Goal: Transaction & Acquisition: Book appointment/travel/reservation

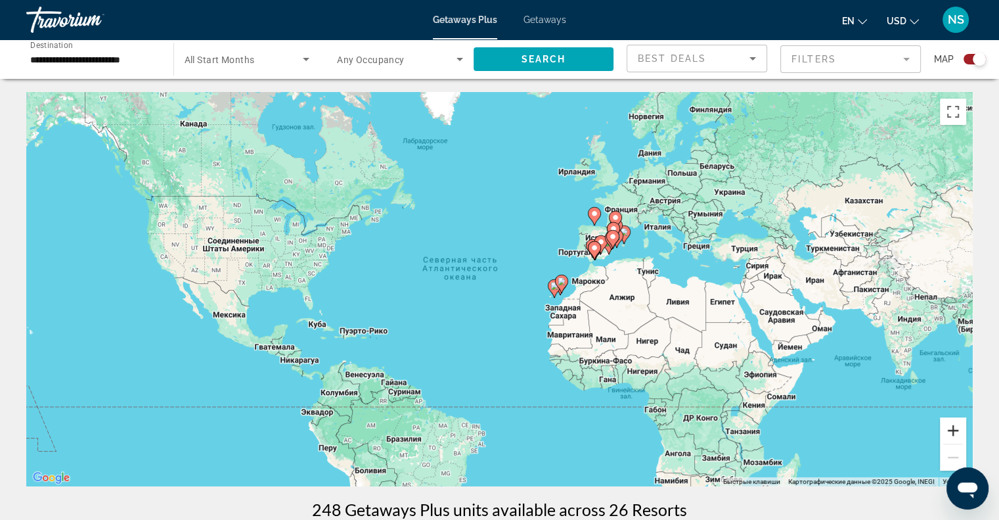
click at [957, 430] on button "Увеличить" at bounding box center [953, 430] width 26 height 26
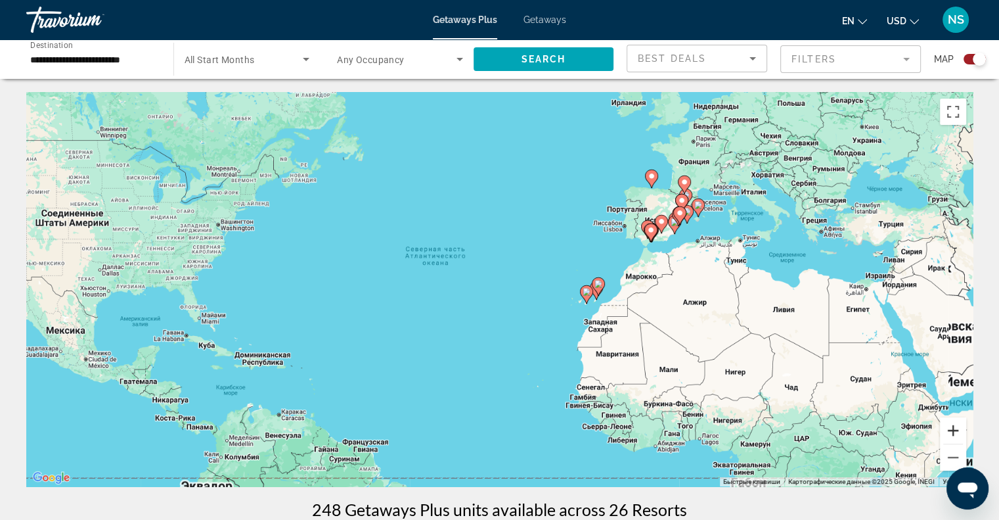
click at [957, 430] on button "Увеличить" at bounding box center [953, 430] width 26 height 26
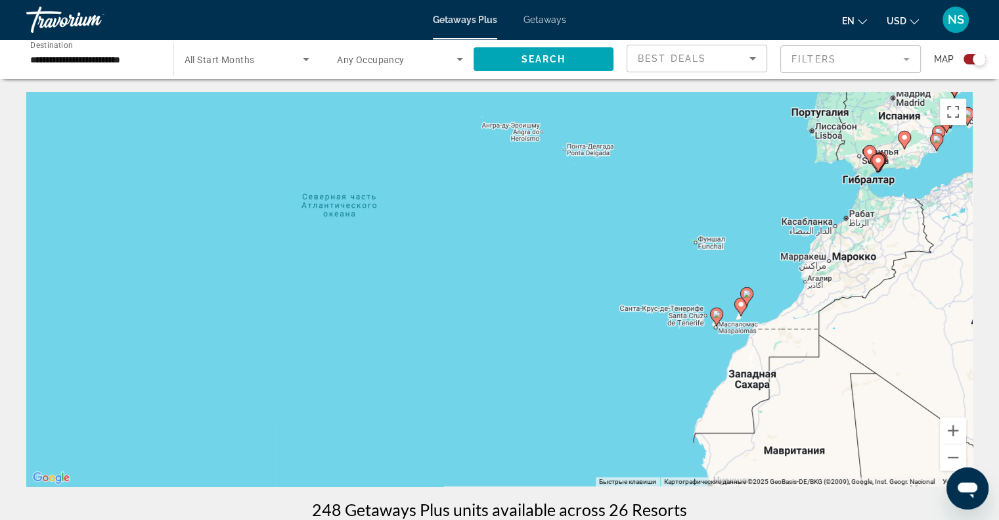
drag, startPoint x: 917, startPoint y: 357, endPoint x: 659, endPoint y: 375, distance: 258.9
click at [656, 378] on div "Чтобы активировать перетаскивание с помощью клавиатуры, нажмите Alt + Ввод. Пос…" at bounding box center [499, 289] width 947 height 394
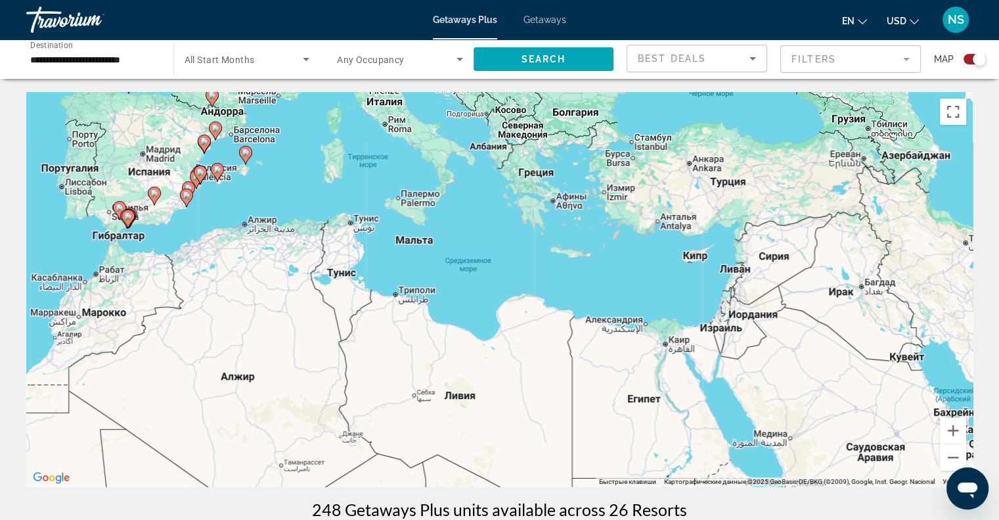
drag, startPoint x: 744, startPoint y: 312, endPoint x: 875, endPoint y: 407, distance: 162.3
click at [880, 413] on div "Чтобы активировать перетаскивание с помощью клавиатуры, нажмите Alt + Ввод. Пос…" at bounding box center [499, 289] width 947 height 394
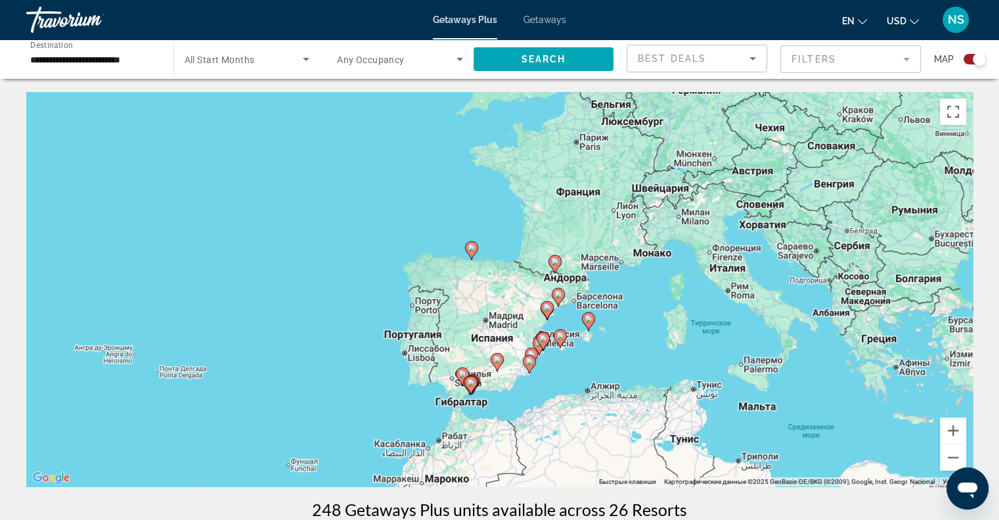
drag, startPoint x: 603, startPoint y: 319, endPoint x: 628, endPoint y: 320, distance: 25.0
click at [628, 320] on div "Чтобы активировать перетаскивание с помощью клавиатуры, нажмите Alt + Ввод. Пос…" at bounding box center [499, 289] width 947 height 394
click at [955, 425] on button "Увеличить" at bounding box center [953, 430] width 26 height 26
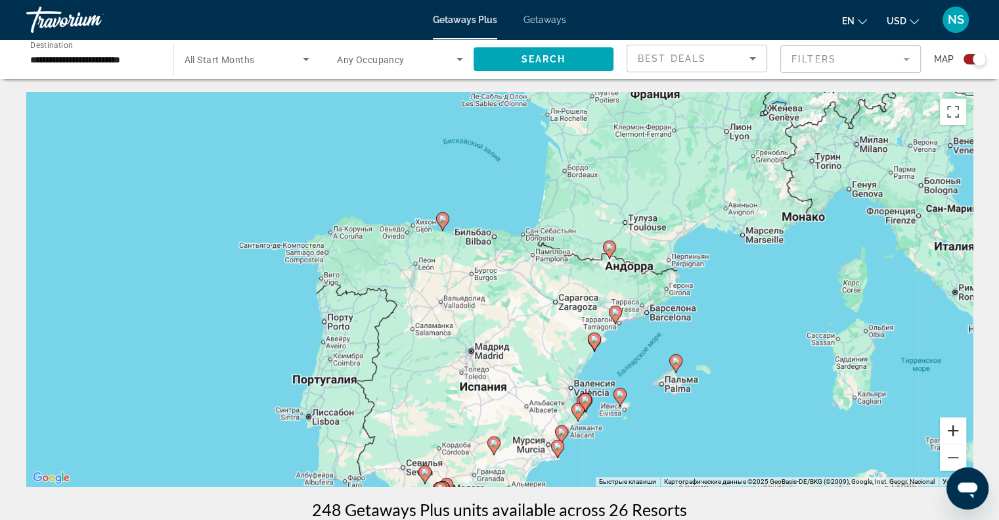
click at [955, 425] on button "Увеличить" at bounding box center [953, 430] width 26 height 26
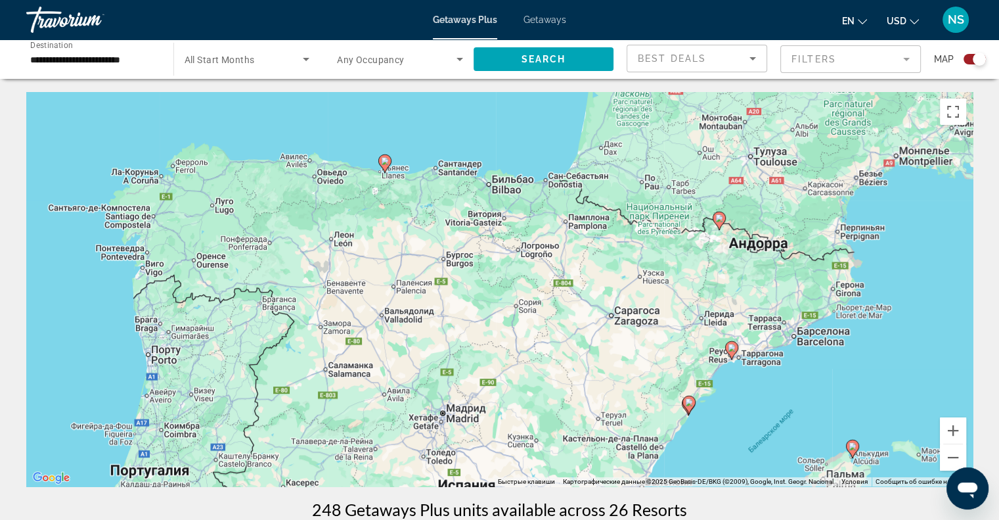
drag, startPoint x: 878, startPoint y: 426, endPoint x: 897, endPoint y: 253, distance: 173.8
click at [897, 254] on div "Чтобы активировать перетаскивание с помощью клавиатуры, нажмите Alt + Ввод. Пос…" at bounding box center [499, 289] width 947 height 394
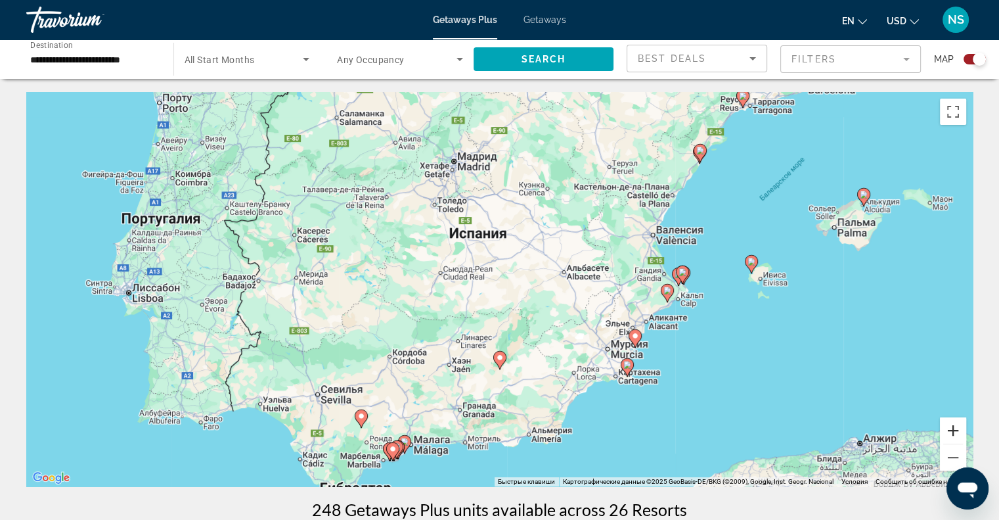
click at [951, 430] on button "Увеличить" at bounding box center [953, 430] width 26 height 26
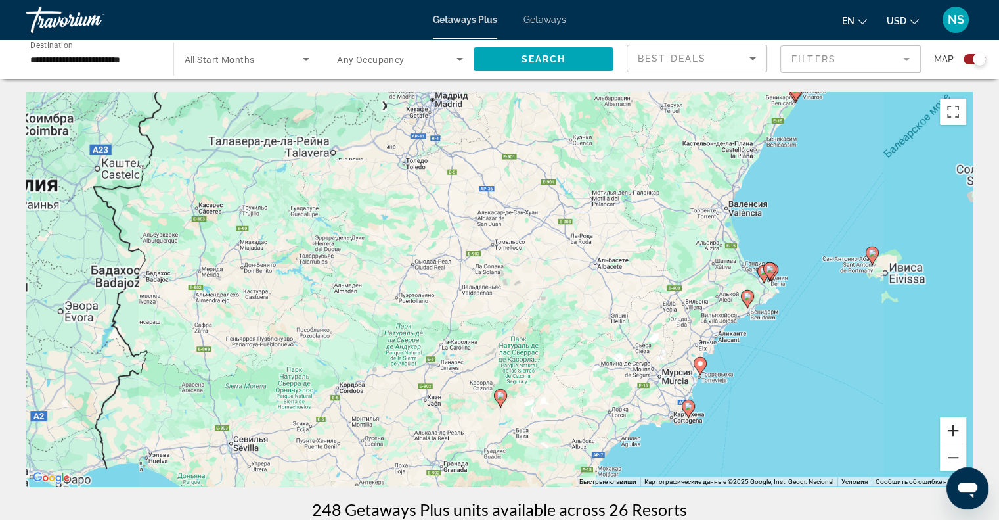
click at [951, 430] on button "Увеличить" at bounding box center [953, 430] width 26 height 26
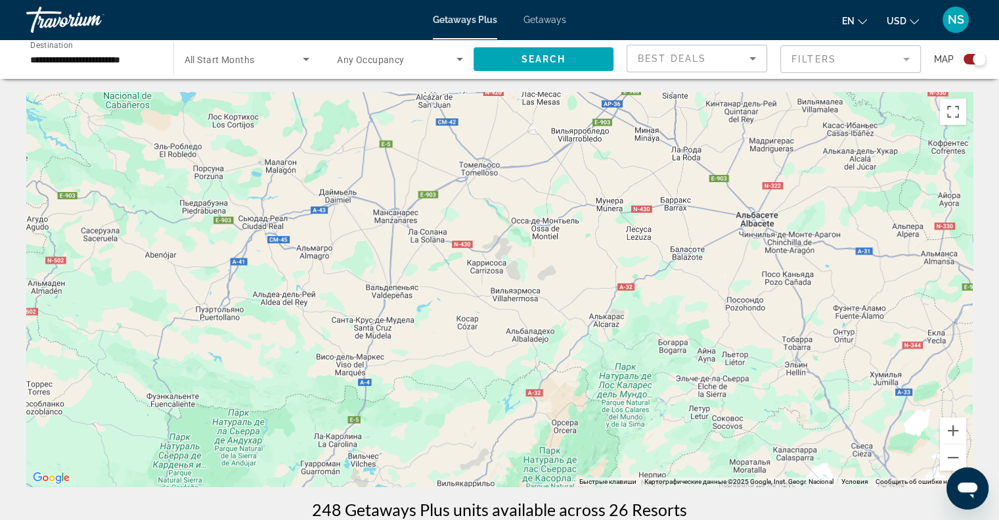
drag, startPoint x: 848, startPoint y: 417, endPoint x: 828, endPoint y: 146, distance: 272.1
click at [828, 146] on div "Чтобы активировать перетаскивание с помощью клавиатуры, нажмите Alt + Ввод. Пос…" at bounding box center [499, 289] width 947 height 394
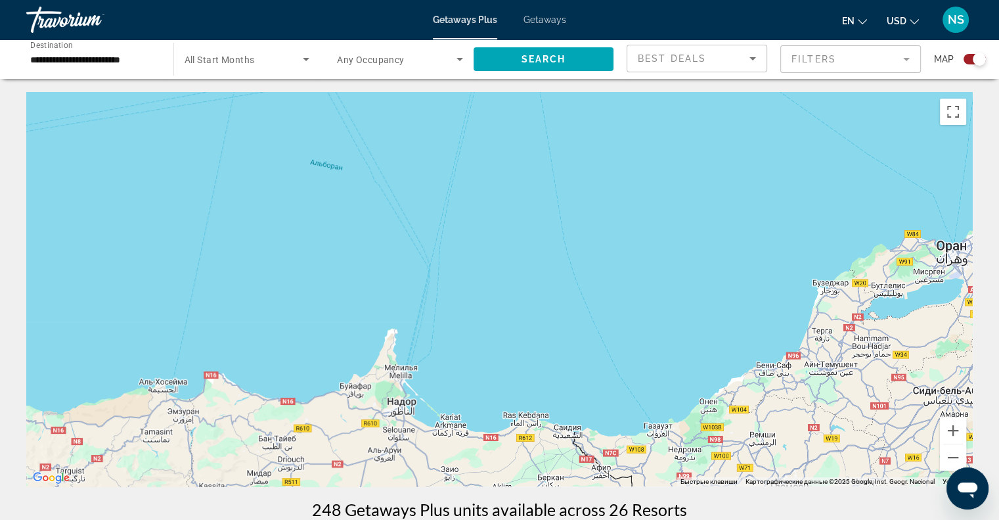
drag, startPoint x: 825, startPoint y: 240, endPoint x: 809, endPoint y: 344, distance: 105.7
click at [809, 344] on div "Чтобы активировать перетаскивание с помощью клавиатуры, нажмите Alt + Ввод. Пос…" at bounding box center [499, 289] width 947 height 394
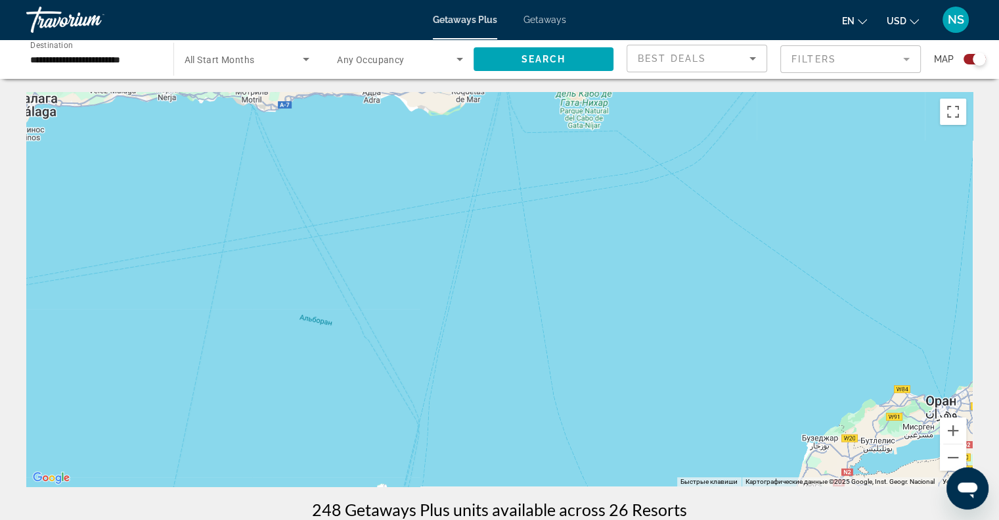
drag, startPoint x: 814, startPoint y: 335, endPoint x: 823, endPoint y: 361, distance: 27.6
click at [823, 361] on div "Чтобы активировать перетаскивание с помощью клавиатуры, нажмите Alt + Ввод. Пос…" at bounding box center [499, 289] width 947 height 394
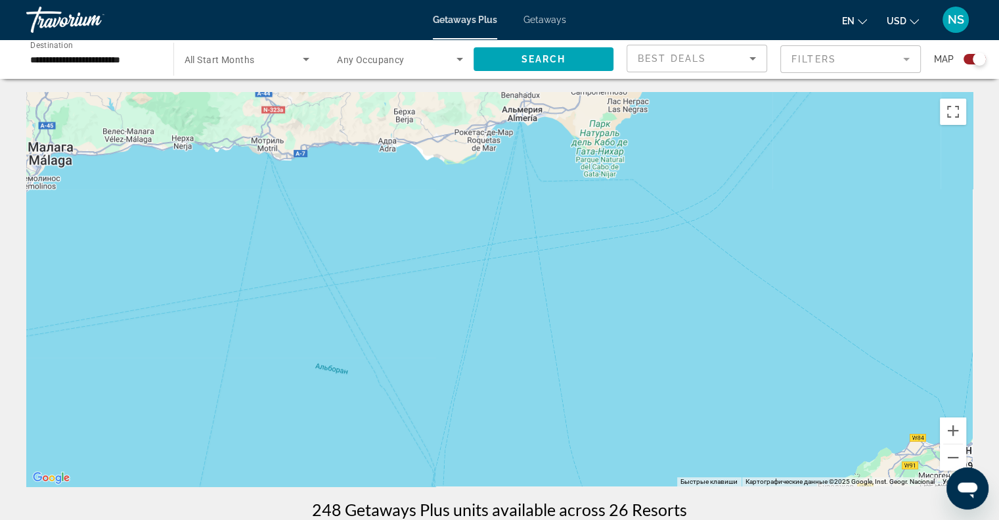
drag, startPoint x: 815, startPoint y: 319, endPoint x: 820, endPoint y: 346, distance: 28.1
click at [820, 346] on div "Чтобы активировать перетаскивание с помощью клавиатуры, нажмите Alt + Ввод. Пос…" at bounding box center [499, 289] width 947 height 394
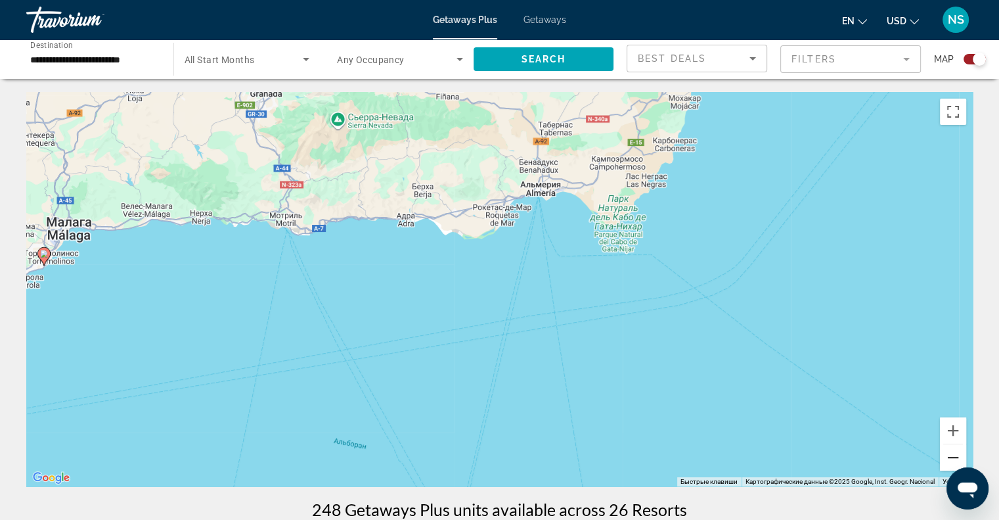
click at [957, 461] on button "Уменьшить" at bounding box center [953, 457] width 26 height 26
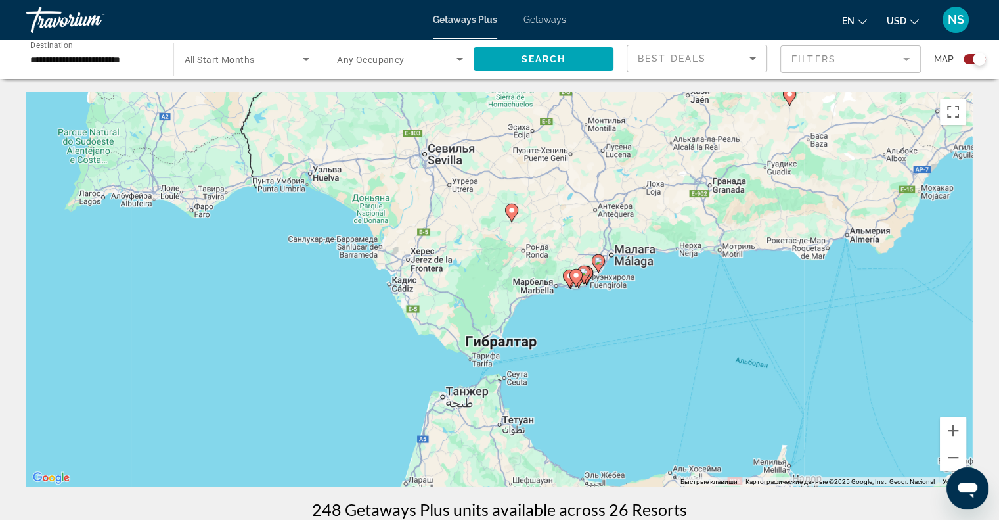
drag, startPoint x: 466, startPoint y: 365, endPoint x: 788, endPoint y: 355, distance: 322.1
click at [788, 355] on div "Чтобы активировать перетаскивание с помощью клавиатуры, нажмите Alt + Ввод. Пос…" at bounding box center [499, 289] width 947 height 394
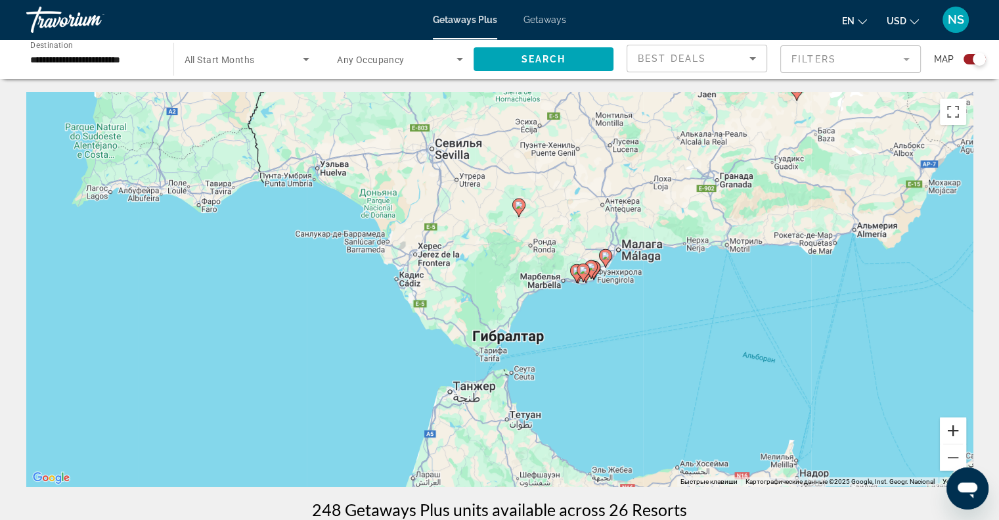
click at [954, 428] on button "Увеличить" at bounding box center [953, 430] width 26 height 26
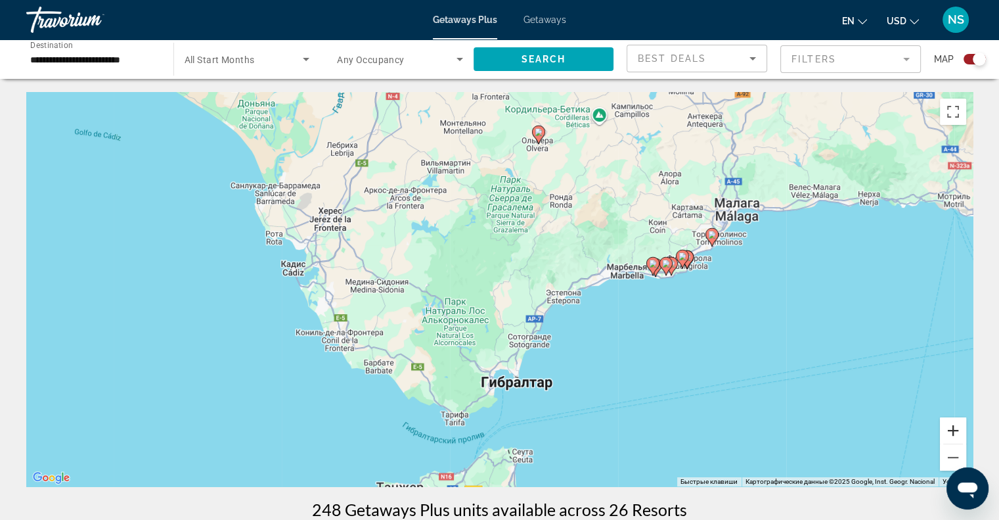
click at [954, 428] on button "Увеличить" at bounding box center [953, 430] width 26 height 26
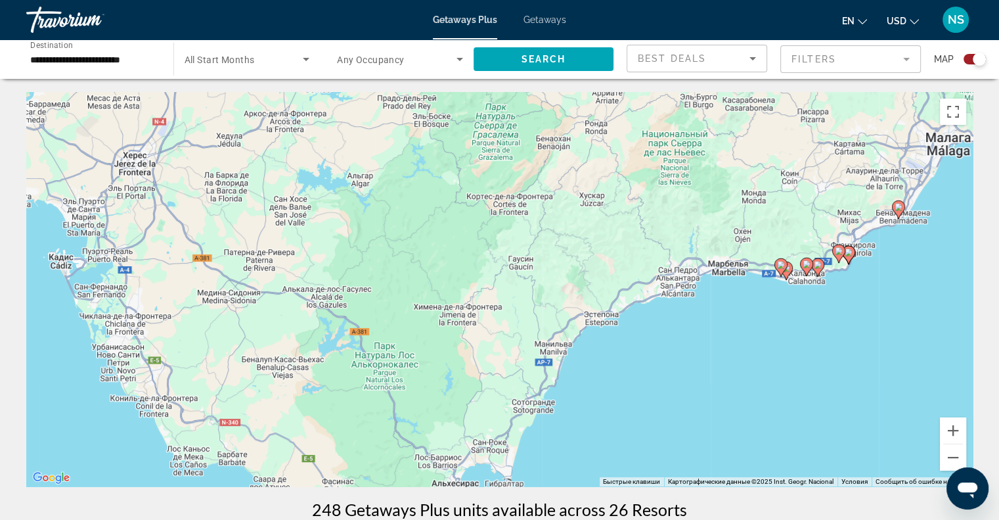
drag, startPoint x: 857, startPoint y: 347, endPoint x: 786, endPoint y: 376, distance: 76.0
click at [786, 376] on div "Чтобы активировать перетаскивание с помощью клавиатуры, нажмите Alt + Ввод. Пос…" at bounding box center [499, 289] width 947 height 394
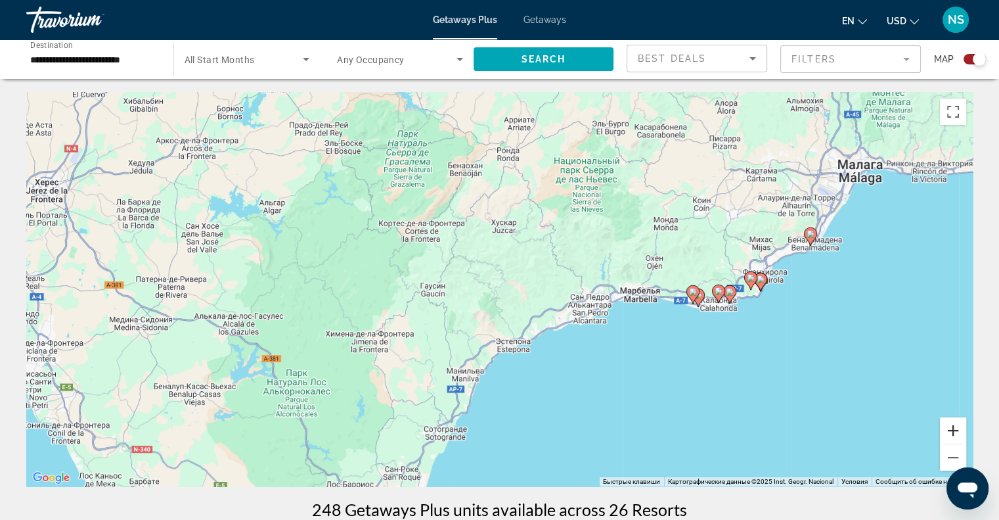
click at [946, 429] on button "Увеличить" at bounding box center [953, 430] width 26 height 26
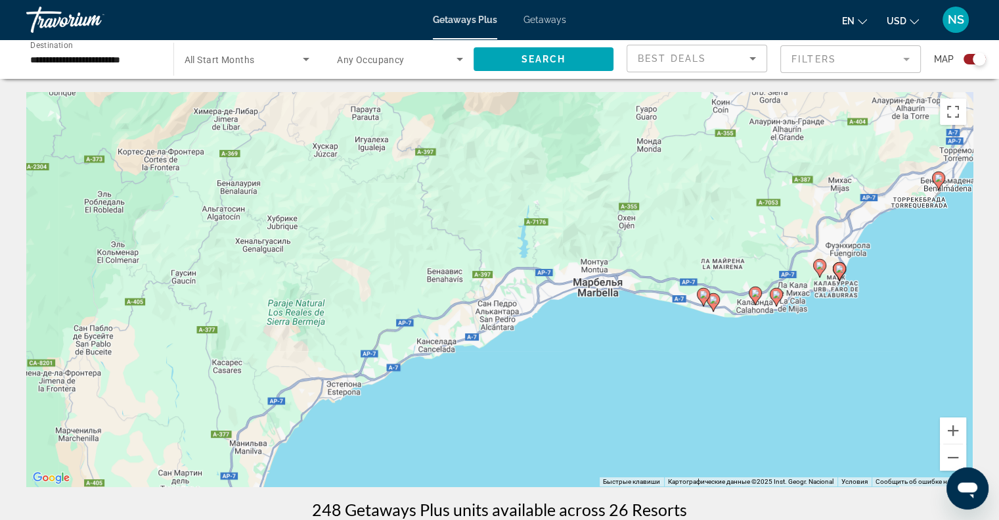
drag, startPoint x: 869, startPoint y: 375, endPoint x: 665, endPoint y: 353, distance: 205.5
click at [665, 353] on div "Чтобы активировать перетаскивание с помощью клавиатуры, нажмите Alt + Ввод. Пос…" at bounding box center [499, 289] width 947 height 394
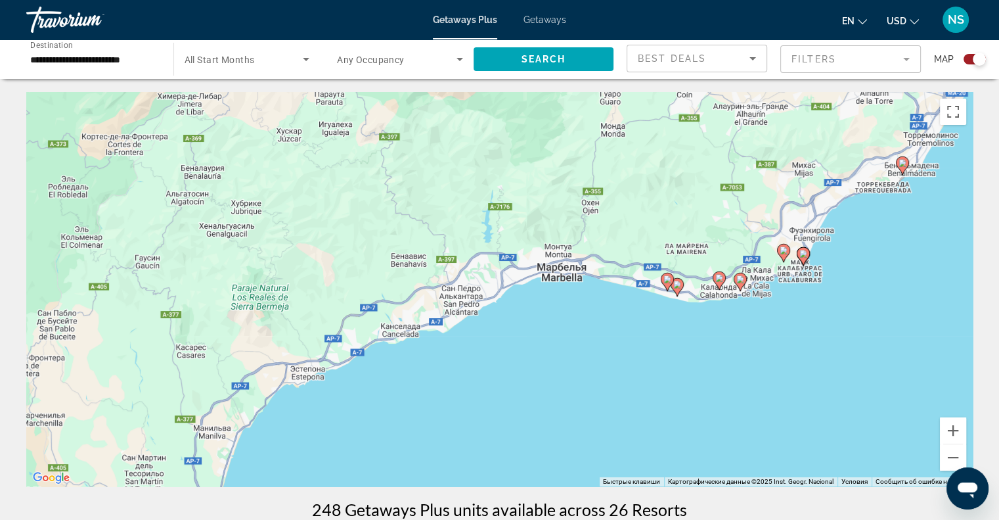
click at [744, 283] on image "Main content" at bounding box center [741, 279] width 8 height 8
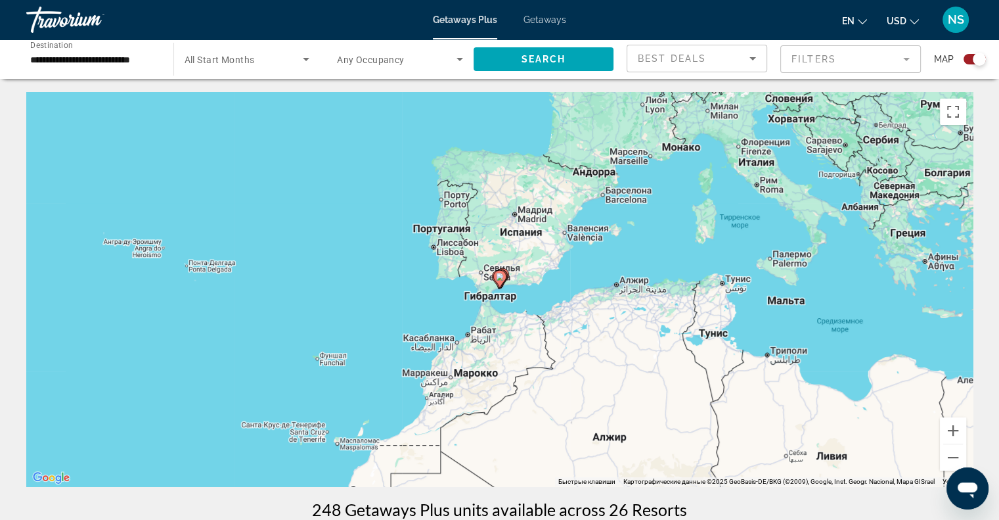
click at [503, 278] on image "Main content" at bounding box center [500, 277] width 8 height 8
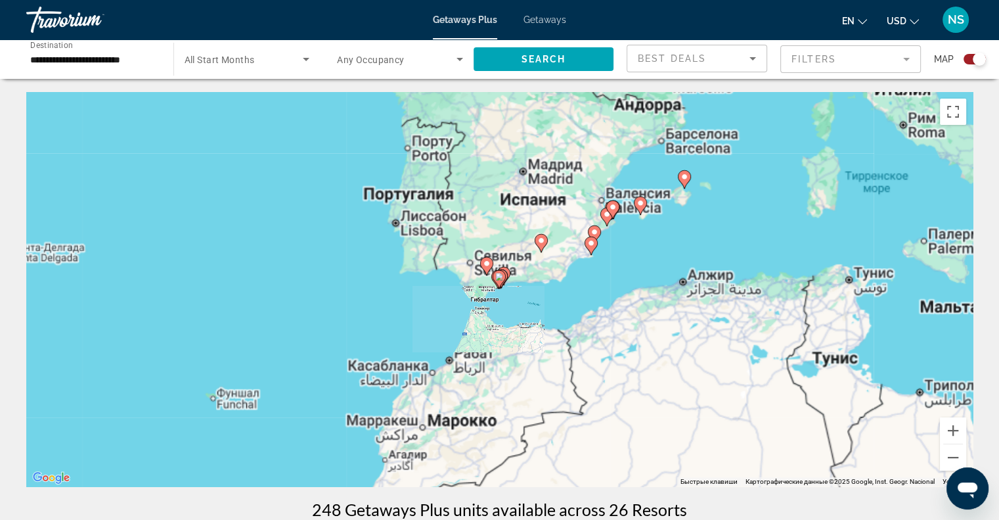
click at [503, 278] on image "Main content" at bounding box center [499, 277] width 8 height 8
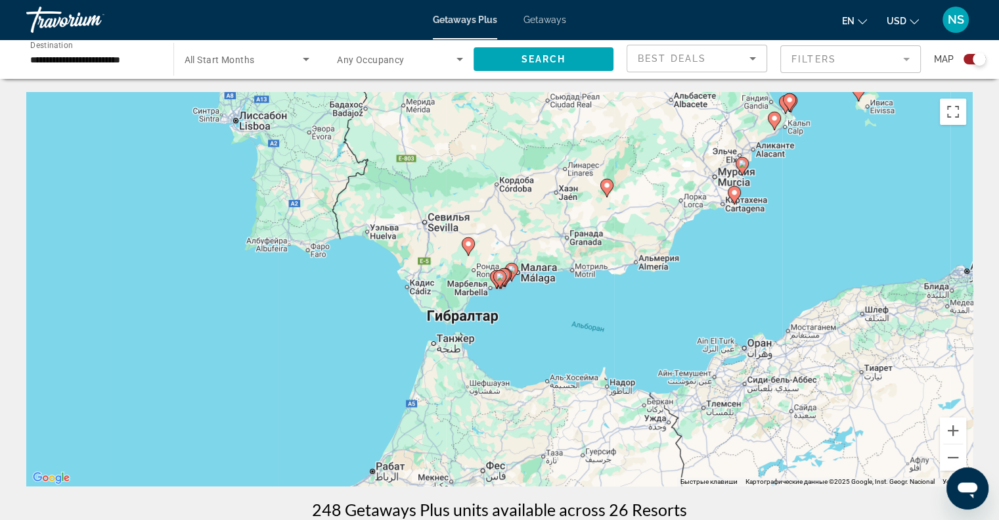
click at [503, 278] on image "Main content" at bounding box center [500, 277] width 8 height 8
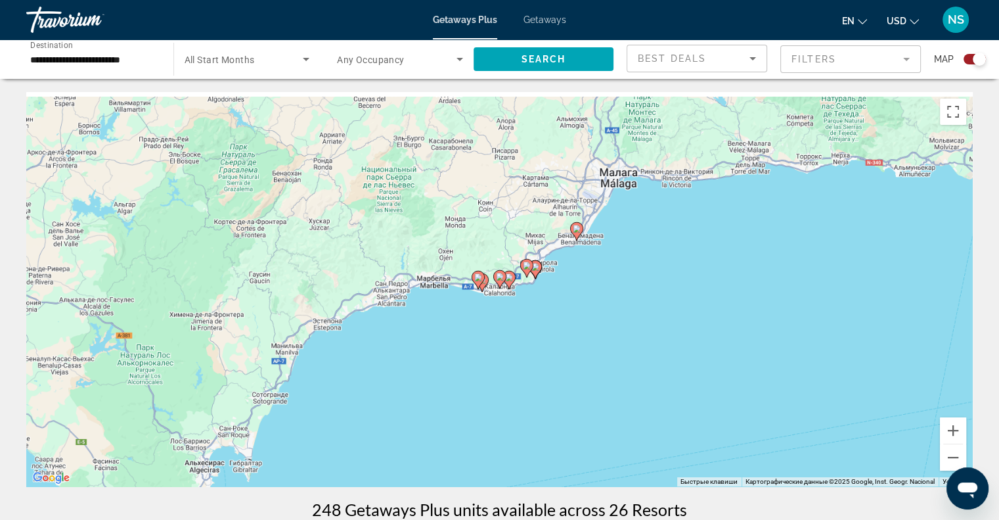
click at [503, 278] on image "Main content" at bounding box center [500, 277] width 8 height 8
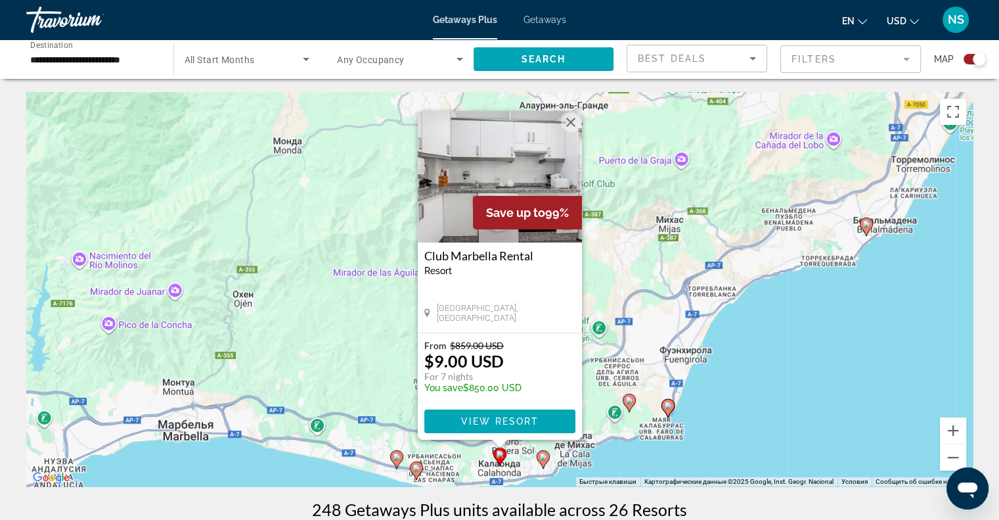
click at [543, 465] on icon "Main content" at bounding box center [543, 459] width 12 height 17
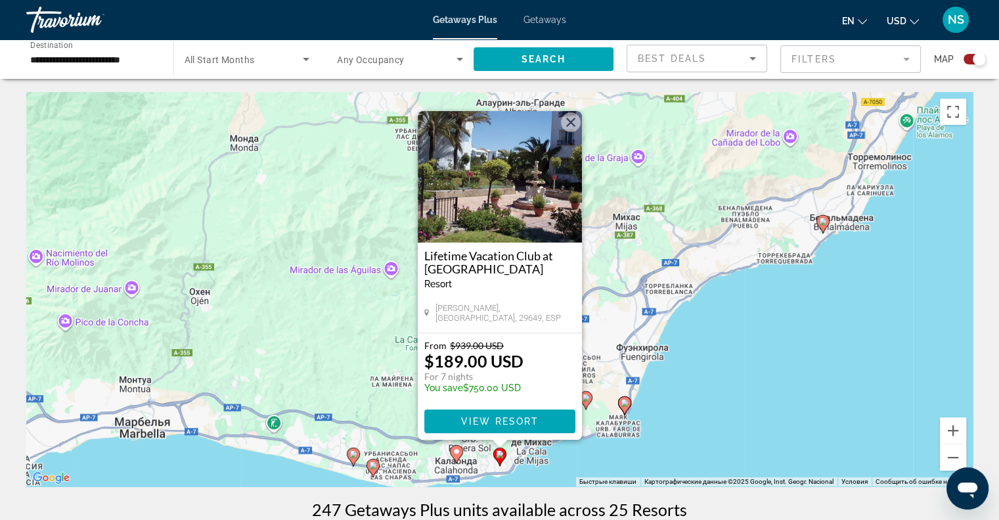
click at [625, 403] on image "Main content" at bounding box center [625, 403] width 8 height 8
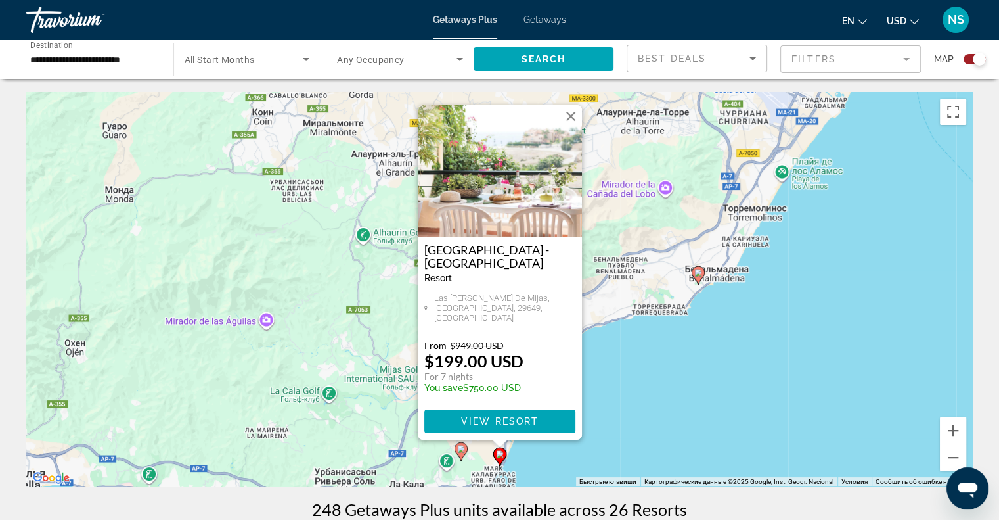
click at [625, 403] on div "Чтобы активировать перетаскивание с помощью клавиатуры, нажмите Alt + Ввод. Пос…" at bounding box center [499, 289] width 947 height 394
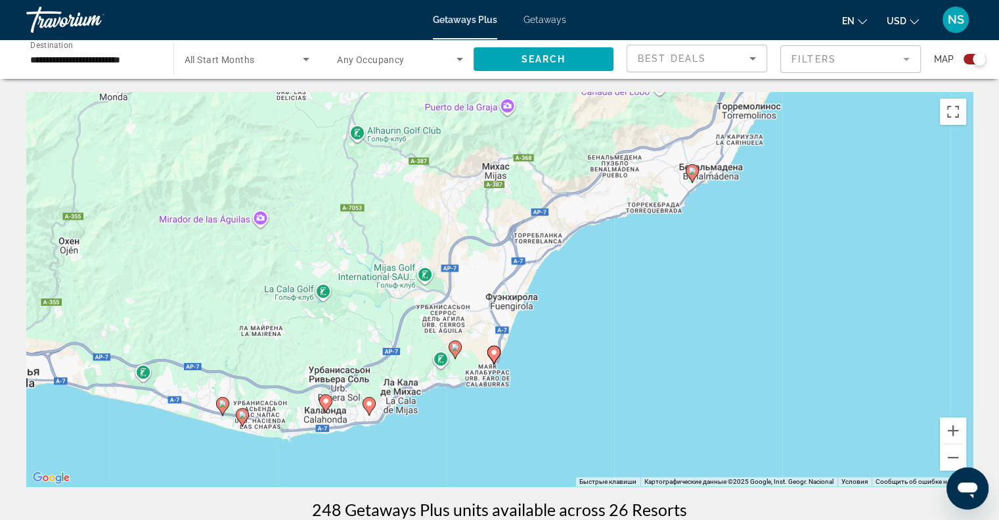
drag, startPoint x: 565, startPoint y: 451, endPoint x: 558, endPoint y: 342, distance: 108.6
click at [558, 342] on div "Чтобы активировать перетаскивание с помощью клавиатуры, нажмите Alt + Ввод. Пос…" at bounding box center [499, 289] width 947 height 394
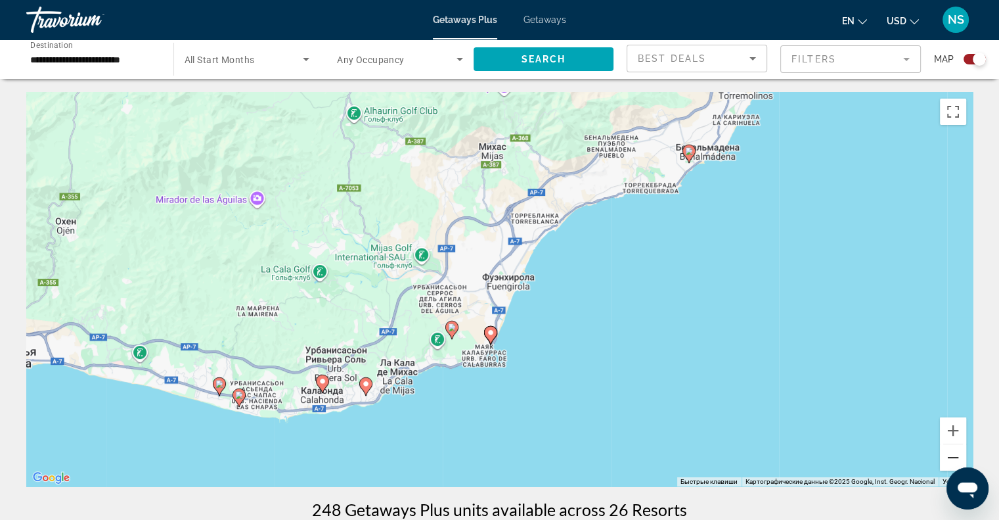
click at [946, 459] on button "Уменьшить" at bounding box center [953, 457] width 26 height 26
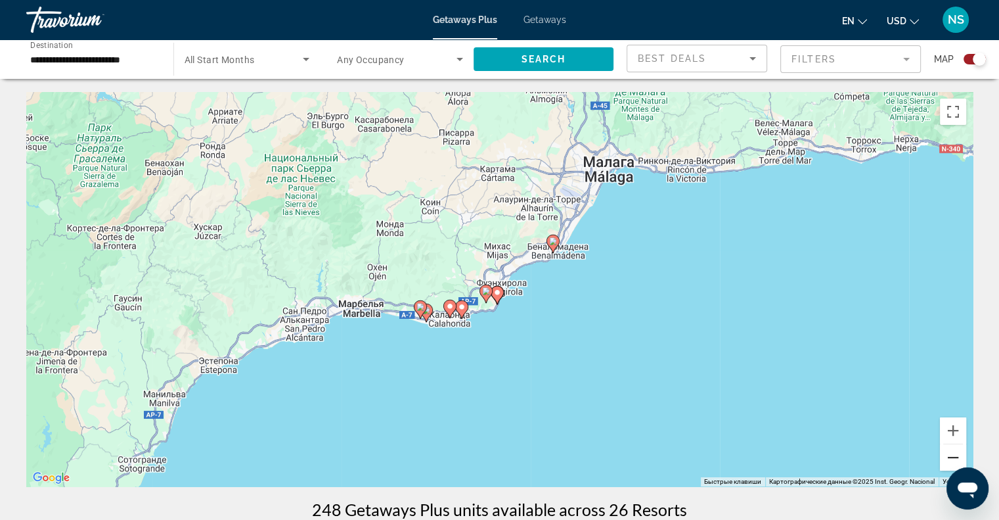
click at [946, 459] on button "Уменьшить" at bounding box center [953, 457] width 26 height 26
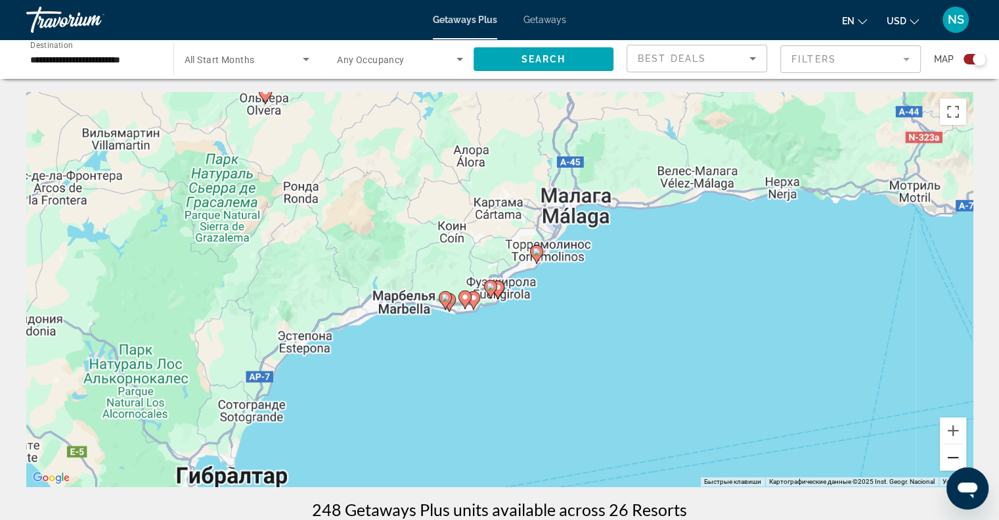
click at [946, 459] on button "Уменьшить" at bounding box center [953, 457] width 26 height 26
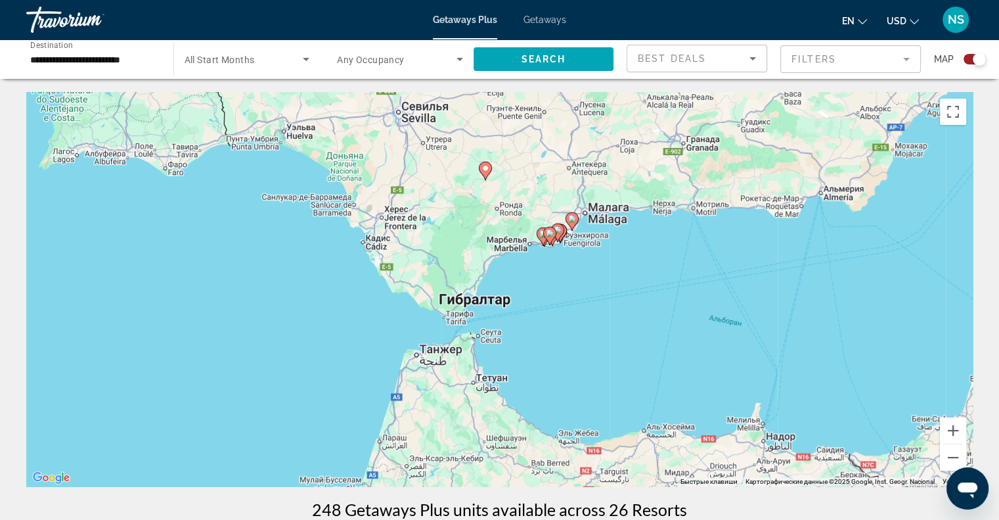
drag, startPoint x: 350, startPoint y: 361, endPoint x: 454, endPoint y: 240, distance: 159.3
click at [454, 240] on div "Чтобы активировать перетаскивание с помощью клавиатуры, нажмите Alt + Ввод. Пос…" at bounding box center [499, 289] width 947 height 394
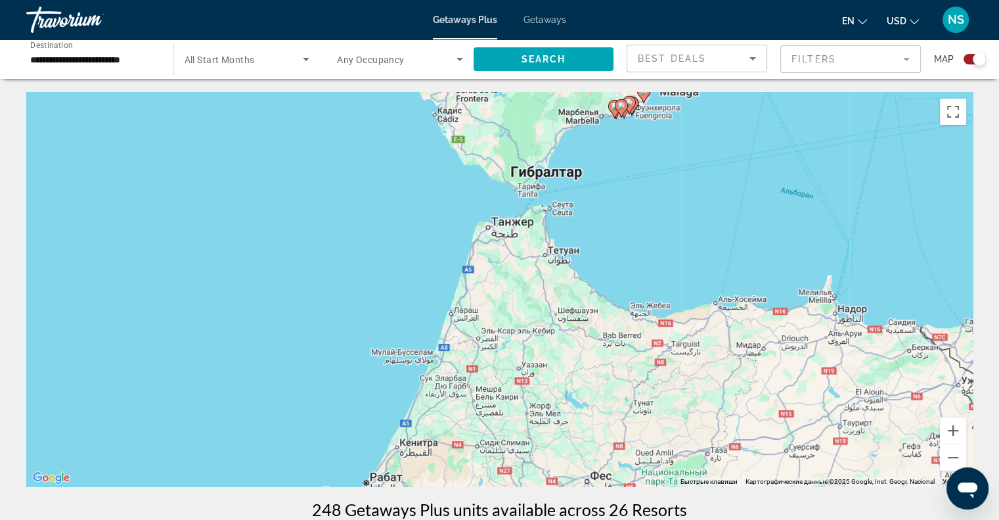
drag, startPoint x: 342, startPoint y: 356, endPoint x: 531, endPoint y: 254, distance: 214.9
click at [525, 254] on div "Чтобы активировать перетаскивание с помощью клавиатуры, нажмите Alt + Ввод. Пос…" at bounding box center [499, 289] width 947 height 394
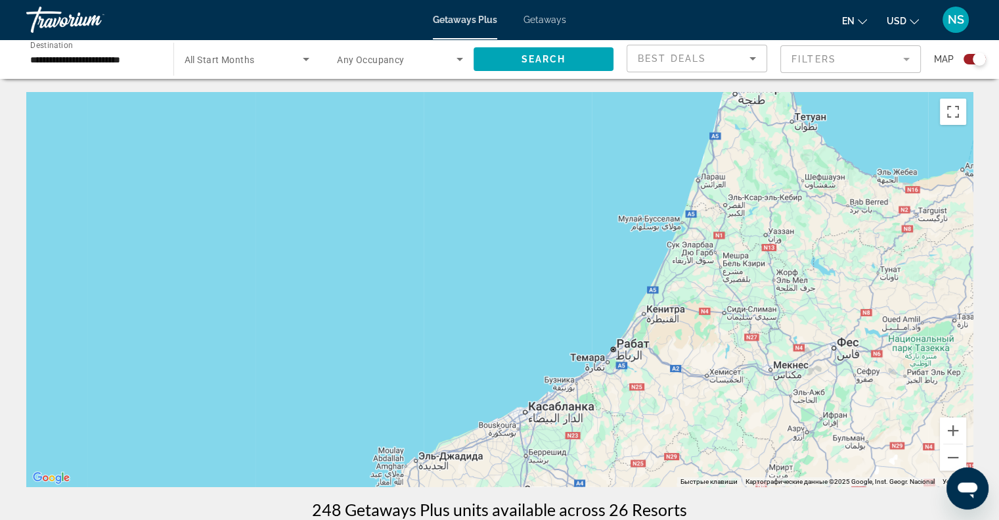
drag, startPoint x: 430, startPoint y: 344, endPoint x: 550, endPoint y: 278, distance: 136.4
click at [561, 286] on div "Main content" at bounding box center [499, 289] width 947 height 394
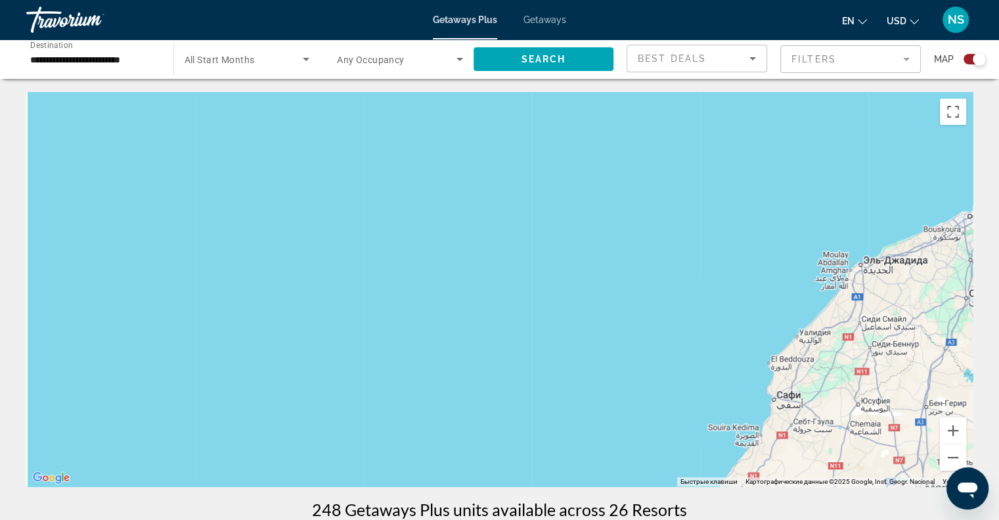
drag, startPoint x: 496, startPoint y: 361, endPoint x: 551, endPoint y: 267, distance: 109.0
click at [549, 278] on div "Main content" at bounding box center [499, 289] width 947 height 394
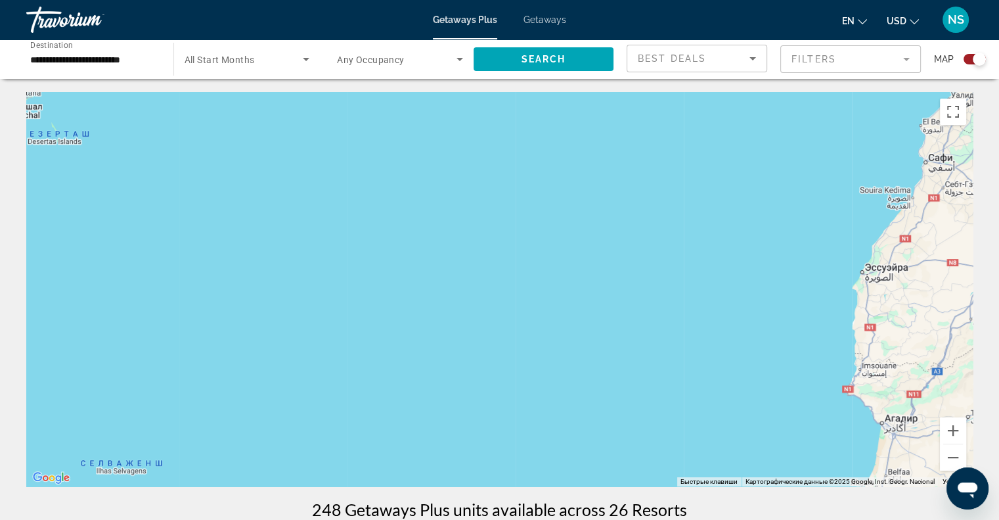
drag, startPoint x: 514, startPoint y: 329, endPoint x: 556, endPoint y: 258, distance: 82.1
click at [555, 260] on div "Main content" at bounding box center [499, 289] width 947 height 394
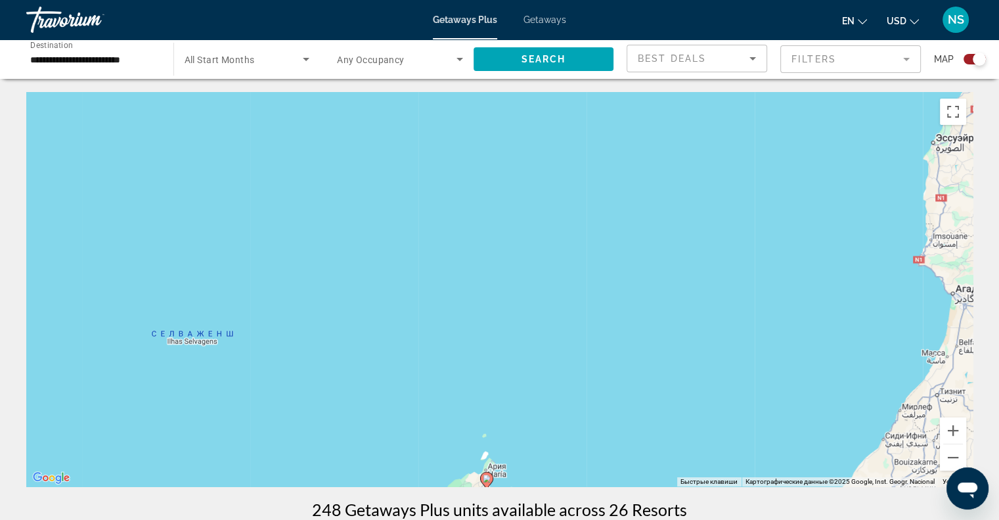
drag, startPoint x: 549, startPoint y: 346, endPoint x: 555, endPoint y: 239, distance: 107.3
click at [555, 239] on div "Чтобы активировать перетаскивание с помощью клавиатуры, нажмите Alt + Ввод. Пос…" at bounding box center [499, 289] width 947 height 394
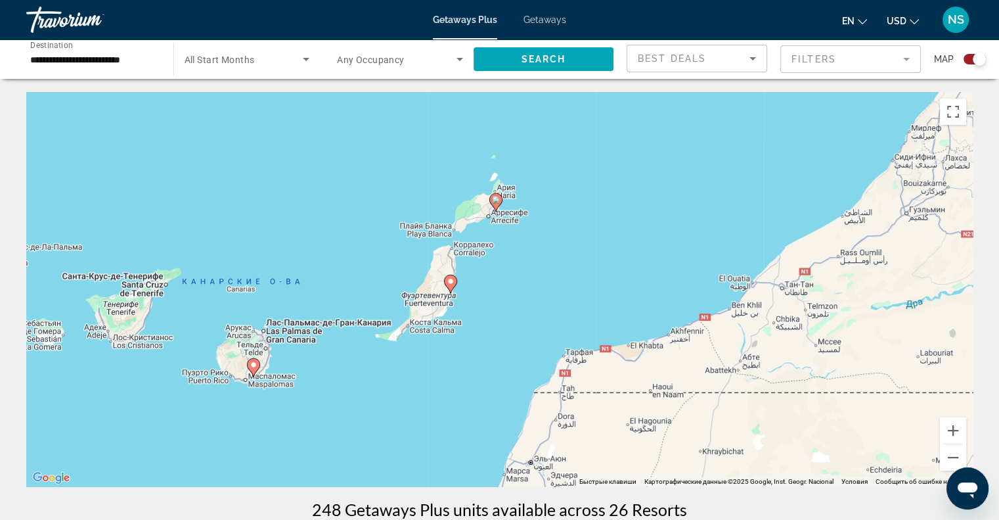
click at [452, 285] on icon "Main content" at bounding box center [450, 283] width 12 height 17
type input "**********"
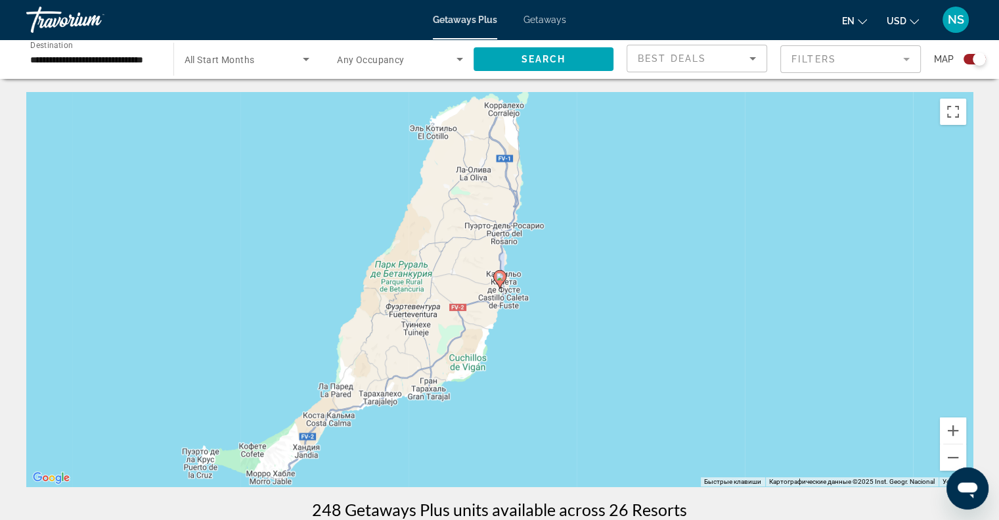
click at [504, 279] on icon "Main content" at bounding box center [499, 279] width 12 height 17
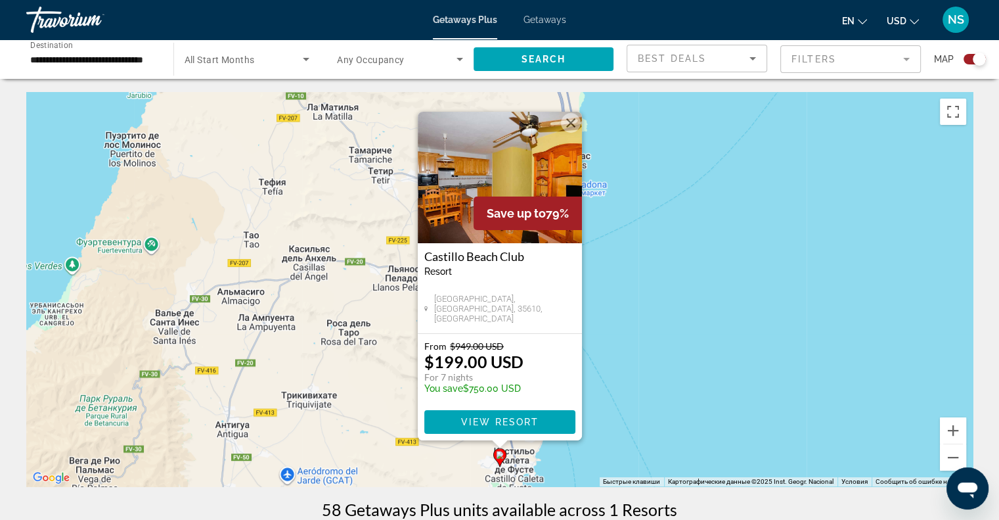
click at [685, 326] on div "Чтобы активировать перетаскивание с помощью клавиатуры, нажмите Alt + Ввод. Пос…" at bounding box center [499, 289] width 947 height 394
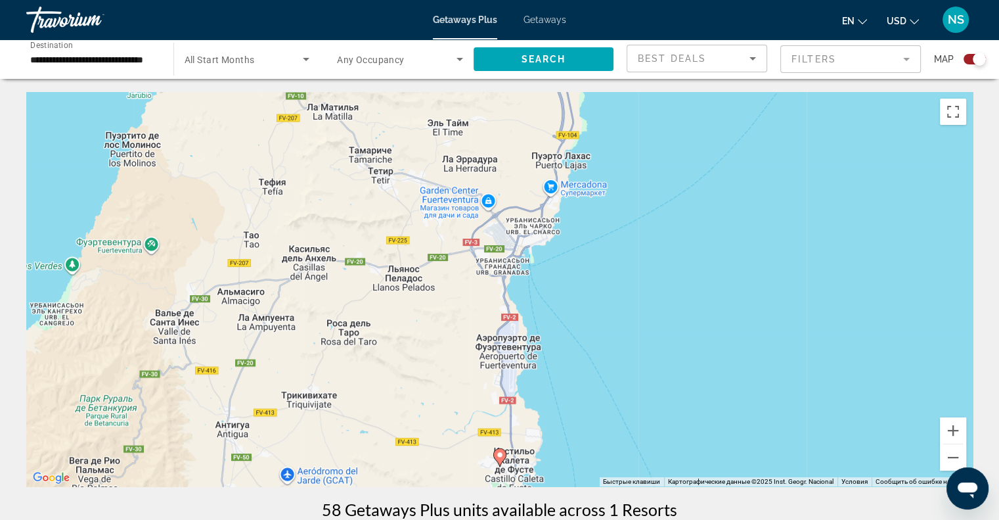
drag, startPoint x: 641, startPoint y: 257, endPoint x: 627, endPoint y: 292, distance: 38.1
click at [627, 291] on div "Чтобы активировать перетаскивание с помощью клавиатуры, нажмите Alt + Ввод. Пос…" at bounding box center [499, 289] width 947 height 394
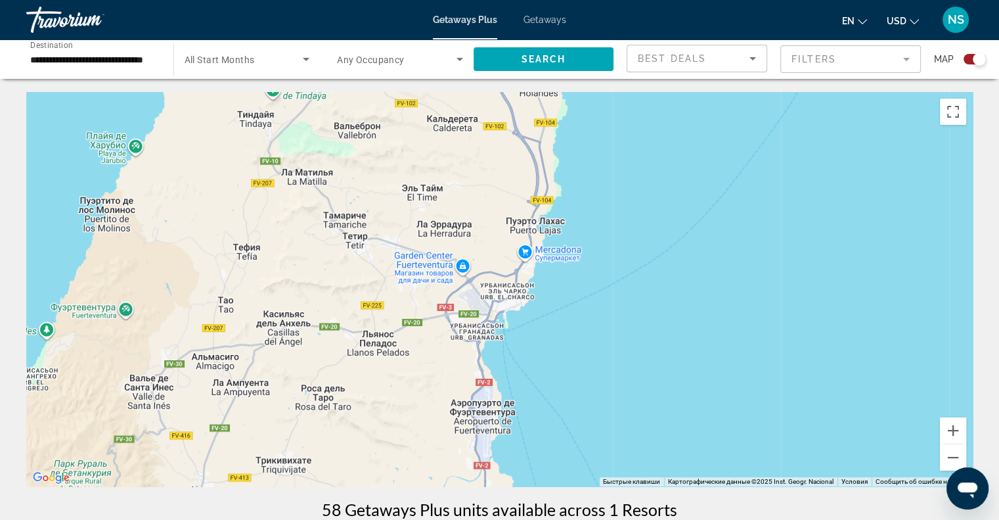
drag, startPoint x: 630, startPoint y: 262, endPoint x: 630, endPoint y: 296, distance: 34.2
click at [630, 296] on div "Чтобы активировать перетаскивание с помощью клавиатуры, нажмите Alt + Ввод. Пос…" at bounding box center [499, 289] width 947 height 394
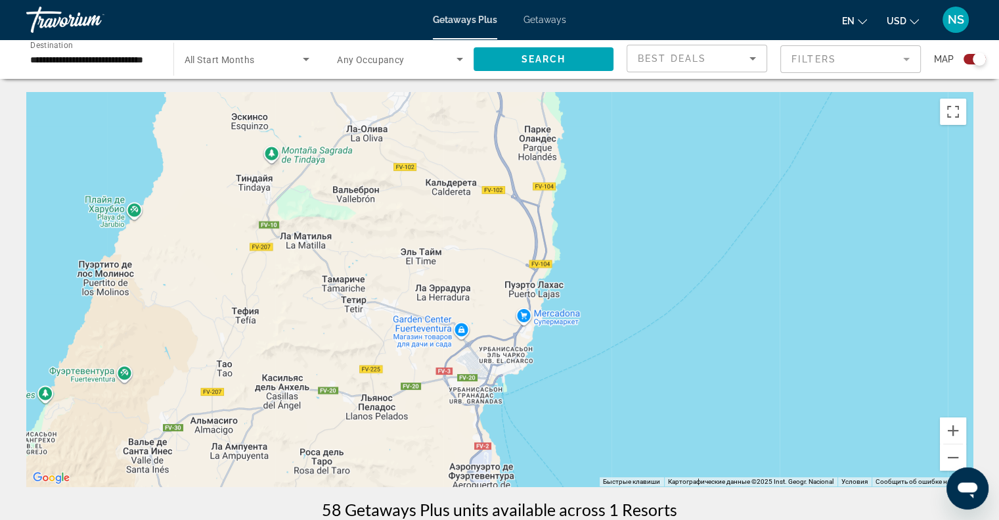
drag, startPoint x: 634, startPoint y: 263, endPoint x: 625, endPoint y: 330, distance: 67.6
click at [625, 330] on div "Чтобы активировать перетаскивание с помощью клавиатуры, нажмите Alt + Ввод. Пос…" at bounding box center [499, 289] width 947 height 394
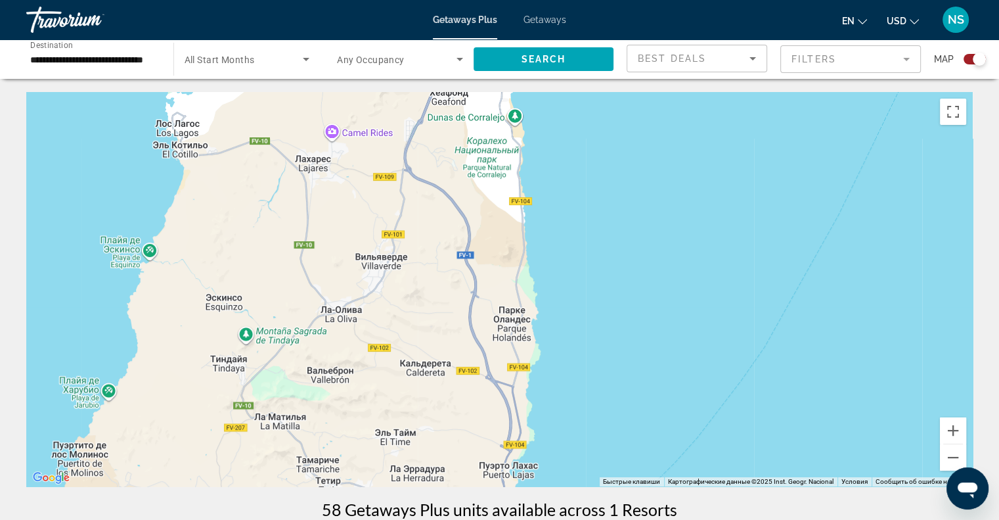
drag, startPoint x: 634, startPoint y: 296, endPoint x: 636, endPoint y: 315, distance: 18.5
click at [636, 315] on div "Чтобы активировать перетаскивание с помощью клавиатуры, нажмите Alt + Ввод. Пос…" at bounding box center [499, 289] width 947 height 394
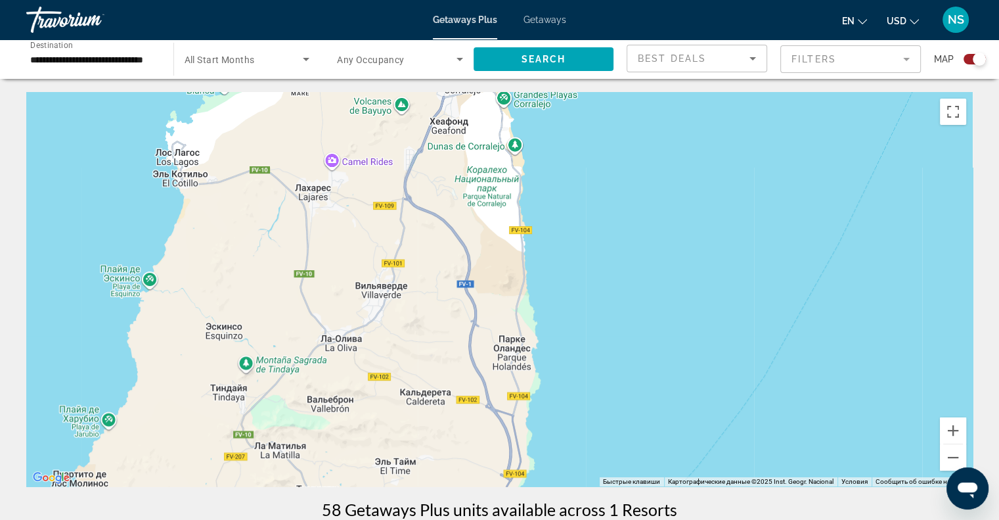
drag, startPoint x: 636, startPoint y: 309, endPoint x: 635, endPoint y: 341, distance: 31.6
click at [635, 341] on div "Main content" at bounding box center [499, 289] width 947 height 394
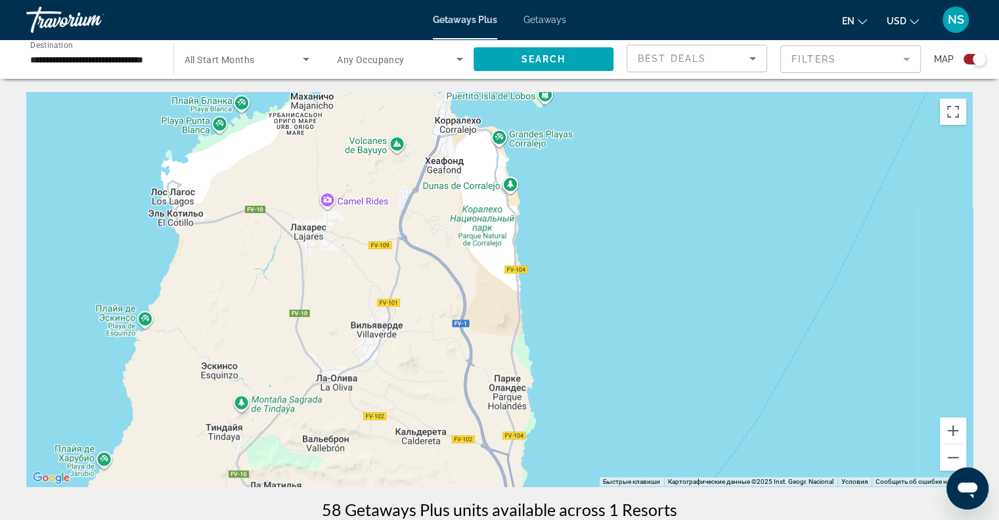
drag, startPoint x: 641, startPoint y: 267, endPoint x: 601, endPoint y: 397, distance: 135.7
click at [601, 397] on div "Main content" at bounding box center [499, 289] width 947 height 394
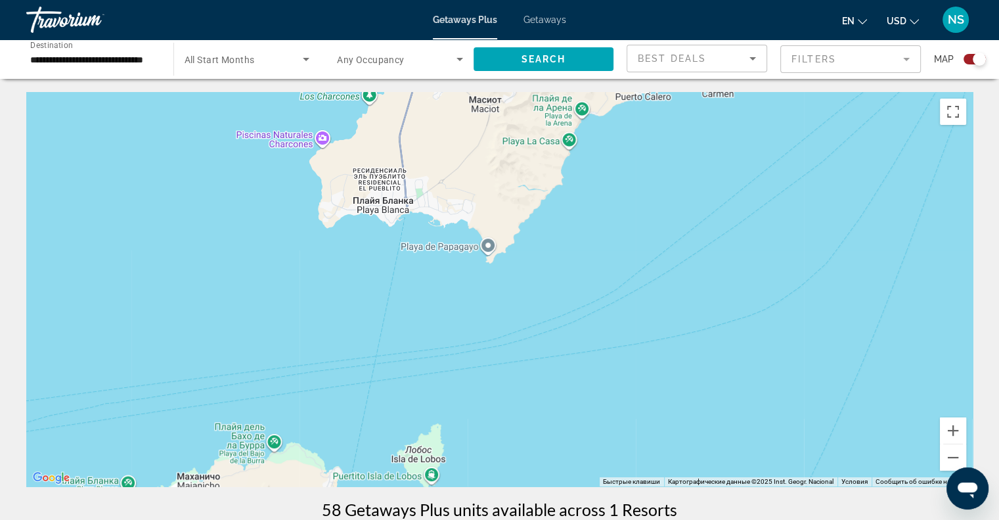
drag, startPoint x: 607, startPoint y: 296, endPoint x: 599, endPoint y: 376, distance: 79.9
click at [599, 376] on div "Main content" at bounding box center [499, 289] width 947 height 394
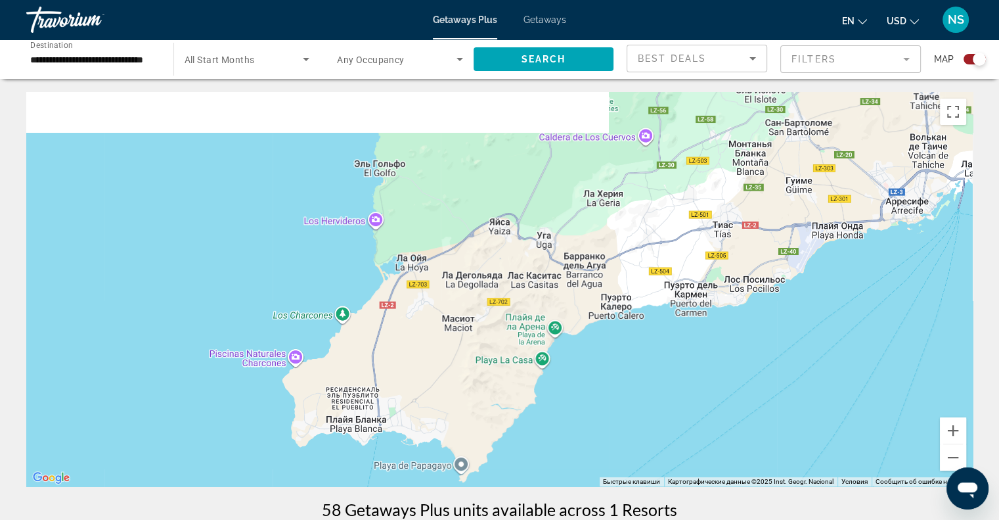
drag, startPoint x: 596, startPoint y: 349, endPoint x: 588, endPoint y: 376, distance: 28.1
click at [588, 376] on div "Main content" at bounding box center [499, 289] width 947 height 394
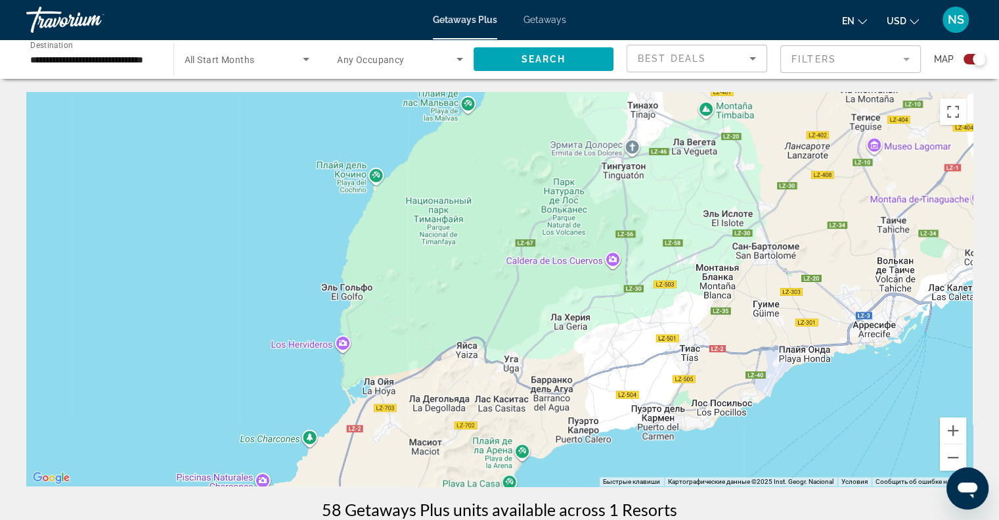
drag, startPoint x: 640, startPoint y: 388, endPoint x: 629, endPoint y: 400, distance: 16.3
click at [629, 400] on div "Main content" at bounding box center [499, 289] width 947 height 394
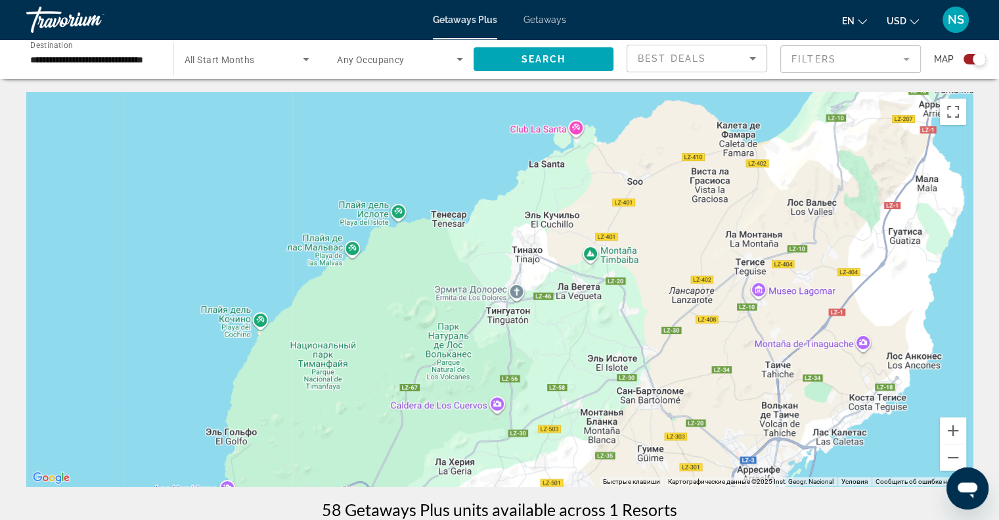
drag, startPoint x: 641, startPoint y: 364, endPoint x: 534, endPoint y: 329, distance: 112.6
click at [543, 331] on div "Main content" at bounding box center [499, 289] width 947 height 394
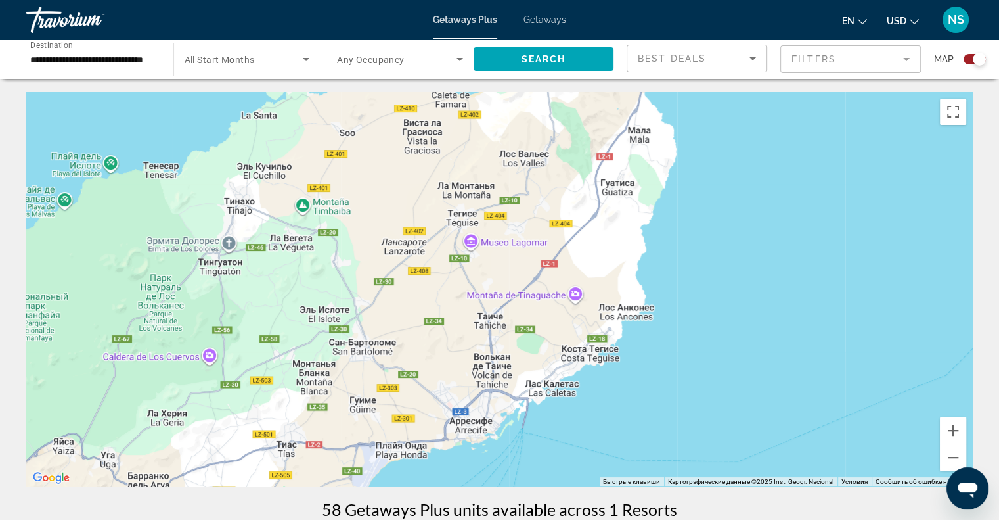
drag, startPoint x: 576, startPoint y: 323, endPoint x: 582, endPoint y: 367, distance: 43.9
click at [582, 367] on div "Main content" at bounding box center [499, 289] width 947 height 394
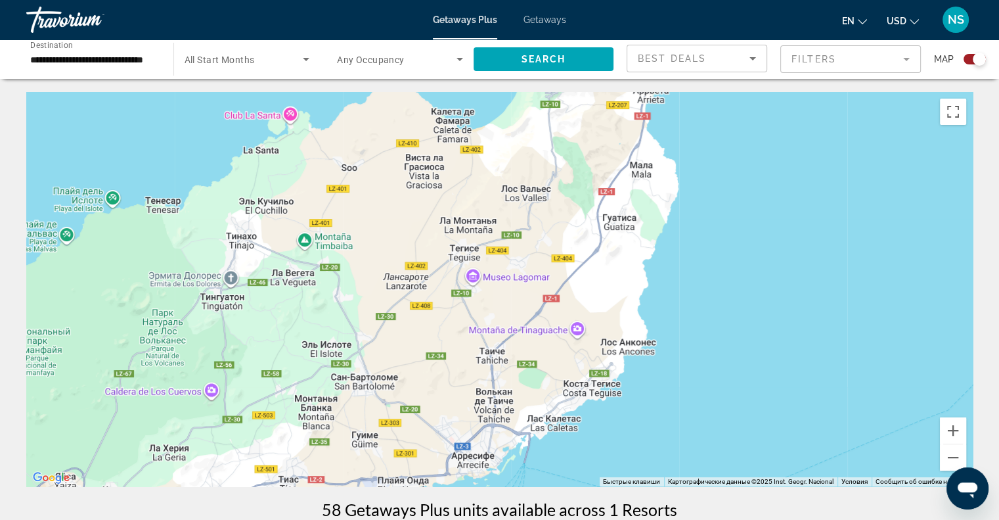
drag, startPoint x: 592, startPoint y: 319, endPoint x: 585, endPoint y: 357, distance: 38.0
click at [585, 357] on div "Main content" at bounding box center [499, 289] width 947 height 394
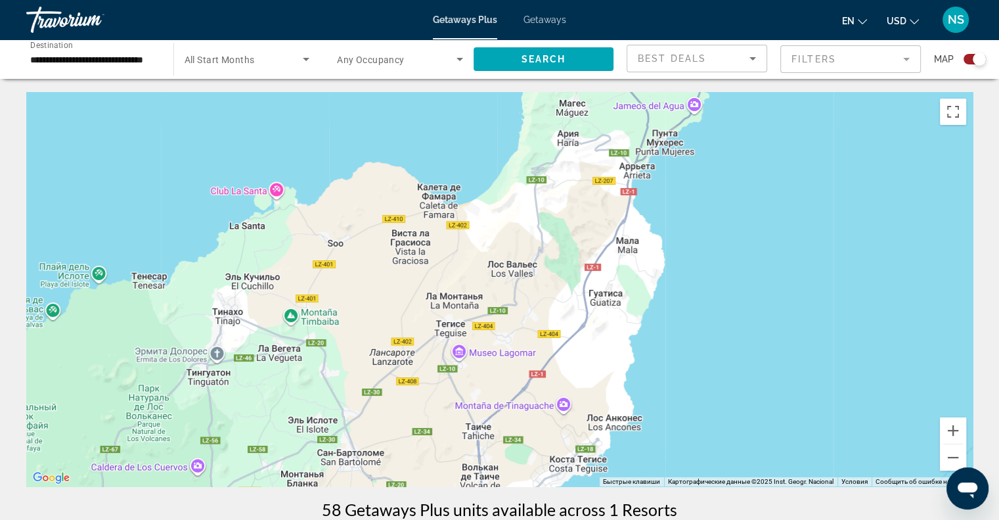
drag, startPoint x: 588, startPoint y: 307, endPoint x: 578, endPoint y: 346, distance: 40.0
click at [578, 346] on div "Main content" at bounding box center [499, 289] width 947 height 394
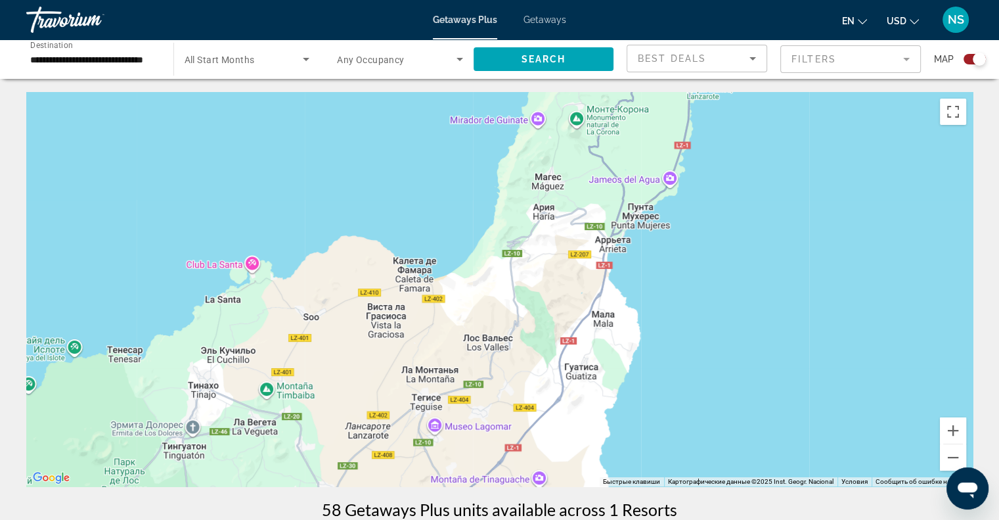
drag, startPoint x: 581, startPoint y: 312, endPoint x: 565, endPoint y: 349, distance: 40.0
click at [565, 349] on div "Main content" at bounding box center [499, 289] width 947 height 394
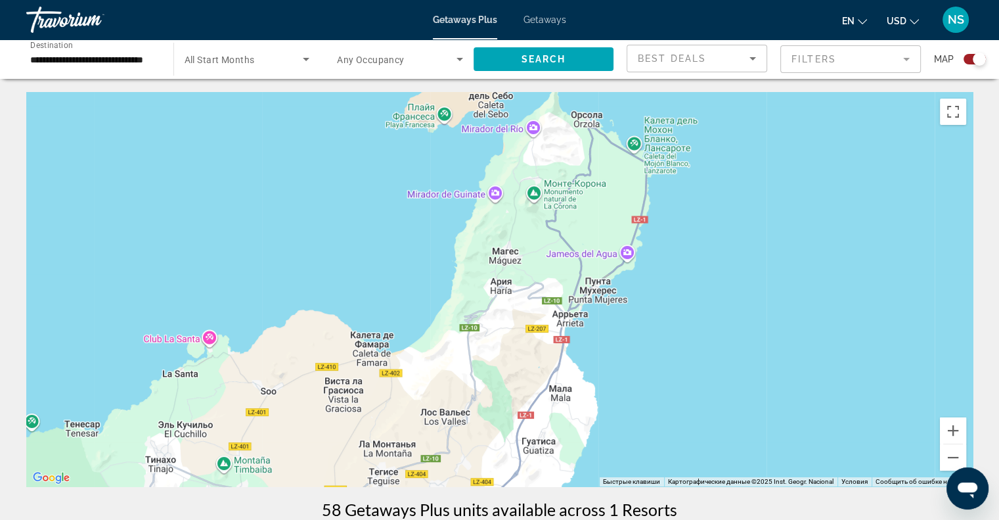
drag, startPoint x: 573, startPoint y: 294, endPoint x: 557, endPoint y: 329, distance: 38.8
click at [557, 329] on div "Main content" at bounding box center [499, 289] width 947 height 394
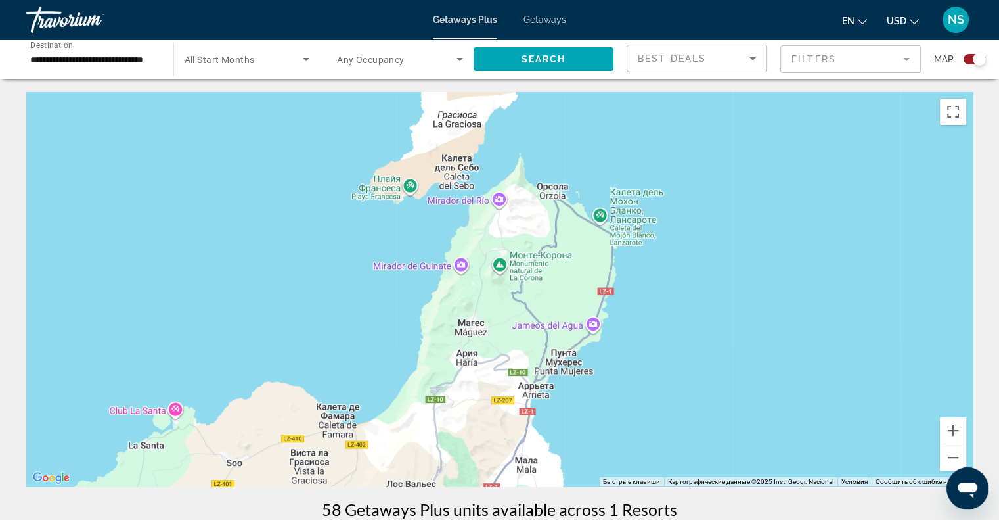
drag, startPoint x: 552, startPoint y: 336, endPoint x: 551, endPoint y: 367, distance: 30.3
click at [551, 367] on div "Main content" at bounding box center [499, 289] width 947 height 394
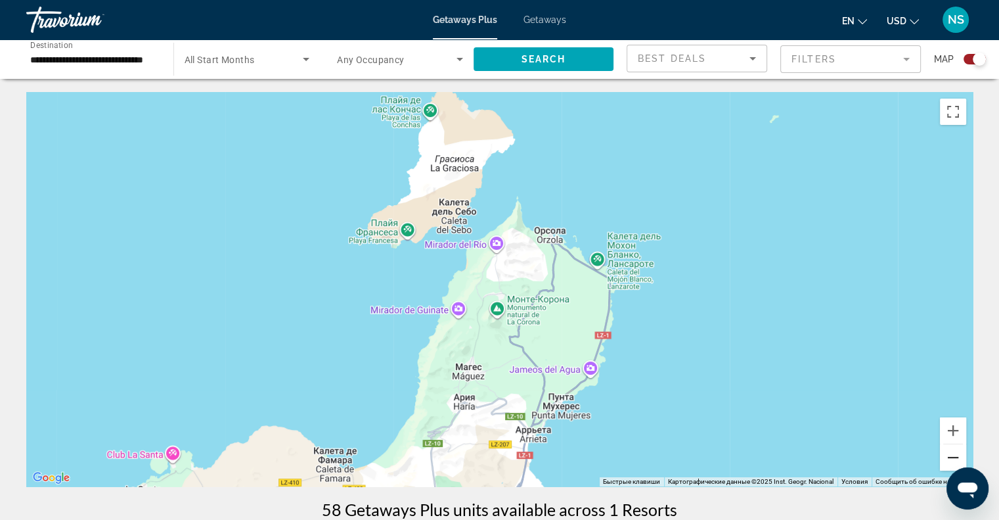
click at [948, 449] on button "Уменьшить" at bounding box center [953, 457] width 26 height 26
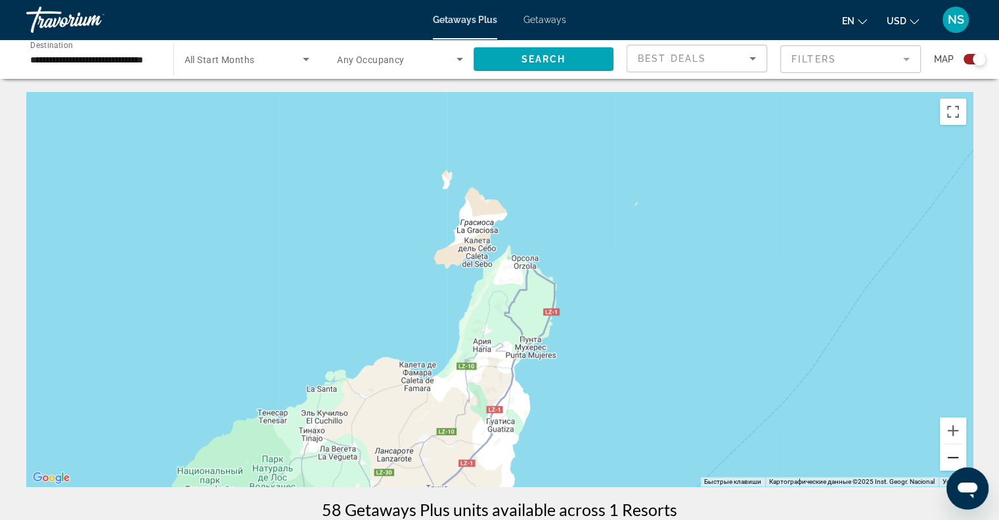
click at [948, 449] on button "Уменьшить" at bounding box center [953, 457] width 26 height 26
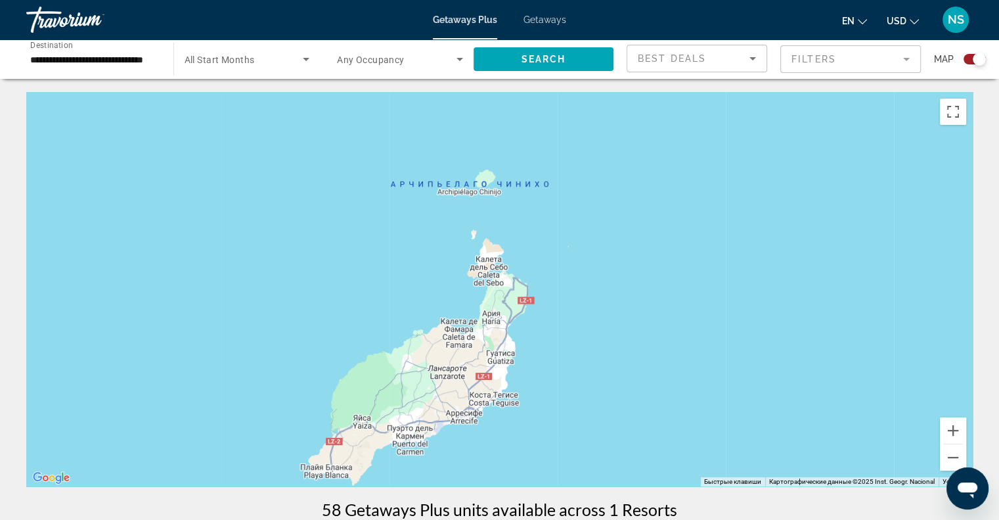
drag, startPoint x: 662, startPoint y: 445, endPoint x: 724, endPoint y: 277, distance: 179.8
click at [725, 278] on div "Main content" at bounding box center [499, 289] width 947 height 394
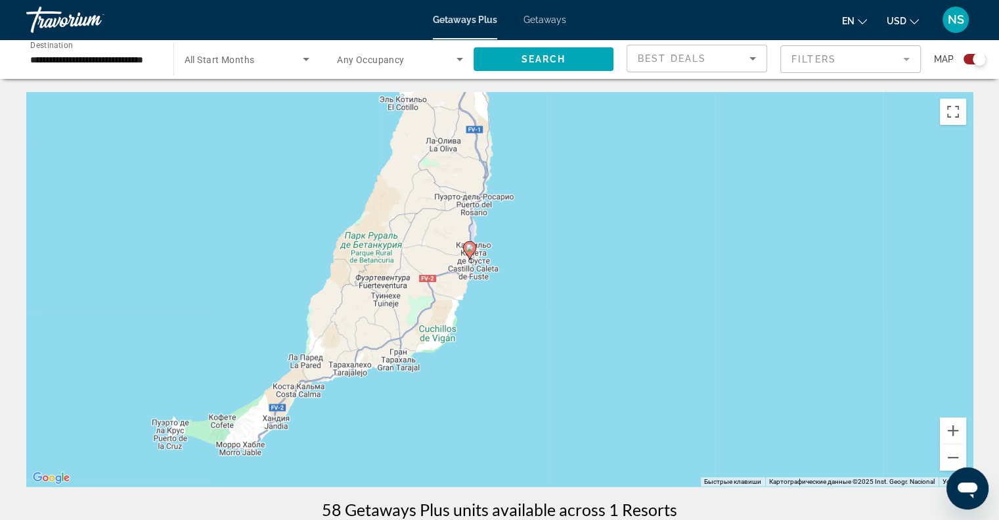
drag, startPoint x: 639, startPoint y: 355, endPoint x: 720, endPoint y: 244, distance: 137.9
click at [717, 255] on div "Чтобы активировать перетаскивание с помощью клавиатуры, нажмите Alt + Ввод. Пос…" at bounding box center [499, 289] width 947 height 394
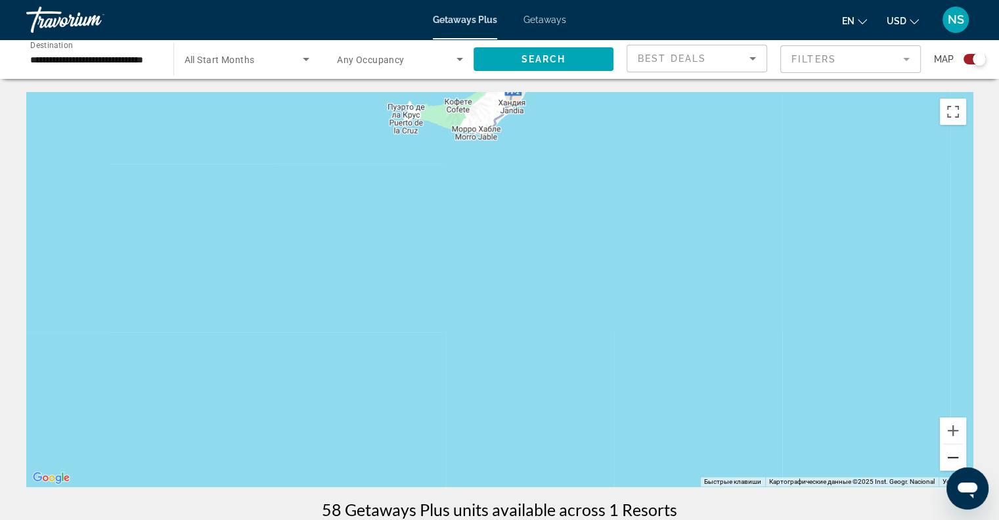
click at [961, 459] on button "Уменьшить" at bounding box center [953, 457] width 26 height 26
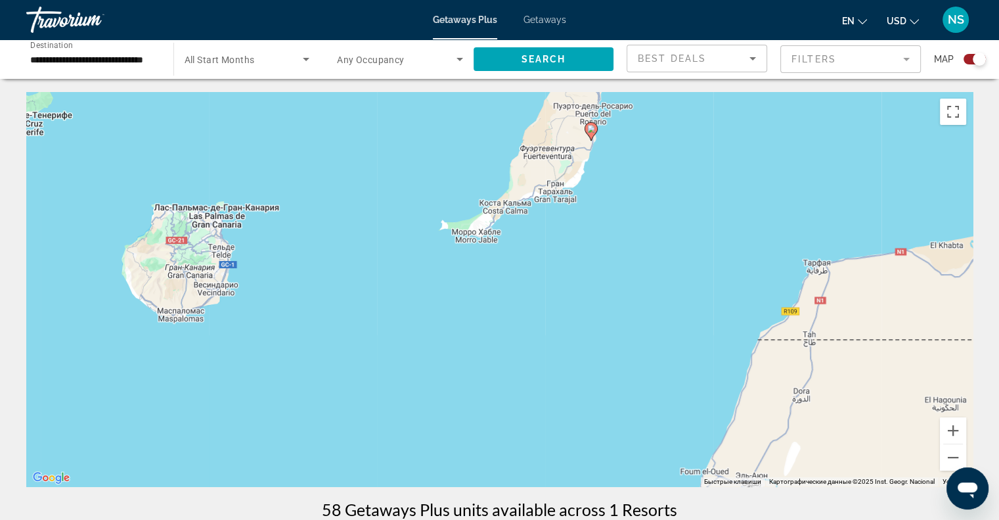
drag, startPoint x: 725, startPoint y: 263, endPoint x: 710, endPoint y: 296, distance: 35.9
click at [710, 296] on div "Чтобы активировать перетаскивание с помощью клавиатуры, нажмите Alt + Ввод. Пос…" at bounding box center [499, 289] width 947 height 394
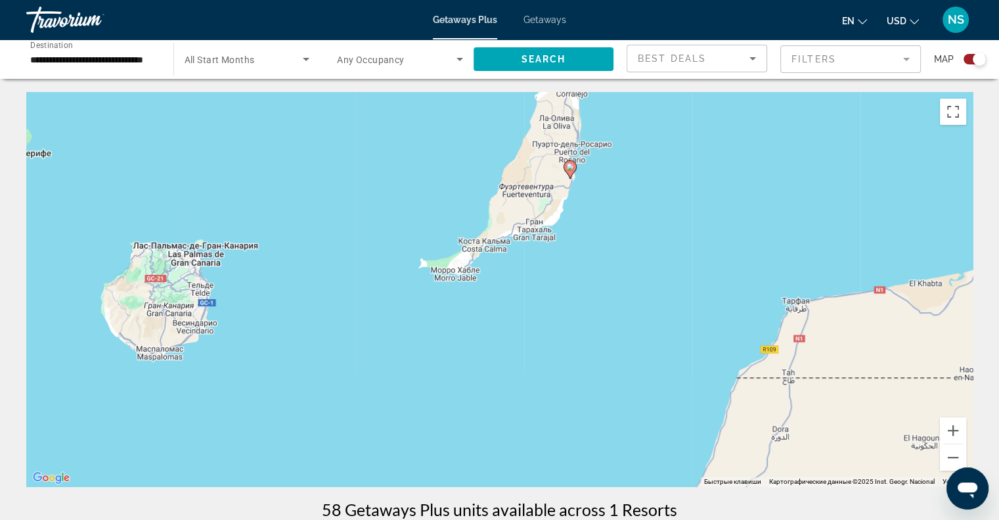
drag, startPoint x: 720, startPoint y: 274, endPoint x: 715, endPoint y: 304, distance: 30.7
click at [715, 304] on div "Чтобы активировать перетаскивание с помощью клавиатуры, нажмите Alt + Ввод. Пос…" at bounding box center [499, 289] width 947 height 394
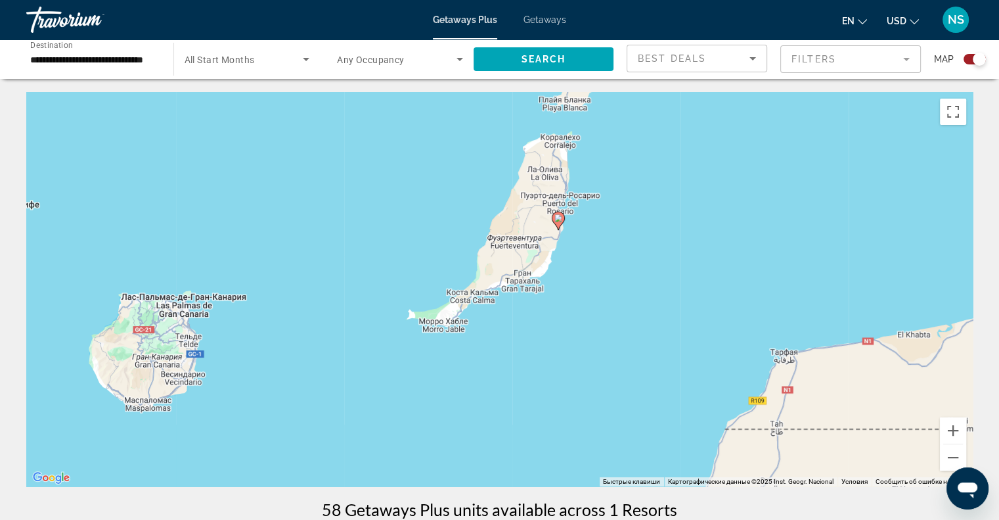
click at [721, 302] on div "Чтобы активировать перетаскивание с помощью клавиатуры, нажмите Alt + Ввод. Пос…" at bounding box center [499, 289] width 947 height 394
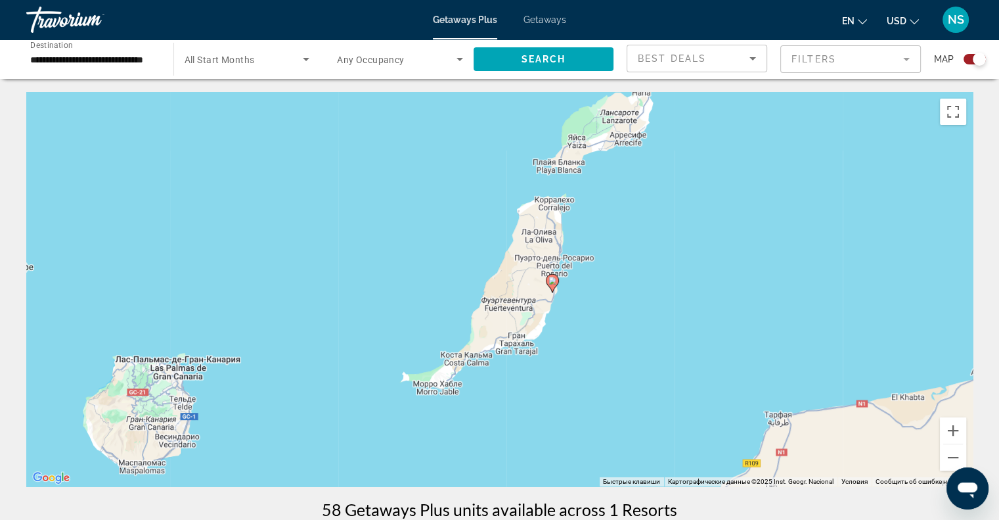
drag, startPoint x: 725, startPoint y: 291, endPoint x: 719, endPoint y: 307, distance: 17.7
click at [720, 307] on div "Чтобы активировать перетаскивание с помощью клавиатуры, нажмите Alt + Ввод. Пос…" at bounding box center [499, 289] width 947 height 394
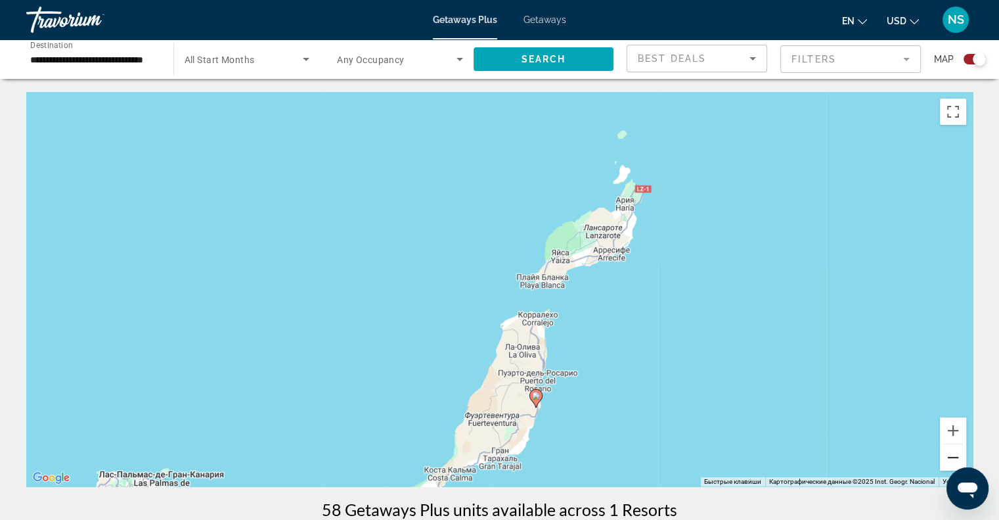
click at [942, 461] on button "Уменьшить" at bounding box center [953, 457] width 26 height 26
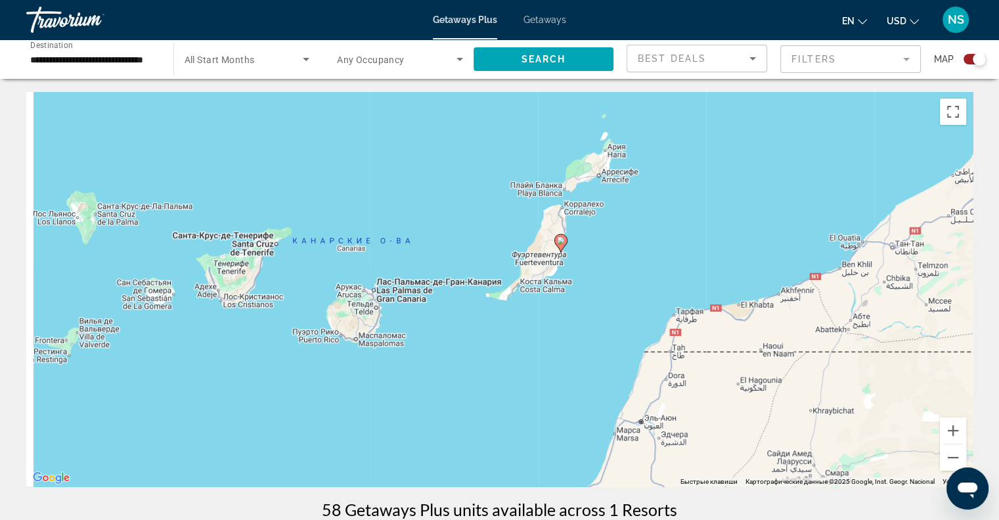
drag, startPoint x: 773, startPoint y: 363, endPoint x: 815, endPoint y: 263, distance: 108.1
click at [815, 264] on div "Чтобы активировать перетаскивание с помощью клавиатуры, нажмите Alt + Ввод. Пос…" at bounding box center [499, 289] width 947 height 394
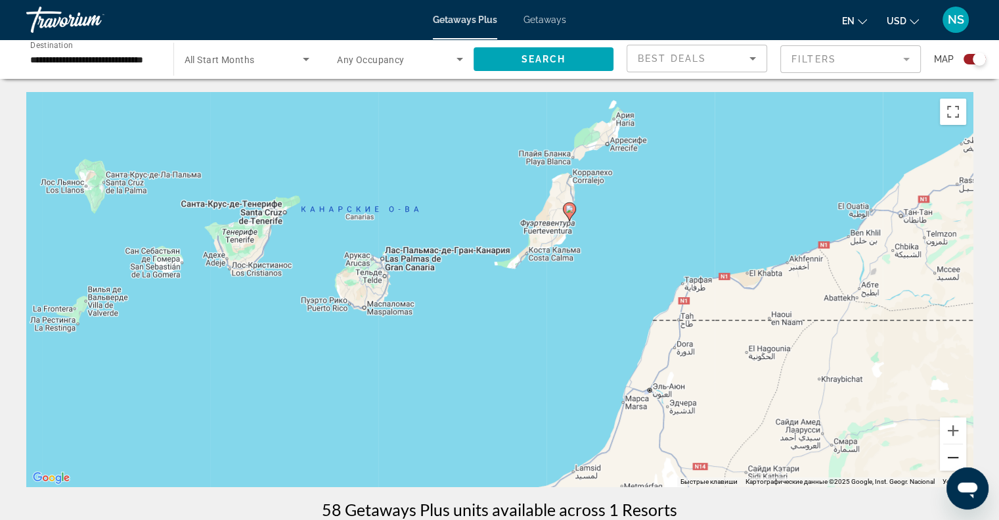
click at [962, 455] on button "Уменьшить" at bounding box center [953, 457] width 26 height 26
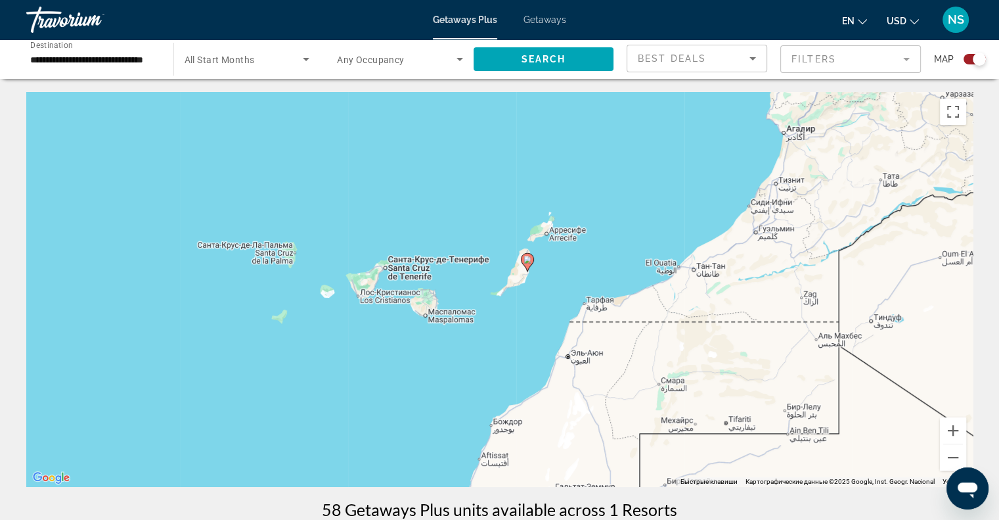
drag, startPoint x: 845, startPoint y: 278, endPoint x: 823, endPoint y: 312, distance: 40.5
click at [823, 312] on div "Чтобы активировать перетаскивание с помощью клавиатуры, нажмите Alt + Ввод. Пос…" at bounding box center [499, 289] width 947 height 394
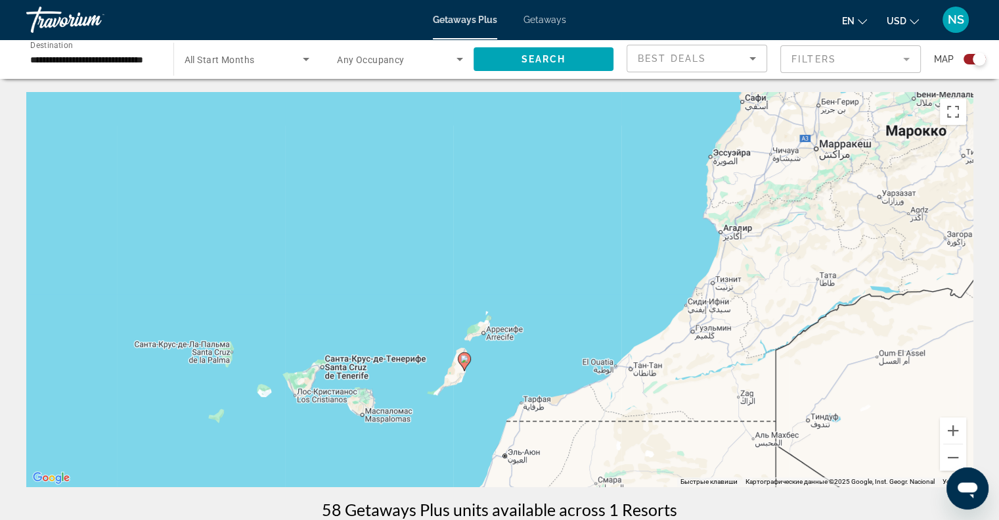
drag
click at [786, 350] on div "Чтобы активировать перетаскивание с помощью клавиатуры, нажмите Alt + Ввод. Пос…" at bounding box center [499, 289] width 947 height 394
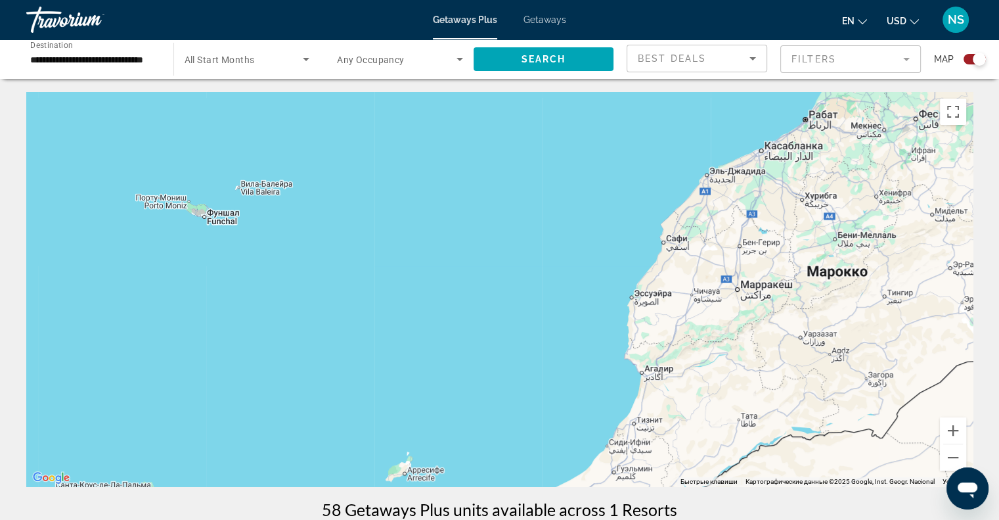
click at [794, 291] on div "Чтобы активировать перетаскивание с помощью клавиатуры, нажмите Alt + Ввод. Пос…" at bounding box center [499, 289] width 947 height 394
click at [718, 378] on div "Чтобы активировать перетаскивание с помощью клавиатуры, нажмите Alt + Ввод. Пос…" at bounding box center [499, 289] width 947 height 394
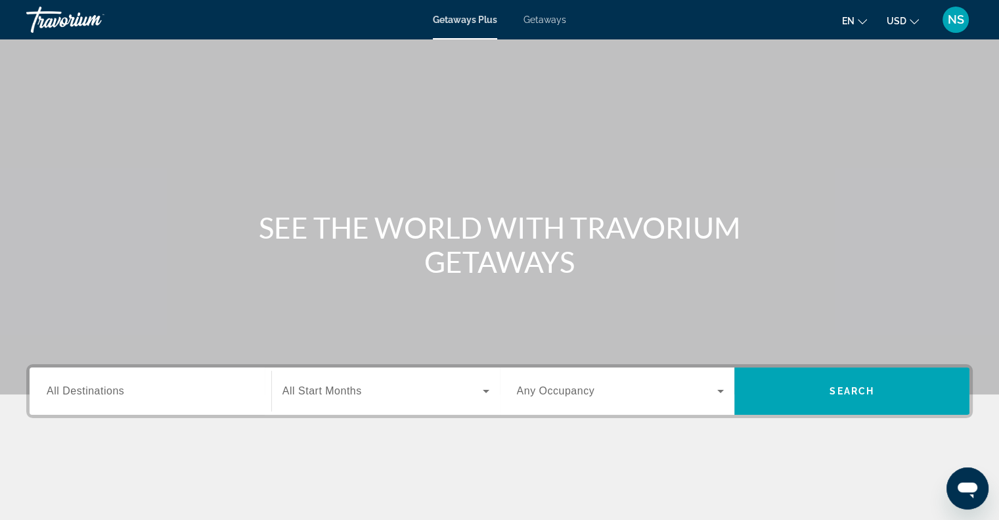
click at [68, 386] on span "All Destinations" at bounding box center [86, 390] width 78 height 11
click at [68, 386] on input "Destination All Destinations" at bounding box center [151, 392] width 208 height 16
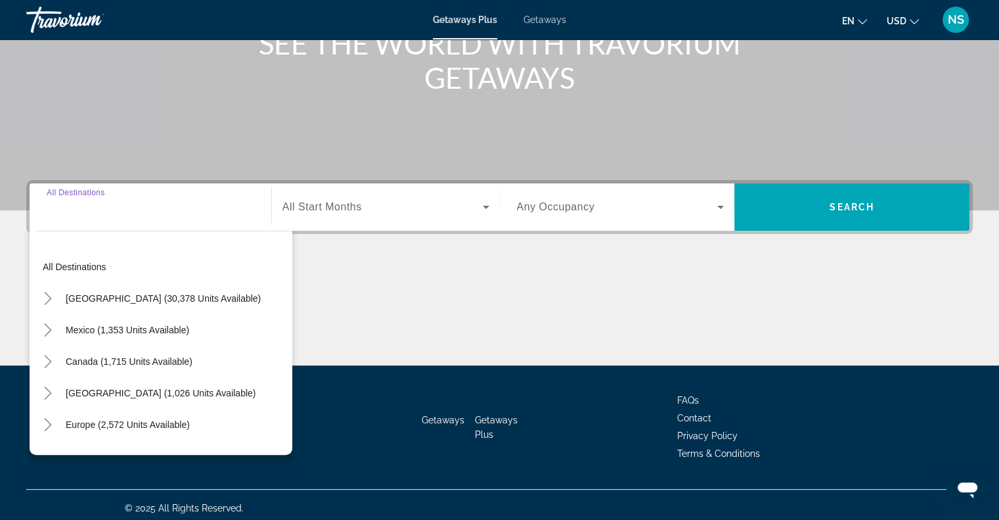
scroll to position [190, 0]
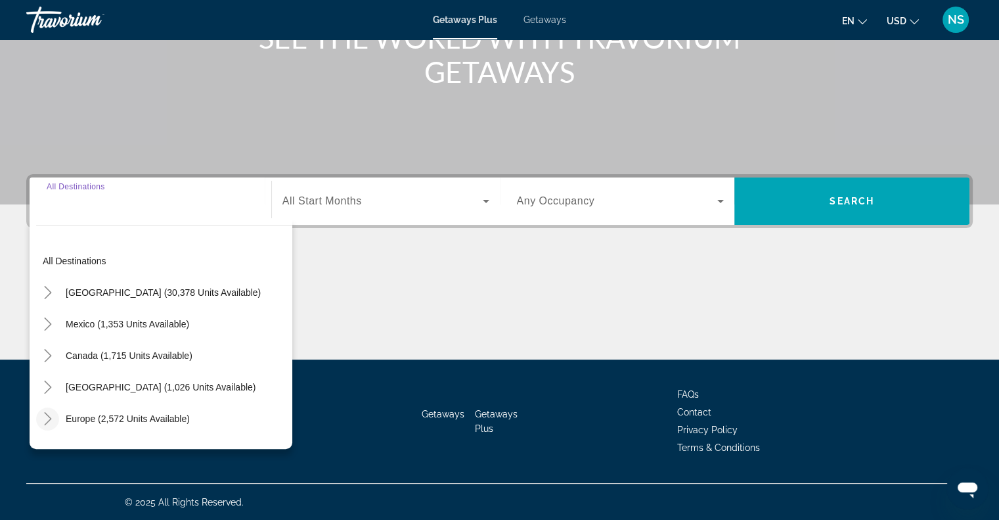
click at [47, 412] on icon "Toggle Europe (2,572 units available)" at bounding box center [47, 418] width 13 height 13
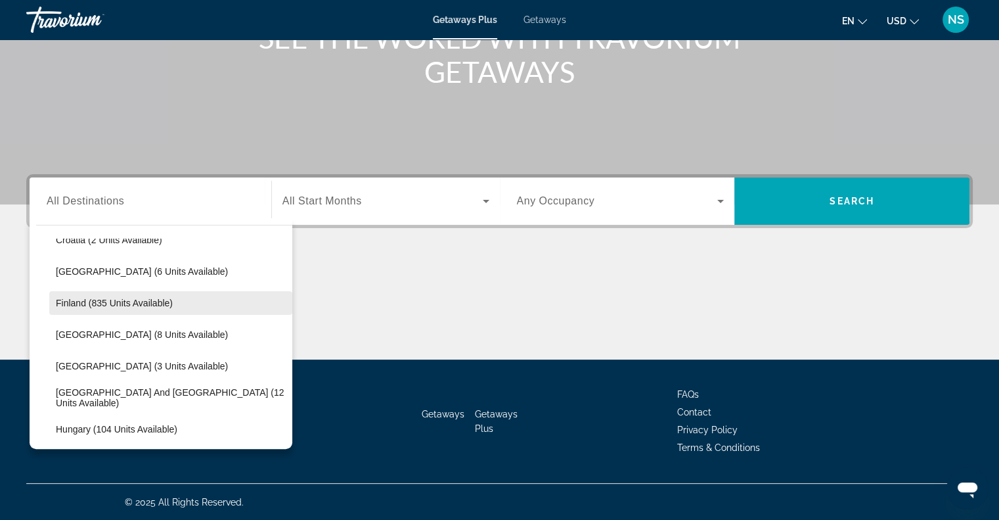
scroll to position [296, 0]
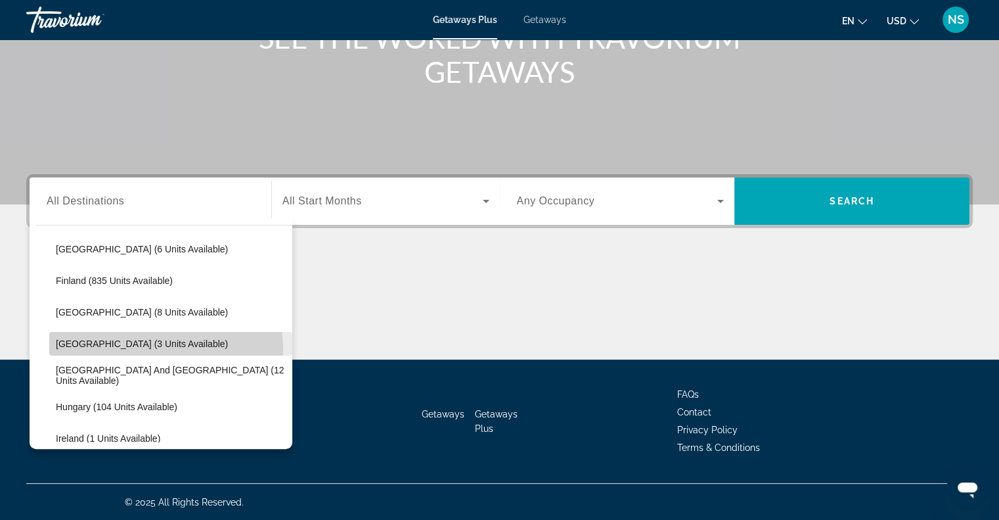
click at [137, 349] on span "Search widget" at bounding box center [170, 344] width 243 height 32
type input "**********"
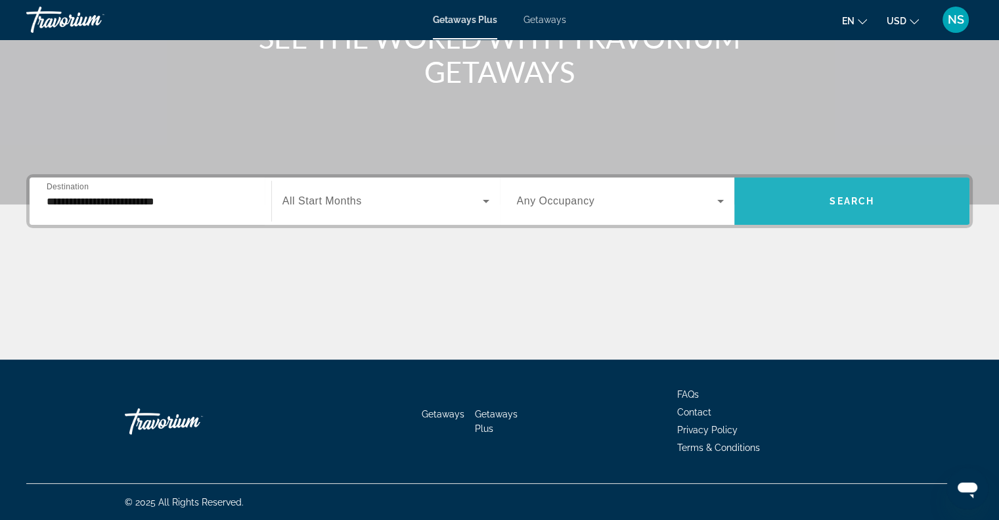
click at [880, 216] on span "Search widget" at bounding box center [852, 201] width 235 height 32
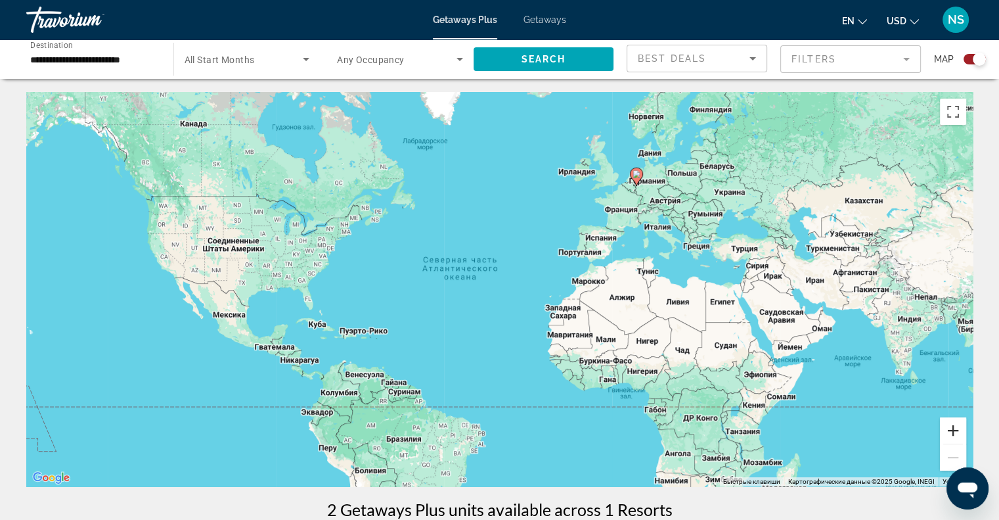
click at [961, 436] on button "Увеличить" at bounding box center [953, 430] width 26 height 26
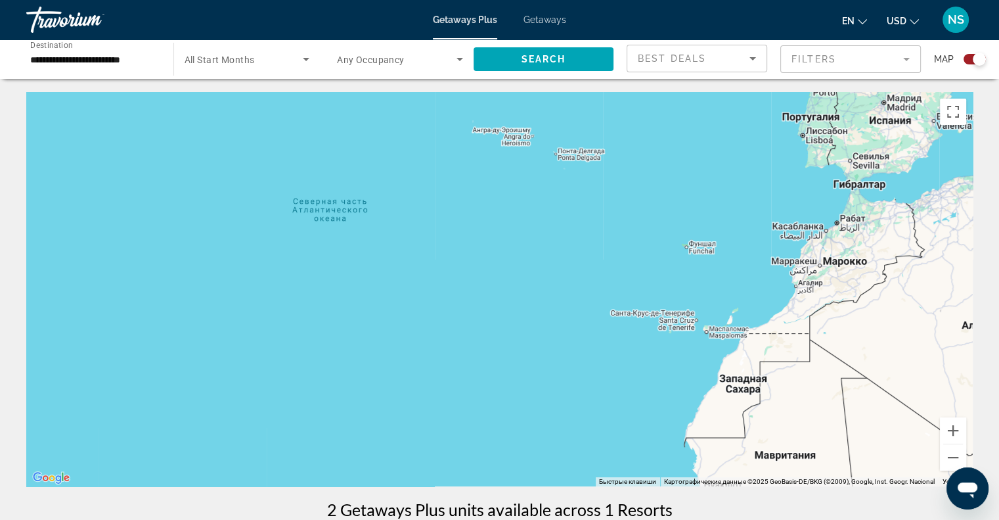
drag, startPoint x: 886, startPoint y: 303, endPoint x: 671, endPoint y: 376, distance: 227.1
click at [671, 376] on div "Main content" at bounding box center [499, 289] width 947 height 394
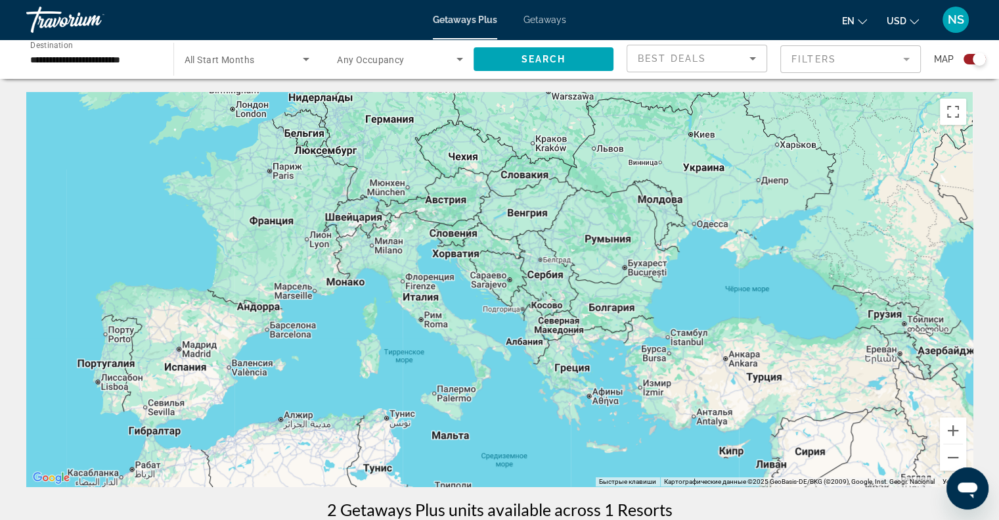
drag, startPoint x: 691, startPoint y: 328, endPoint x: 722, endPoint y: 393, distance: 72.0
click at [721, 392] on div "Main content" at bounding box center [499, 289] width 947 height 394
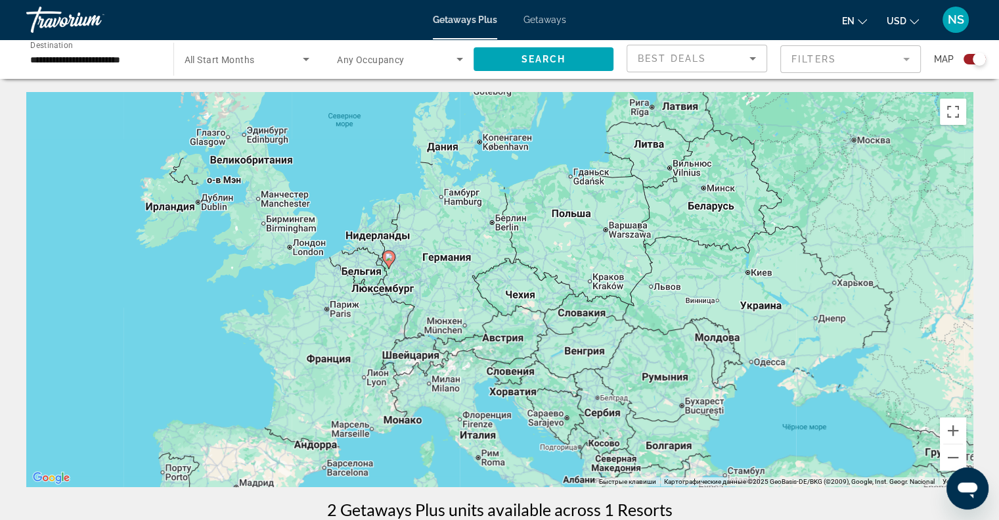
drag, startPoint x: 715, startPoint y: 303, endPoint x: 725, endPoint y: 336, distance: 35.1
click at [725, 336] on div "Чтобы активировать перетаскивание с помощью клавиатуры, нажмите Alt + Ввод. Пос…" at bounding box center [499, 289] width 947 height 394
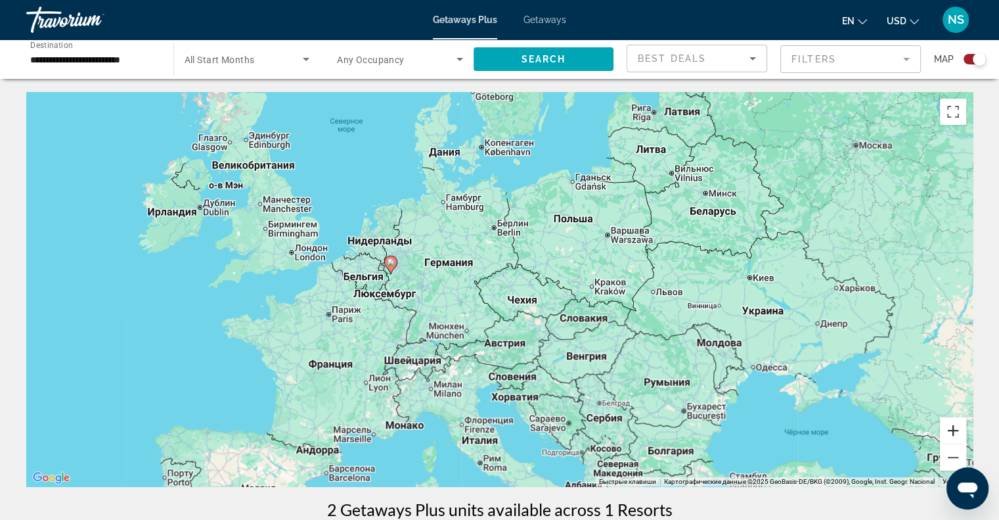
click at [957, 430] on button "Увеличить" at bounding box center [953, 430] width 26 height 26
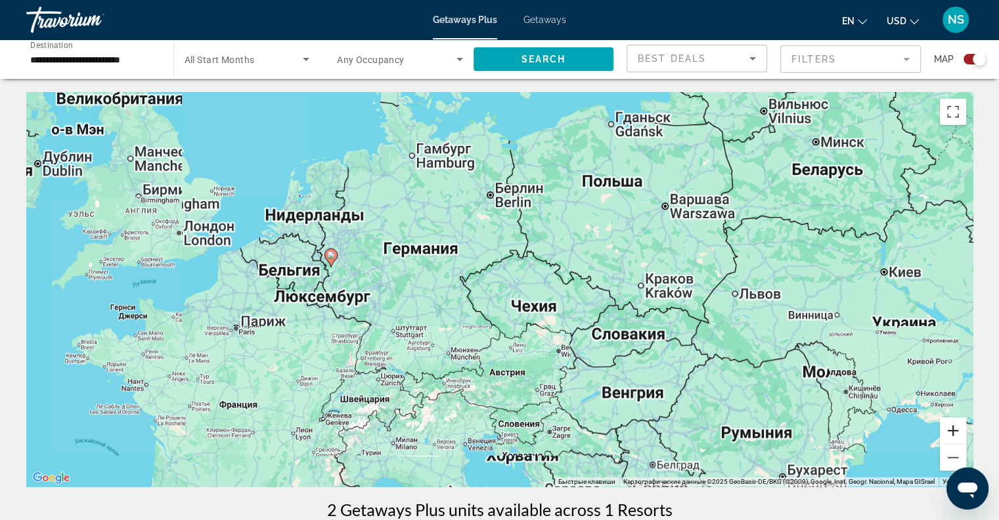
click at [957, 430] on button "Увеличить" at bounding box center [953, 430] width 26 height 26
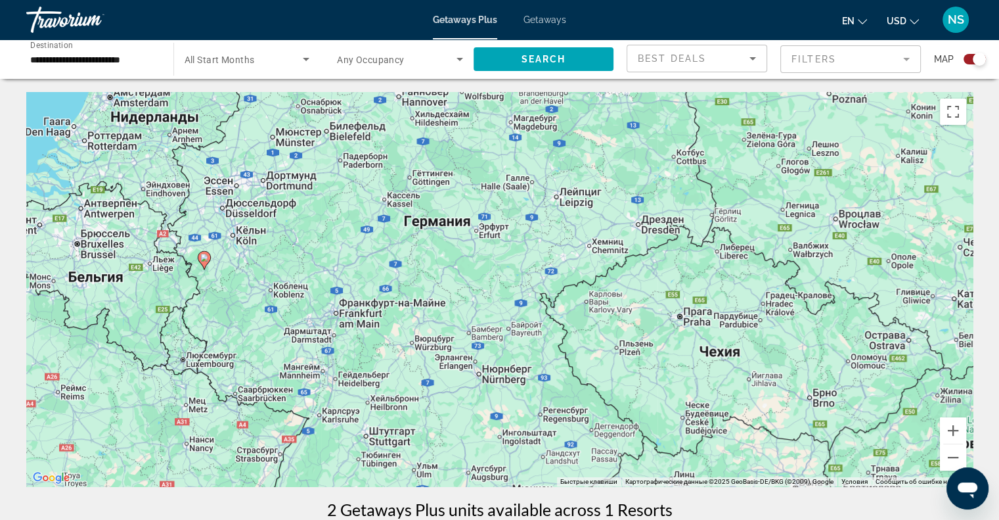
drag, startPoint x: 597, startPoint y: 293, endPoint x: 773, endPoint y: 332, distance: 179.7
click at [773, 332] on div "Чтобы активировать перетаскивание с помощью клавиатуры, нажмите Alt + Ввод. Пос…" at bounding box center [499, 289] width 947 height 394
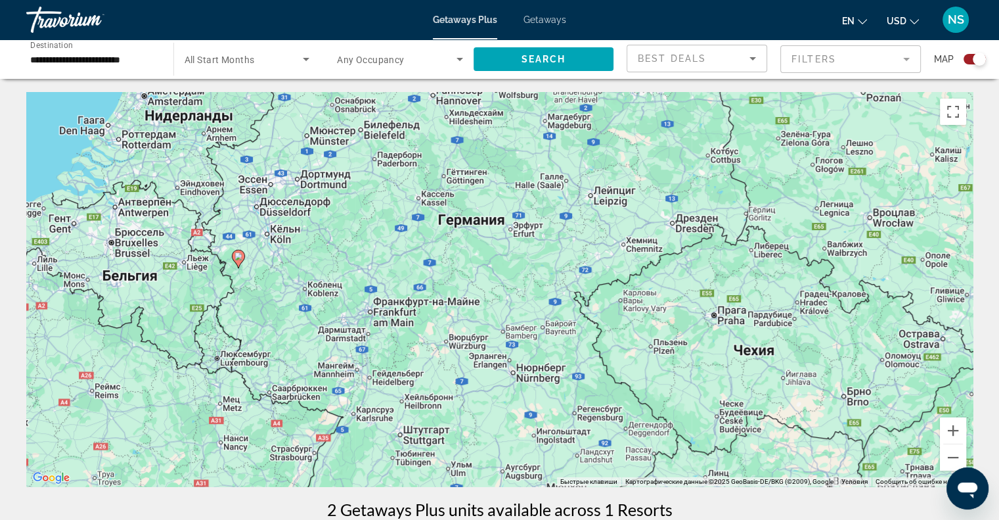
click at [242, 253] on icon "Main content" at bounding box center [238, 258] width 12 height 17
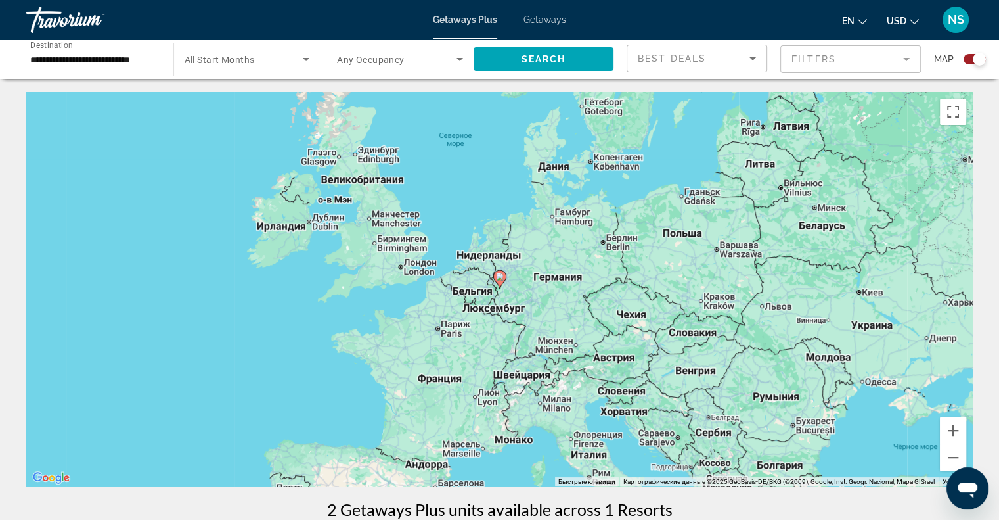
click at [501, 282] on icon "Main content" at bounding box center [499, 279] width 12 height 17
type input "**********"
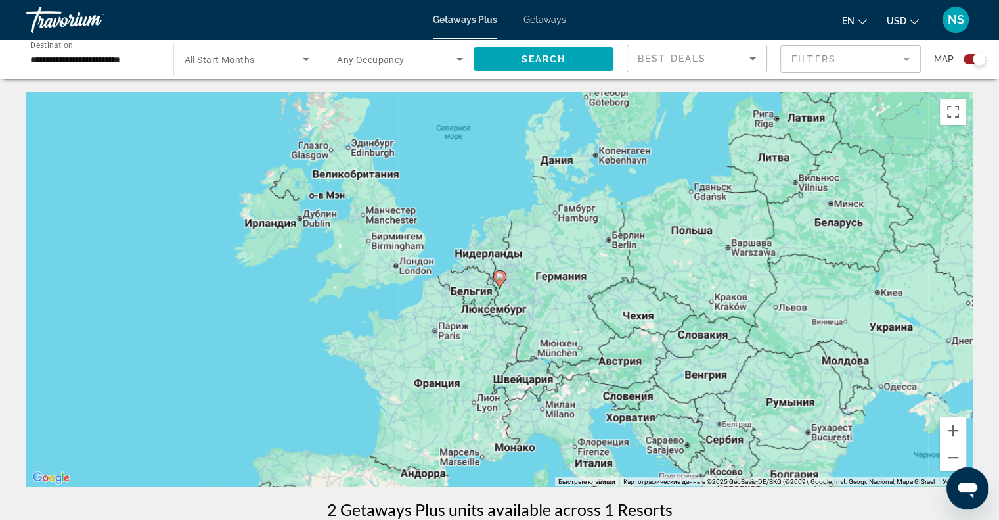
click at [501, 282] on icon "Main content" at bounding box center [499, 279] width 12 height 17
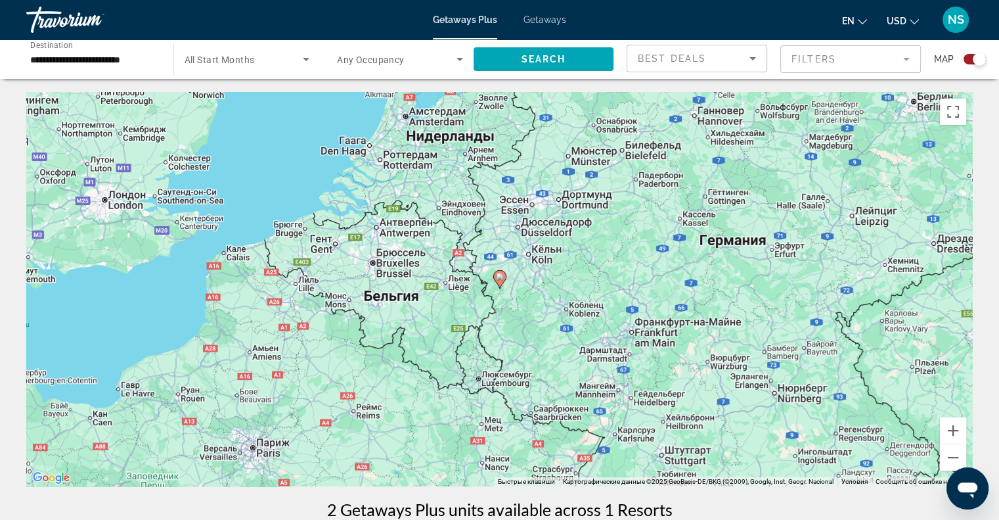
click at [501, 282] on icon "Main content" at bounding box center [499, 279] width 12 height 17
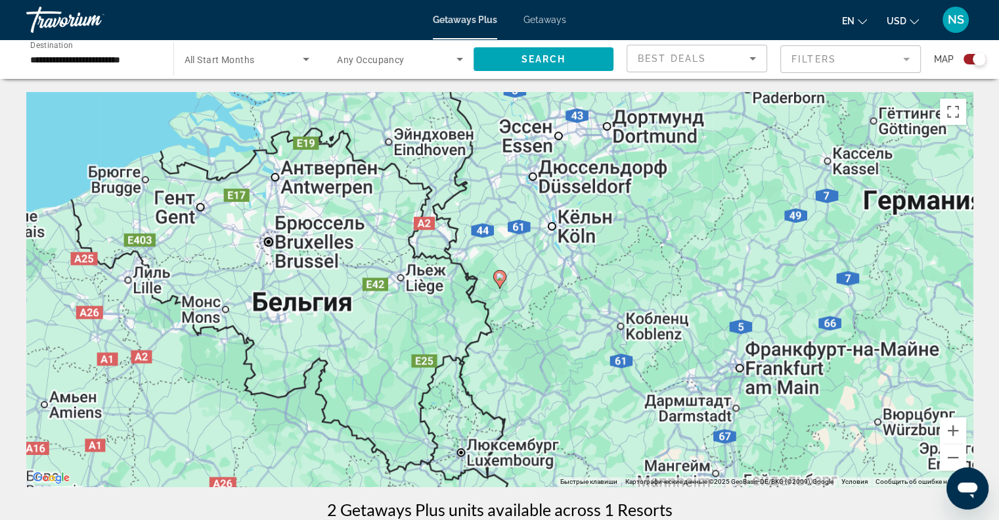
click at [501, 282] on icon "Main content" at bounding box center [499, 279] width 12 height 17
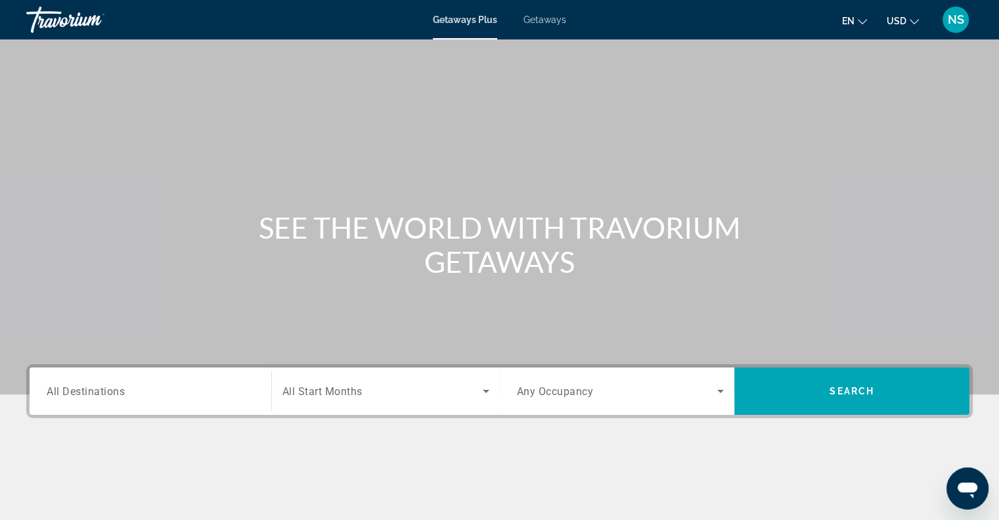
click at [48, 385] on span "All Destinations" at bounding box center [86, 390] width 78 height 12
click at [48, 385] on input "Destination All Destinations" at bounding box center [151, 392] width 208 height 16
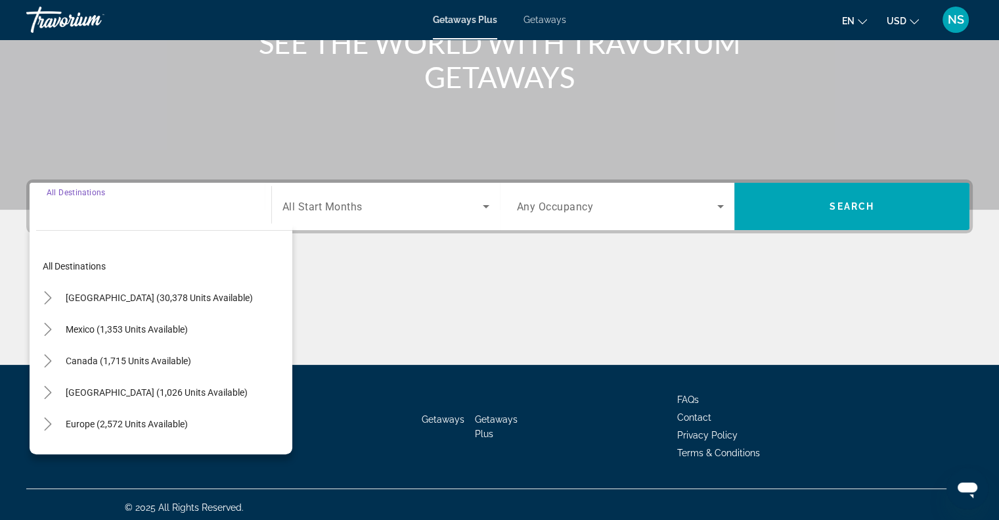
scroll to position [190, 0]
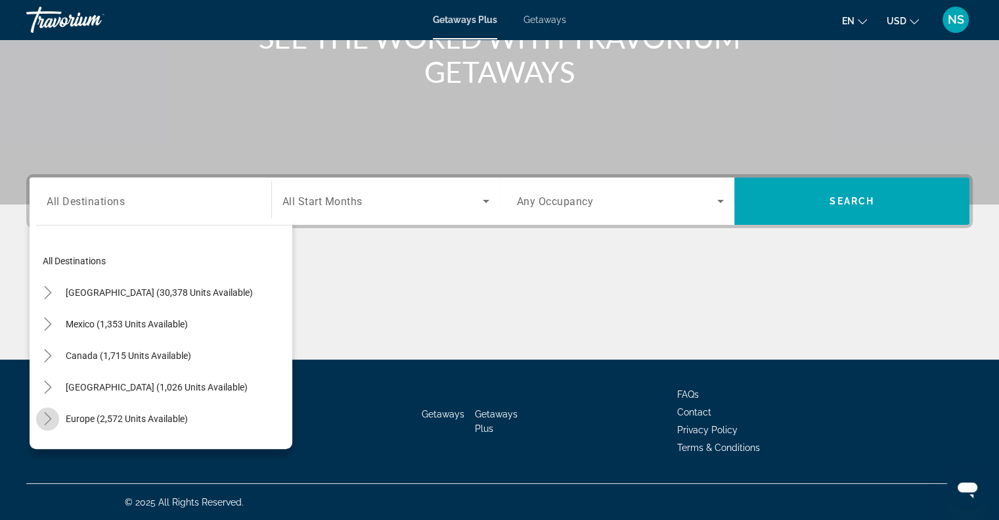
click at [47, 418] on icon "Toggle Europe (2,572 units available)" at bounding box center [47, 418] width 13 height 13
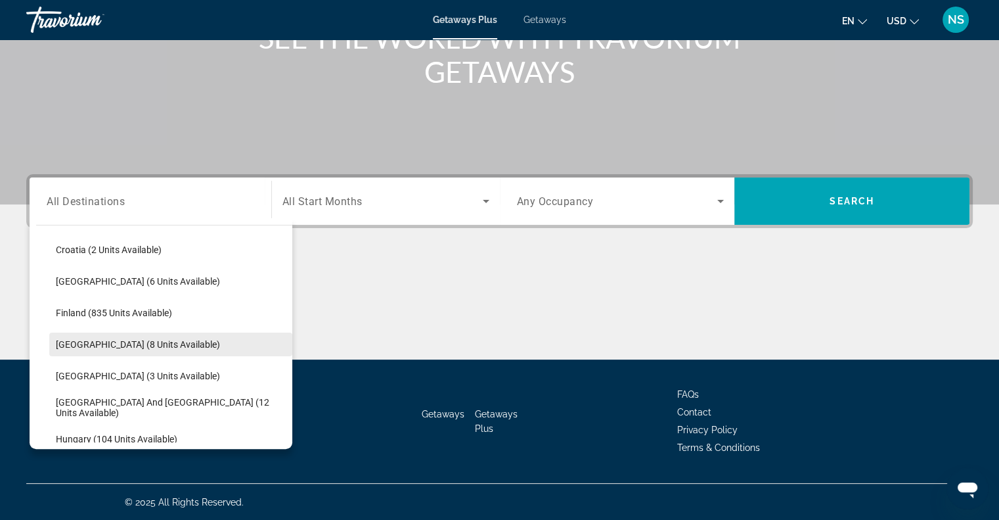
scroll to position [296, 0]
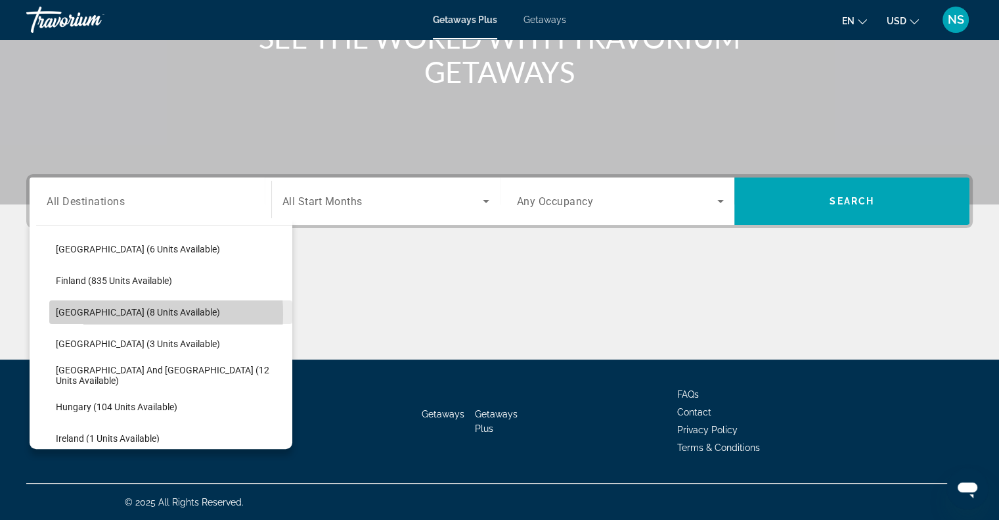
click at [99, 313] on span "[GEOGRAPHIC_DATA] (8 units available)" at bounding box center [138, 312] width 164 height 11
type input "**********"
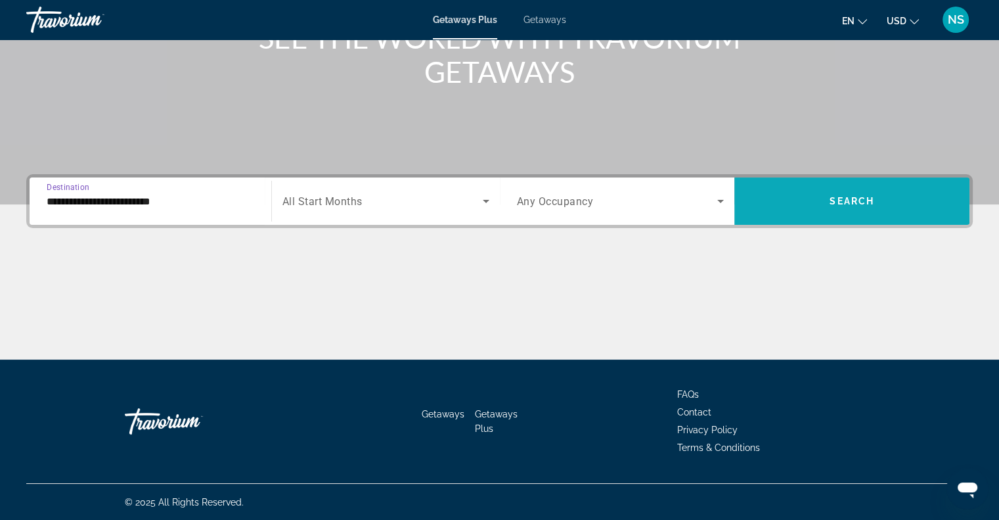
click at [802, 192] on span "Search widget" at bounding box center [852, 201] width 235 height 32
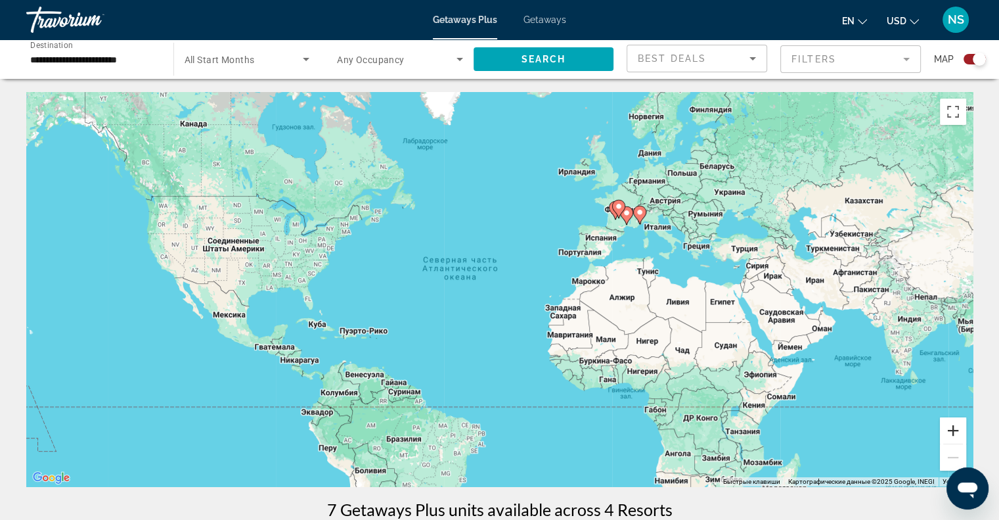
click at [953, 434] on button "Увеличить" at bounding box center [953, 430] width 26 height 26
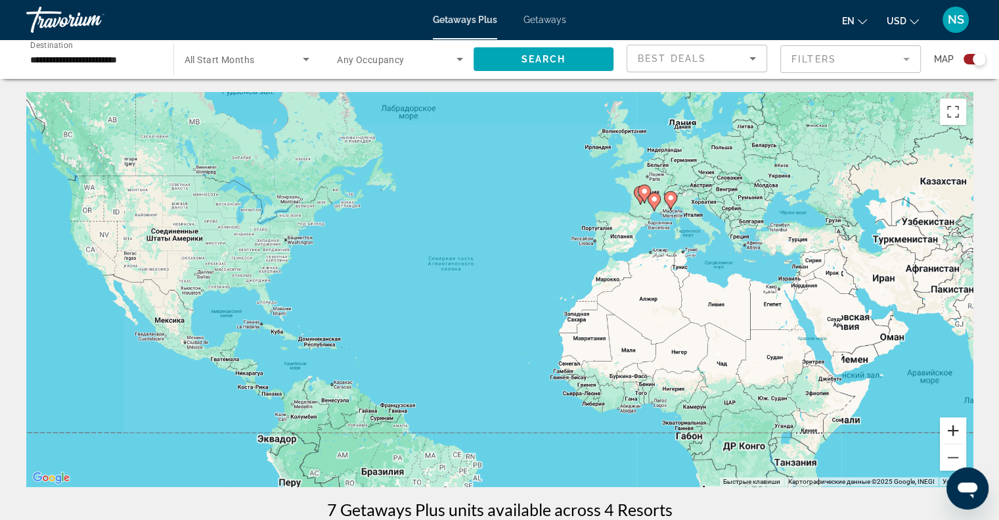
click at [953, 434] on button "Увеличить" at bounding box center [953, 430] width 26 height 26
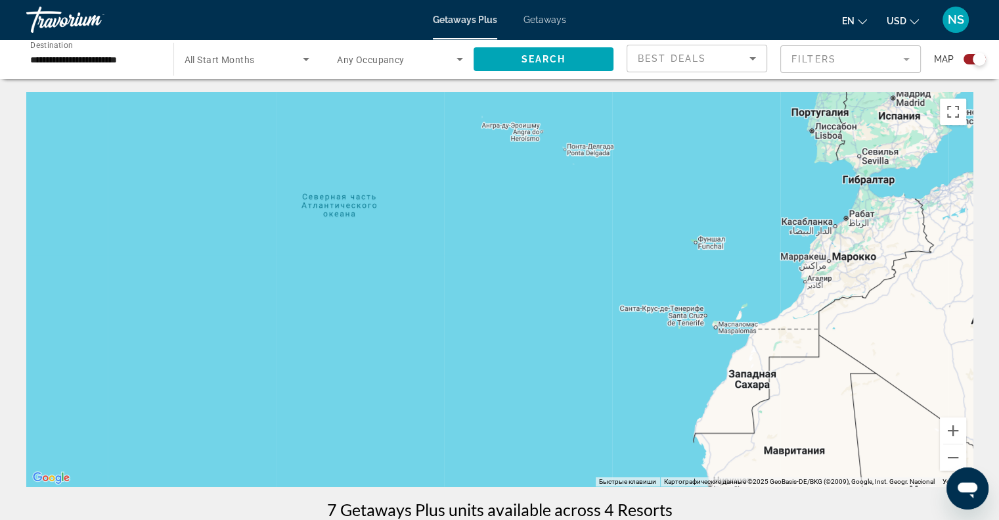
click at [970, 64] on div "Map" at bounding box center [960, 59] width 52 height 29
click at [968, 61] on div "Search widget" at bounding box center [975, 59] width 22 height 11
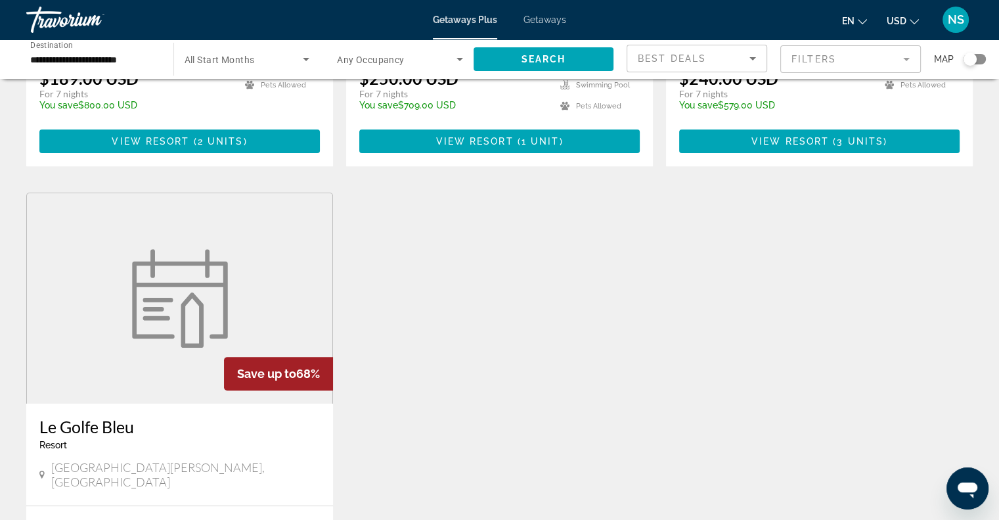
scroll to position [197, 0]
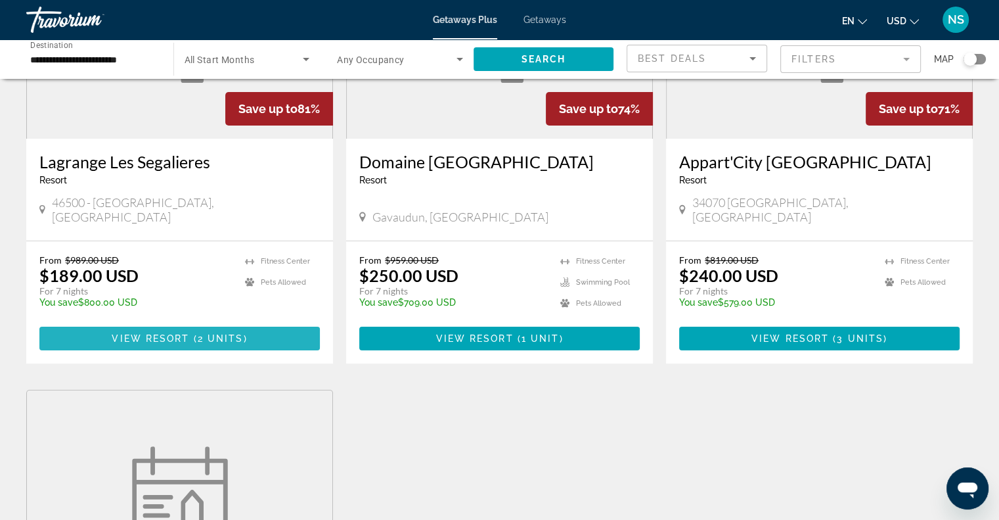
click at [210, 330] on span "Main content" at bounding box center [179, 339] width 281 height 32
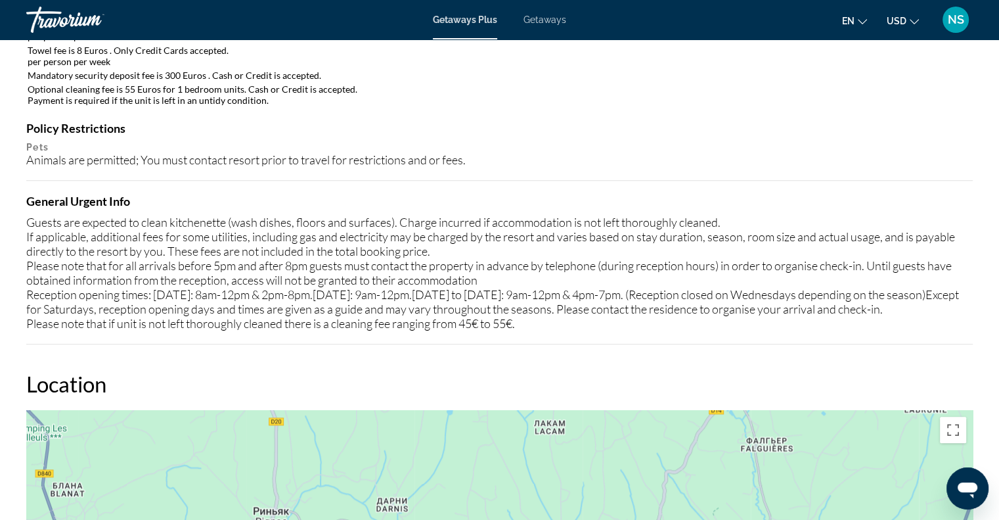
scroll to position [1708, 0]
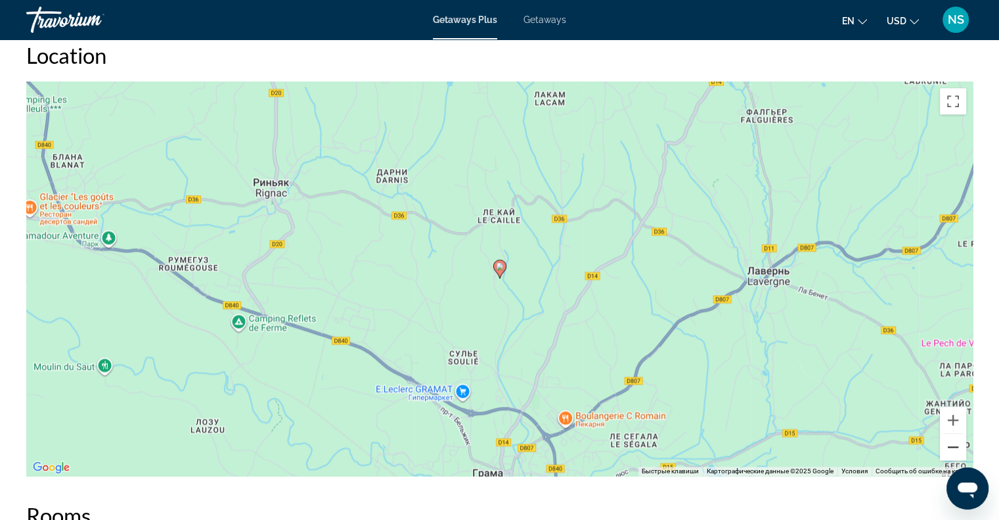
click at [950, 436] on button "Уменьшить" at bounding box center [953, 447] width 26 height 26
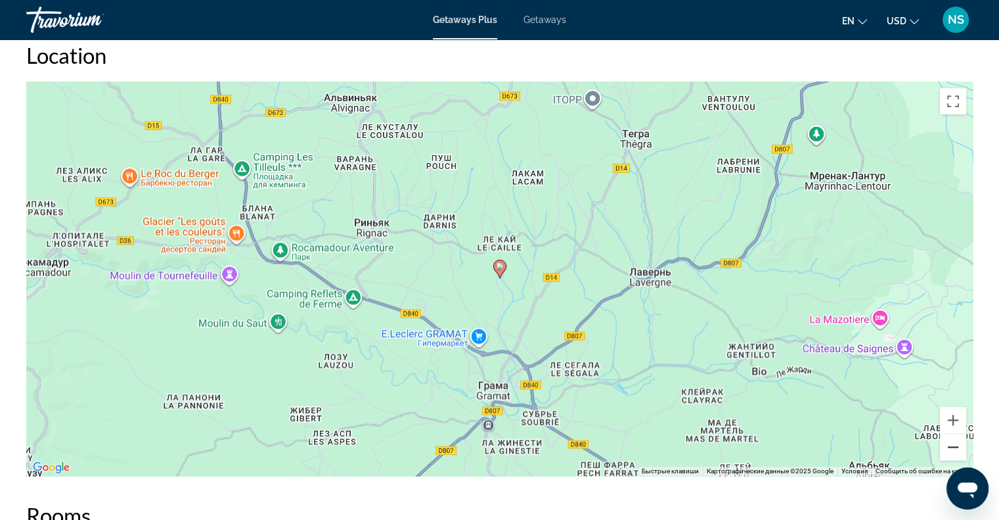
click at [950, 436] on button "Уменьшить" at bounding box center [953, 447] width 26 height 26
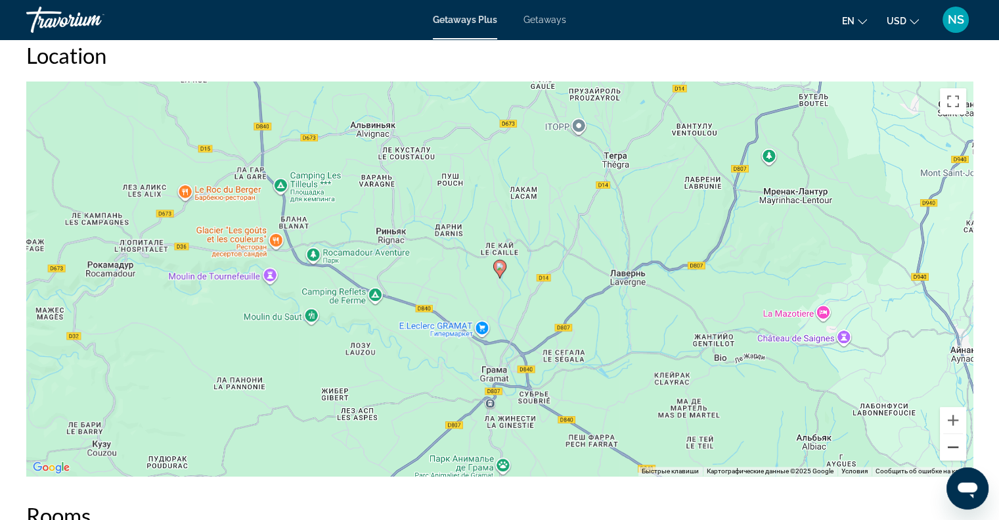
click at [950, 436] on button "Уменьшить" at bounding box center [953, 447] width 26 height 26
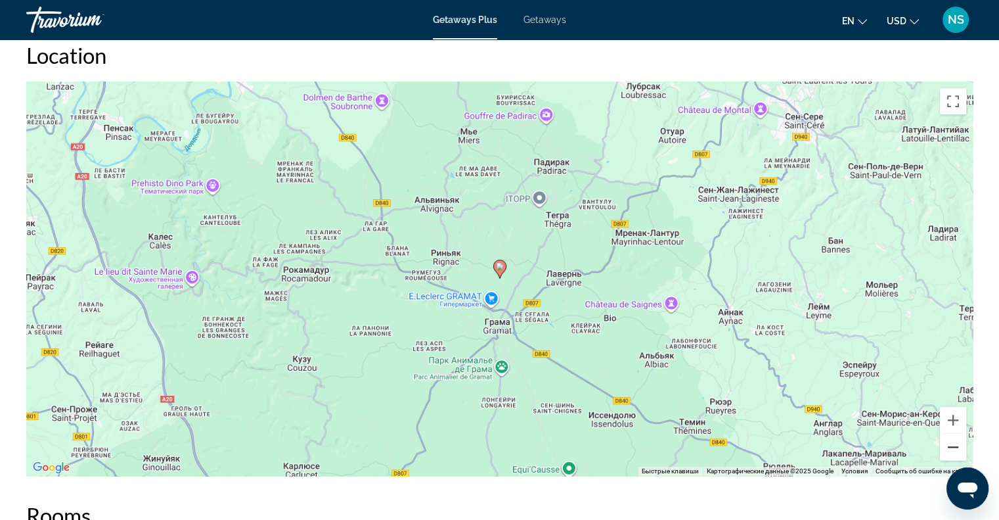
click at [950, 436] on button "Уменьшить" at bounding box center [953, 447] width 26 height 26
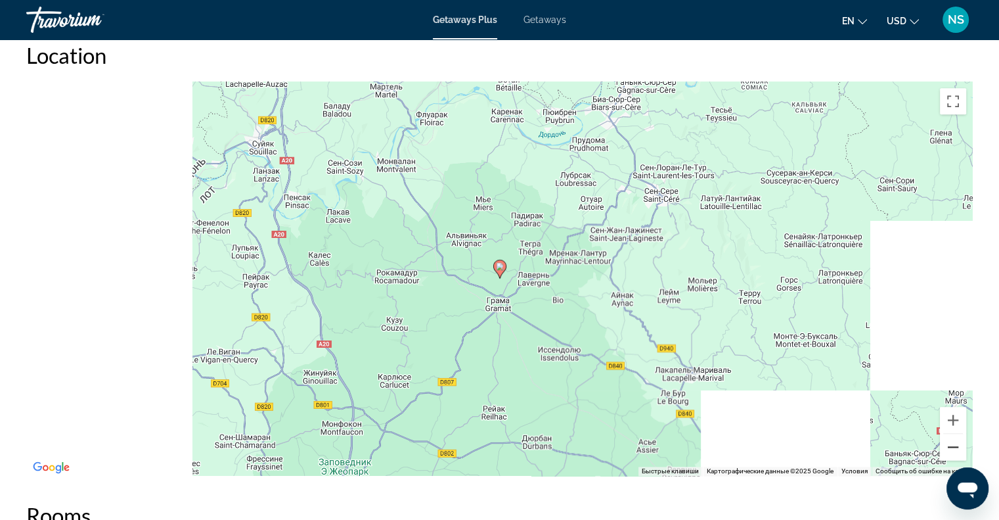
click at [950, 436] on button "Уменьшить" at bounding box center [953, 447] width 26 height 26
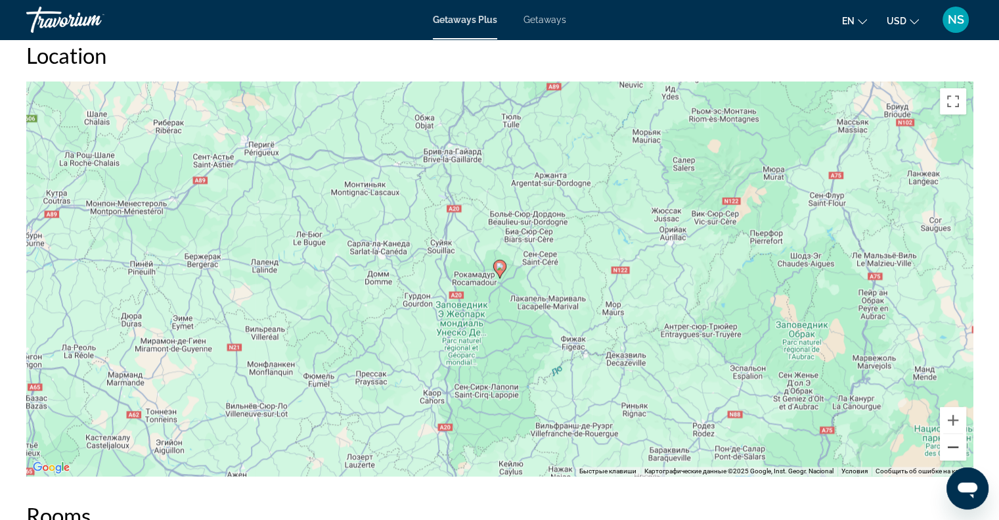
click at [950, 436] on button "Уменьшить" at bounding box center [953, 447] width 26 height 26
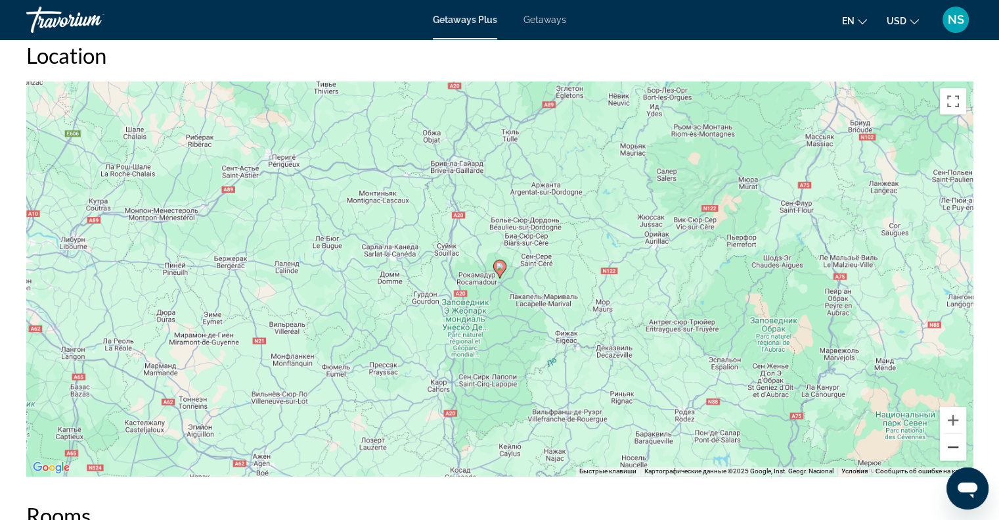
click at [950, 436] on button "Уменьшить" at bounding box center [953, 447] width 26 height 26
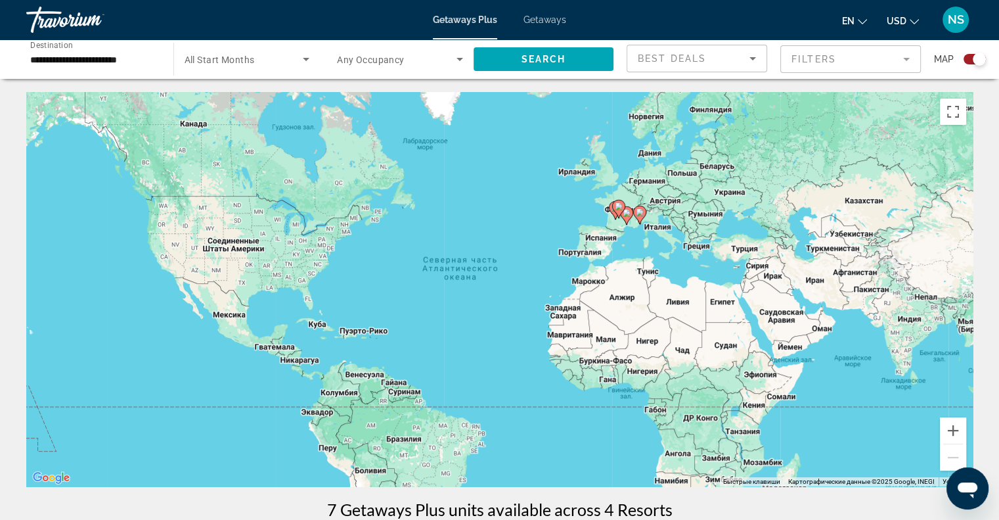
click at [641, 212] on image "Main content" at bounding box center [640, 212] width 8 height 8
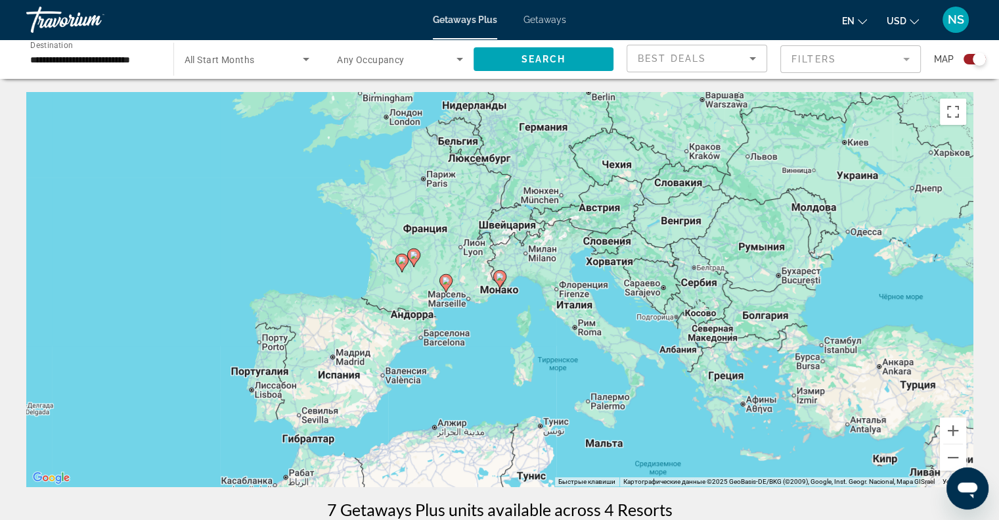
click at [496, 279] on image "Main content" at bounding box center [500, 277] width 8 height 8
type input "**********"
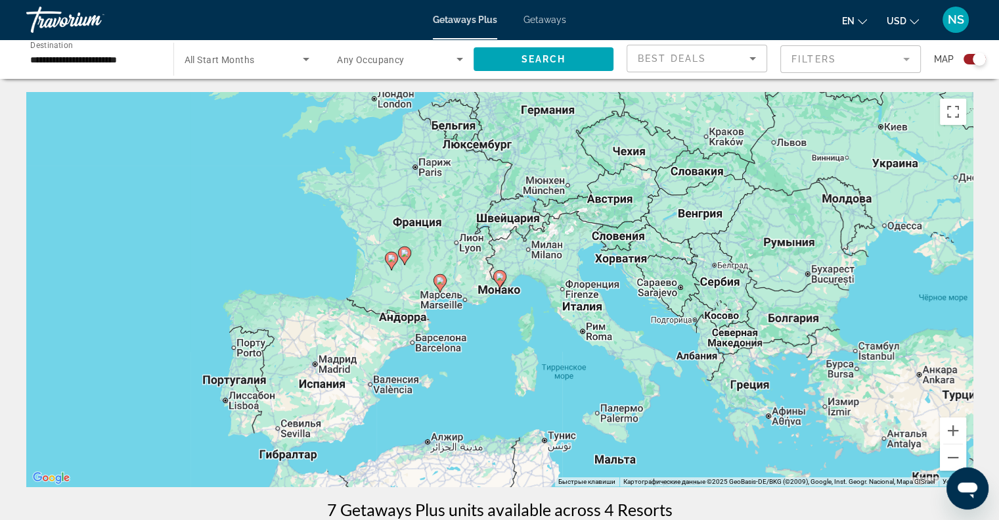
click at [496, 279] on image "Main content" at bounding box center [500, 277] width 8 height 8
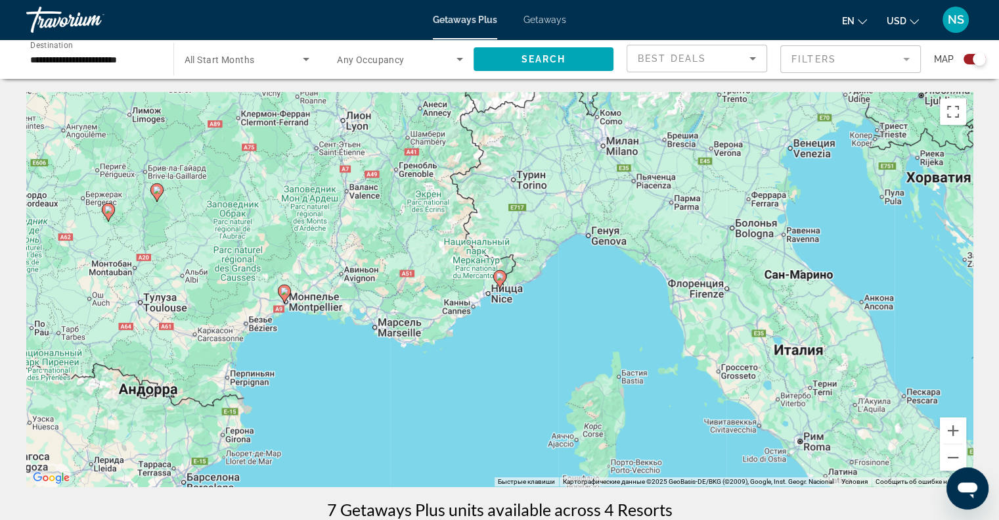
click at [496, 279] on image "Main content" at bounding box center [500, 277] width 8 height 8
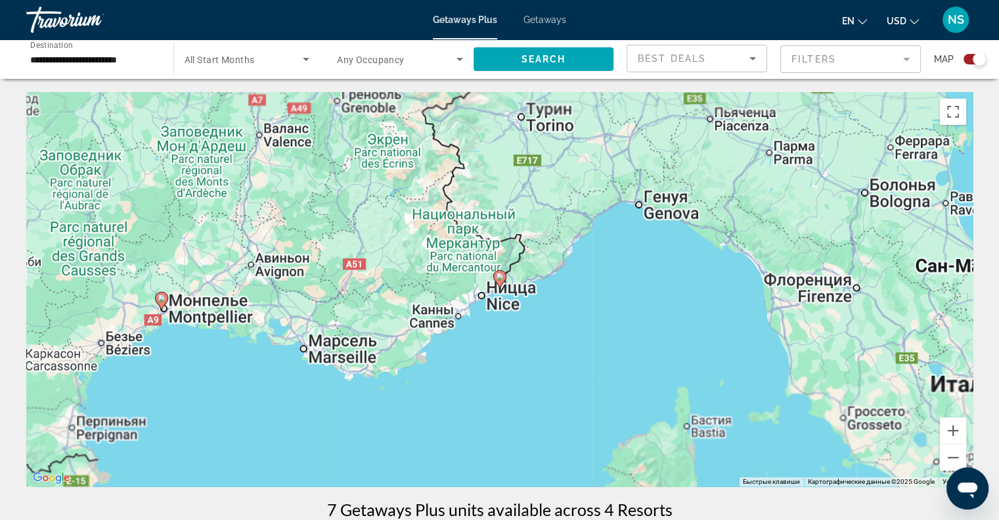
click at [496, 279] on image "Main content" at bounding box center [500, 277] width 8 height 8
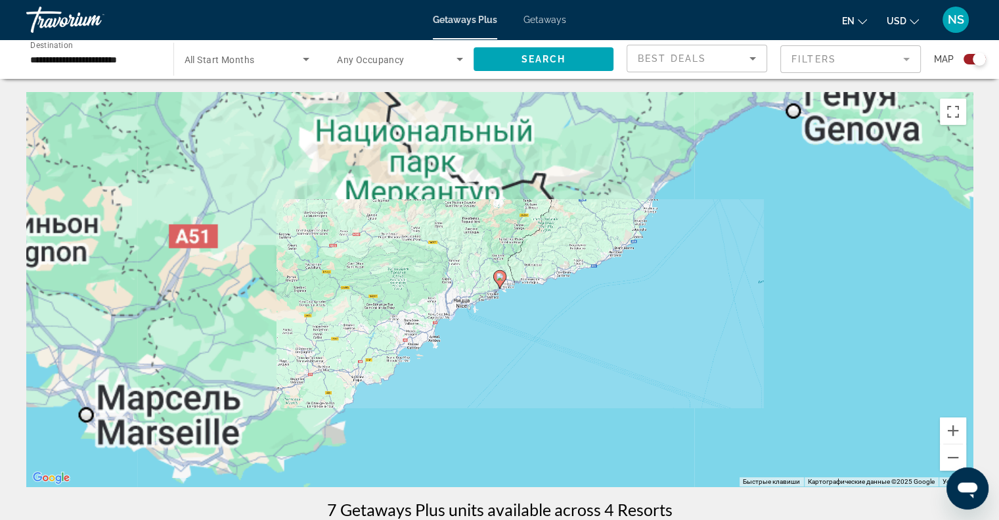
click at [496, 279] on image "Main content" at bounding box center [500, 277] width 8 height 8
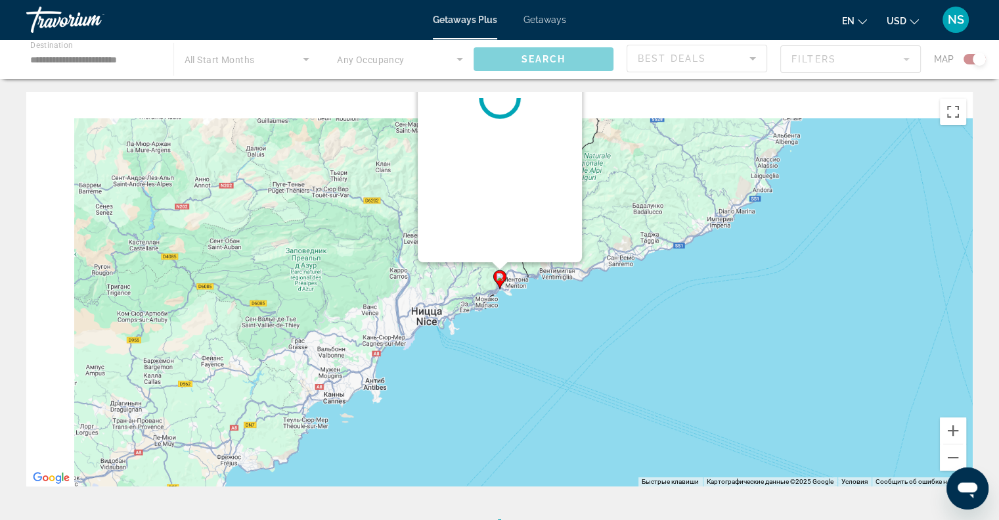
click at [500, 289] on div "Чтобы активировать перетаскивание с помощью клавиатуры, нажмите Alt + Ввод. Пос…" at bounding box center [973, 289] width 947 height 0
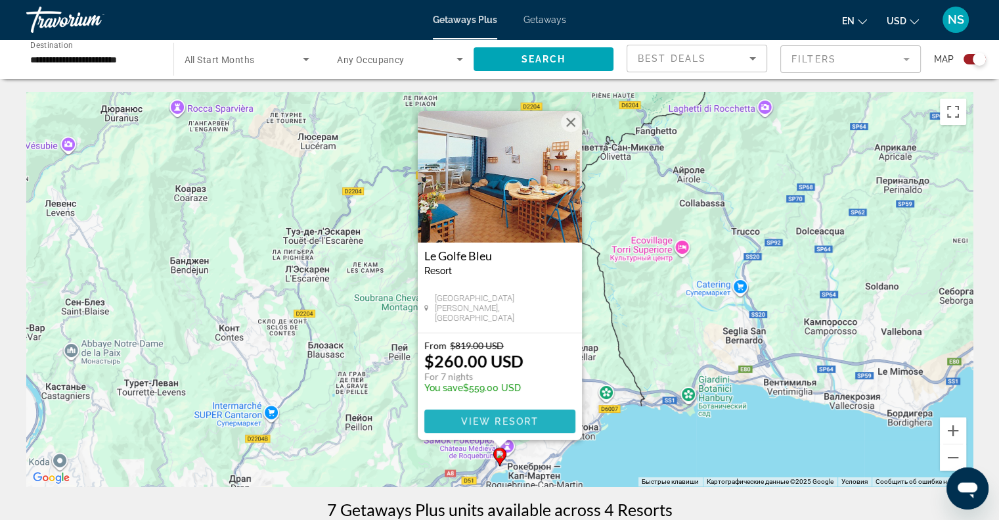
click at [489, 423] on span "View Resort" at bounding box center [500, 421] width 78 height 11
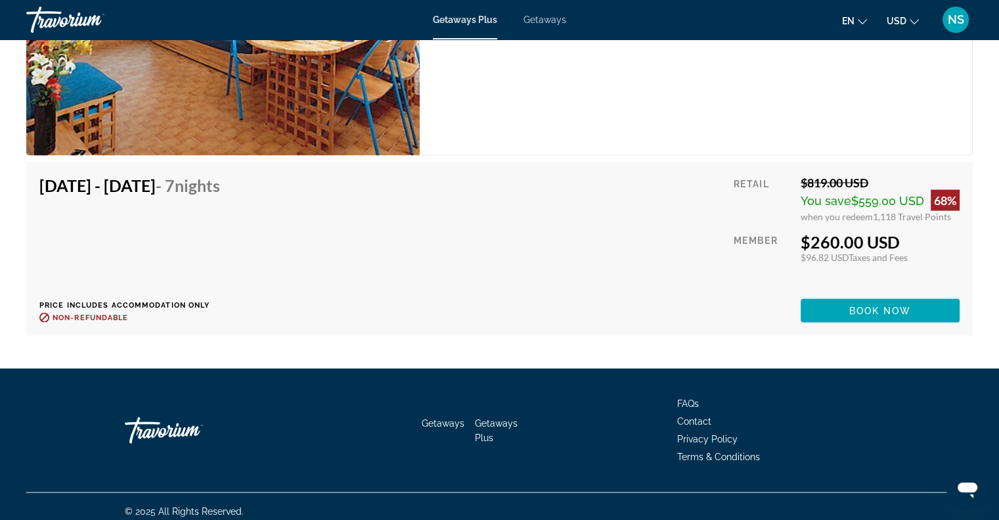
scroll to position [2537, 0]
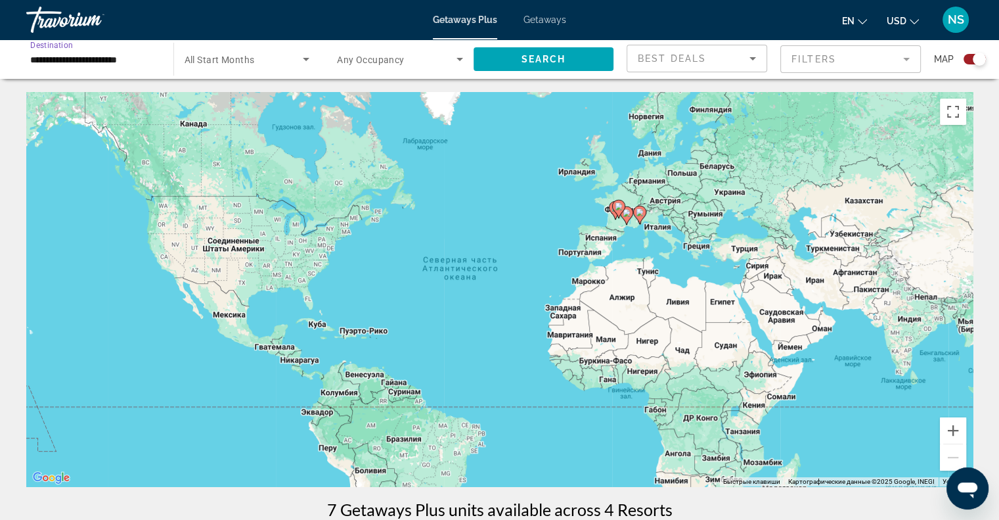
click at [139, 55] on input "**********" at bounding box center [93, 60] width 126 height 16
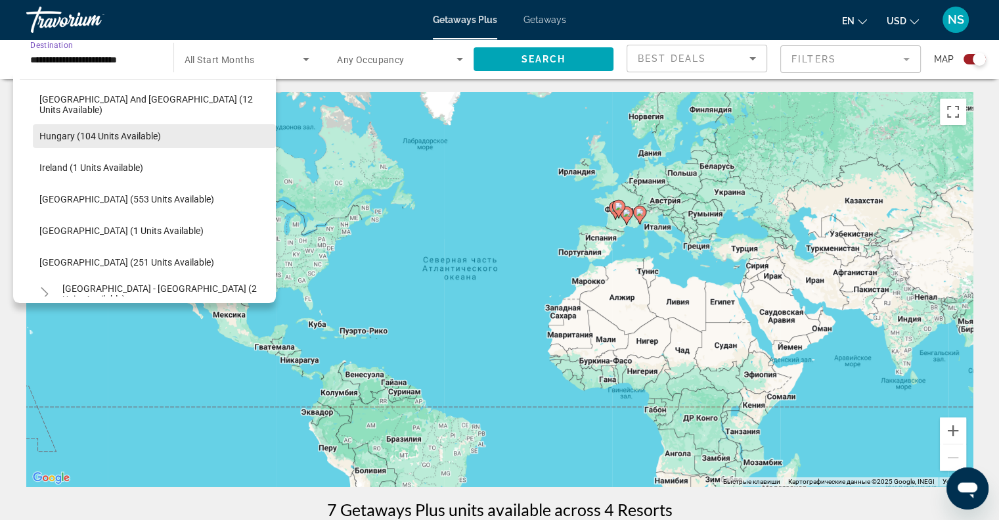
scroll to position [465, 0]
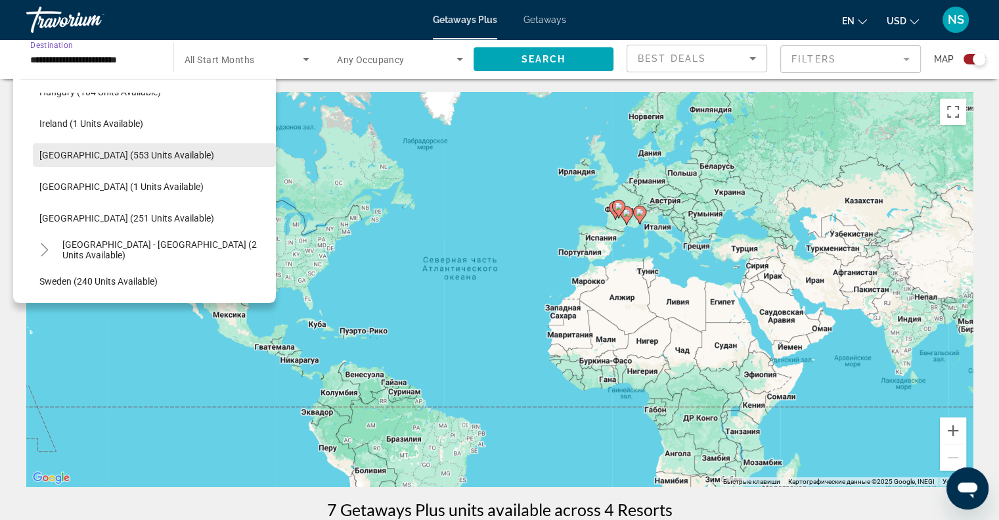
click at [103, 160] on span "Search widget" at bounding box center [154, 155] width 243 height 32
type input "**********"
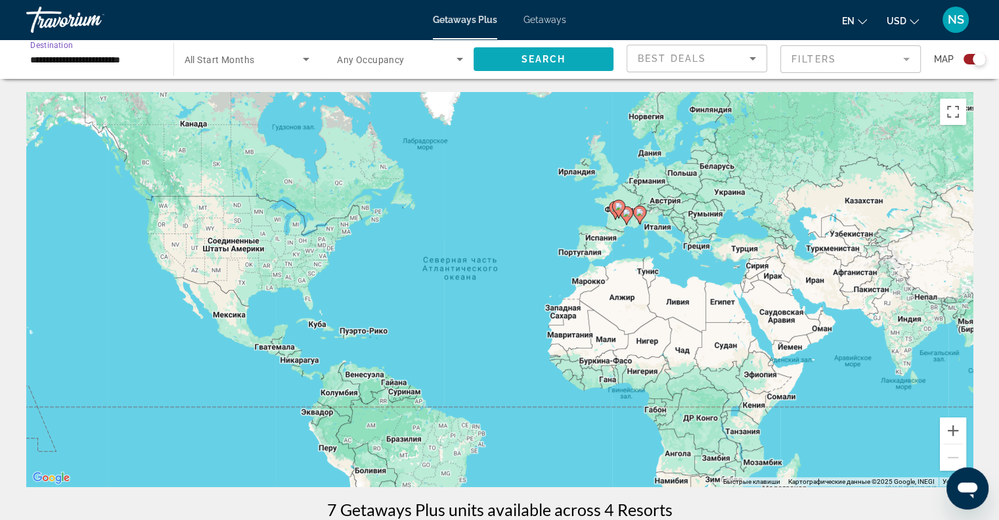
click at [543, 49] on span "Search widget" at bounding box center [544, 59] width 141 height 32
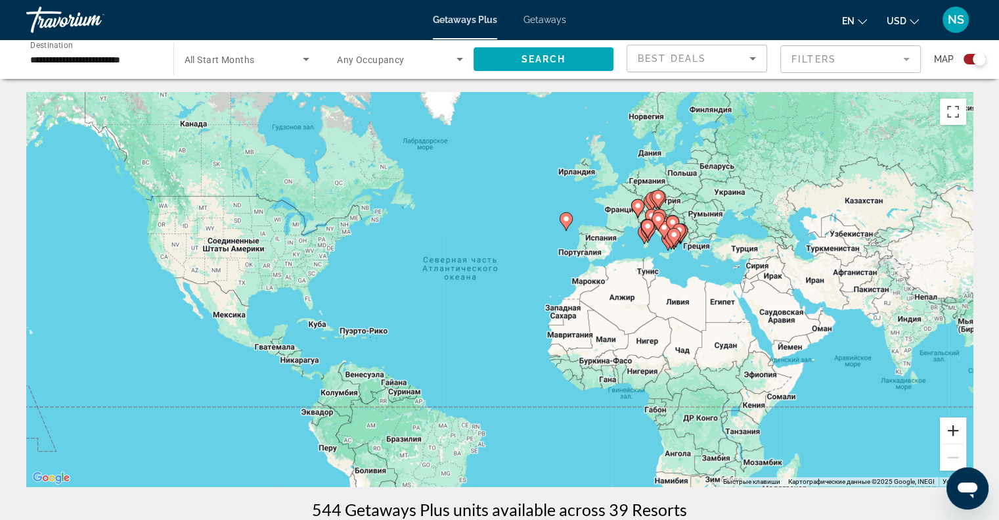
click at [957, 428] on button "Увеличить" at bounding box center [953, 430] width 26 height 26
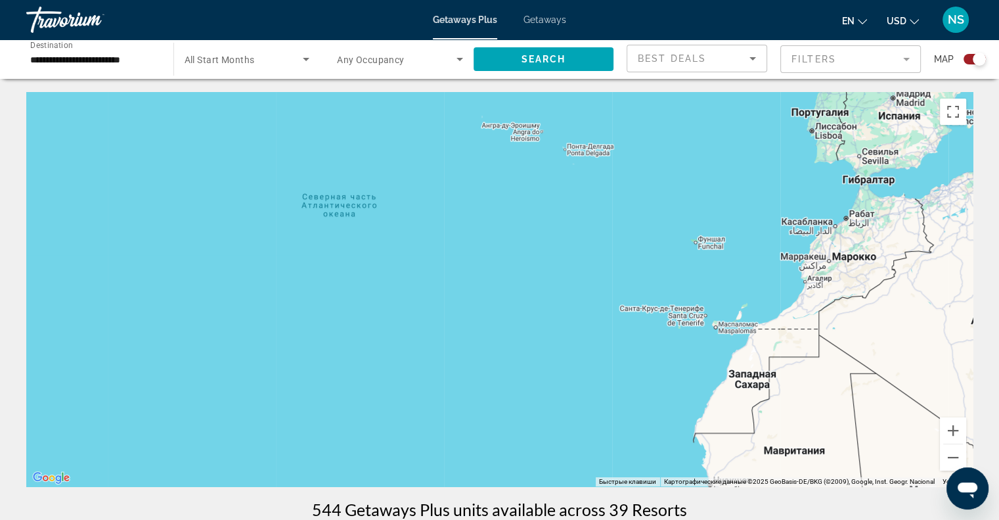
drag, startPoint x: 679, startPoint y: 261, endPoint x: 666, endPoint y: 279, distance: 22.5
click at [666, 279] on div "Чтобы активировать перетаскивание с помощью клавиатуры, нажмите Alt + Ввод. Пос…" at bounding box center [499, 289] width 947 height 394
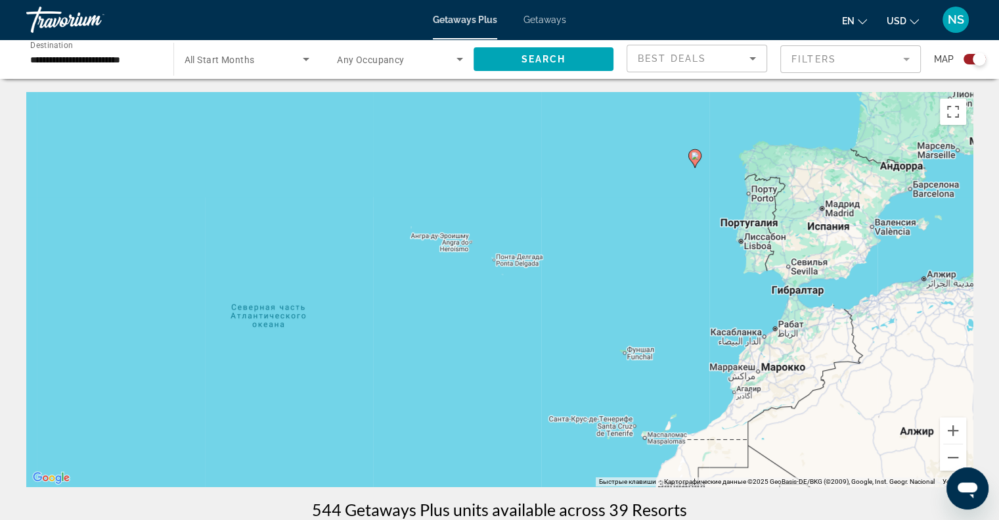
drag, startPoint x: 671, startPoint y: 231, endPoint x: 664, endPoint y: 256, distance: 25.2
click at [664, 256] on div "Чтобы активировать перетаскивание с помощью клавиатуры, нажмите Alt + Ввод. Пос…" at bounding box center [499, 289] width 947 height 394
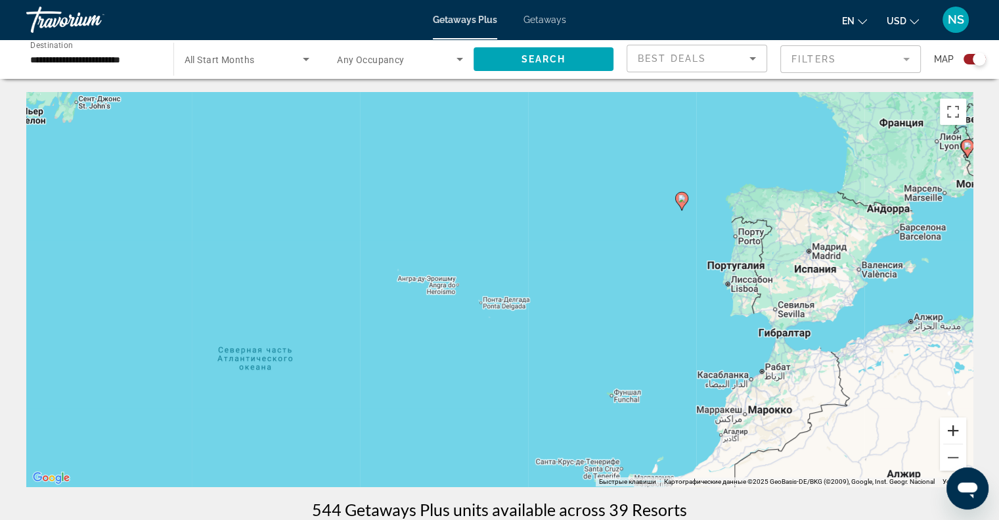
click at [944, 426] on button "Увеличить" at bounding box center [953, 430] width 26 height 26
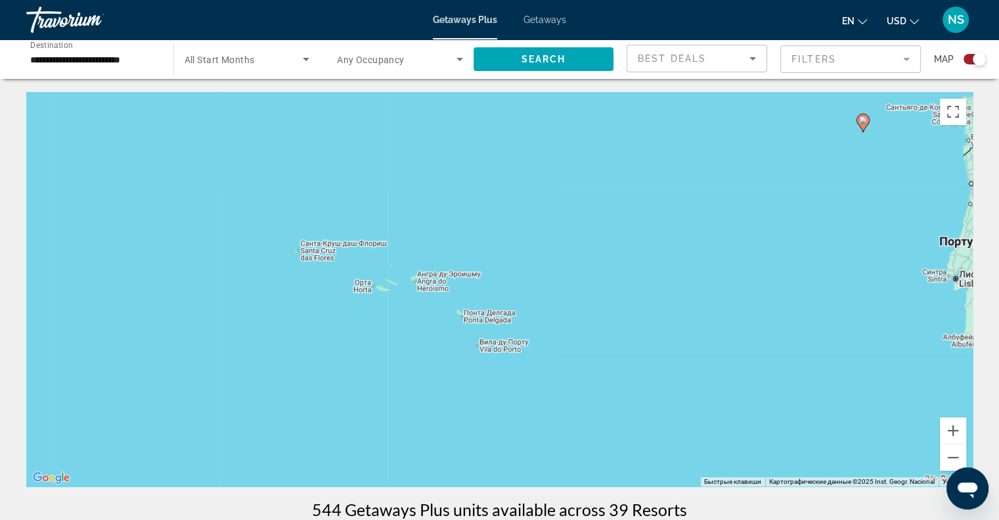
drag, startPoint x: 733, startPoint y: 283, endPoint x: 687, endPoint y: 306, distance: 51.4
click at [687, 306] on div "Чтобы активировать перетаскивание с помощью клавиатуры, нажмите Alt + Ввод. Пос…" at bounding box center [499, 289] width 947 height 394
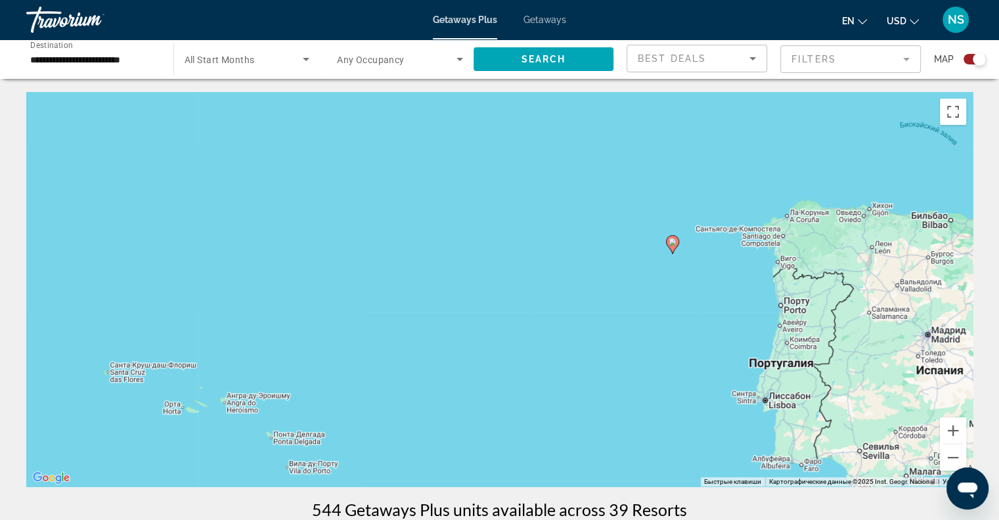
click at [673, 244] on image "Main content" at bounding box center [673, 242] width 8 height 8
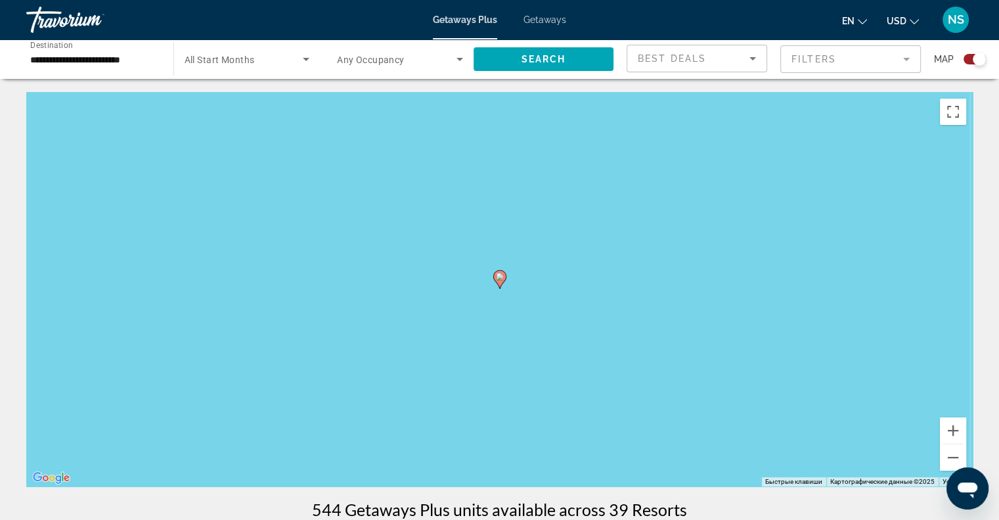
click at [673, 244] on div "Чтобы активировать перетаскивание с помощью клавиатуры, нажмите Alt + Ввод. Пос…" at bounding box center [499, 289] width 947 height 394
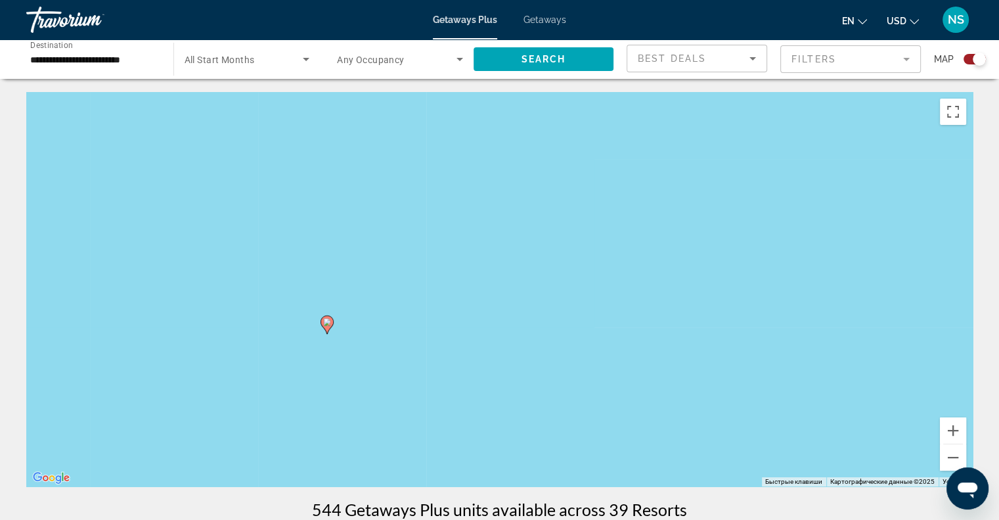
click at [327, 327] on icon "Main content" at bounding box center [327, 324] width 12 height 17
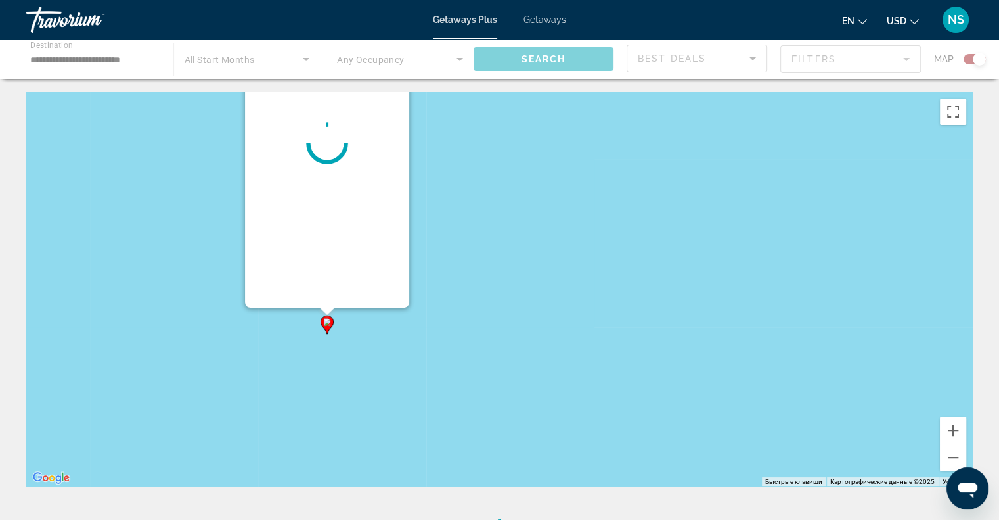
click at [327, 327] on div "Чтобы активировать перетаскивание с помощью клавиатуры, нажмите Alt + Ввод. Пос…" at bounding box center [499, 289] width 947 height 394
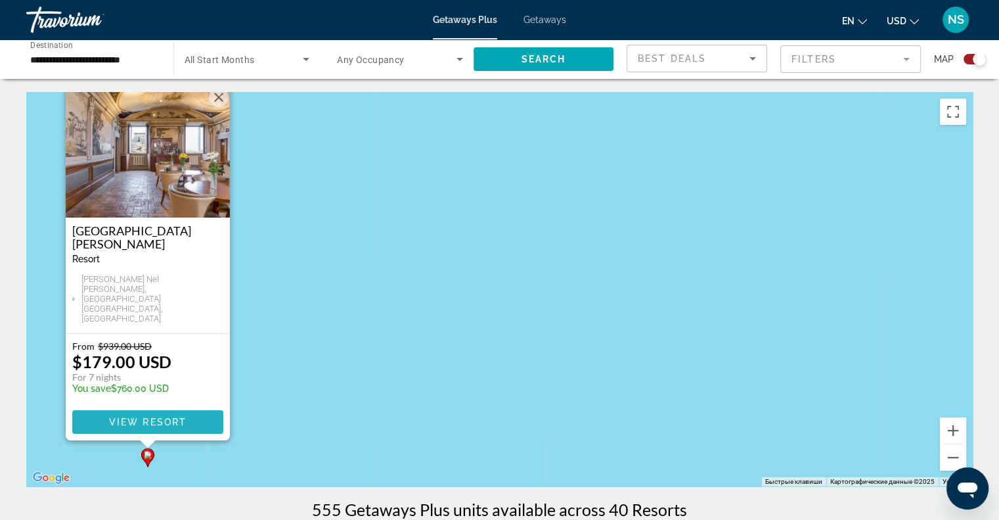
click at [168, 422] on span "View Resort" at bounding box center [147, 422] width 78 height 11
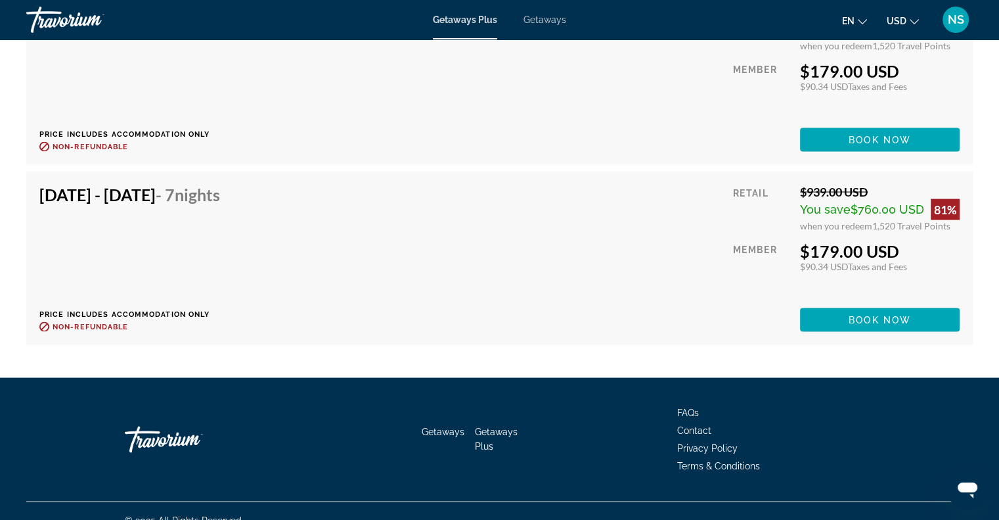
scroll to position [2573, 0]
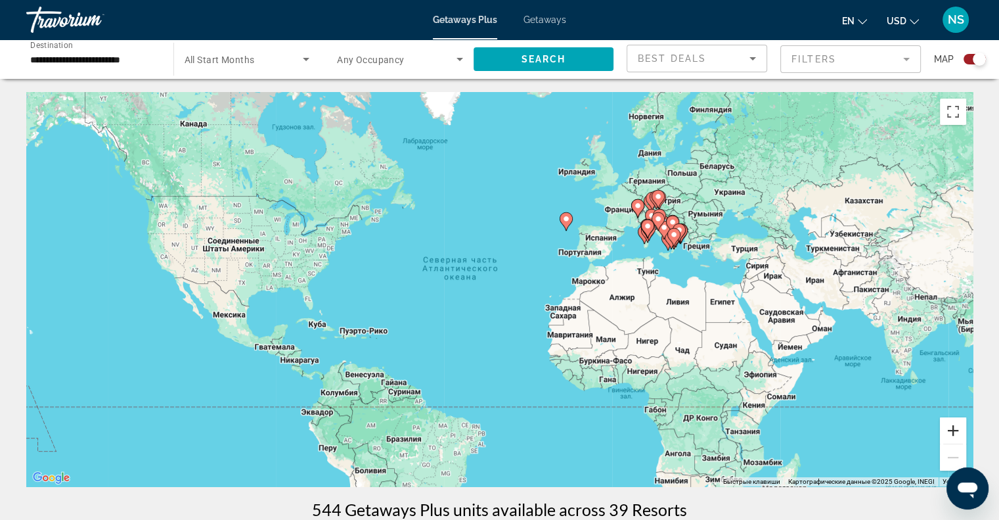
click at [951, 430] on button "Увеличить" at bounding box center [953, 430] width 26 height 26
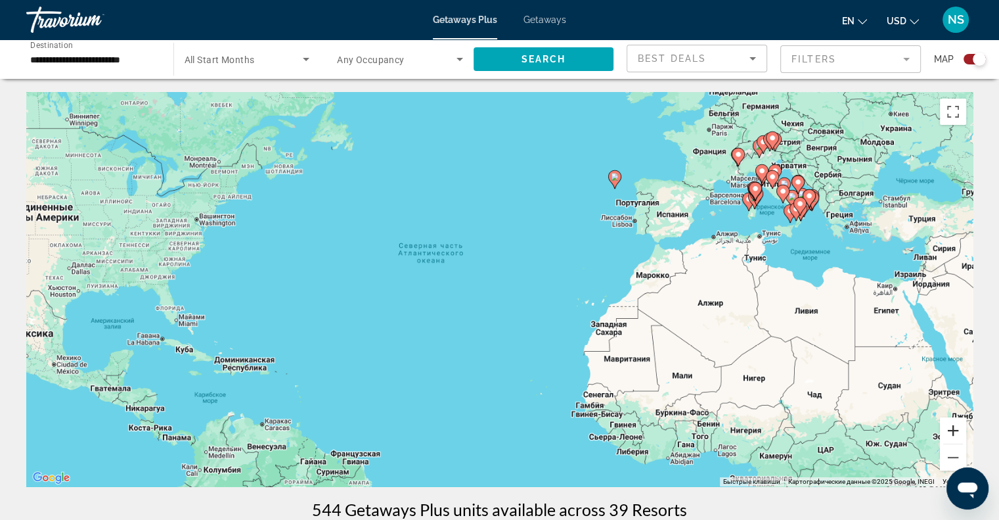
click at [951, 430] on button "Увеличить" at bounding box center [953, 430] width 26 height 26
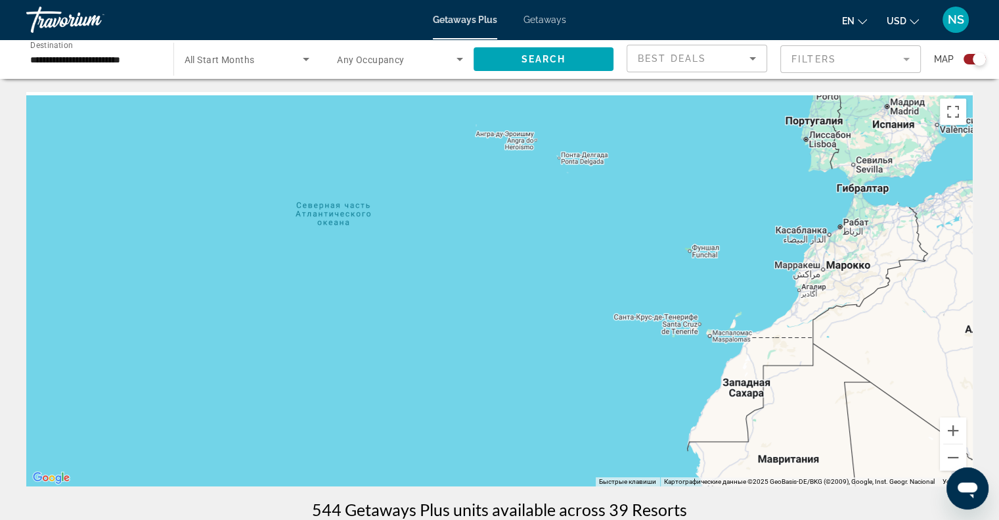
drag, startPoint x: 861, startPoint y: 305, endPoint x: 696, endPoint y: 336, distance: 168.4
click at [712, 336] on div "Чтобы активировать перетаскивание с помощью клавиатуры, нажмите Alt + Ввод. Пос…" at bounding box center [499, 289] width 947 height 394
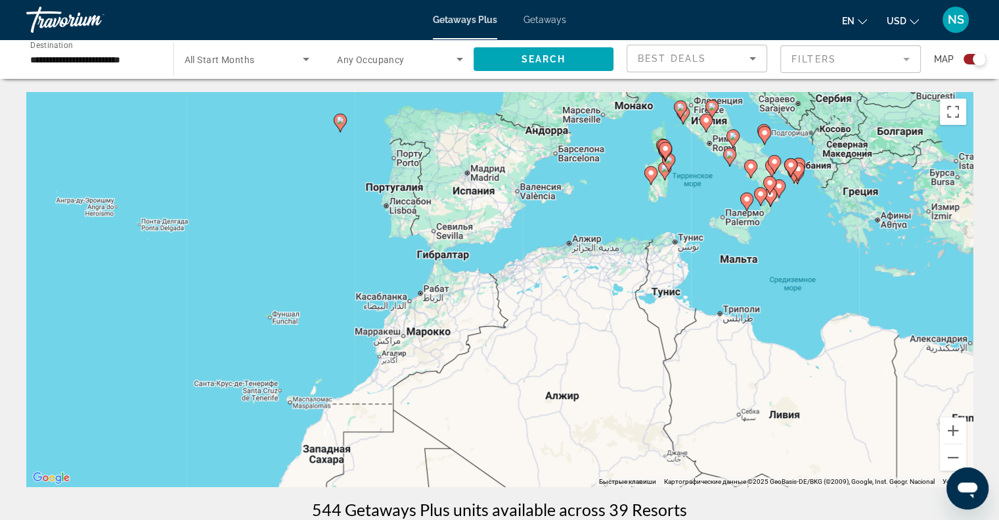
drag, startPoint x: 693, startPoint y: 311, endPoint x: 672, endPoint y: 334, distance: 31.2
click at [672, 334] on div "Чтобы активировать перетаскивание с помощью клавиатуры, нажмите Alt + Ввод. Пос…" at bounding box center [499, 289] width 947 height 394
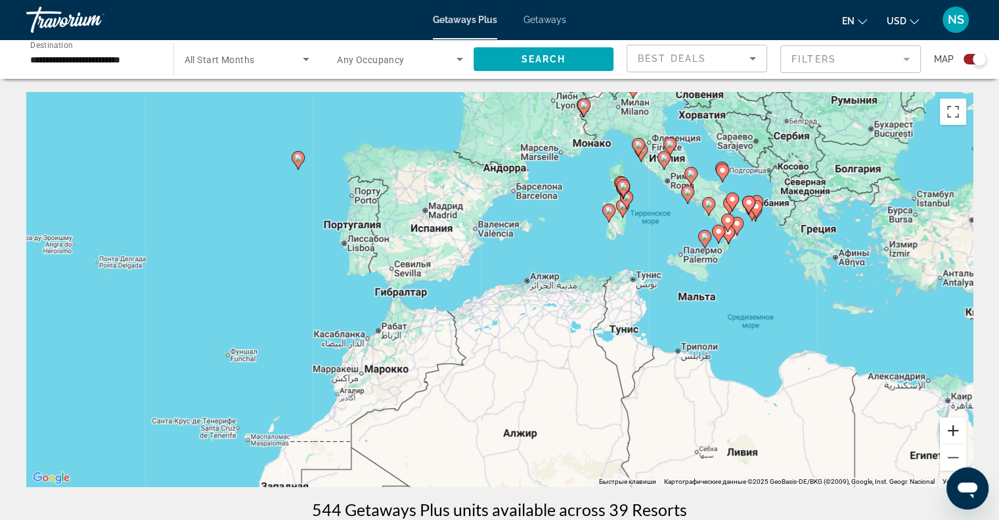
click at [959, 432] on button "Увеличить" at bounding box center [953, 430] width 26 height 26
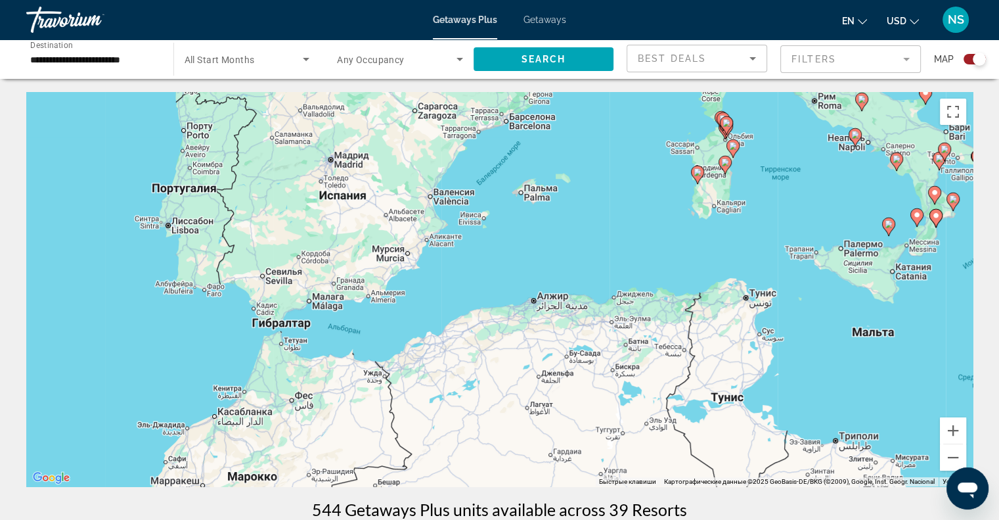
drag, startPoint x: 905, startPoint y: 348, endPoint x: 866, endPoint y: 404, distance: 68.4
click at [866, 404] on div "Чтобы активировать перетаскивание с помощью клавиатуры, нажмите Alt + Ввод. Пос…" at bounding box center [499, 289] width 947 height 394
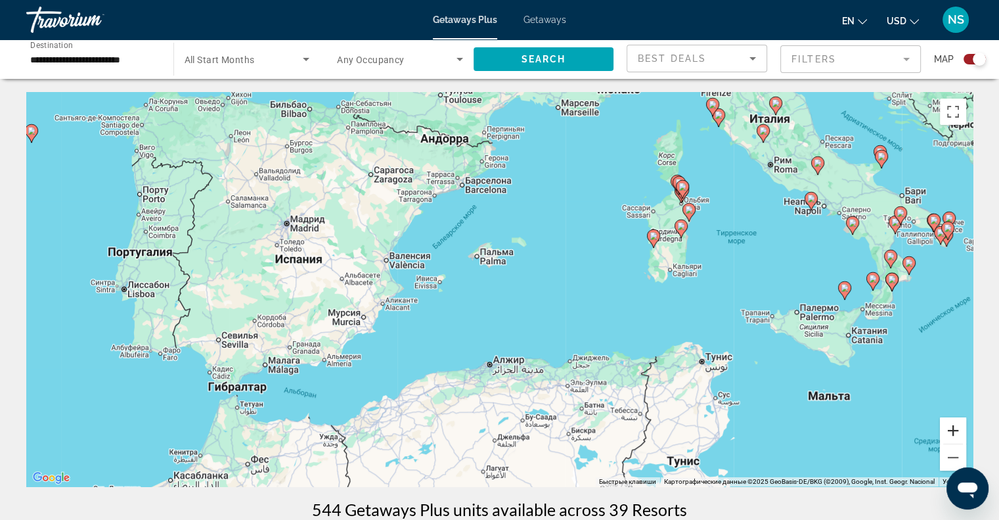
click at [955, 431] on button "Увеличить" at bounding box center [953, 430] width 26 height 26
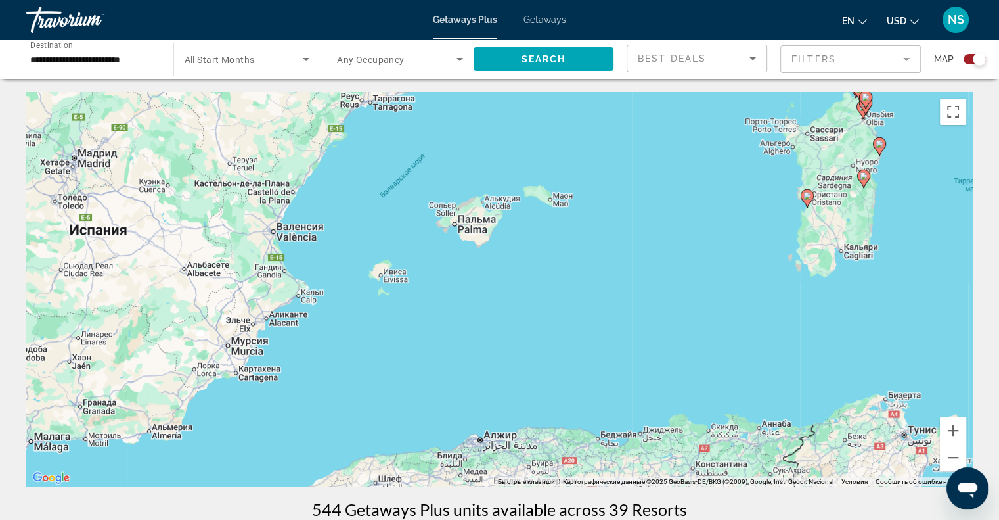
drag, startPoint x: 892, startPoint y: 382, endPoint x: 819, endPoint y: 423, distance: 84.4
click at [821, 423] on div "Чтобы активировать перетаскивание с помощью клавиатуры, нажмите Alt + Ввод. Пос…" at bounding box center [499, 289] width 947 height 394
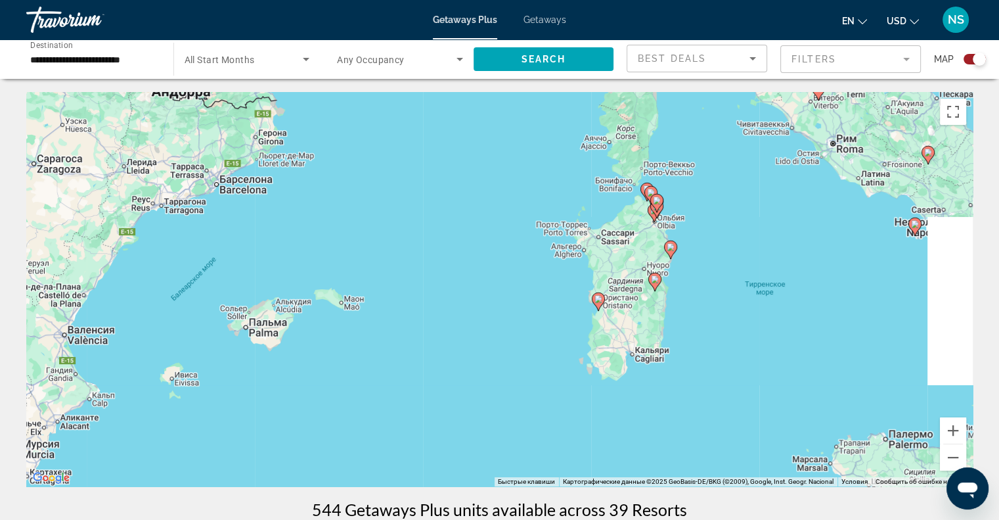
drag, startPoint x: 809, startPoint y: 344, endPoint x: 737, endPoint y: 381, distance: 81.1
click at [737, 381] on div "Чтобы активировать перетаскивание с помощью клавиатуры, нажмите Alt + Ввод. Пос…" at bounding box center [499, 289] width 947 height 394
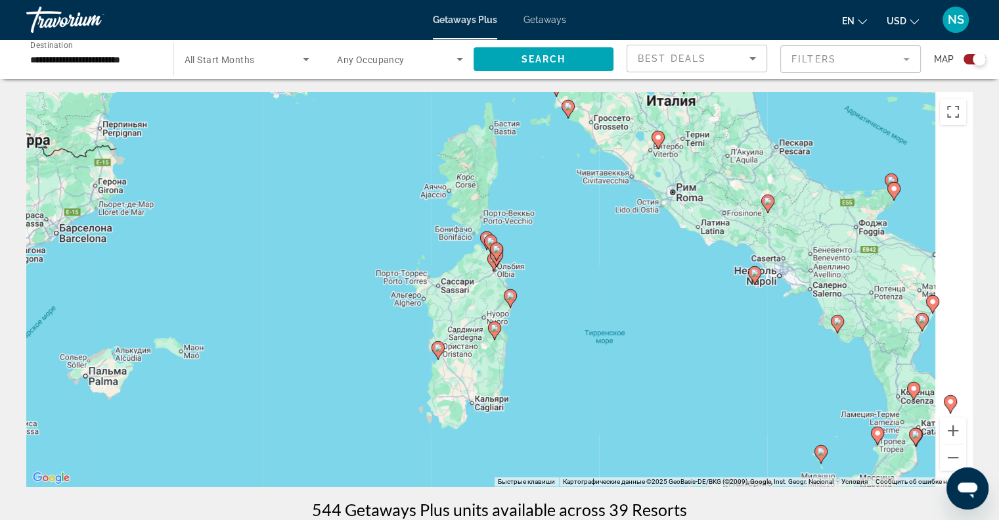
drag, startPoint x: 772, startPoint y: 350, endPoint x: 606, endPoint y: 370, distance: 166.7
click at [612, 387] on div "Чтобы активировать перетаскивание с помощью клавиатуры, нажмите Alt + Ввод. Пос…" at bounding box center [499, 289] width 947 height 394
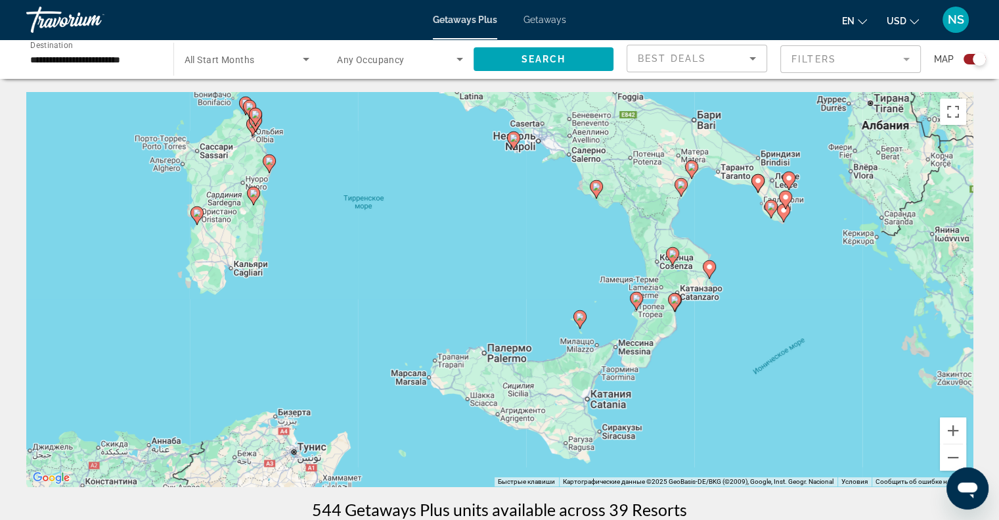
drag, startPoint x: 666, startPoint y: 373, endPoint x: 587, endPoint y: 225, distance: 167.5
click at [587, 225] on div "Чтобы активировать перетаскивание с помощью клавиатуры, нажмите Alt + Ввод. Пос…" at bounding box center [499, 289] width 947 height 394
click at [957, 430] on button "Увеличить" at bounding box center [953, 430] width 26 height 26
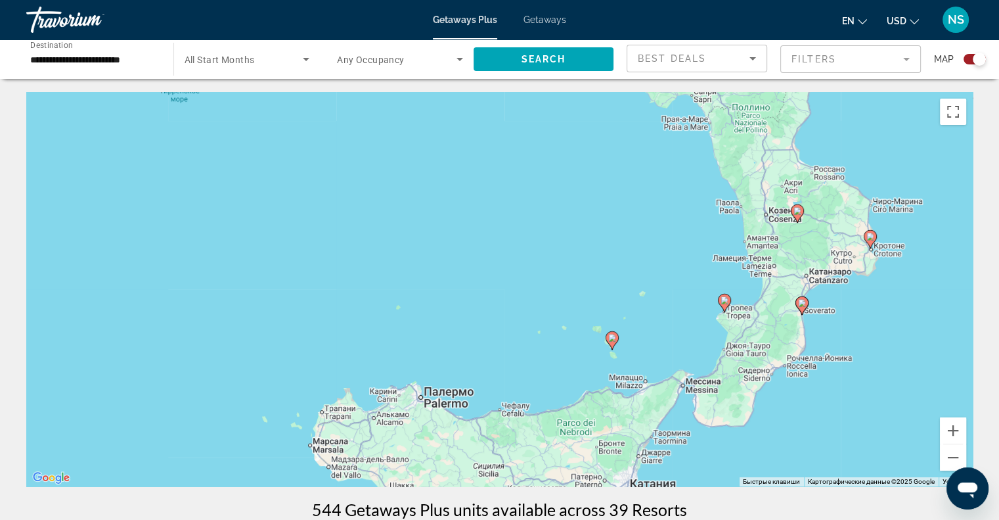
drag, startPoint x: 850, startPoint y: 391, endPoint x: 783, endPoint y: 365, distance: 71.4
click at [783, 365] on div "Чтобы активировать перетаскивание с помощью клавиатуры, нажмите Alt + Ввод. Пос…" at bounding box center [499, 289] width 947 height 394
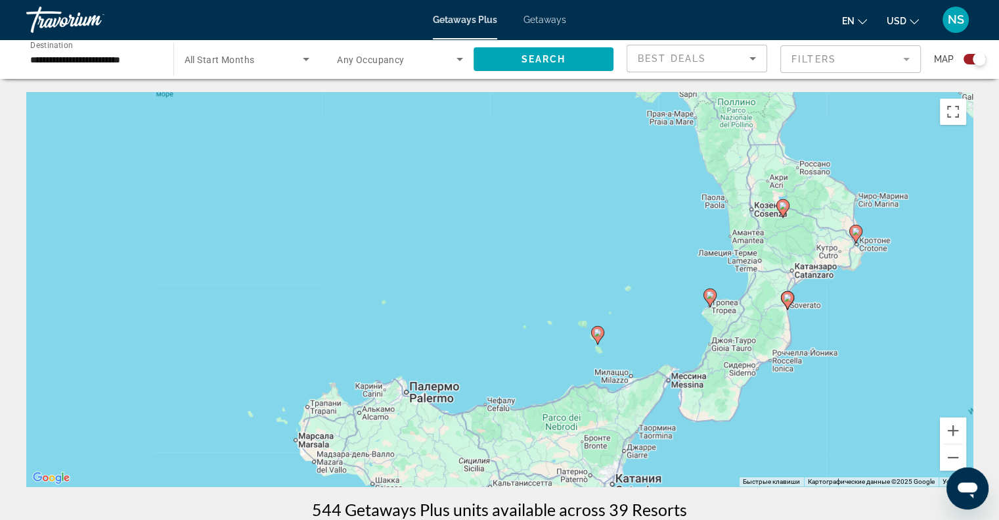
click at [597, 338] on icon "Main content" at bounding box center [597, 335] width 12 height 17
click at [597, 338] on div "Чтобы активировать перетаскивание с помощью клавиатуры, нажмите Alt + Ввод. Пос…" at bounding box center [499, 289] width 947 height 394
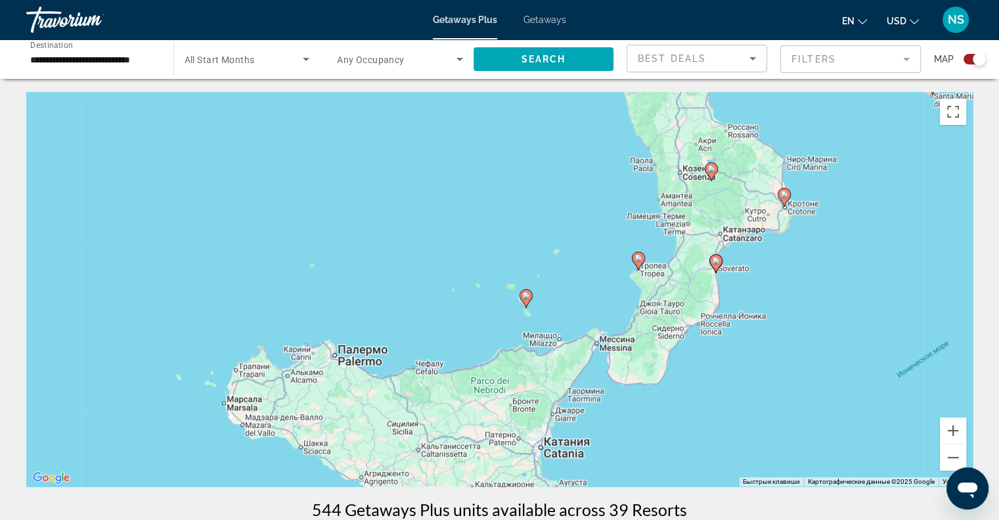
click at [524, 302] on icon "Main content" at bounding box center [526, 298] width 12 height 17
type input "**********"
click at [524, 302] on div "Чтобы активировать перетаскивание с помощью клавиатуры, нажмите Alt + Ввод. Пос…" at bounding box center [499, 289] width 947 height 394
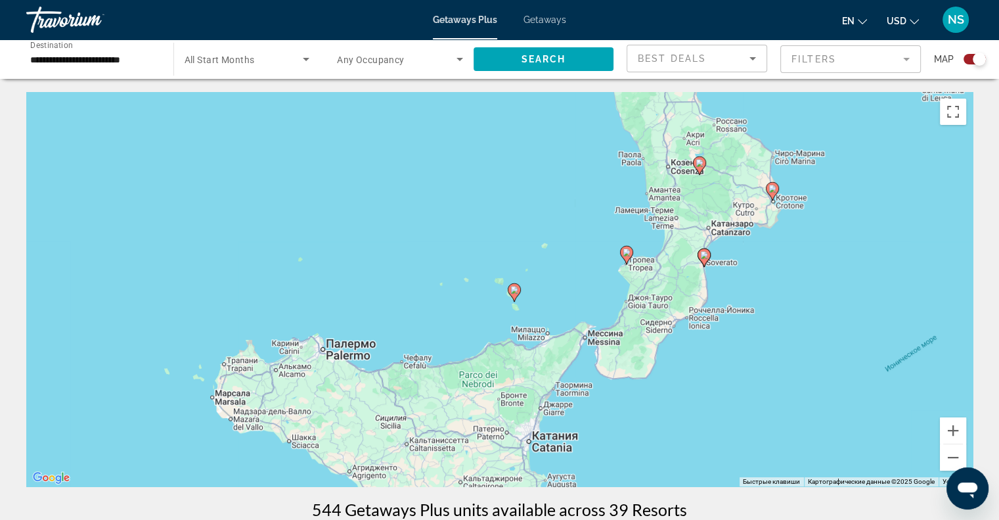
click at [514, 290] on image "Main content" at bounding box center [515, 290] width 8 height 8
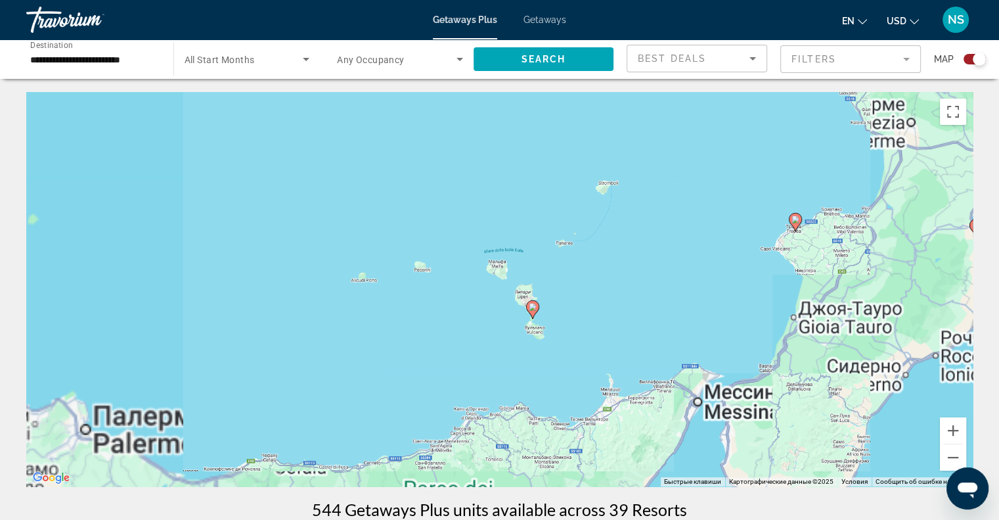
click at [514, 288] on div "Чтобы активировать перетаскивание с помощью клавиатуры, нажмите Alt + Ввод. Пос…" at bounding box center [499, 289] width 947 height 394
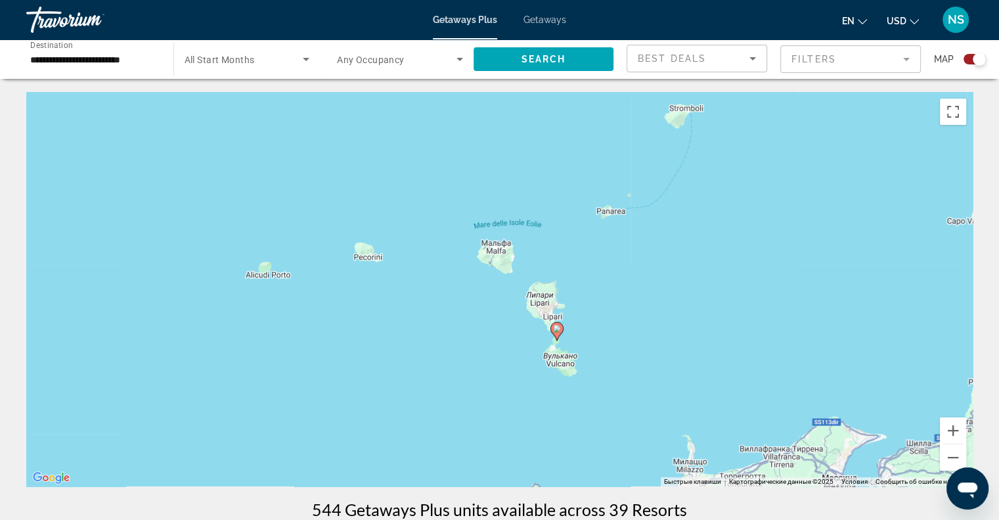
click at [556, 333] on icon "Main content" at bounding box center [557, 331] width 12 height 17
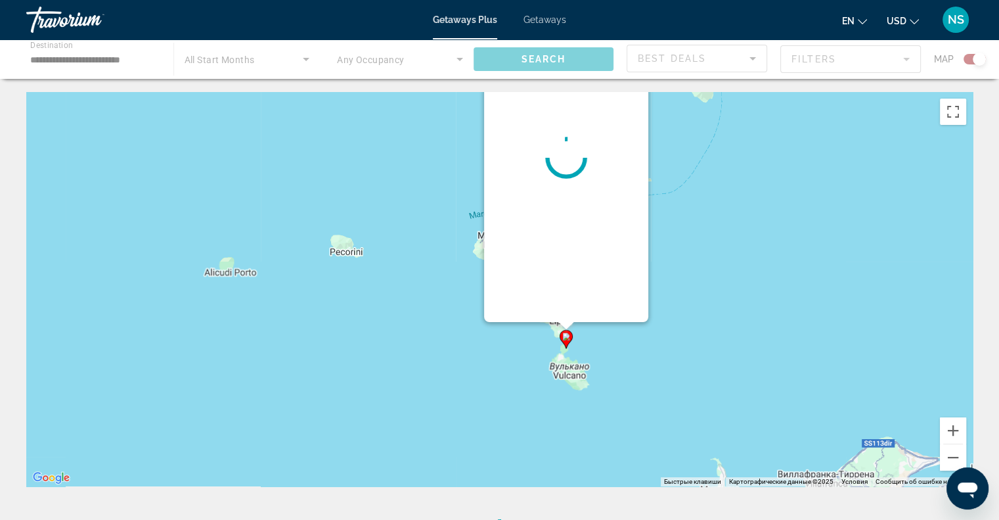
click at [556, 333] on div "Чтобы активировать перетаскивание с помощью клавиатуры, нажмите Alt + Ввод. Пос…" at bounding box center [499, 289] width 947 height 394
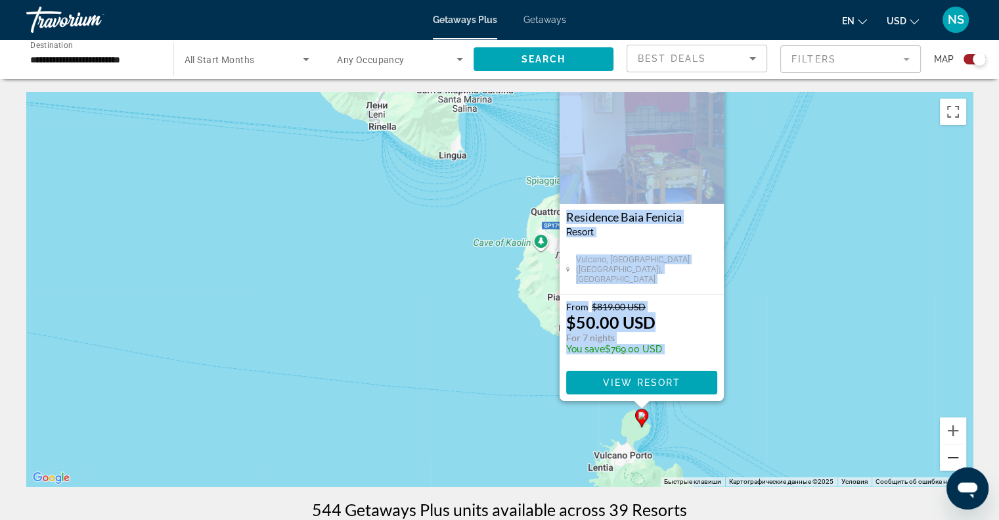
click at [948, 460] on button "Уменьшить" at bounding box center [953, 457] width 26 height 26
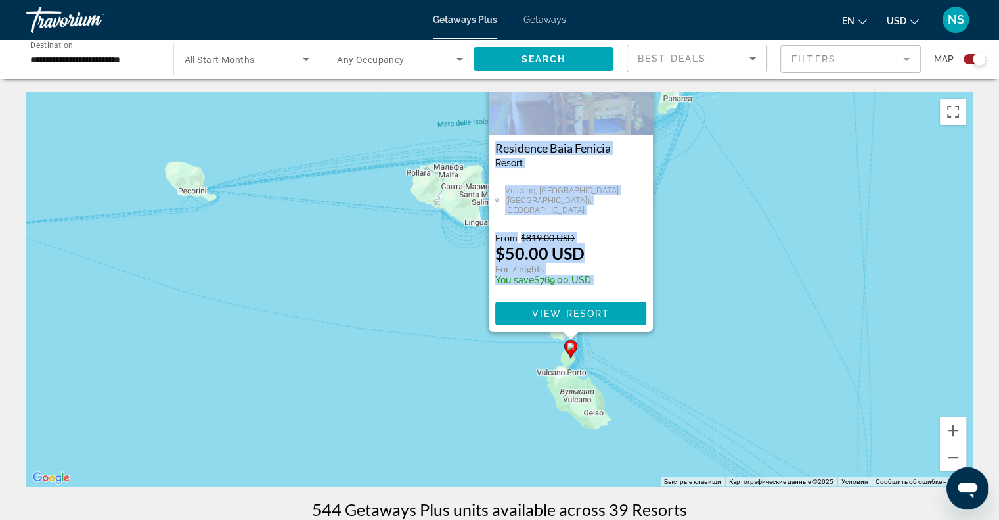
drag, startPoint x: 938, startPoint y: 445, endPoint x: 763, endPoint y: 398, distance: 181.1
click at [765, 399] on div "Чтобы активировать перетаскивание с помощью клавиатуры, нажмите Alt + Ввод. Пос…" at bounding box center [499, 289] width 947 height 394
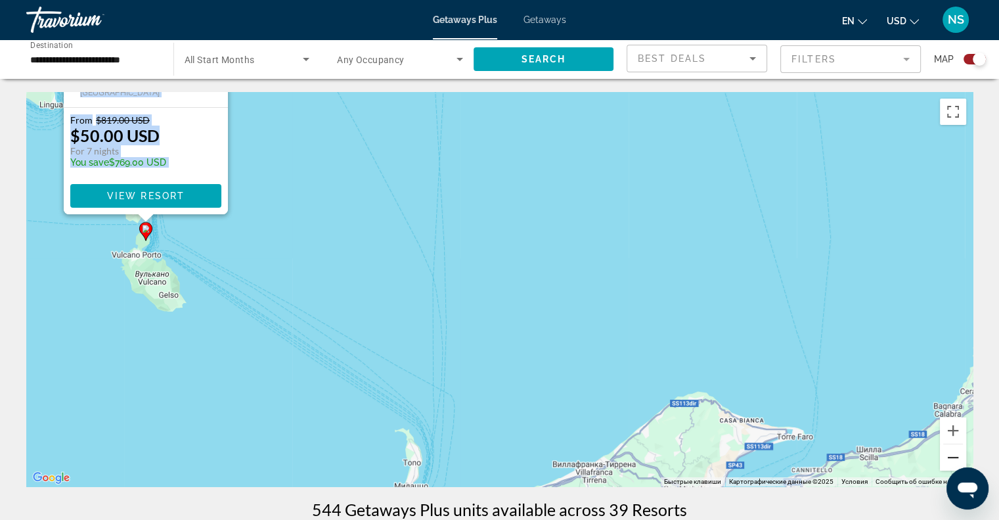
click at [953, 453] on button "Уменьшить" at bounding box center [953, 457] width 26 height 26
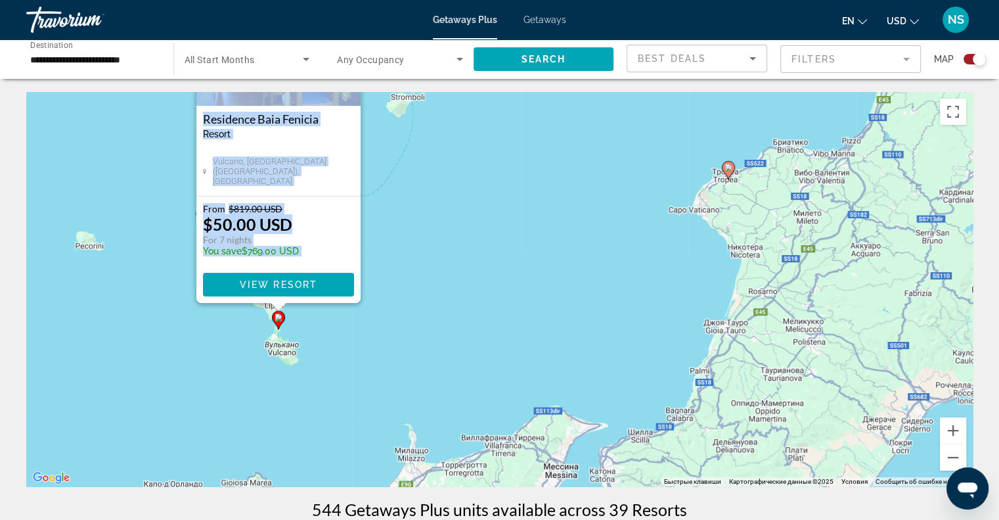
drag, startPoint x: 824, startPoint y: 232, endPoint x: 768, endPoint y: 314, distance: 99.3
click at [769, 313] on div "Чтобы активировать перетаскивание с помощью клавиатуры, нажмите Alt + Ввод. Пос…" at bounding box center [499, 289] width 947 height 394
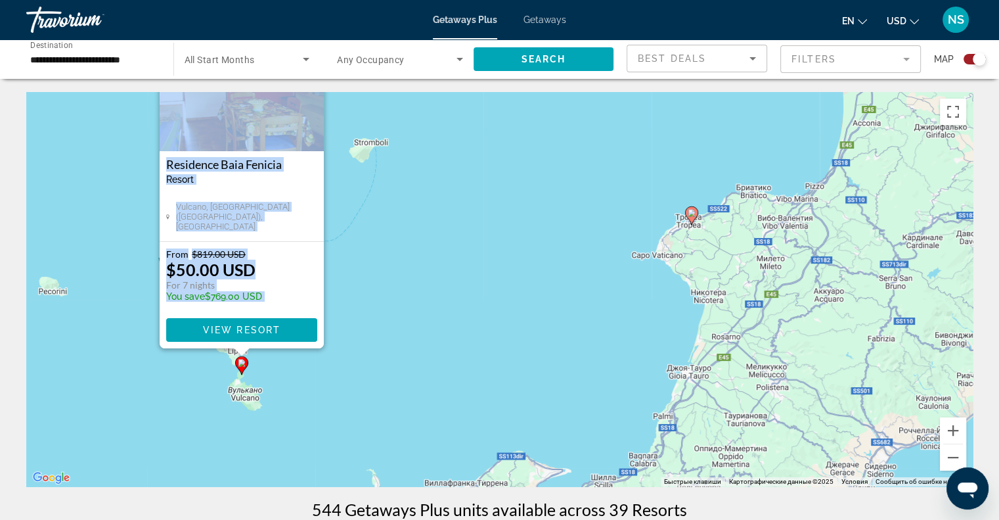
drag, startPoint x: 768, startPoint y: 314, endPoint x: 740, endPoint y: 347, distance: 42.9
click at [740, 347] on div "Чтобы активировать перетаскивание с помощью клавиатуры, нажмите Alt + Ввод. Пос…" at bounding box center [499, 289] width 947 height 394
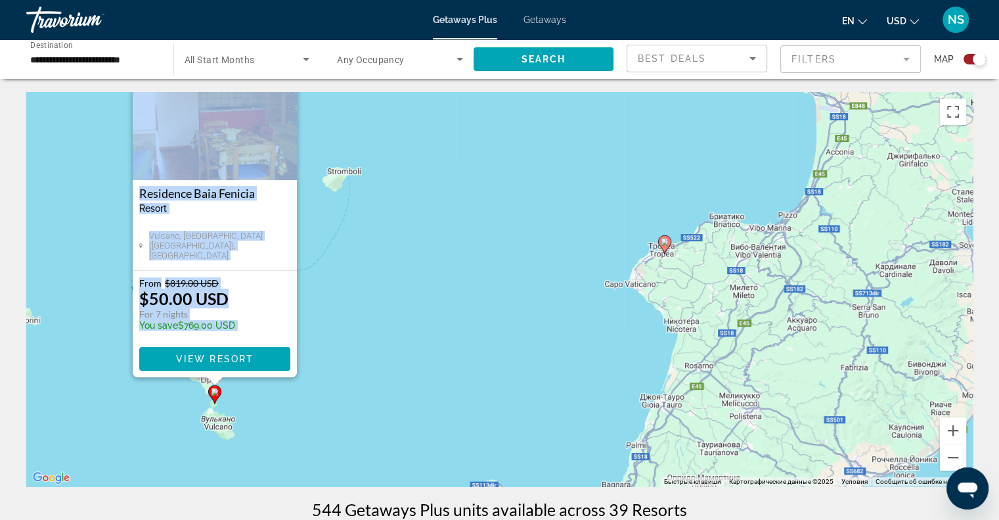
drag, startPoint x: 755, startPoint y: 212, endPoint x: 752, endPoint y: 294, distance: 81.5
click at [752, 294] on div "Чтобы активировать перетаскивание с помощью клавиатуры, нажмите Alt + Ввод. Пос…" at bounding box center [499, 289] width 947 height 394
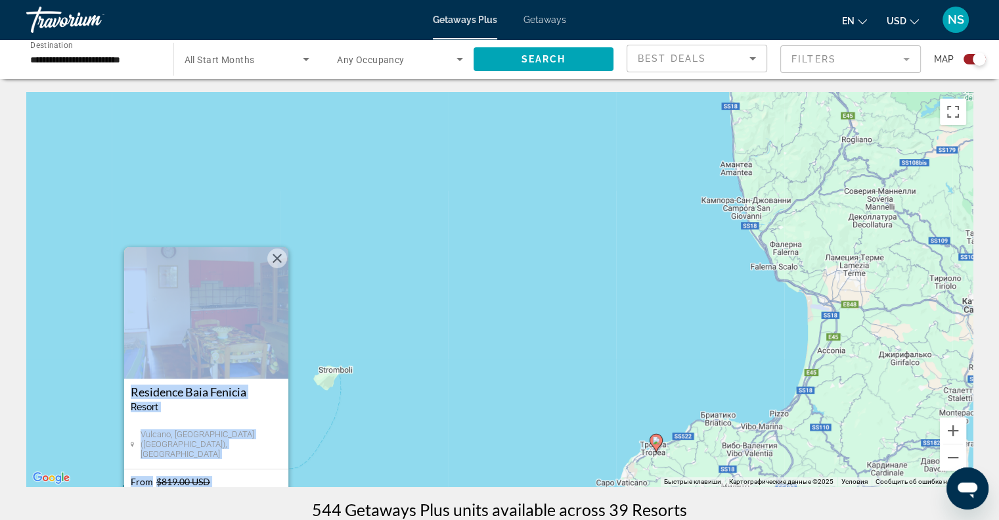
drag, startPoint x: 752, startPoint y: 272, endPoint x: 734, endPoint y: 332, distance: 62.4
click at [734, 332] on div "Чтобы активировать перетаскивание с помощью клавиатуры, нажмите Alt + Ввод. Пос…" at bounding box center [499, 289] width 947 height 394
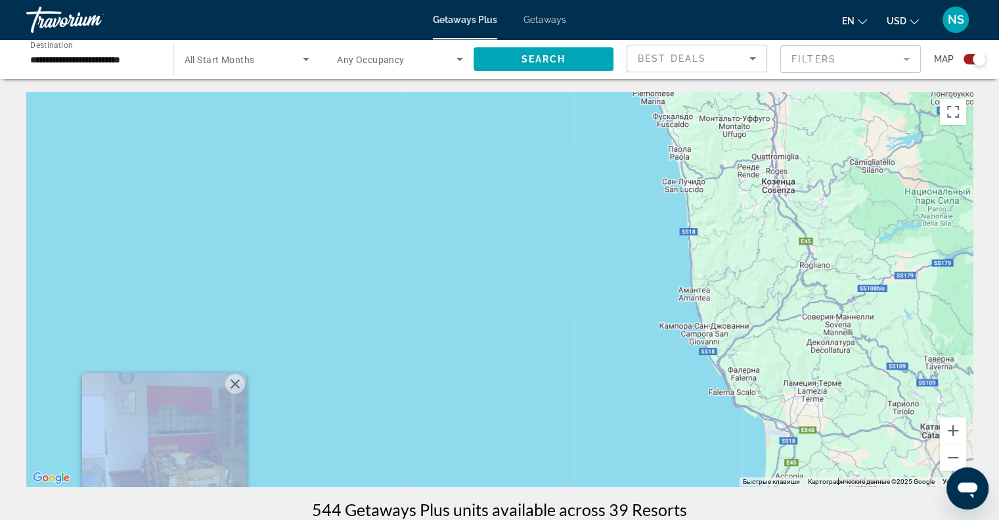
drag, startPoint x: 733, startPoint y: 330, endPoint x: 737, endPoint y: 357, distance: 27.8
click at [736, 357] on div "Чтобы активировать перетаскивание с помощью клавиатуры, нажмите Alt + Ввод. Пос…" at bounding box center [499, 289] width 947 height 394
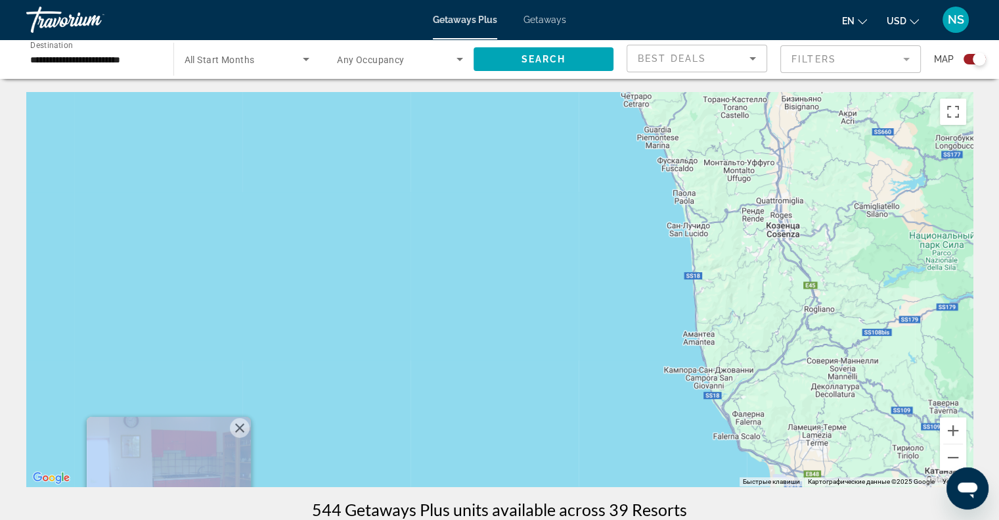
drag, startPoint x: 738, startPoint y: 319, endPoint x: 739, endPoint y: 370, distance: 50.6
click at [739, 370] on div "Чтобы активировать перетаскивание с помощью клавиатуры, нажмите Alt + Ввод. Пос…" at bounding box center [499, 289] width 947 height 394
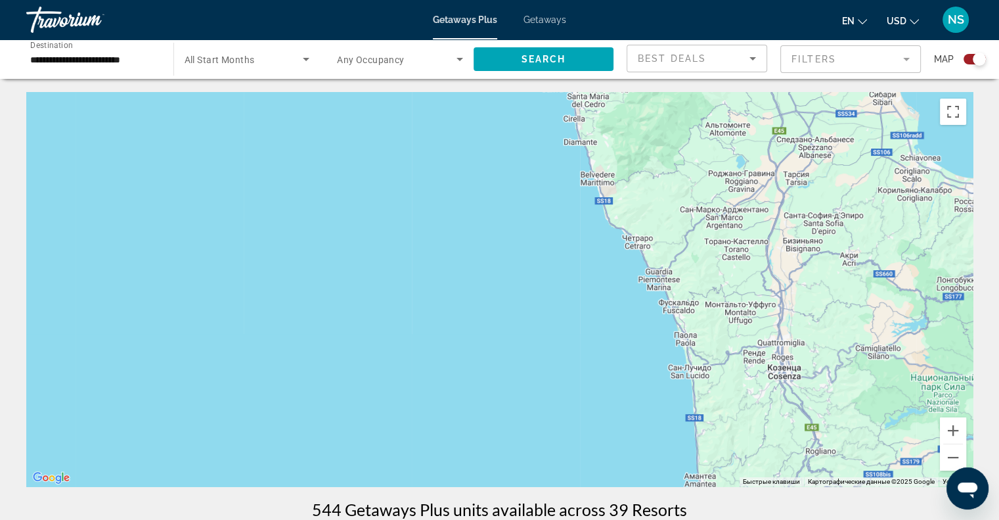
drag, startPoint x: 745, startPoint y: 330, endPoint x: 745, endPoint y: 369, distance: 39.4
click at [745, 375] on div "Чтобы активировать перетаскивание с помощью клавиатуры, нажмите Alt + Ввод. Пос…" at bounding box center [499, 289] width 947 height 394
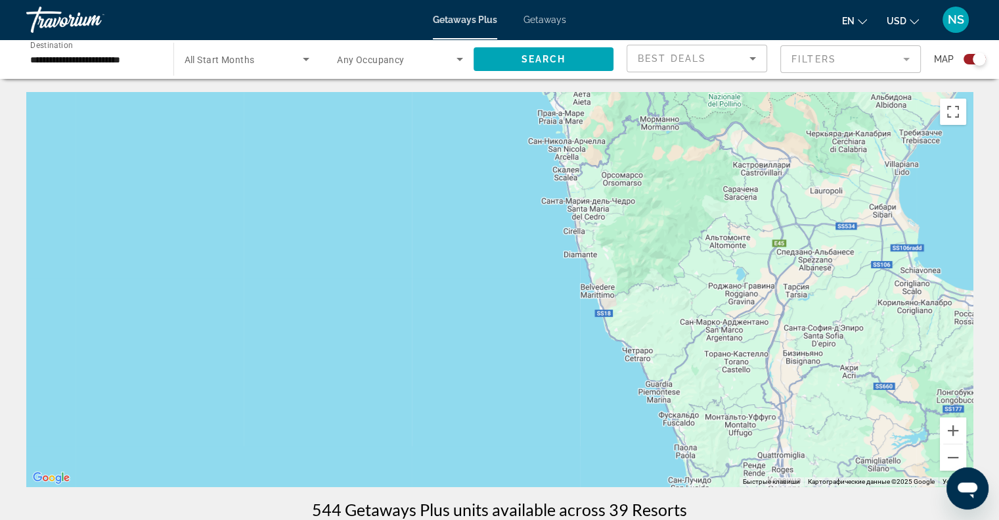
drag, startPoint x: 745, startPoint y: 294, endPoint x: 741, endPoint y: 379, distance: 85.5
click at [741, 379] on div "Чтобы активировать перетаскивание с помощью клавиатуры, нажмите Alt + Ввод. Пос…" at bounding box center [499, 289] width 947 height 394
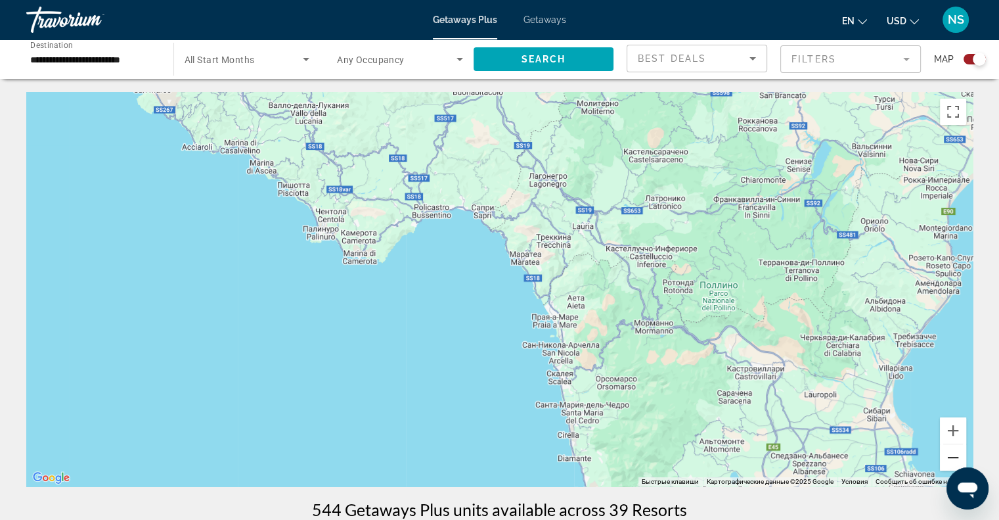
click at [951, 462] on button "Уменьшить" at bounding box center [953, 457] width 26 height 26
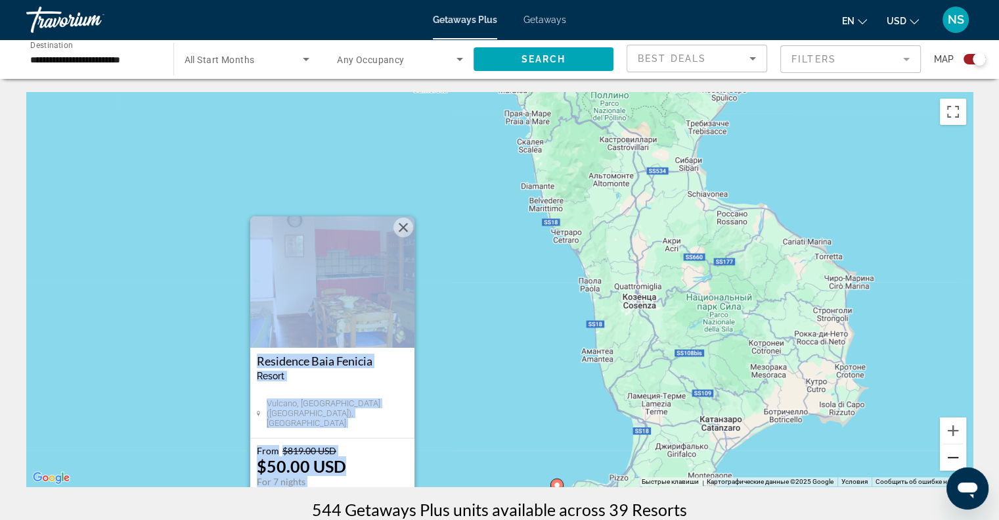
click at [951, 462] on button "Уменьшить" at bounding box center [953, 457] width 26 height 26
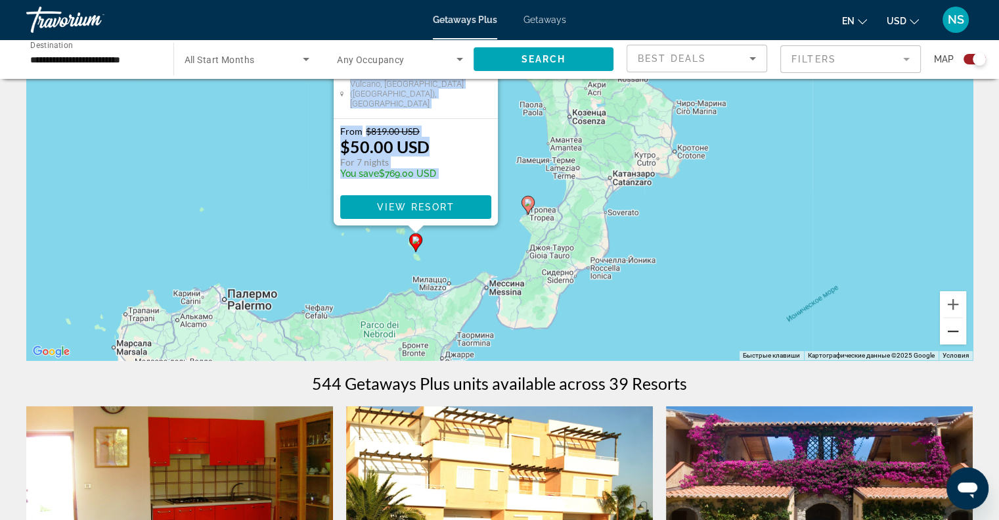
scroll to position [197, 0]
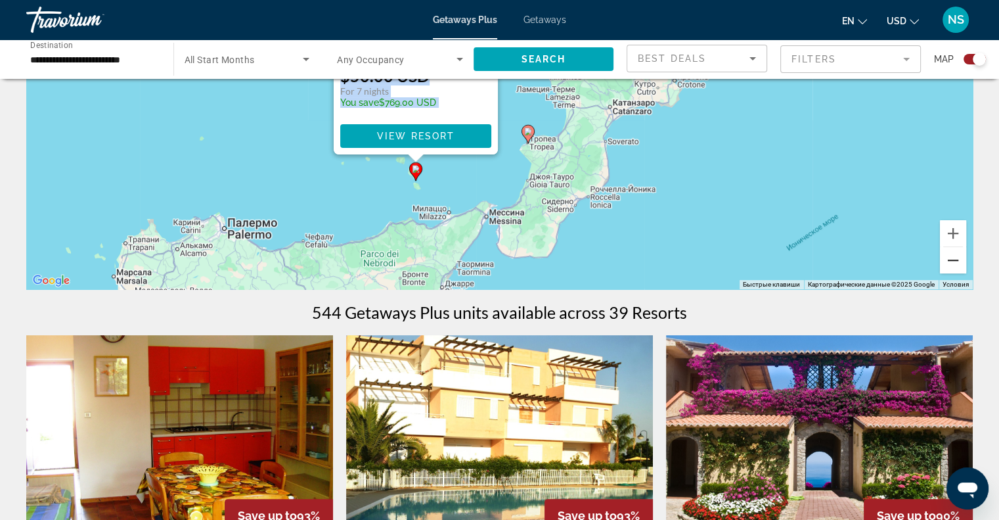
click at [953, 259] on button "Уменьшить" at bounding box center [953, 260] width 26 height 26
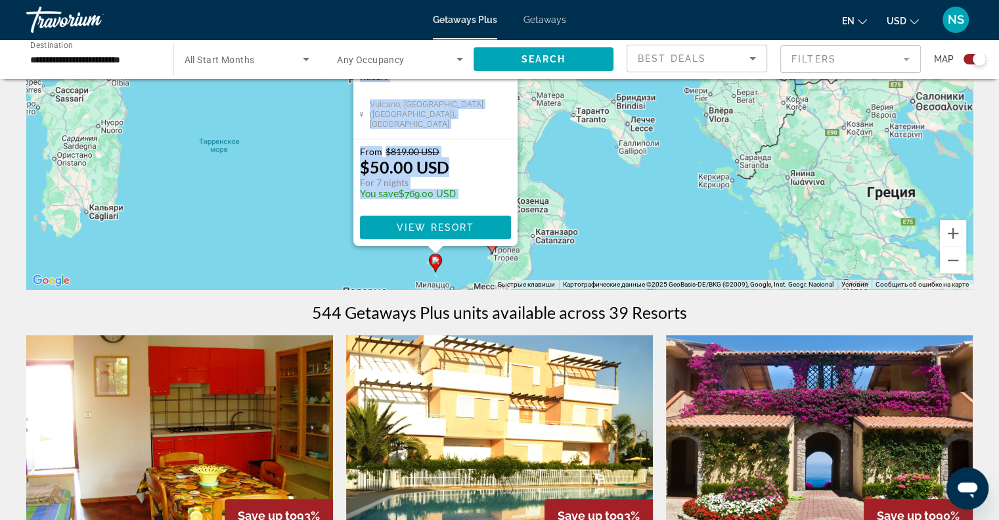
drag, startPoint x: 871, startPoint y: 210, endPoint x: 847, endPoint y: 353, distance: 145.8
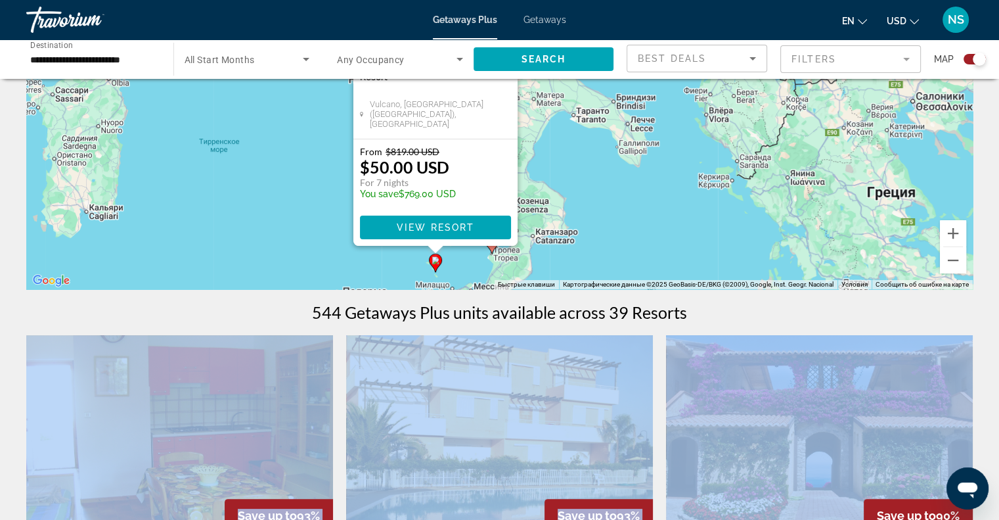
drag, startPoint x: 846, startPoint y: 298, endPoint x: 848, endPoint y: 342, distance: 43.4
click at [882, 309] on div "544 Getaways Plus units available across 39 Resorts" at bounding box center [499, 312] width 947 height 20
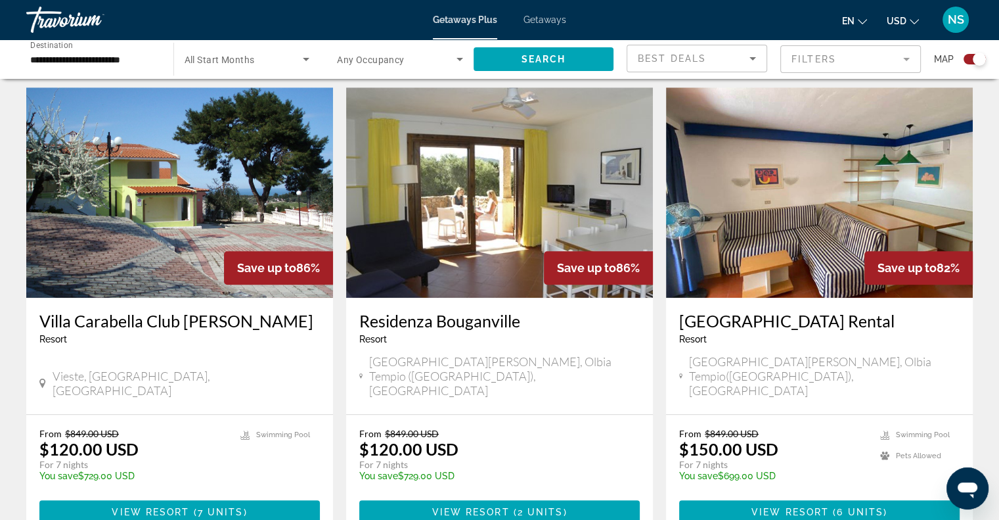
scroll to position [986, 0]
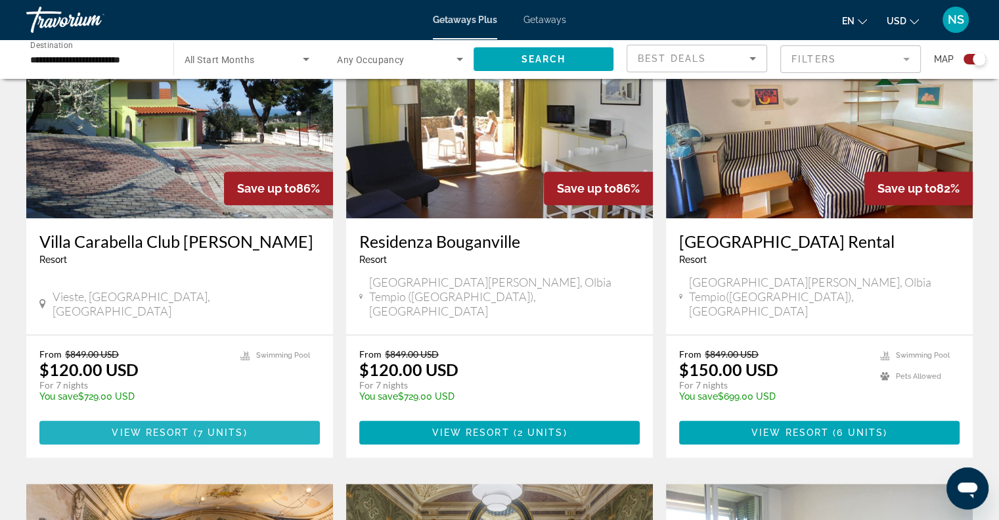
click at [236, 427] on span "7 units" at bounding box center [221, 432] width 46 height 11
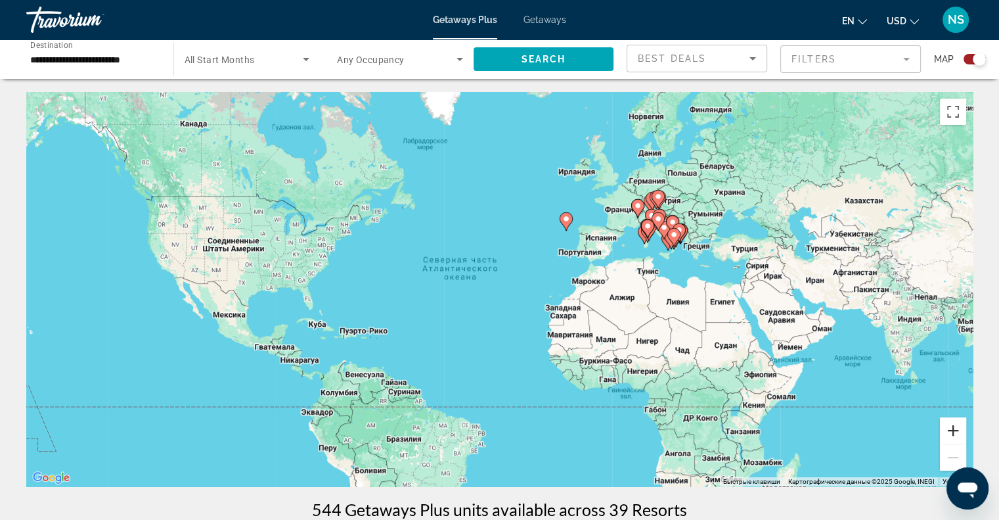
click at [946, 428] on button "Увеличить" at bounding box center [953, 430] width 26 height 26
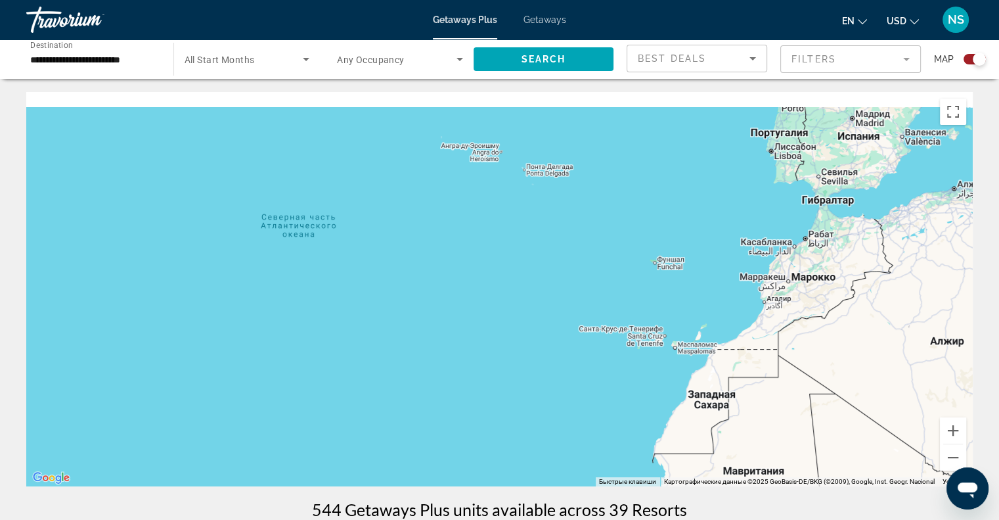
drag, startPoint x: 821, startPoint y: 364, endPoint x: 549, endPoint y: 426, distance: 278.3
click at [555, 430] on div "Чтобы активировать перетаскивание с помощью клавиатуры, нажмите Alt + Ввод. Пос…" at bounding box center [499, 289] width 947 height 394
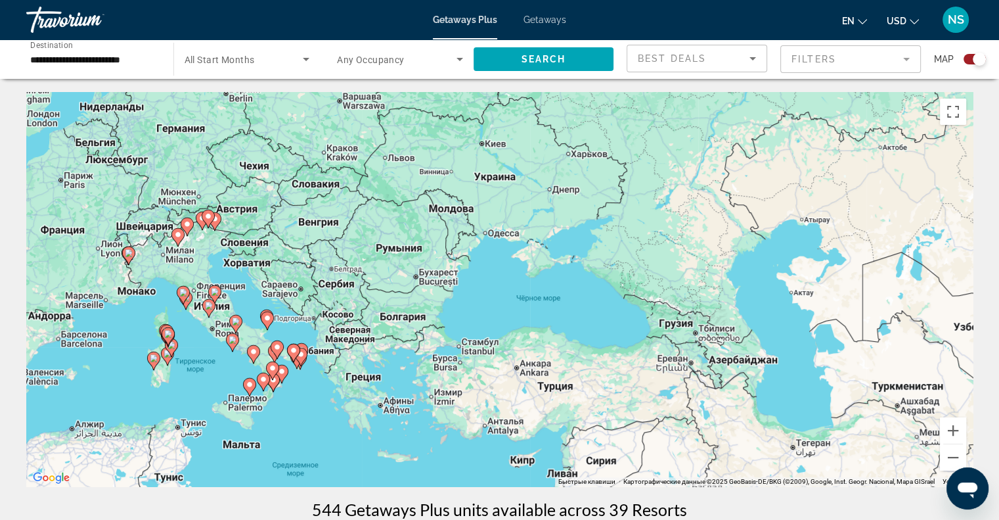
drag, startPoint x: 578, startPoint y: 396, endPoint x: 732, endPoint y: 372, distance: 156.2
click at [732, 372] on div "Чтобы активировать перетаскивание с помощью клавиатуры, нажмите Alt + Ввод. Пос…" at bounding box center [499, 289] width 947 height 394
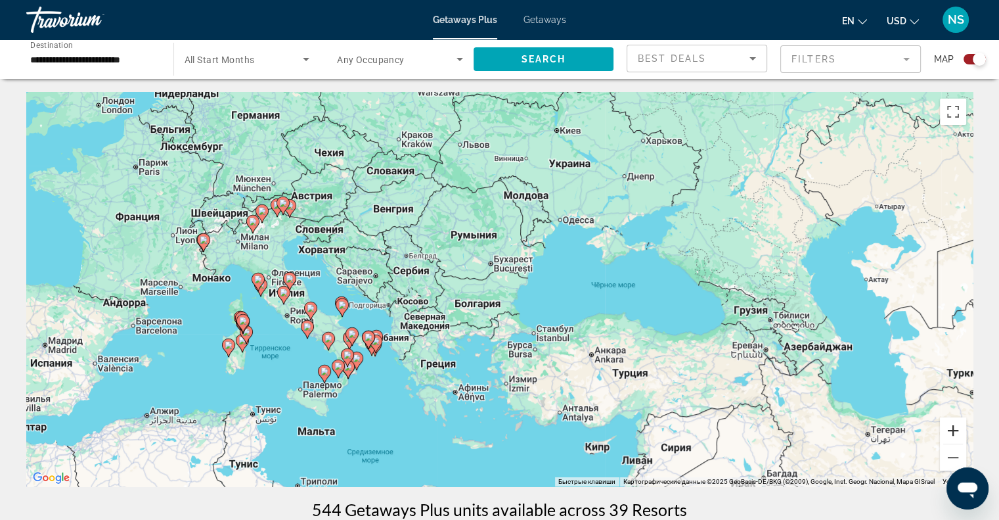
click at [957, 435] on button "Увеличить" at bounding box center [953, 430] width 26 height 26
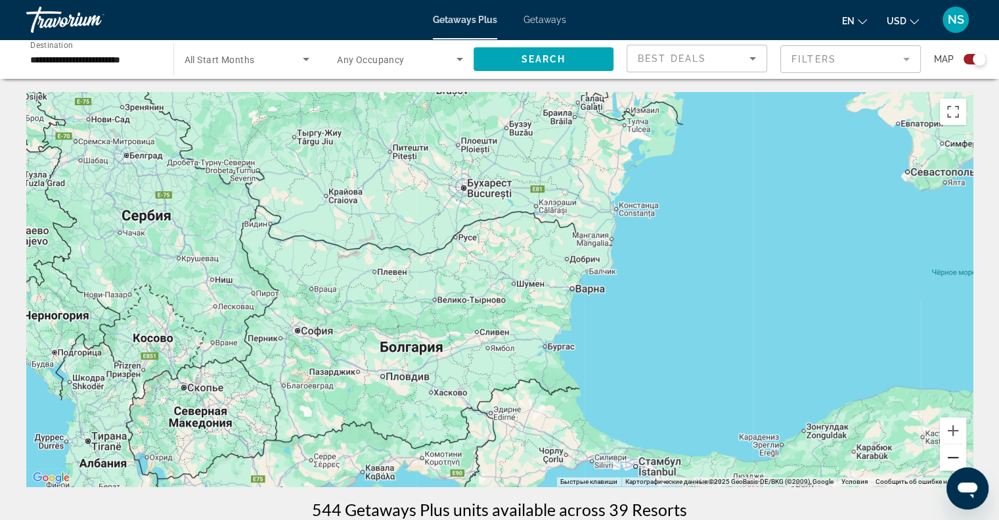
click at [949, 461] on button "Уменьшить" at bounding box center [953, 457] width 26 height 26
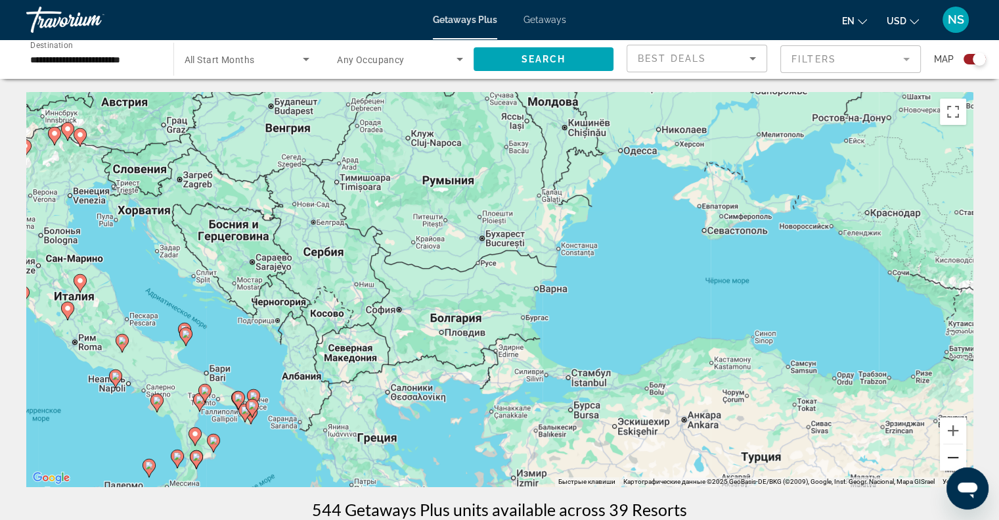
click at [948, 453] on button "Уменьшить" at bounding box center [953, 457] width 26 height 26
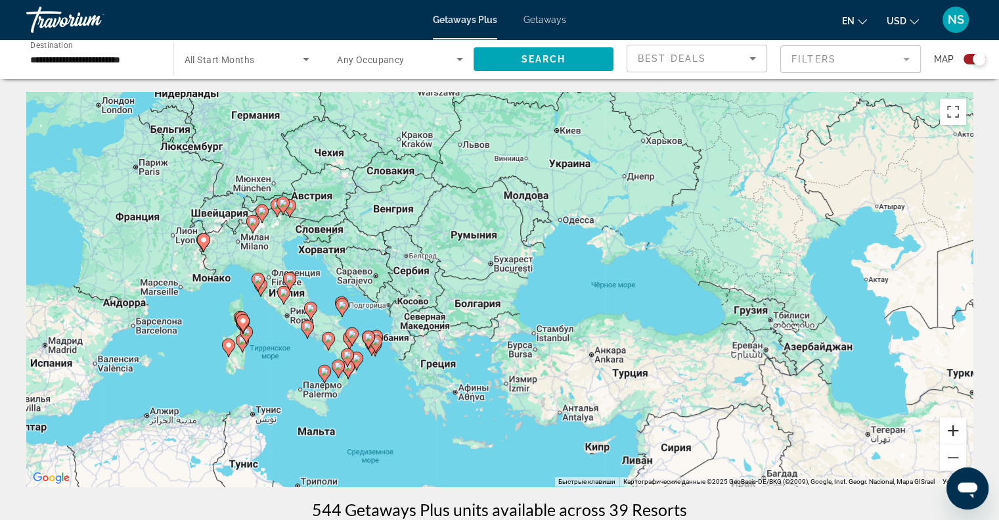
click at [957, 436] on button "Увеличить" at bounding box center [953, 430] width 26 height 26
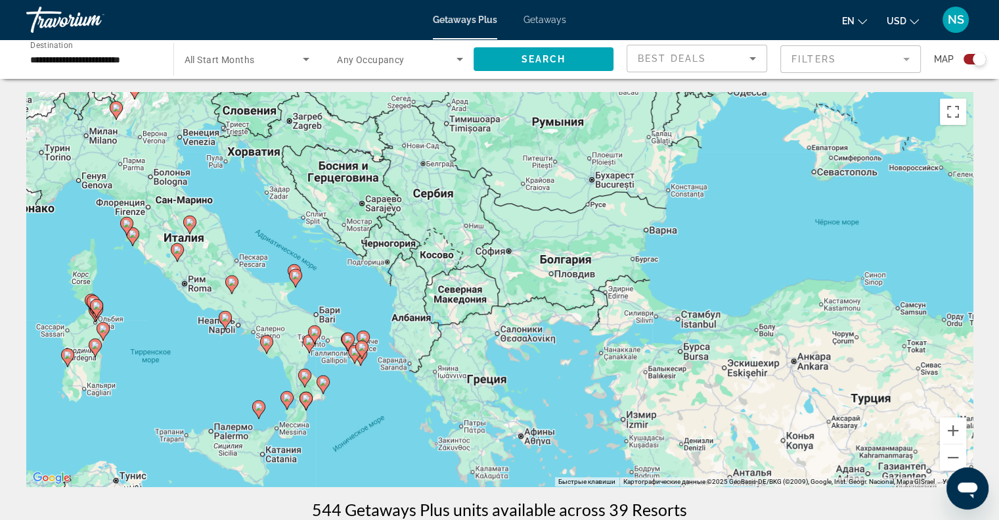
drag, startPoint x: 341, startPoint y: 356, endPoint x: 453, endPoint y: 296, distance: 126.7
click at [453, 296] on div "Чтобы активировать перетаскивание с помощью клавиатуры, нажмите Alt + Ввод. Пос…" at bounding box center [499, 289] width 947 height 394
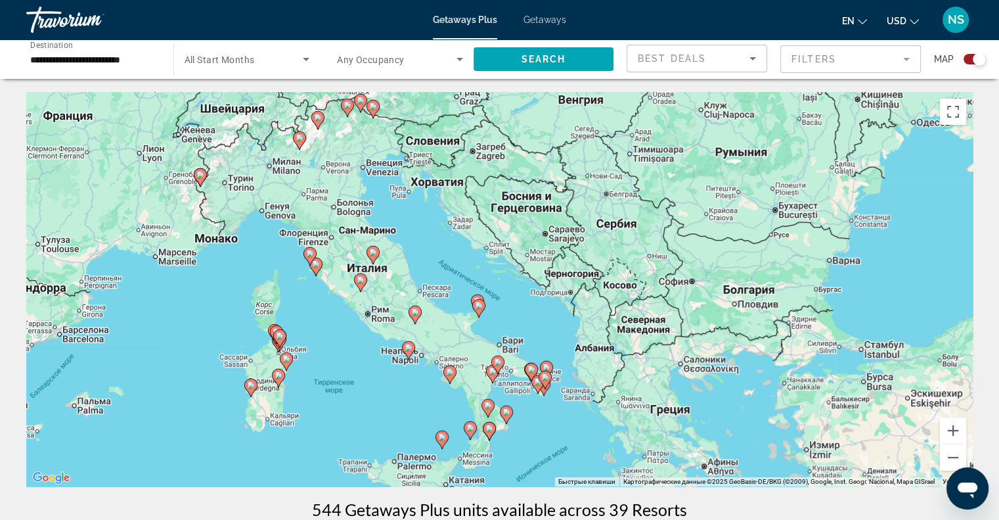
drag, startPoint x: 231, startPoint y: 277, endPoint x: 417, endPoint y: 307, distance: 189.0
click at [417, 307] on icon "Main content" at bounding box center [415, 314] width 12 height 17
click at [951, 420] on button "Увеличить" at bounding box center [953, 430] width 26 height 26
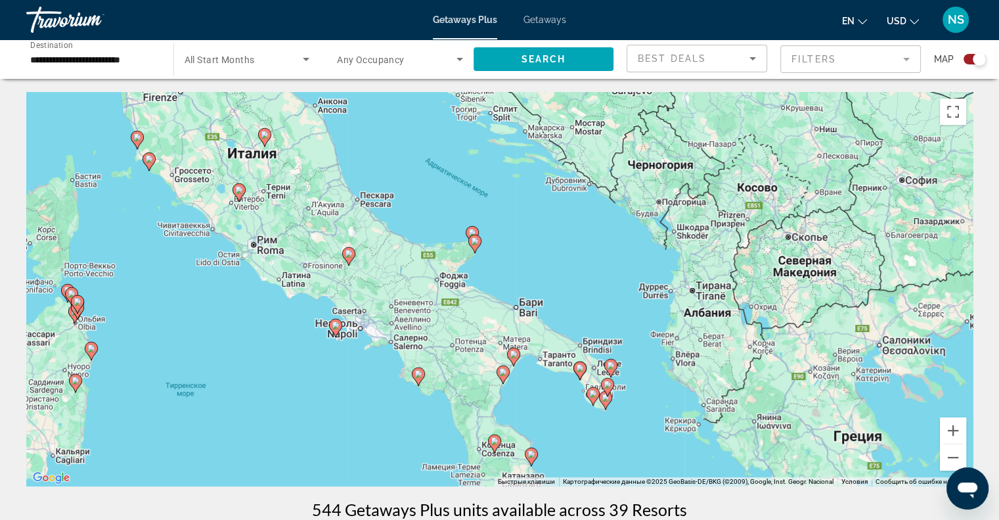
drag, startPoint x: 530, startPoint y: 376, endPoint x: 549, endPoint y: 282, distance: 96.6
click at [549, 282] on div "Чтобы активировать перетаскивание с помощью клавиатуры, нажмите Alt + Ввод. Пос…" at bounding box center [499, 289] width 947 height 394
click at [945, 434] on button "Увеличить" at bounding box center [953, 430] width 26 height 26
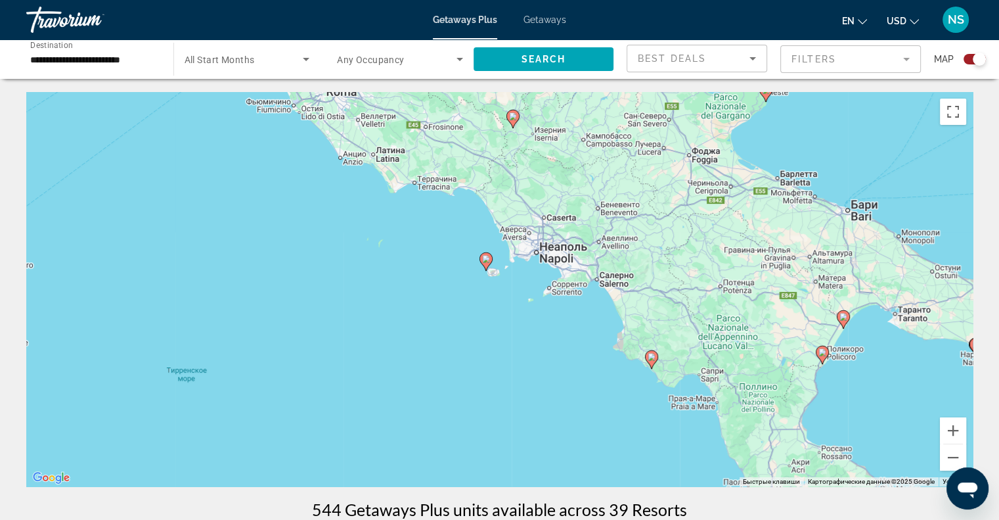
drag, startPoint x: 355, startPoint y: 367, endPoint x: 676, endPoint y: 251, distance: 341.1
click at [676, 251] on div "Чтобы активировать перетаскивание с помощью клавиатуры, нажмите Alt + Ввод. Пос…" at bounding box center [499, 289] width 947 height 394
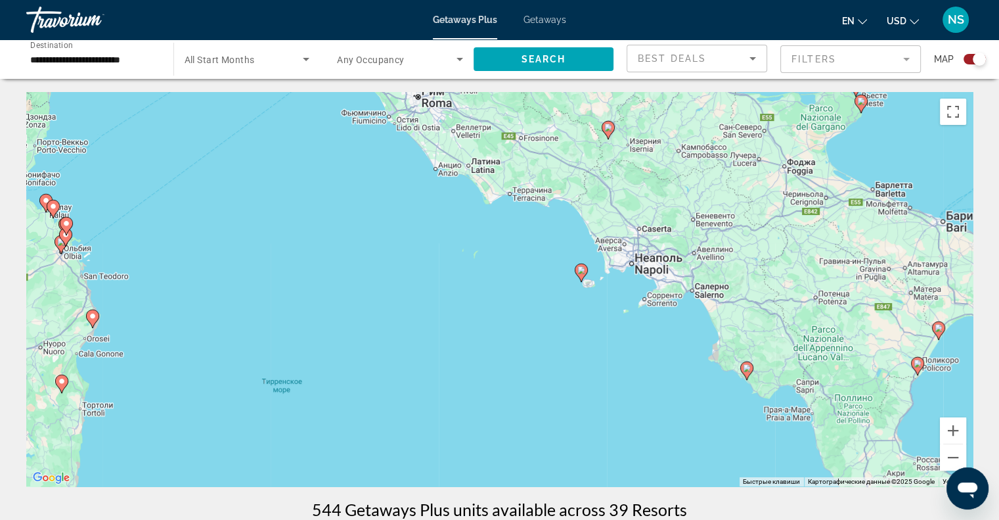
drag, startPoint x: 515, startPoint y: 317, endPoint x: 783, endPoint y: 345, distance: 269.5
click at [783, 345] on div "Чтобы активировать перетаскивание с помощью клавиатуры, нажмите Alt + Ввод. Пос…" at bounding box center [499, 289] width 947 height 394
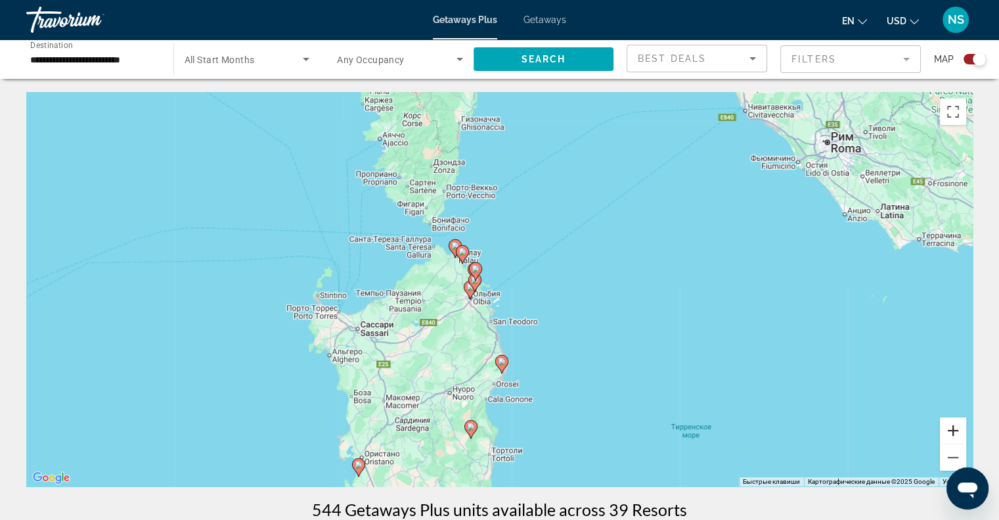
click at [951, 436] on button "Увеличить" at bounding box center [953, 430] width 26 height 26
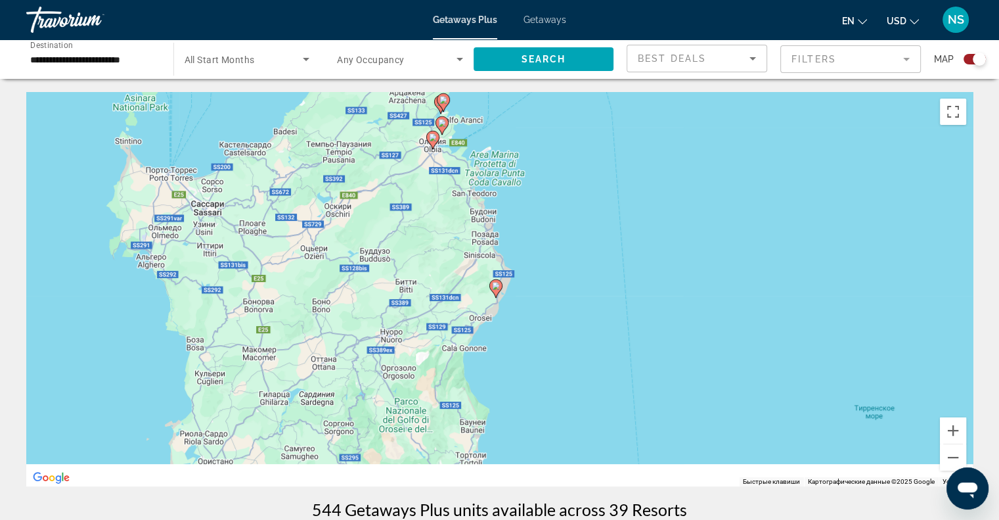
drag, startPoint x: 612, startPoint y: 254, endPoint x: 604, endPoint y: 81, distance: 172.9
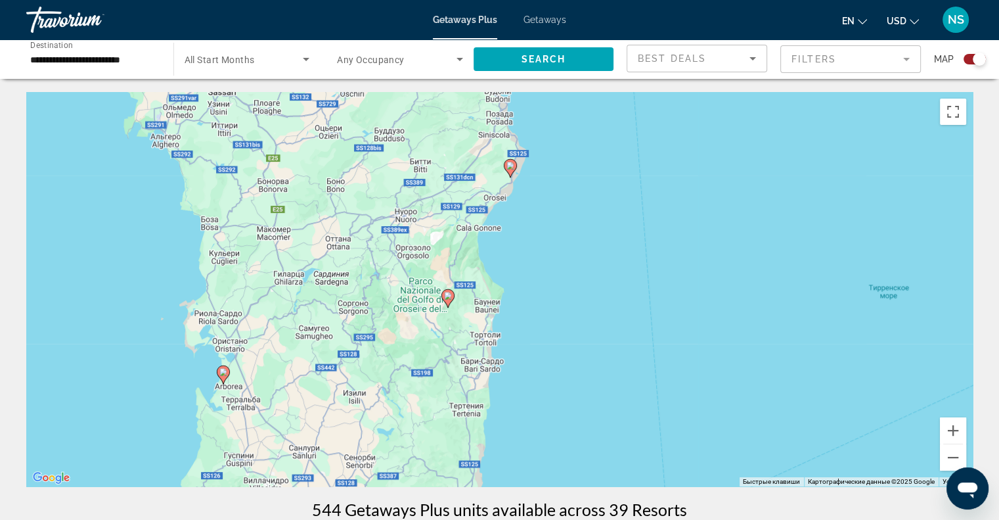
drag, startPoint x: 620, startPoint y: 274, endPoint x: 637, endPoint y: 177, distance: 98.6
click at [637, 177] on div "Чтобы активировать перетаскивание с помощью клавиатуры, нажмите Alt + Ввод. Пос…" at bounding box center [499, 289] width 947 height 394
drag, startPoint x: 637, startPoint y: 177, endPoint x: 655, endPoint y: 248, distance: 73.3
click at [655, 248] on div "Чтобы активировать перетаскивание с помощью клавиатуры, нажмите Alt + Ввод. Пос…" at bounding box center [499, 289] width 947 height 394
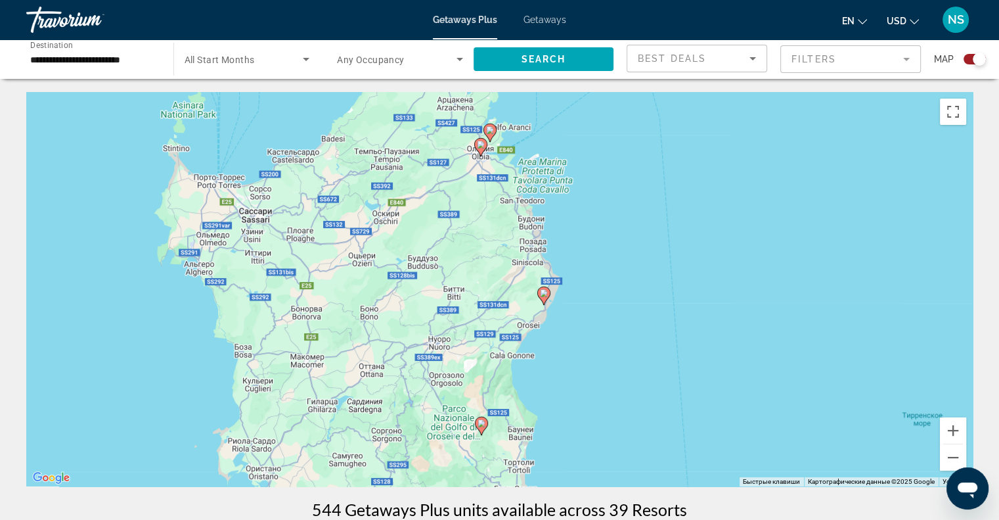
drag, startPoint x: 654, startPoint y: 217, endPoint x: 652, endPoint y: 254, distance: 36.9
click at [652, 254] on div "Чтобы активировать перетаскивание с помощью клавиатуры, нажмите Alt + Ввод. Пос…" at bounding box center [499, 289] width 947 height 394
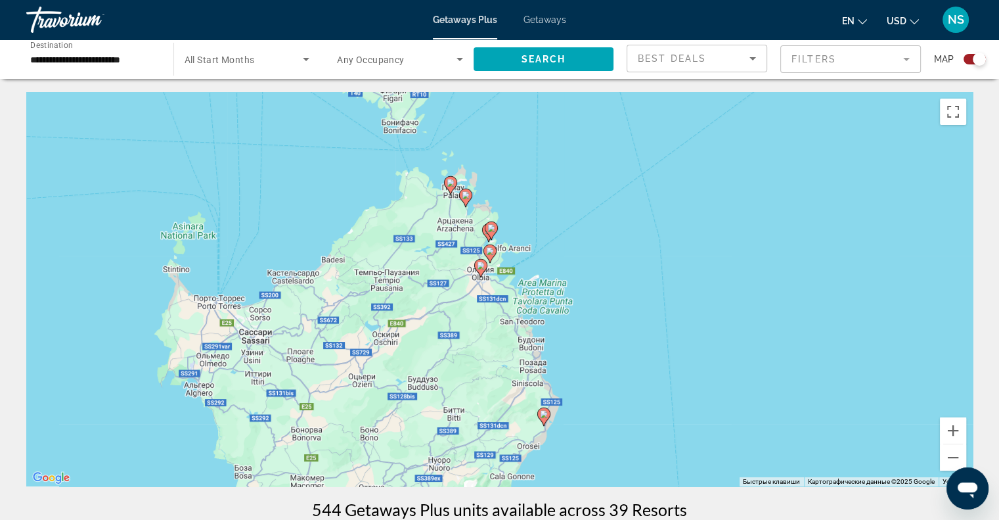
drag, startPoint x: 652, startPoint y: 225, endPoint x: 652, endPoint y: 258, distance: 32.9
click at [652, 258] on div "Чтобы активировать перетаскивание с помощью клавиатуры, нажмите Alt + Ввод. Пос…" at bounding box center [499, 289] width 947 height 394
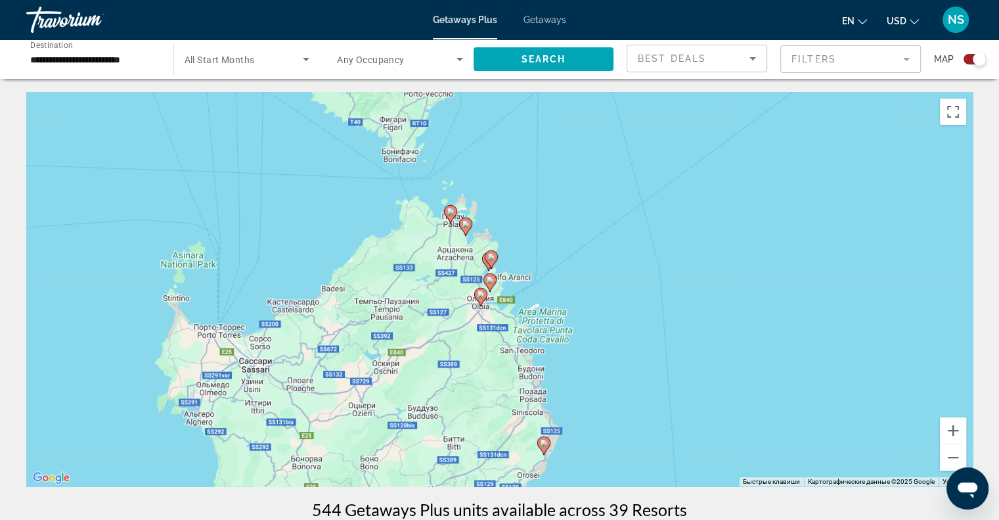
drag, startPoint x: 650, startPoint y: 231, endPoint x: 647, endPoint y: 254, distance: 23.3
click at [647, 254] on div "Чтобы активировать перетаскивание с помощью клавиатуры, нажмите Alt + Ввод. Пос…" at bounding box center [499, 289] width 947 height 394
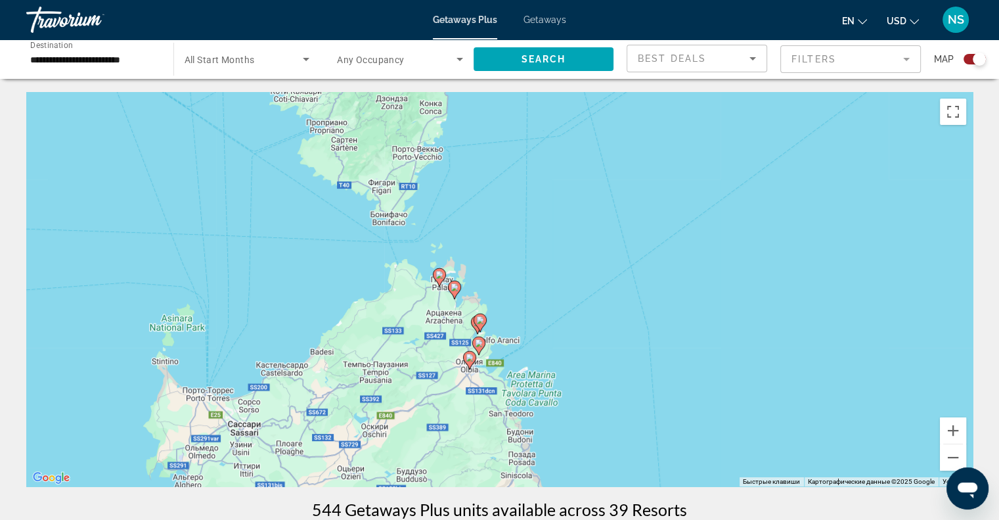
drag, startPoint x: 649, startPoint y: 208, endPoint x: 644, endPoint y: 254, distance: 46.9
click at [644, 254] on div "Чтобы активировать перетаскивание с помощью клавиатуры, нажмите Alt + Ввод. Пос…" at bounding box center [499, 289] width 947 height 394
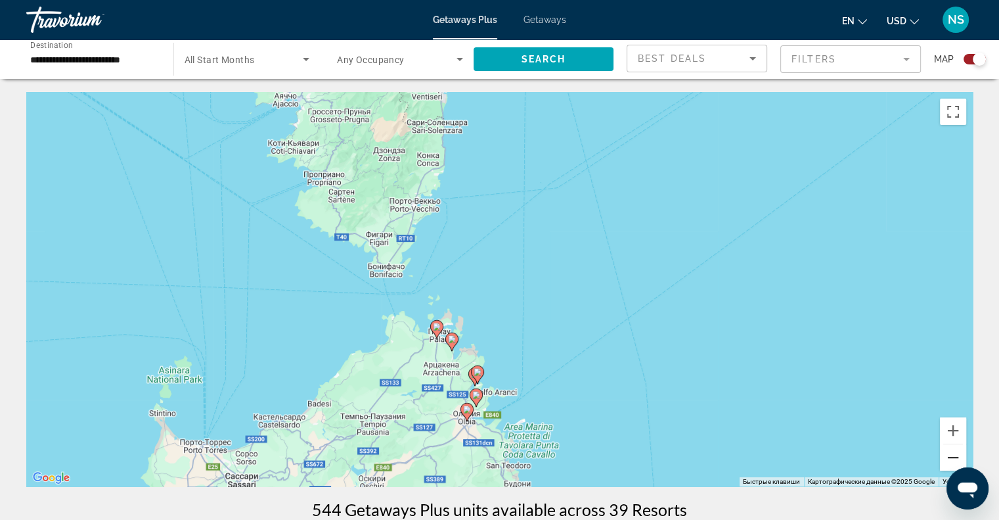
click at [957, 459] on button "Уменьшить" at bounding box center [953, 457] width 26 height 26
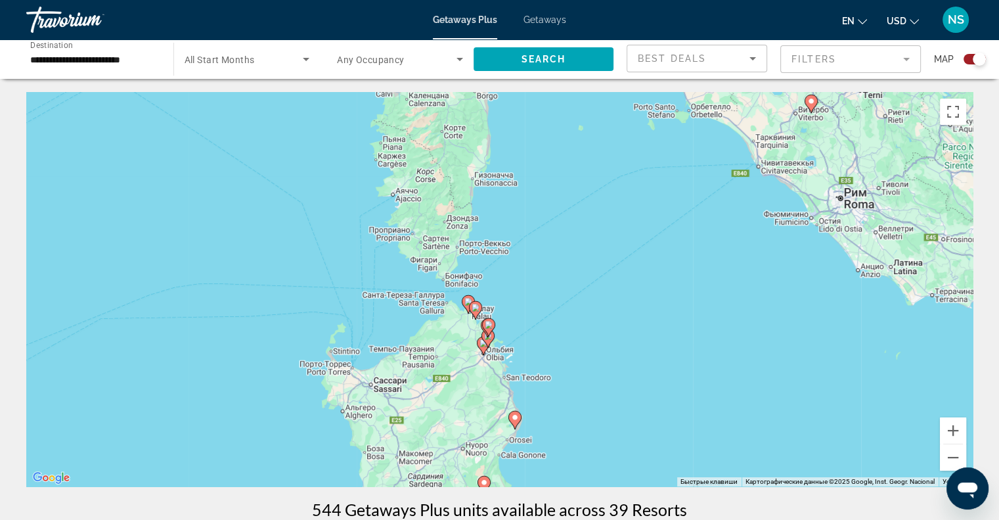
drag, startPoint x: 874, startPoint y: 281, endPoint x: 852, endPoint y: 363, distance: 85.7
click at [852, 363] on div "Чтобы активировать перетаскивание с помощью клавиатуры, нажмите Alt + Ввод. Пос…" at bounding box center [499, 289] width 947 height 394
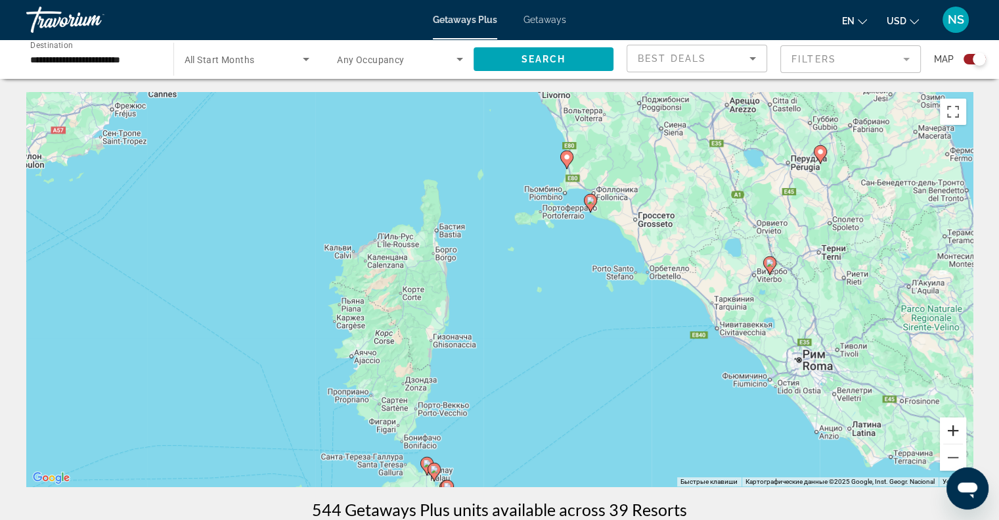
click at [960, 427] on button "Увеличить" at bounding box center [953, 430] width 26 height 26
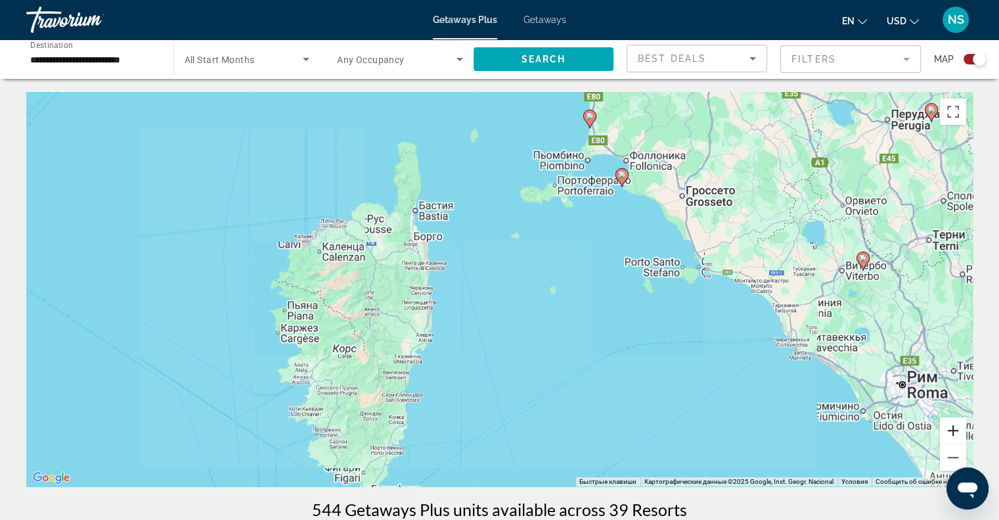
click at [960, 427] on button "Увеличить" at bounding box center [953, 430] width 26 height 26
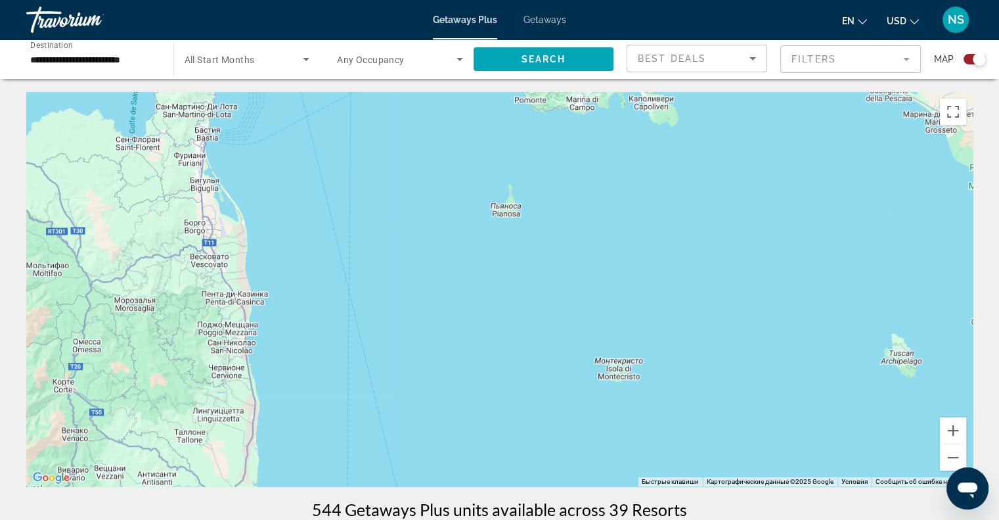
drag, startPoint x: 847, startPoint y: 304, endPoint x: 828, endPoint y: 350, distance: 49.2
click at [828, 350] on div "Чтобы активировать перетаскивание с помощью клавиатуры, нажмите Alt + Ввод. Пос…" at bounding box center [499, 289] width 947 height 394
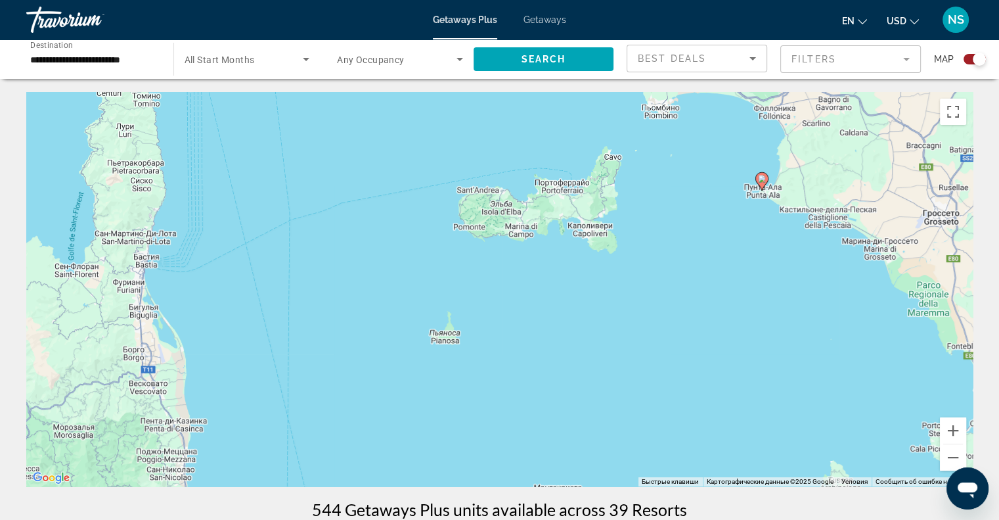
drag, startPoint x: 842, startPoint y: 265, endPoint x: 817, endPoint y: 327, distance: 67.0
click at [817, 327] on div "Чтобы активировать перетаскивание с помощью клавиатуры, нажмите Alt + Ввод. Пос…" at bounding box center [499, 289] width 947 height 394
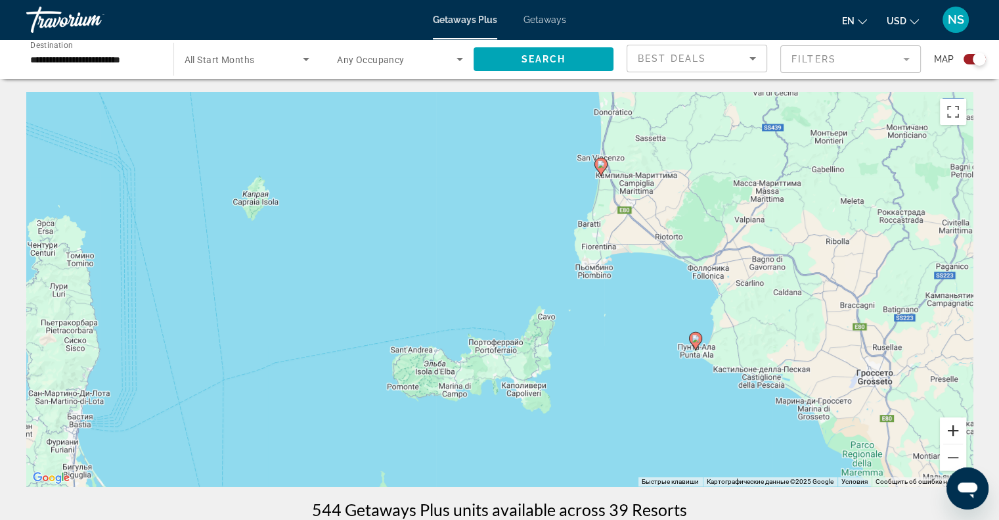
click at [947, 428] on button "Увеличить" at bounding box center [953, 430] width 26 height 26
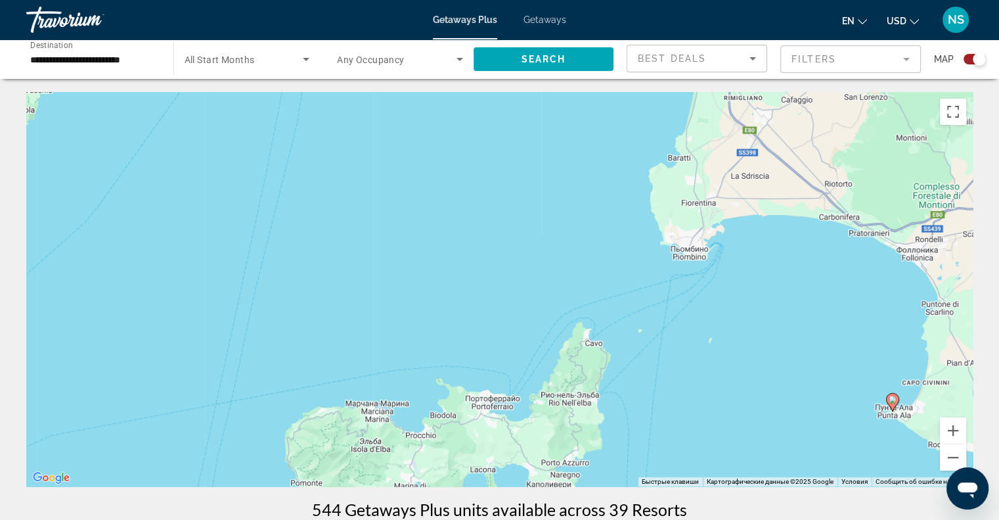
drag, startPoint x: 840, startPoint y: 286, endPoint x: 807, endPoint y: 380, distance: 100.2
click at [807, 380] on div "Чтобы активировать перетаскивание с помощью клавиатуры, нажмите Alt + Ввод. Пос…" at bounding box center [499, 289] width 947 height 394
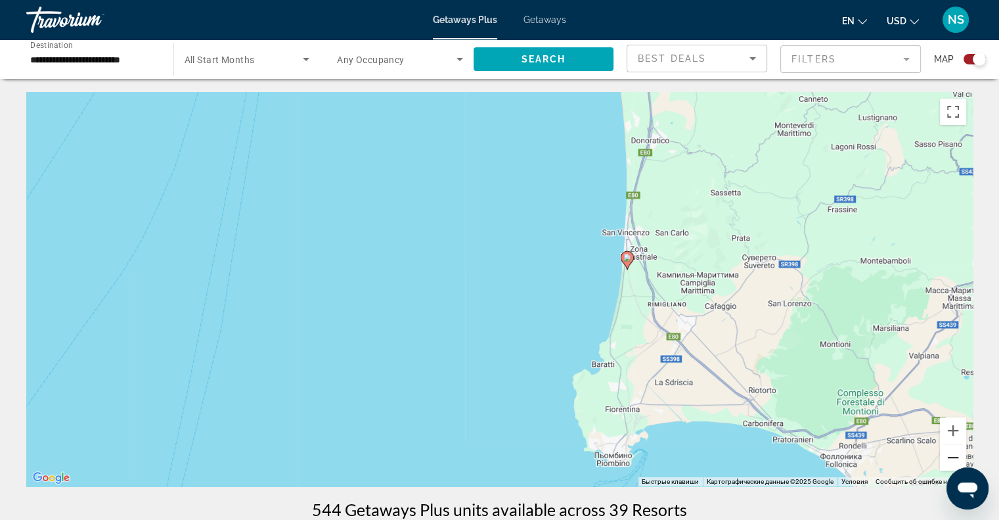
click at [954, 449] on button "Уменьшить" at bounding box center [953, 457] width 26 height 26
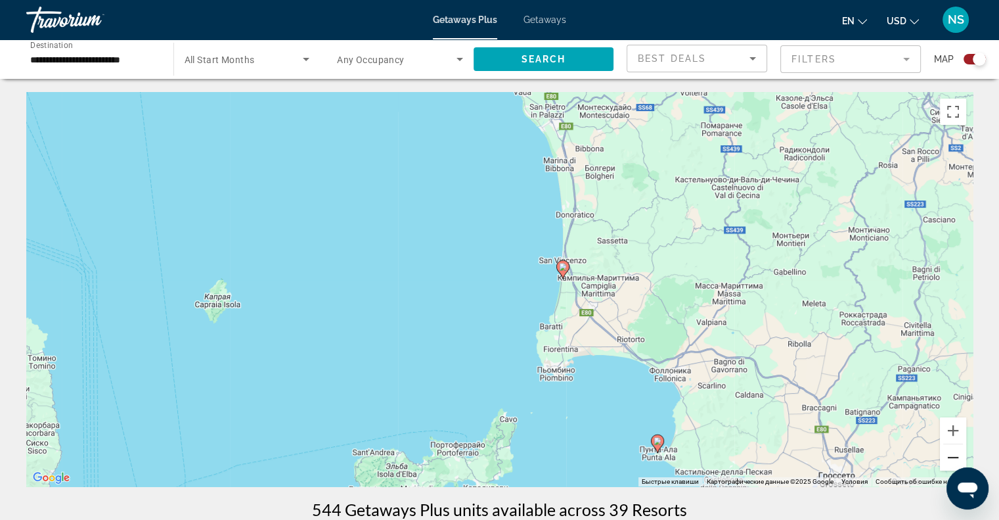
click at [954, 449] on button "Уменьшить" at bounding box center [953, 457] width 26 height 26
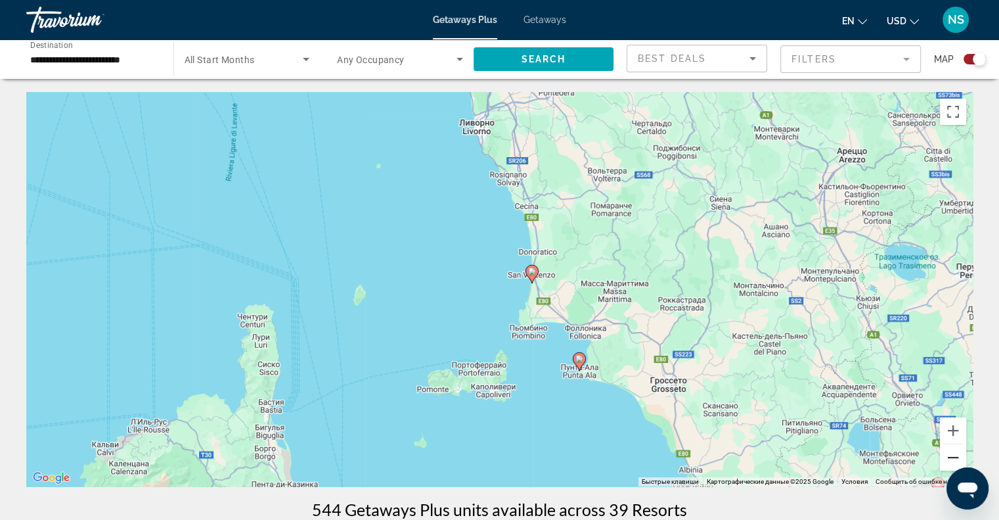
click at [954, 449] on button "Уменьшить" at bounding box center [953, 457] width 26 height 26
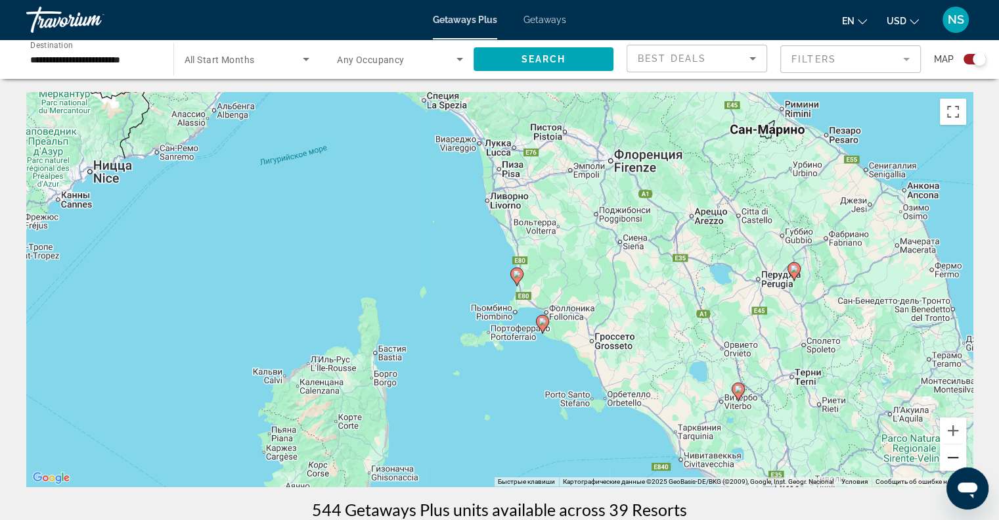
click at [954, 449] on button "Уменьшить" at bounding box center [953, 457] width 26 height 26
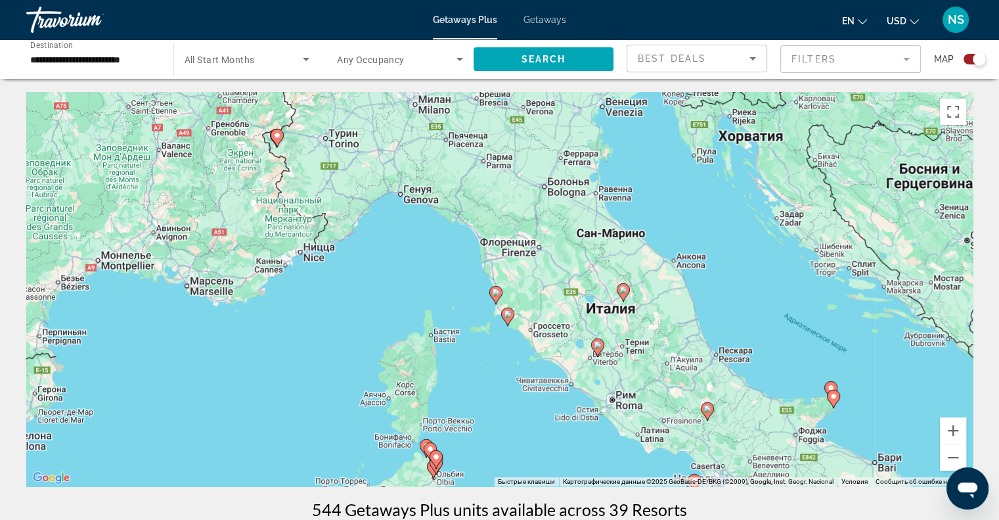
drag, startPoint x: 834, startPoint y: 348, endPoint x: 817, endPoint y: 375, distance: 31.7
click at [817, 375] on div "Чтобы активировать перетаскивание с помощью клавиатуры, нажмите Alt + Ввод. Пос…" at bounding box center [499, 289] width 947 height 394
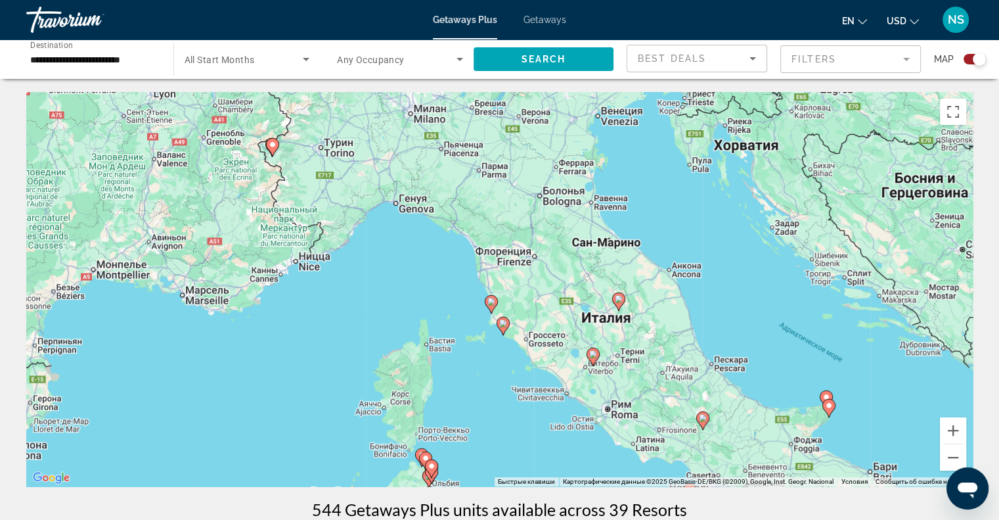
click at [618, 299] on image "Main content" at bounding box center [619, 299] width 8 height 8
type input "**********"
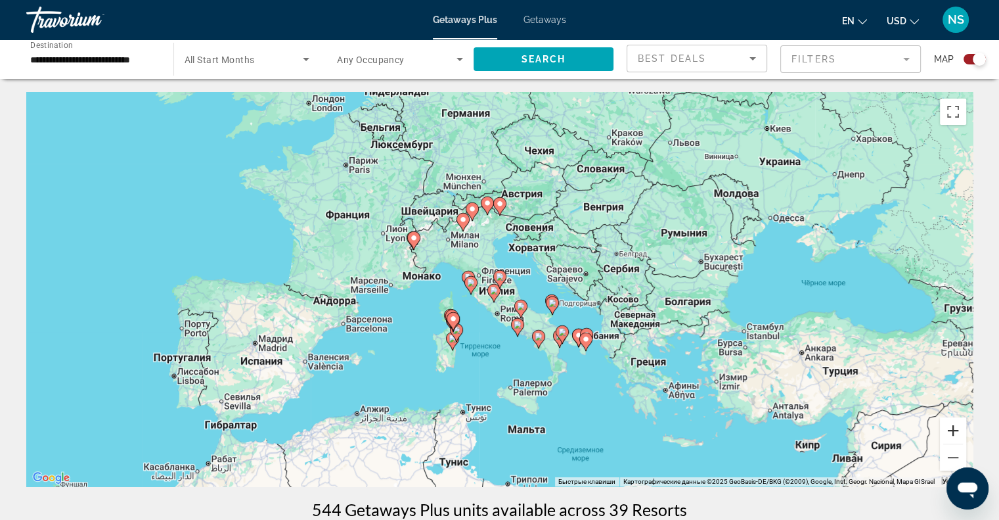
click at [950, 434] on button "Увеличить" at bounding box center [953, 430] width 26 height 26
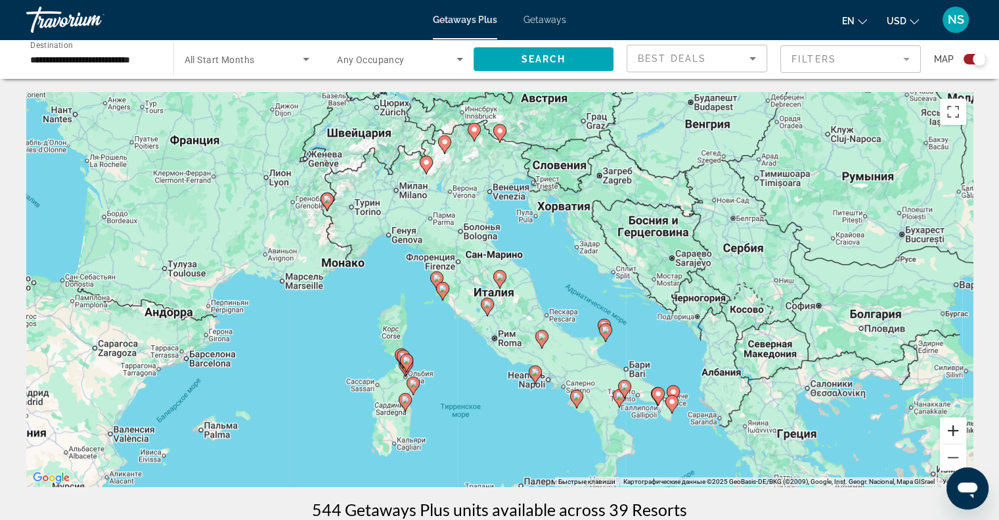
click at [949, 434] on button "Увеличить" at bounding box center [953, 430] width 26 height 26
click at [949, 433] on button "Увеличить" at bounding box center [953, 430] width 26 height 26
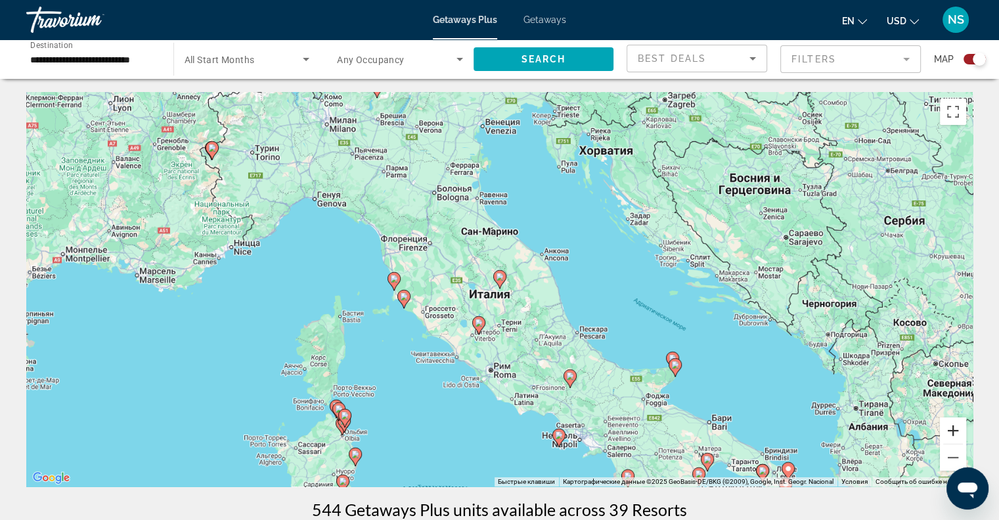
click at [949, 433] on button "Увеличить" at bounding box center [953, 430] width 26 height 26
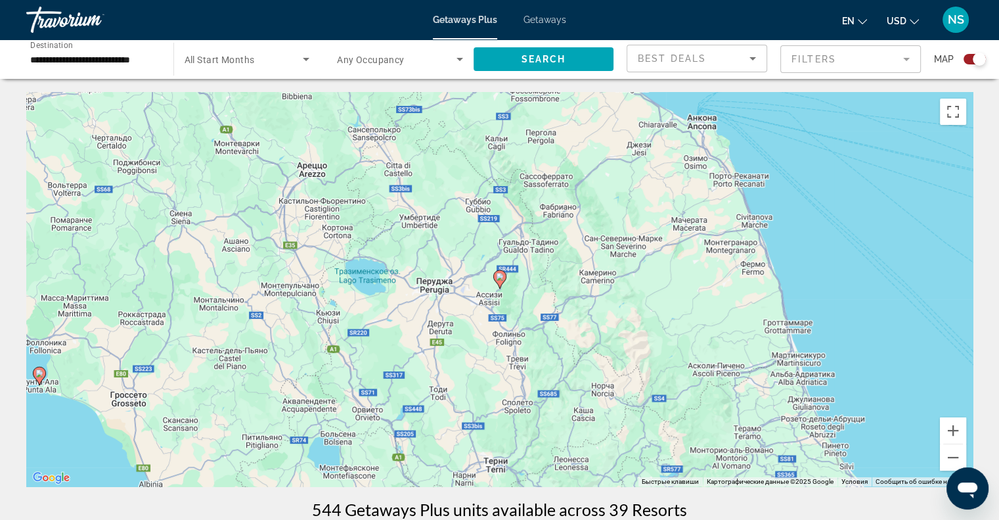
drag, startPoint x: 654, startPoint y: 340, endPoint x: 767, endPoint y: 181, distance: 195.1
click at [767, 183] on div "Чтобы активировать перетаскивание с помощью клавиатуры, нажмите Alt + Ввод. Пос…" at bounding box center [499, 289] width 947 height 394
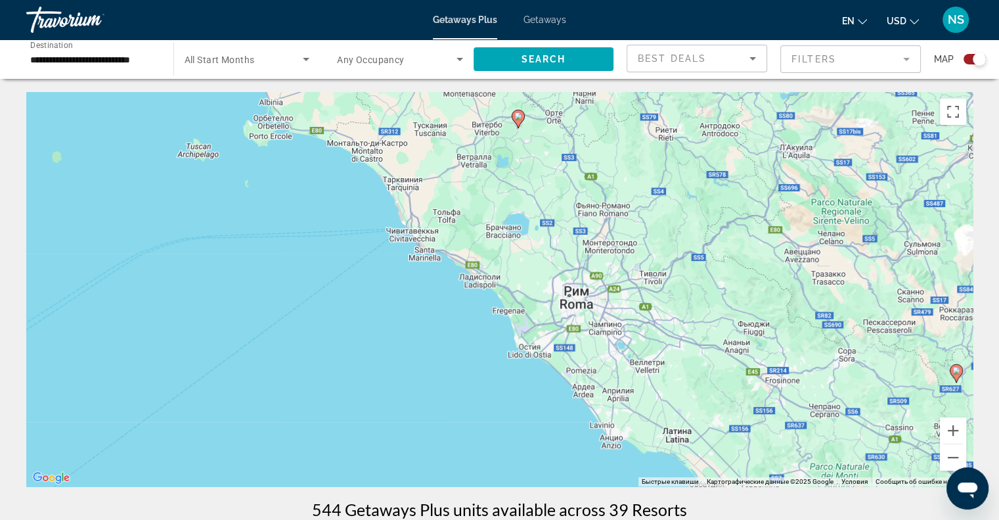
drag, startPoint x: 799, startPoint y: 335, endPoint x: 736, endPoint y: 240, distance: 114.3
click at [736, 240] on div "Чтобы активировать перетаскивание с помощью клавиатуры, нажмите Alt + Ввод. Пос…" at bounding box center [499, 289] width 947 height 394
drag, startPoint x: 783, startPoint y: 348, endPoint x: 652, endPoint y: 213, distance: 188.2
click at [677, 252] on div "Чтобы активировать перетаскивание с помощью клавиатуры, нажмите Alt + Ввод. Пос…" at bounding box center [499, 289] width 947 height 394
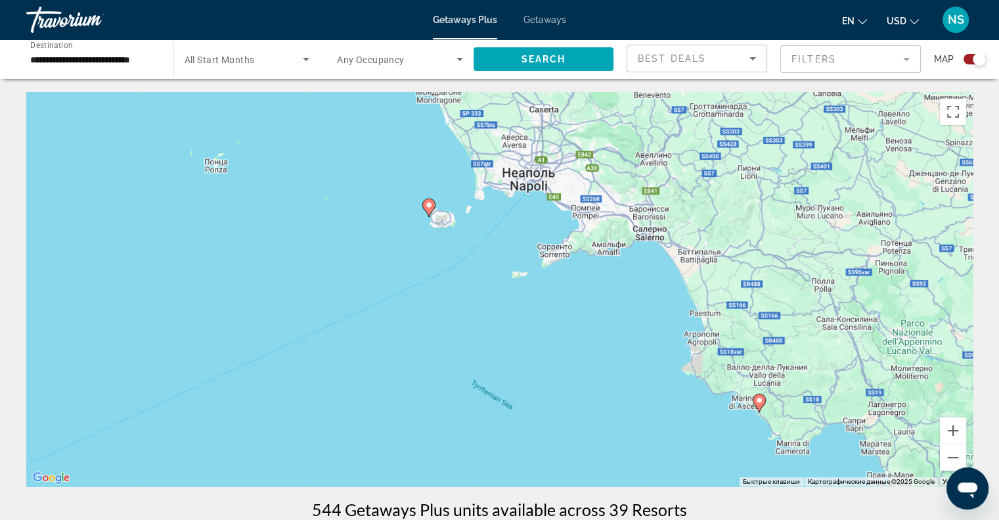
drag, startPoint x: 733, startPoint y: 280, endPoint x: 678, endPoint y: 229, distance: 74.9
click at [678, 229] on div "Чтобы активировать перетаскивание с помощью клавиатуры, нажмите Alt + Ввод. Пос…" at bounding box center [499, 289] width 947 height 394
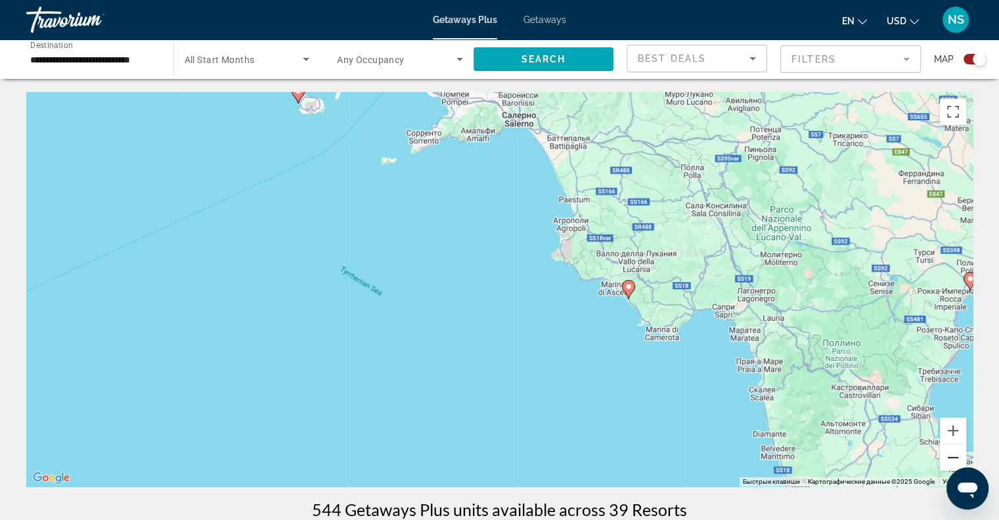
click at [949, 457] on button "Уменьшить" at bounding box center [953, 457] width 26 height 26
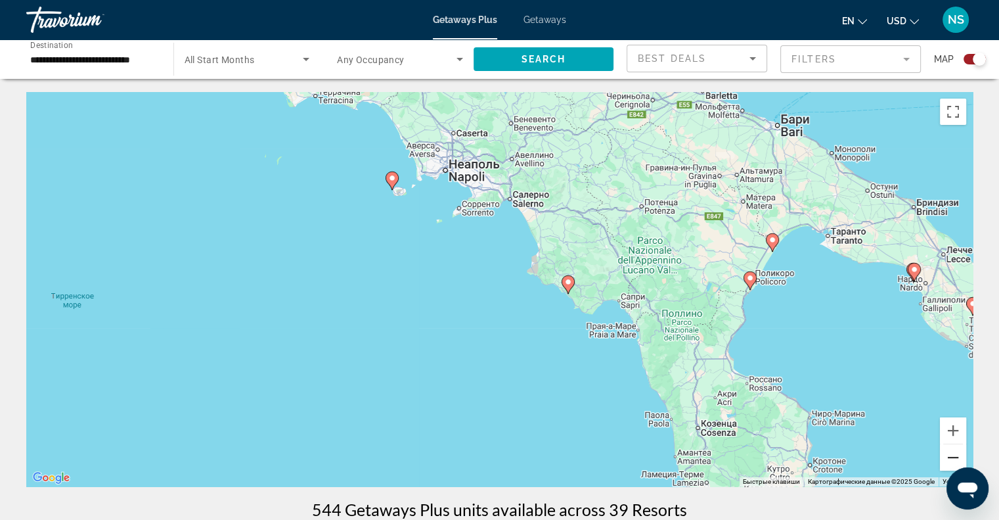
click at [949, 457] on button "Уменьшить" at bounding box center [953, 457] width 26 height 26
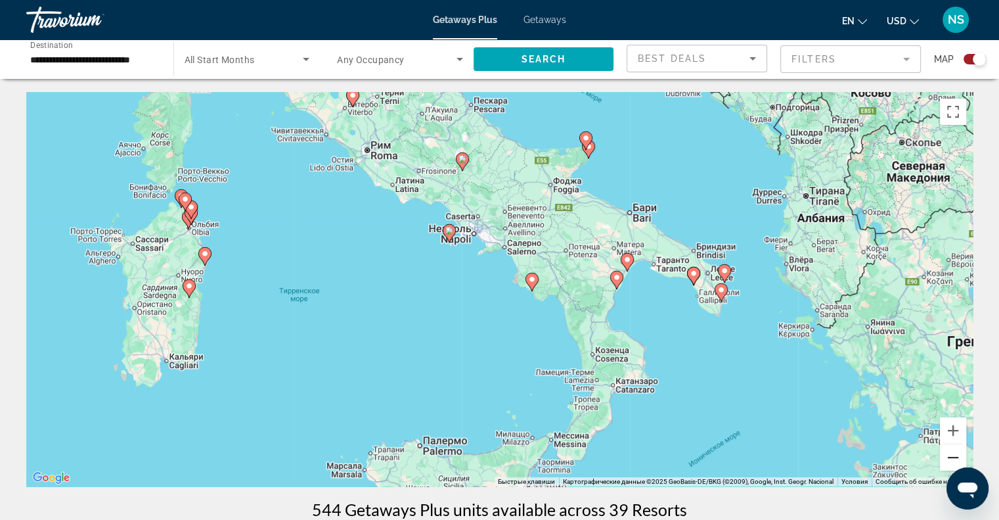
click at [949, 457] on button "Уменьшить" at bounding box center [953, 457] width 26 height 26
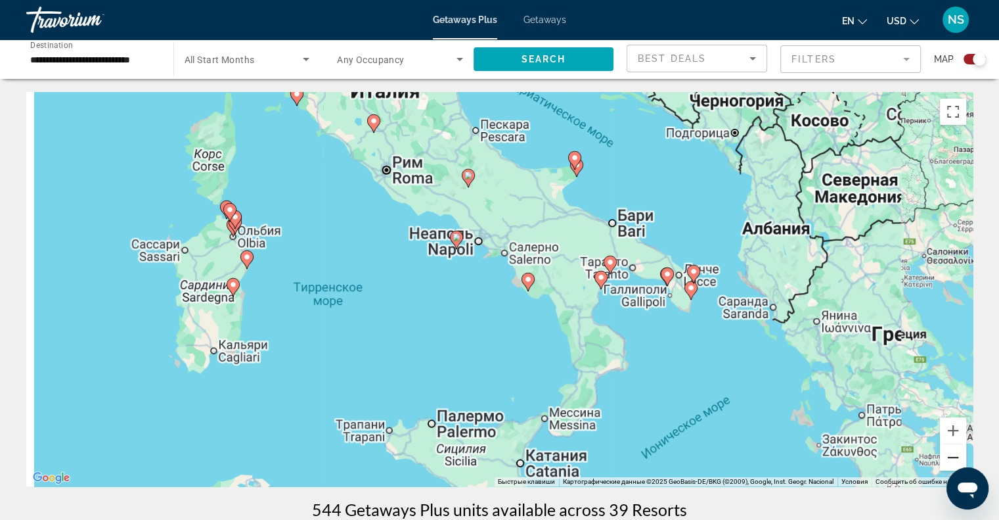
click at [949, 457] on button "Уменьшить" at bounding box center [953, 457] width 26 height 26
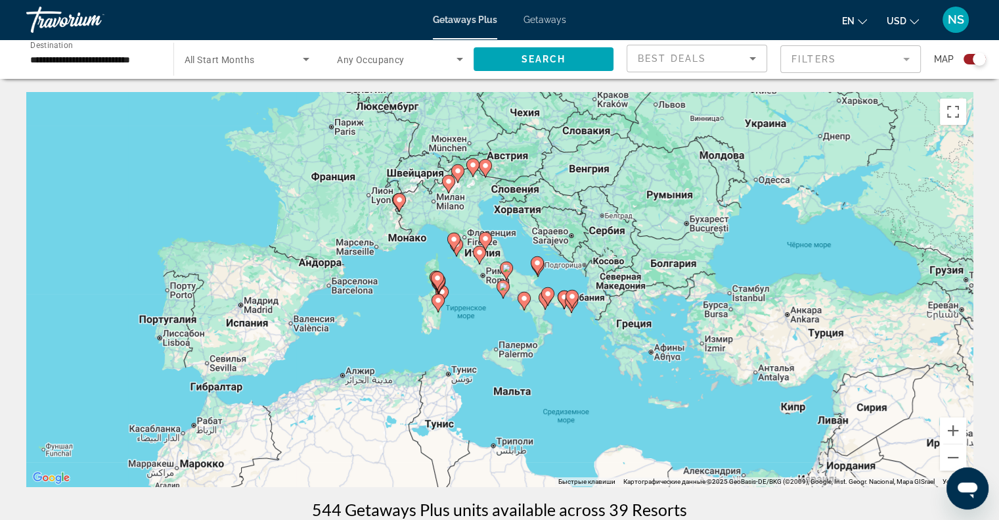
drag, startPoint x: 793, startPoint y: 315, endPoint x: 834, endPoint y: 368, distance: 67.4
click at [834, 368] on div "Чтобы активировать перетаскивание с помощью клавиатуры, нажмите Alt + Ввод. Пос…" at bounding box center [499, 289] width 947 height 394
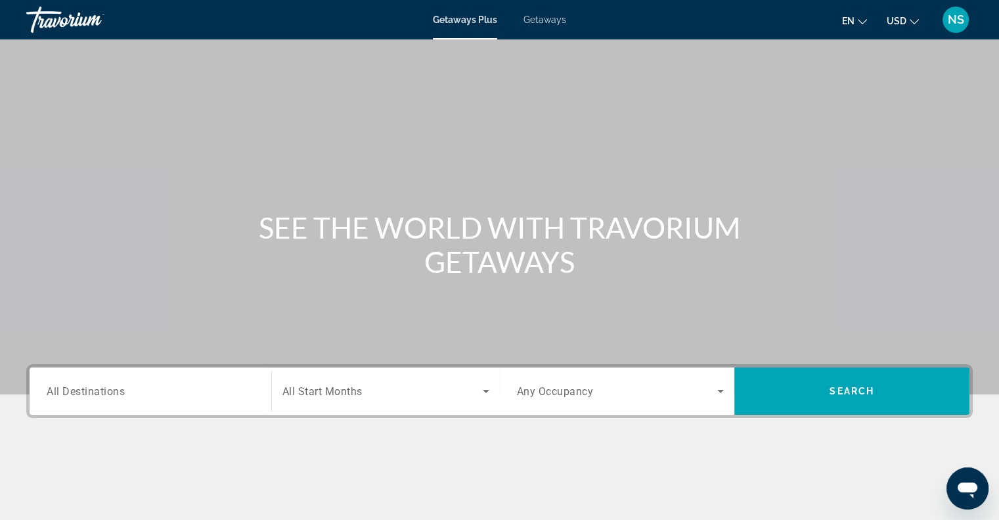
click at [105, 399] on div "Search widget" at bounding box center [151, 391] width 208 height 37
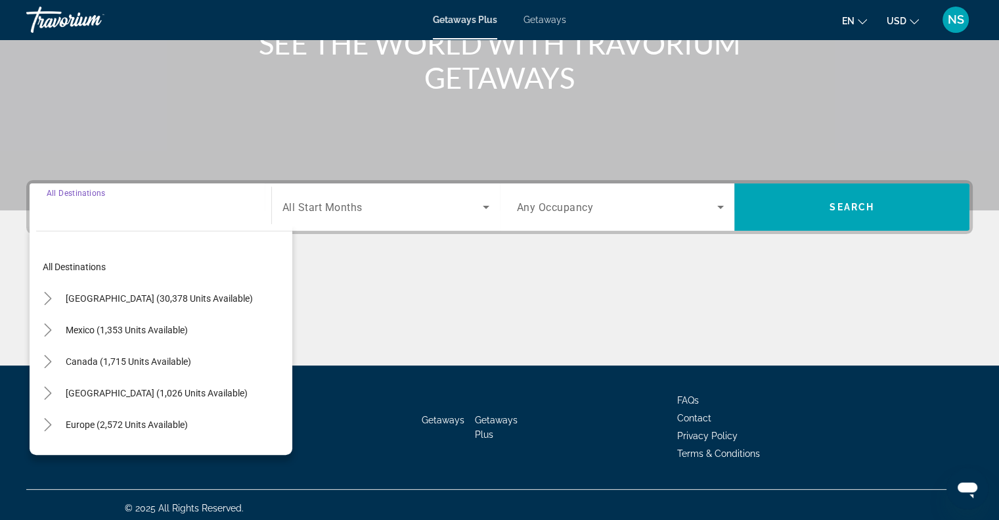
scroll to position [190, 0]
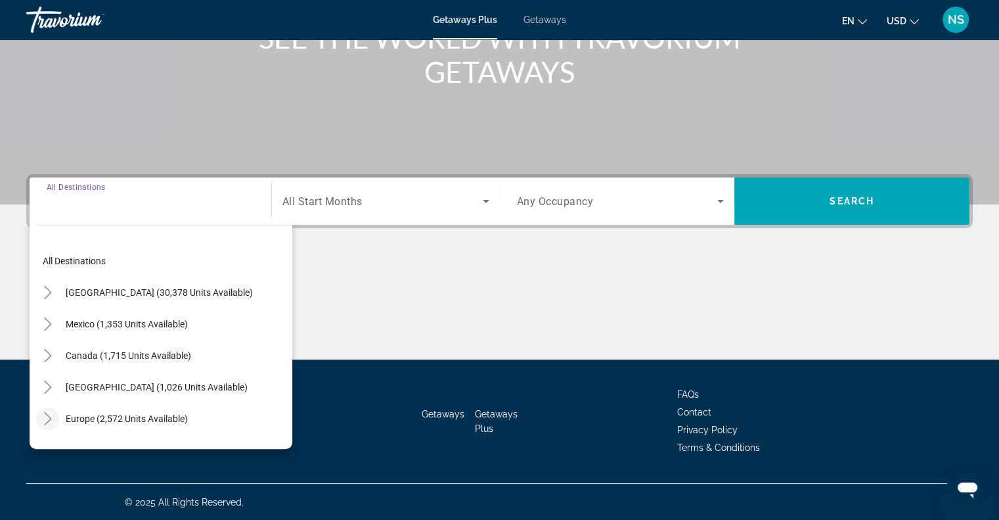
click at [47, 412] on icon "Toggle Europe (2,572 units available)" at bounding box center [47, 418] width 13 height 13
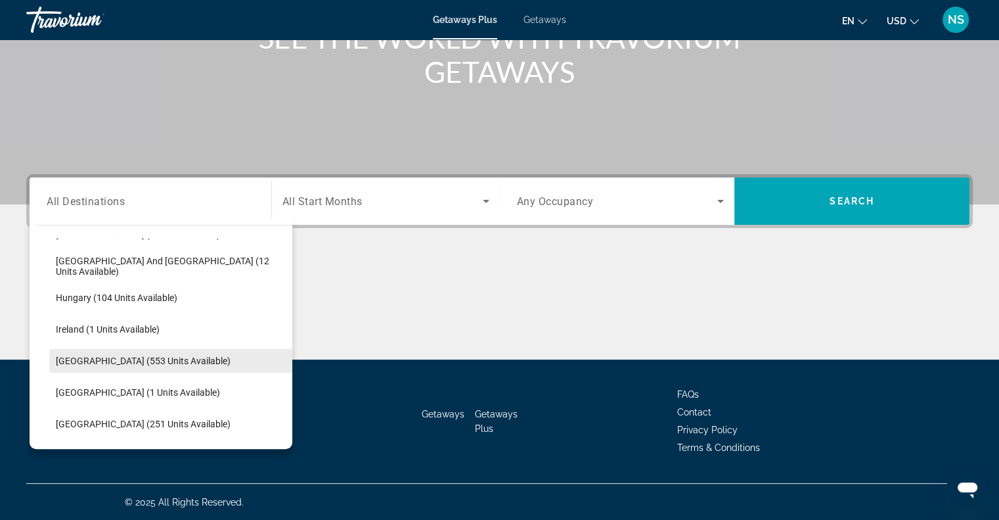
scroll to position [427, 0]
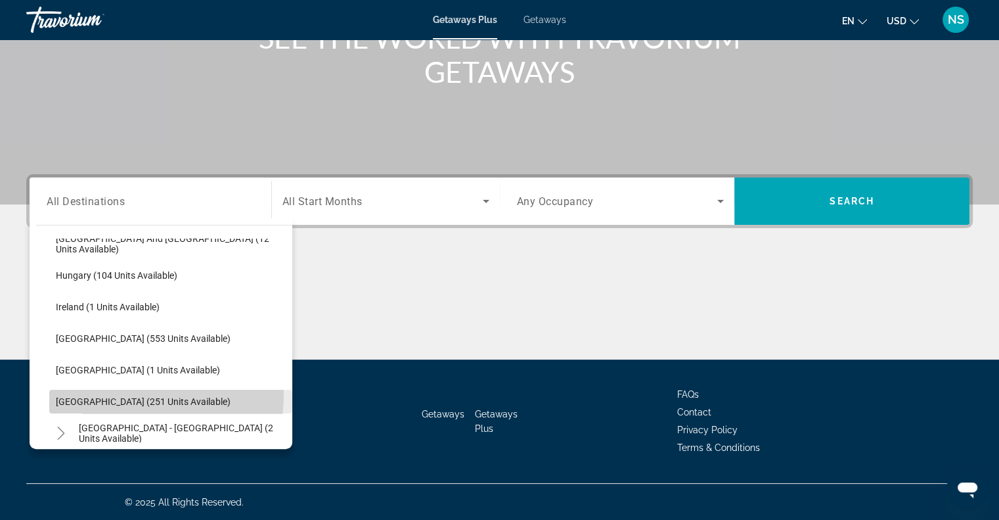
click at [99, 392] on span "Search widget" at bounding box center [170, 402] width 243 height 32
type input "**********"
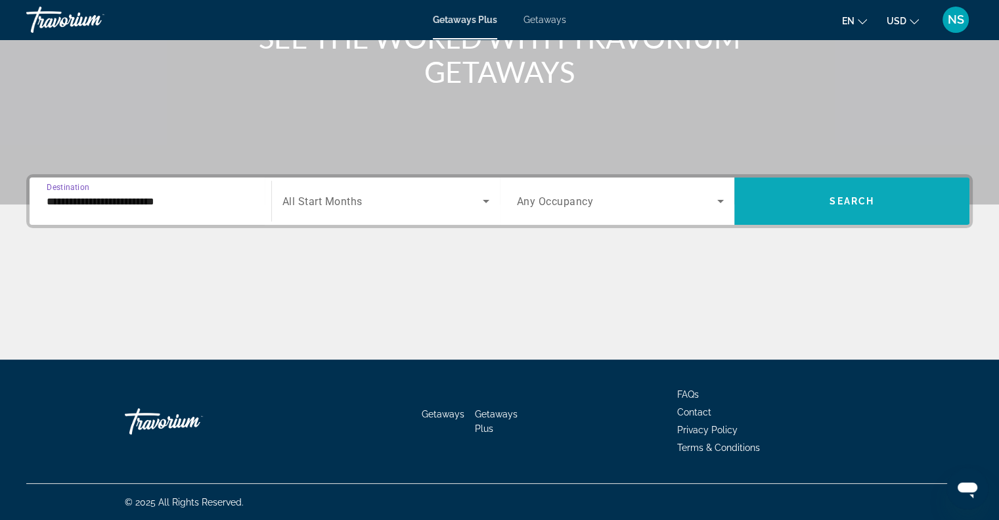
click at [872, 216] on span "Search widget" at bounding box center [852, 200] width 235 height 47
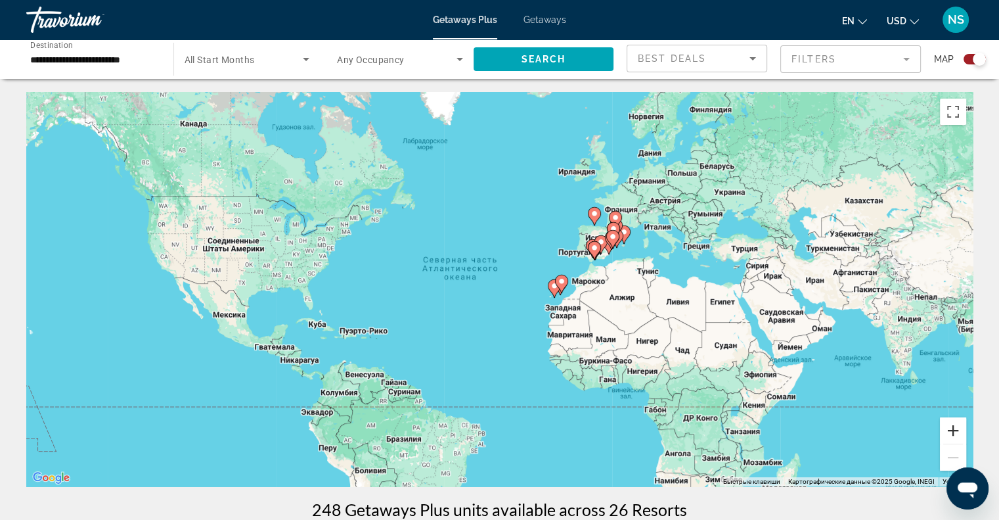
click at [954, 432] on button "Увеличить" at bounding box center [953, 430] width 26 height 26
click at [954, 431] on button "Увеличить" at bounding box center [953, 430] width 26 height 26
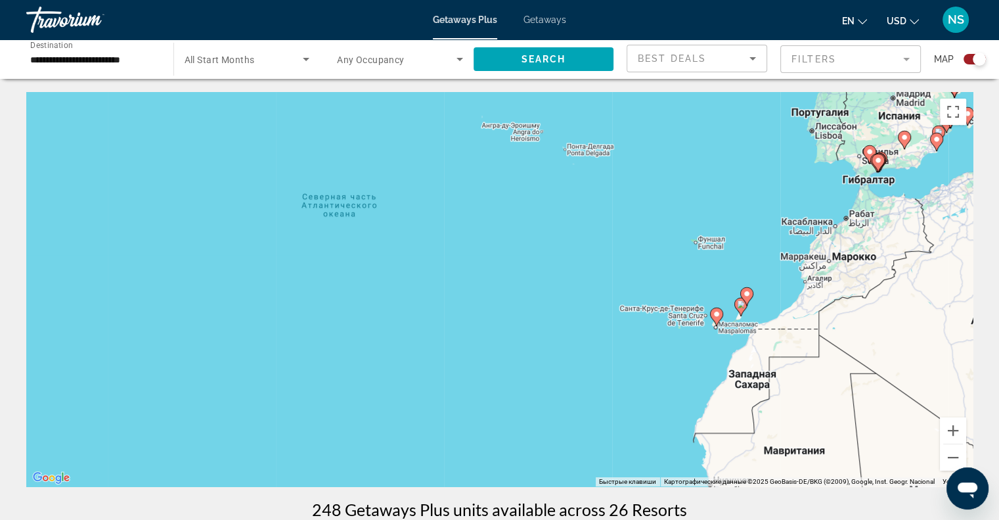
drag, startPoint x: 899, startPoint y: 378, endPoint x: 864, endPoint y: 380, distance: 35.6
click at [864, 380] on div "Чтобы активировать перетаскивание с помощью клавиатуры, нажмите Alt + Ввод. Пос…" at bounding box center [499, 289] width 947 height 394
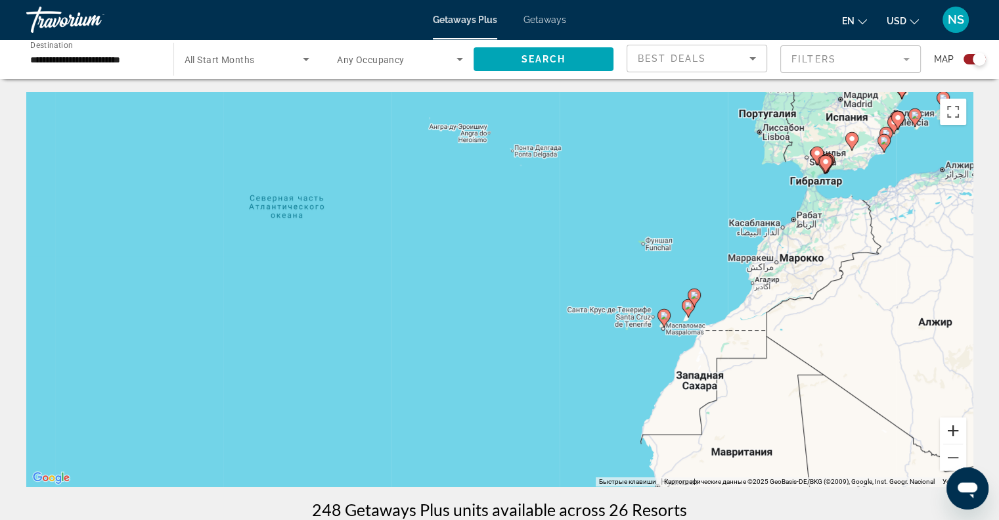
click at [962, 425] on button "Увеличить" at bounding box center [953, 430] width 26 height 26
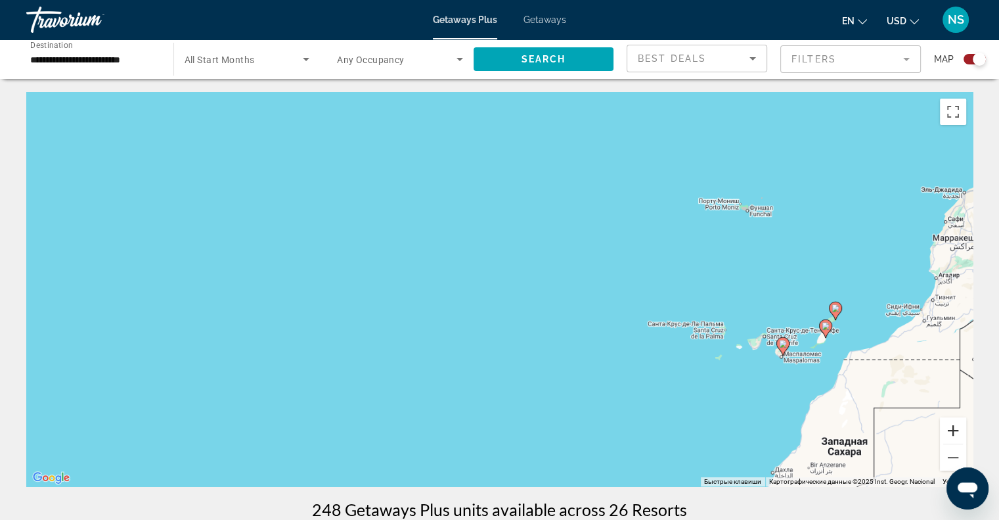
click at [962, 425] on button "Увеличить" at bounding box center [953, 430] width 26 height 26
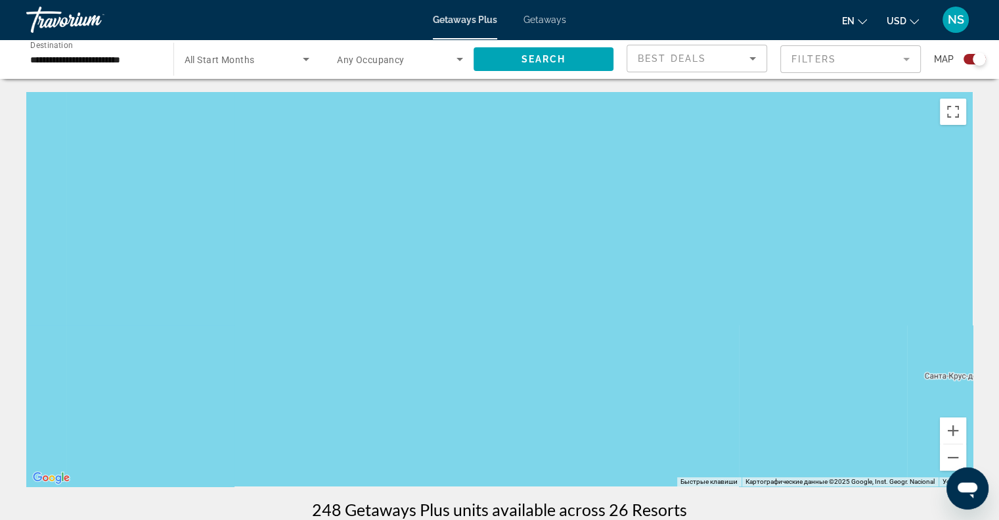
drag, startPoint x: 813, startPoint y: 362, endPoint x: 629, endPoint y: 257, distance: 211.9
click at [637, 262] on div "Чтобы активировать перетаскивание с помощью клавиатуры, нажмите Alt + Ввод. Пос…" at bounding box center [499, 289] width 947 height 394
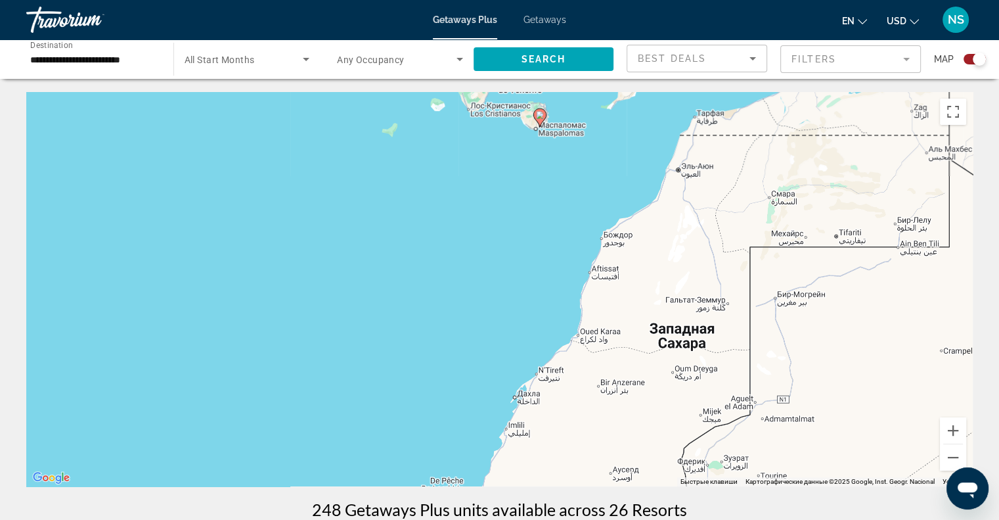
drag, startPoint x: 635, startPoint y: 281, endPoint x: 636, endPoint y: 315, distance: 34.2
click at [636, 315] on div "Чтобы активировать перетаскивание с помощью клавиатуры, нажмите Alt + Ввод. Пос…" at bounding box center [499, 289] width 947 height 394
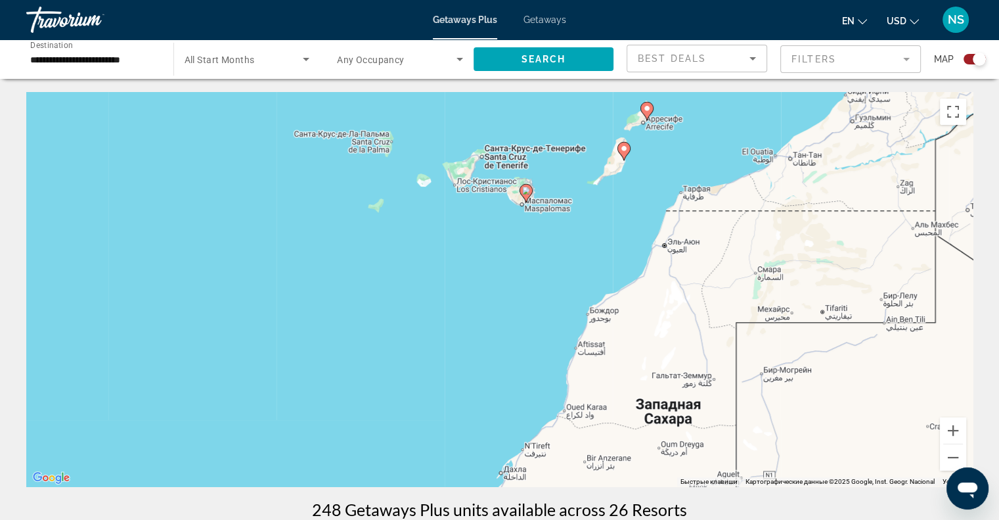
drag, startPoint x: 648, startPoint y: 252, endPoint x: 631, endPoint y: 299, distance: 49.5
click at [629, 311] on div "Чтобы активировать перетаскивание с помощью клавиатуры, нажмите Alt + Ввод. Пос…" at bounding box center [499, 289] width 947 height 394
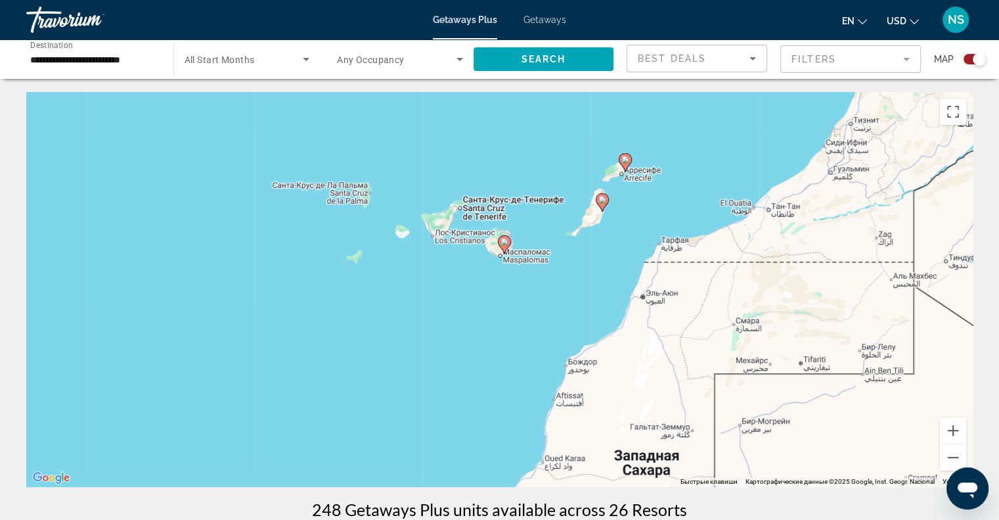
click at [505, 241] on image "Main content" at bounding box center [505, 242] width 8 height 8
click at [505, 241] on div "Чтобы активировать перетаскивание с помощью клавиатуры, нажмите Alt + Ввод. Пос…" at bounding box center [499, 289] width 947 height 394
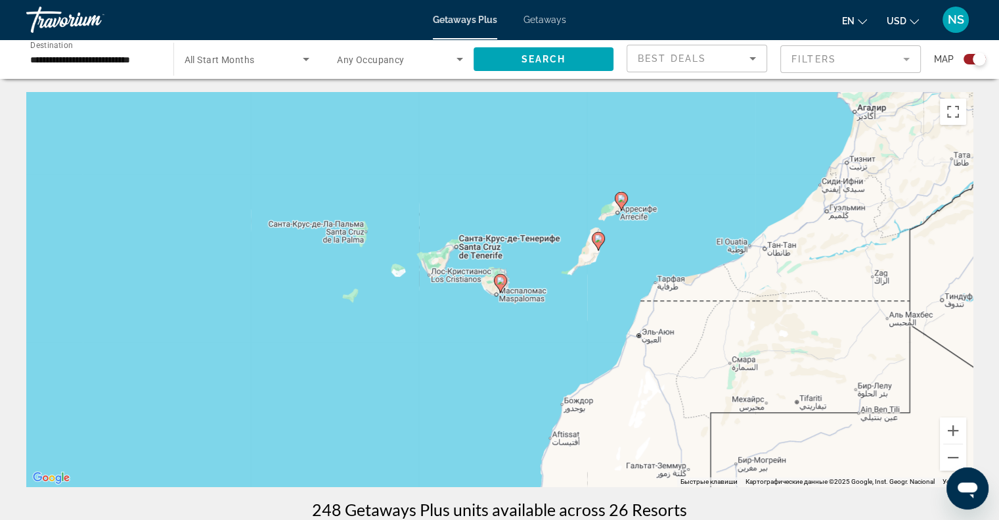
click at [500, 273] on gmp-advanced-marker "Main content" at bounding box center [500, 283] width 13 height 20
type input "**********"
click at [500, 273] on gmp-advanced-marker "Main content" at bounding box center [500, 283] width 13 height 20
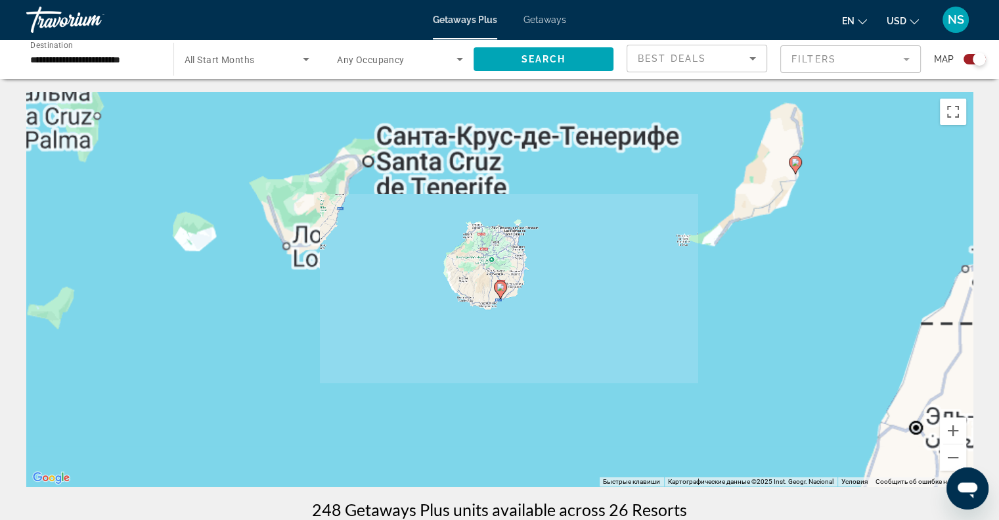
click at [500, 273] on div "Для навигации используйте клавиши со стрелками. Чтобы активировать перетаскиван…" at bounding box center [499, 289] width 947 height 394
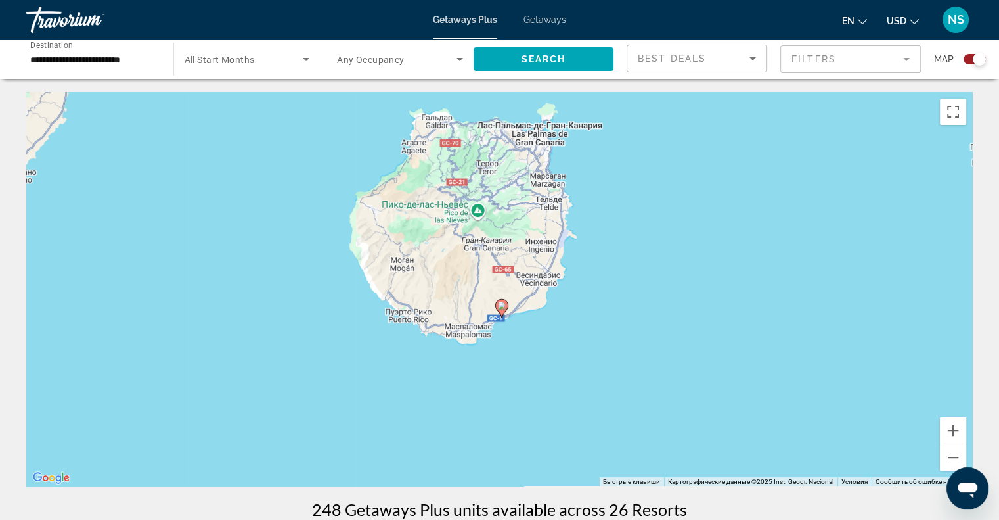
click at [499, 304] on image "Main content" at bounding box center [502, 306] width 8 height 8
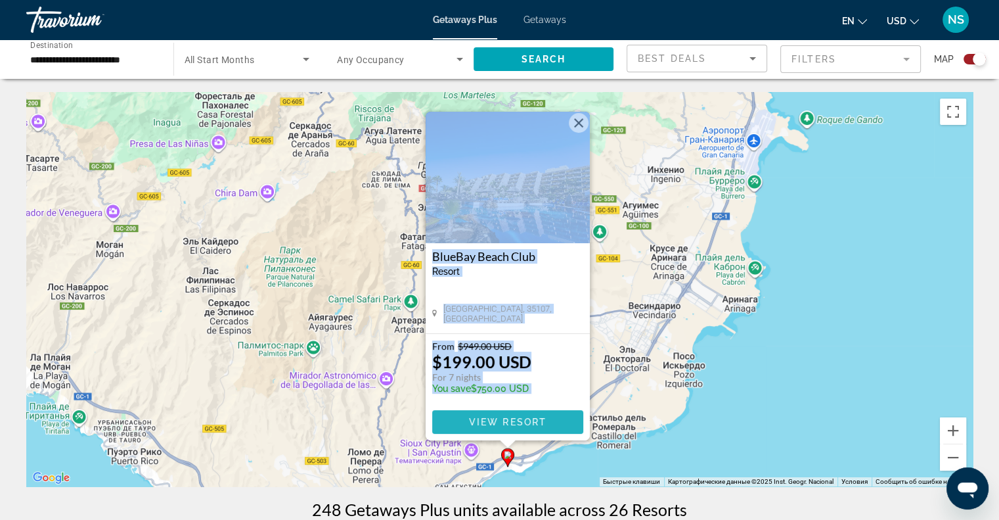
click at [498, 426] on span "View Resort" at bounding box center [507, 422] width 78 height 11
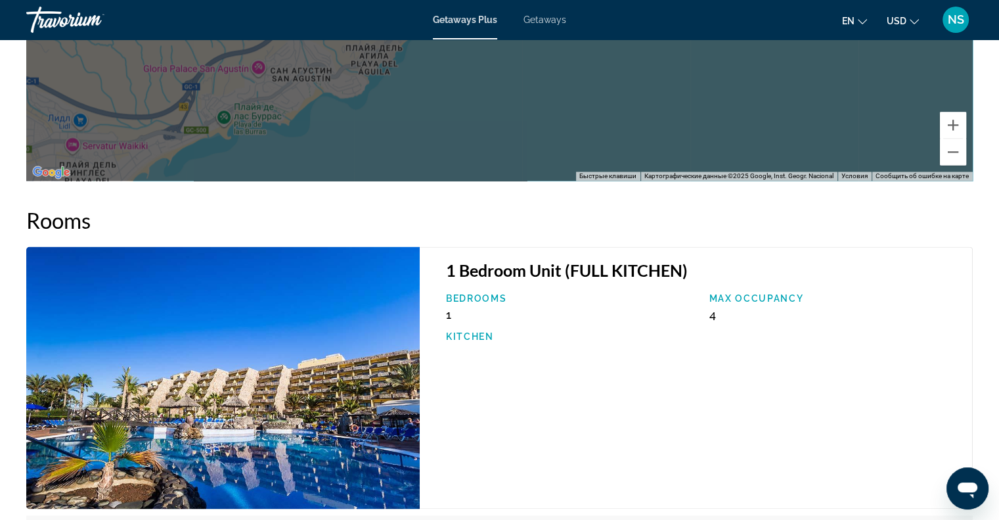
scroll to position [2300, 0]
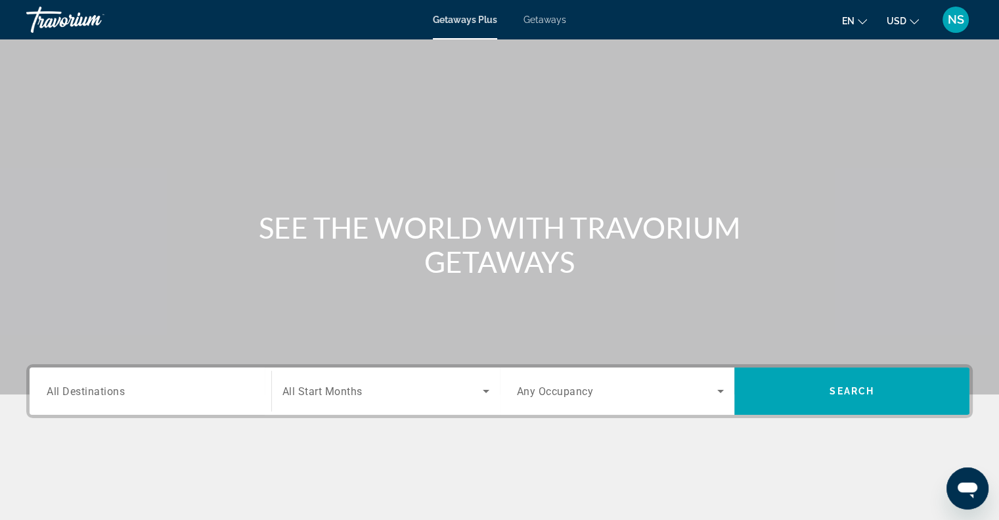
click at [60, 391] on span "All Destinations" at bounding box center [86, 390] width 78 height 12
click at [60, 391] on input "Destination All Destinations" at bounding box center [151, 392] width 208 height 16
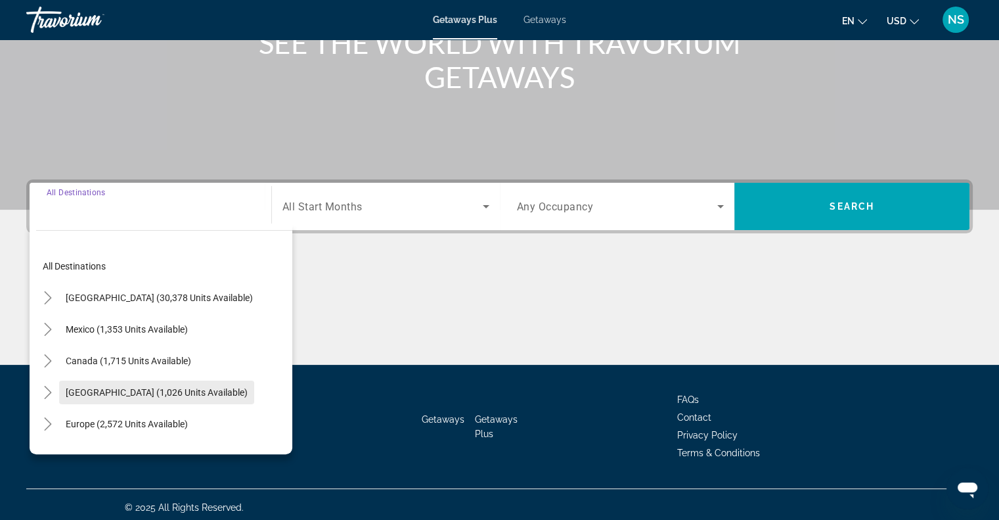
scroll to position [190, 0]
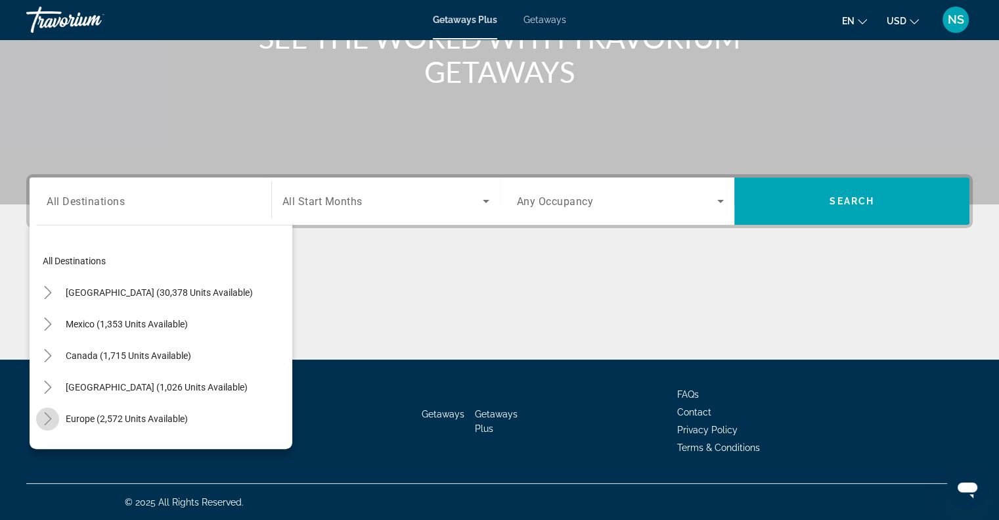
click at [45, 404] on span "Toggle Europe (2,572 units available)" at bounding box center [48, 419] width 32 height 32
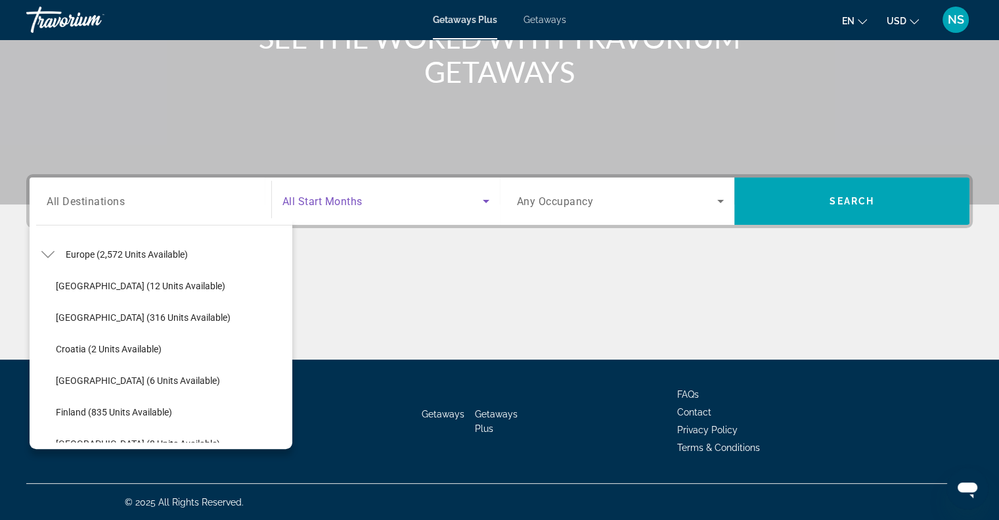
click at [388, 196] on span "Search widget" at bounding box center [383, 201] width 200 height 16
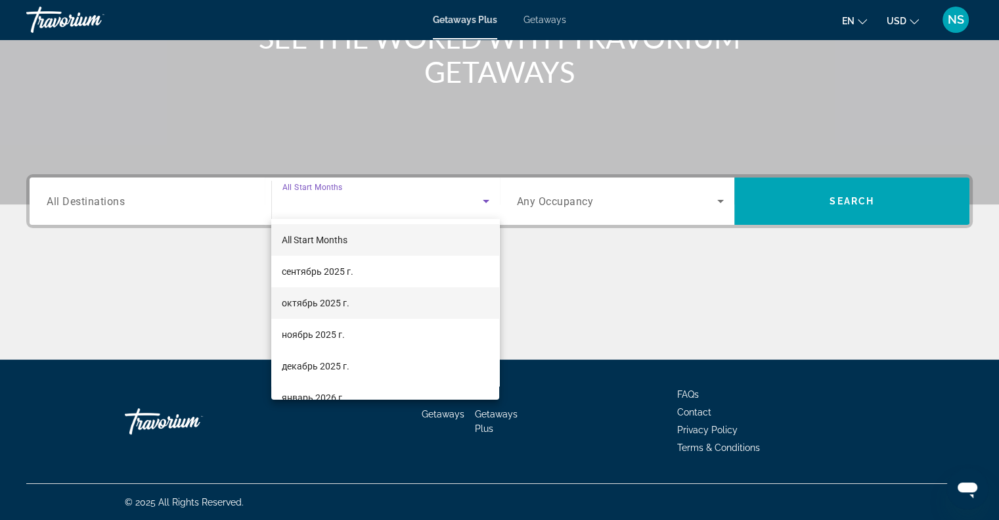
click at [338, 296] on span "октябрь 2025 г." at bounding box center [316, 303] width 68 height 16
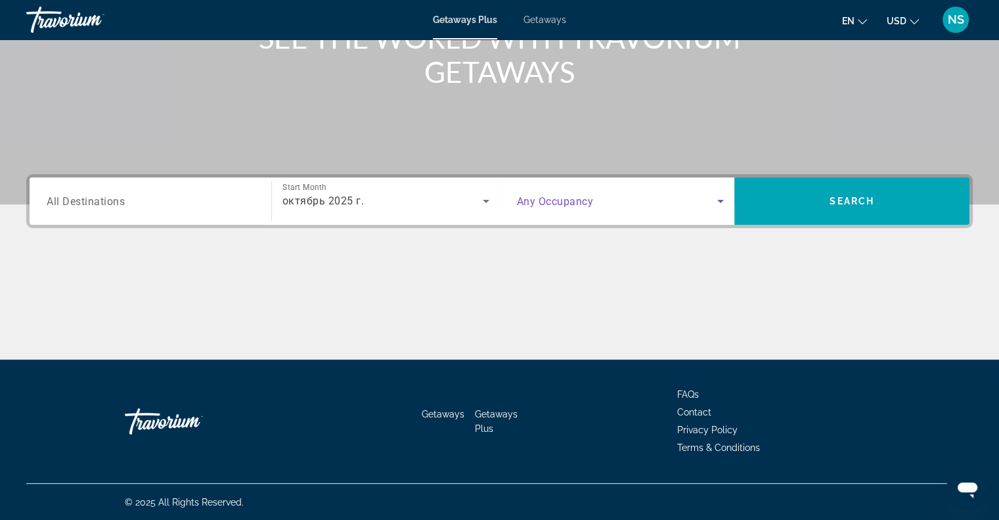
click at [721, 198] on icon "Search widget" at bounding box center [721, 201] width 16 height 16
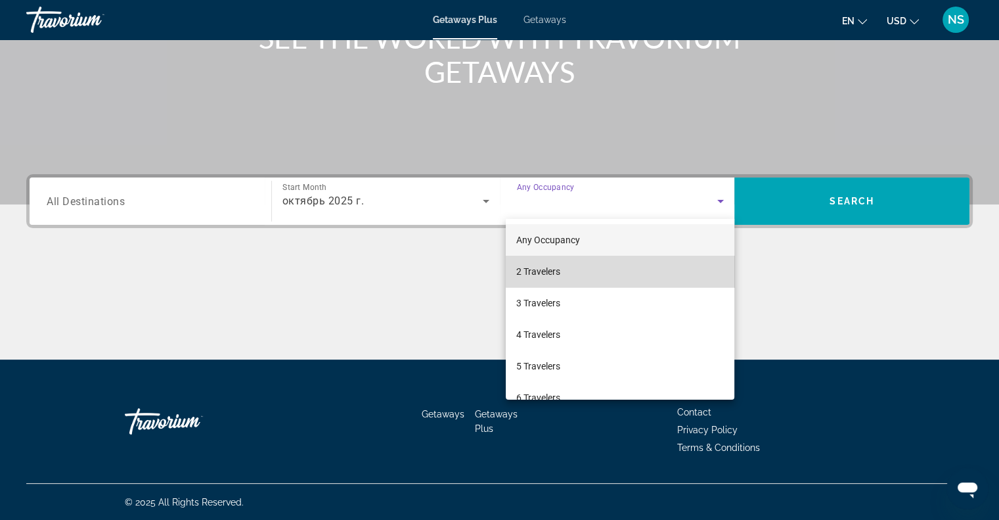
click at [645, 260] on mat-option "2 Travelers" at bounding box center [620, 272] width 229 height 32
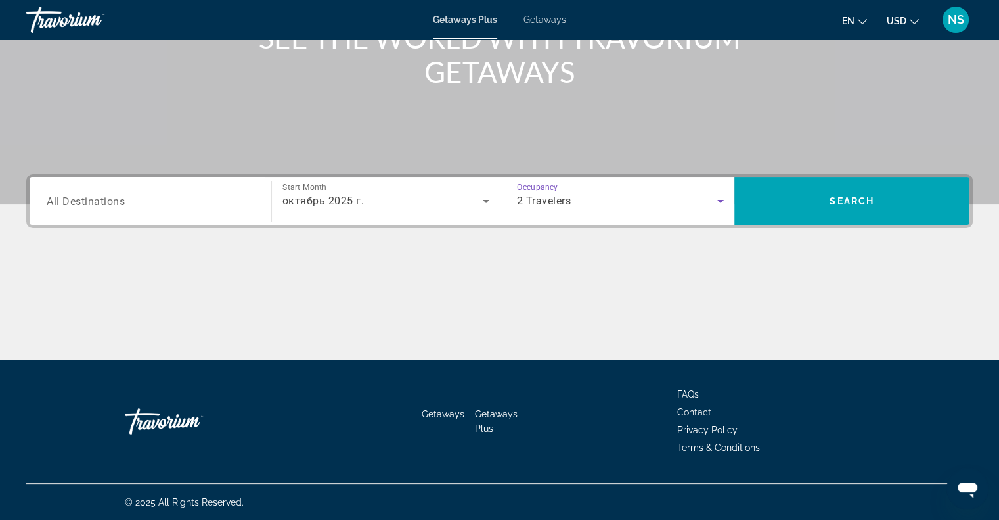
click at [713, 196] on icon "Search widget" at bounding box center [721, 201] width 16 height 16
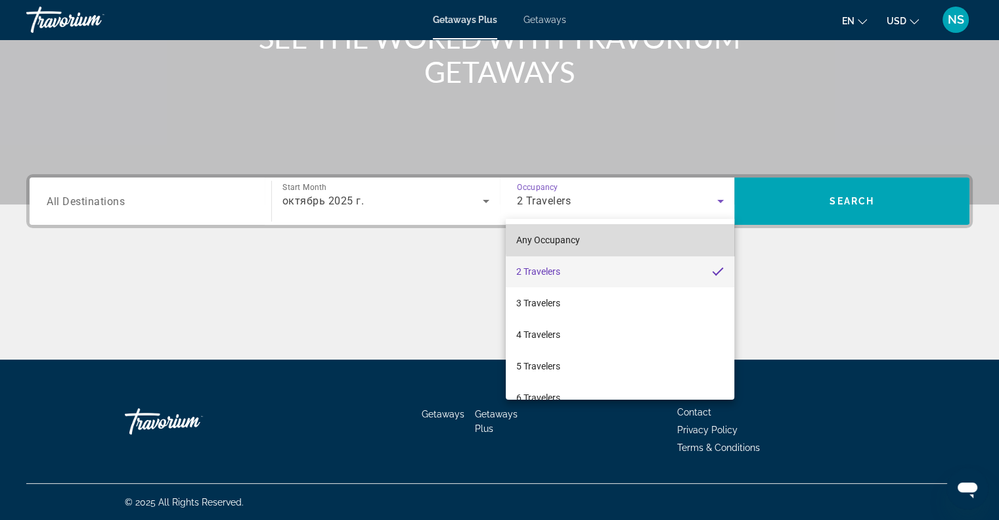
click at [664, 233] on mat-option "Any Occupancy" at bounding box center [620, 240] width 229 height 32
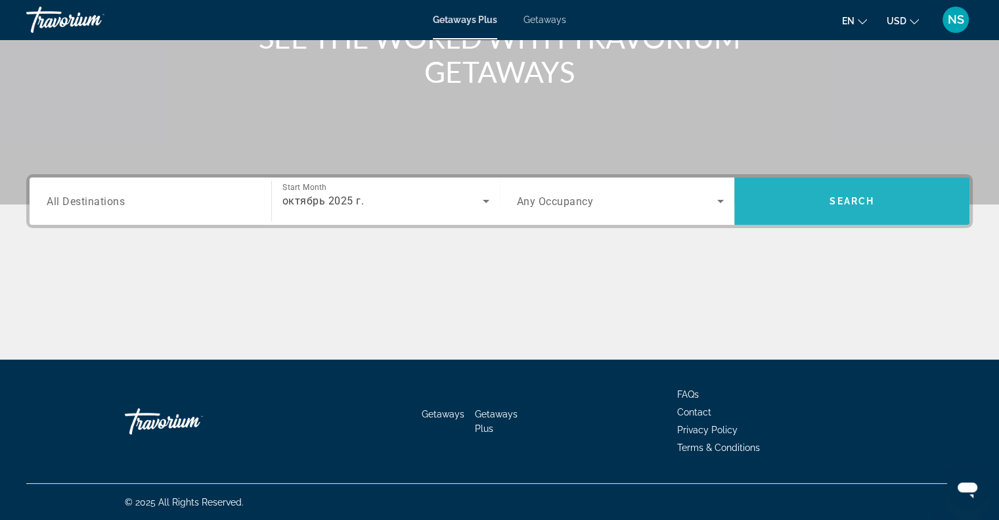
click at [817, 193] on span "Search widget" at bounding box center [852, 201] width 235 height 32
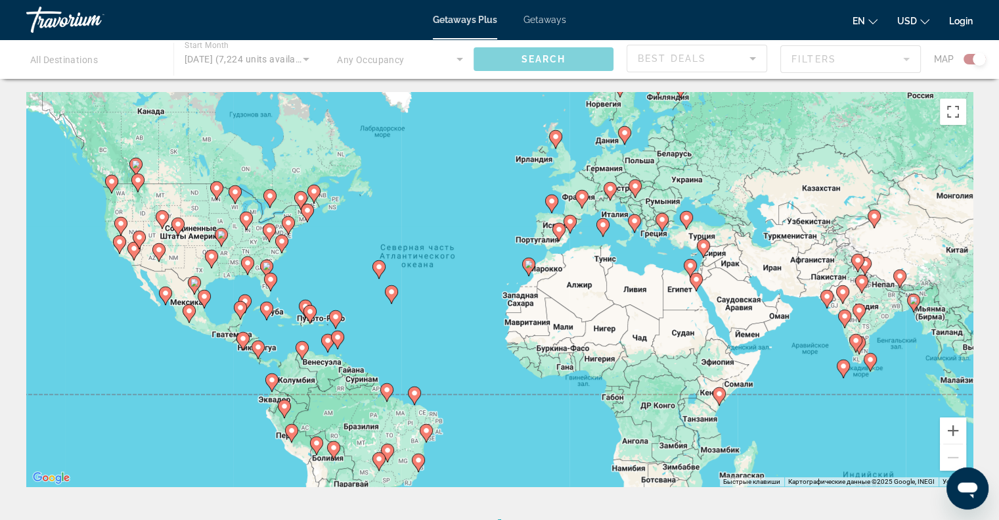
drag, startPoint x: 652, startPoint y: 302, endPoint x: 602, endPoint y: 288, distance: 51.0
click at [602, 288] on div "Чтобы активировать перетаскивание с помощью клавиатуры, нажмите Alt + Ввод. Пос…" at bounding box center [499, 289] width 947 height 394
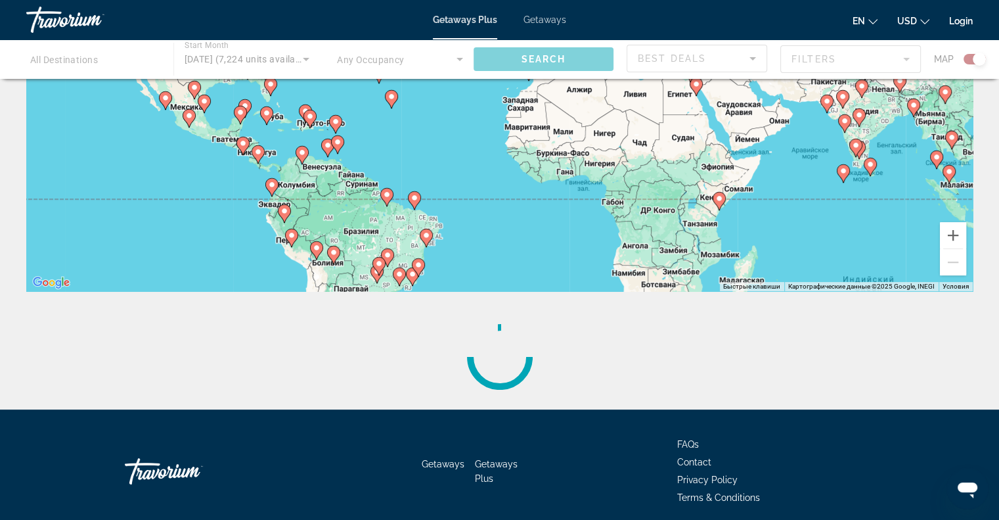
scroll to position [245, 0]
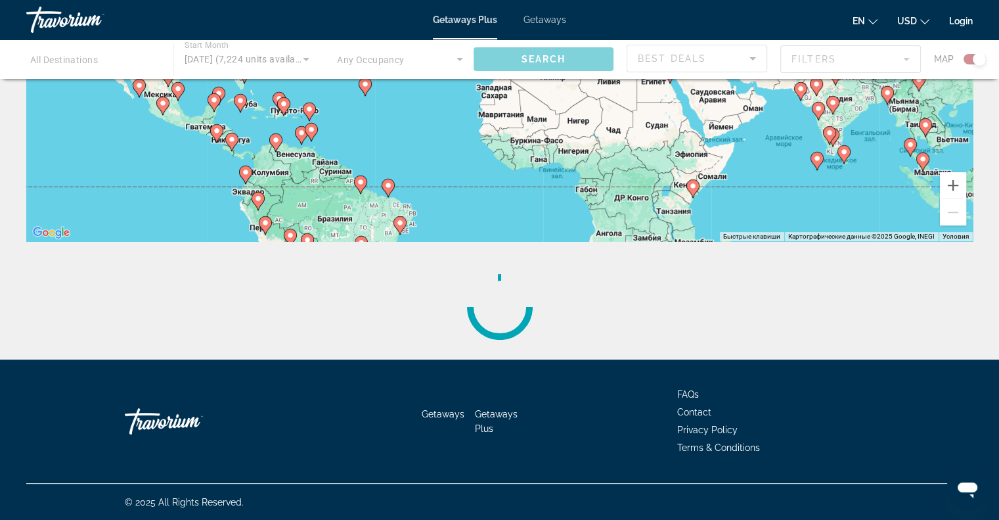
drag, startPoint x: 688, startPoint y: 194, endPoint x: 633, endPoint y: 234, distance: 67.7
click at [633, 233] on div "Чтобы активировать перетаскивание с помощью клавиатуры, нажмите Alt + Ввод. Пос…" at bounding box center [499, 44] width 947 height 394
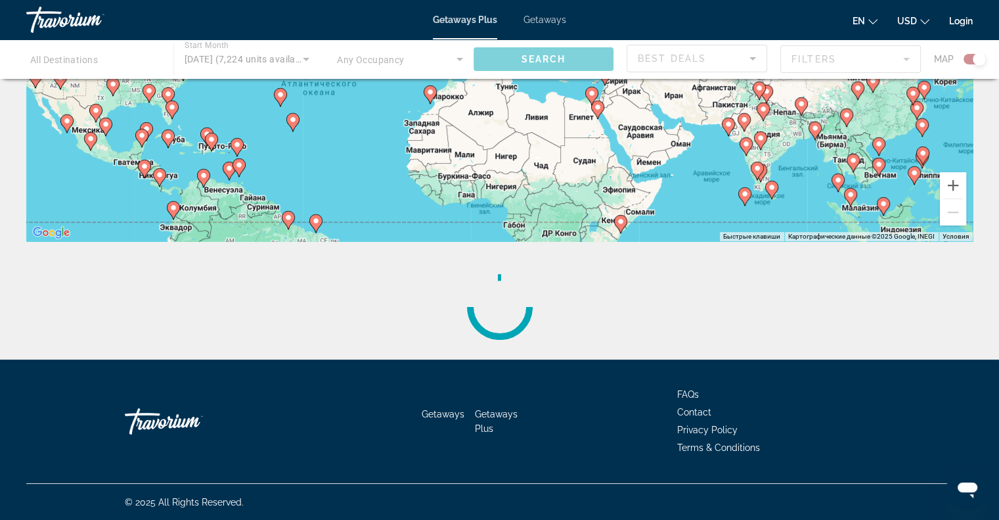
drag, startPoint x: 659, startPoint y: 207, endPoint x: 647, endPoint y: 237, distance: 32.1
click at [647, 237] on div "Чтобы активировать перетаскивание с помощью клавиатуры, нажмите Alt + Ввод. Пос…" at bounding box center [499, 44] width 947 height 394
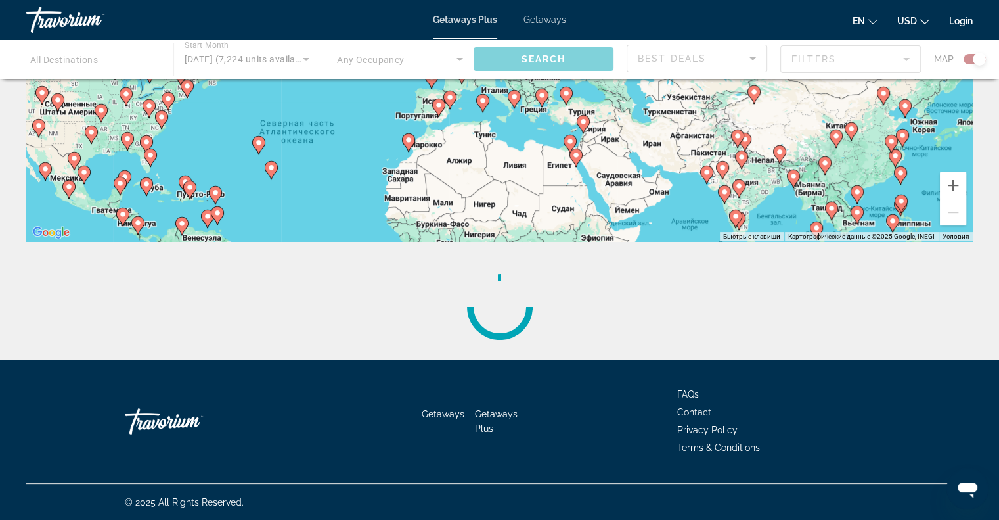
drag, startPoint x: 632, startPoint y: 173, endPoint x: 631, endPoint y: 204, distance: 30.9
click at [631, 204] on div "Чтобы активировать перетаскивание с помощью клавиатуры, нажмите Alt + Ввод. Пос…" at bounding box center [499, 44] width 947 height 394
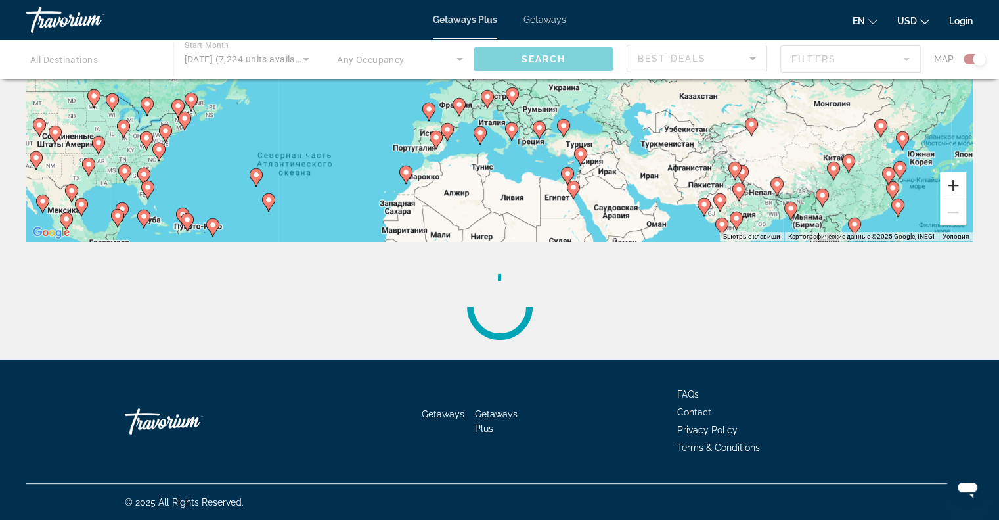
click at [959, 177] on button "Увеличить" at bounding box center [953, 185] width 26 height 26
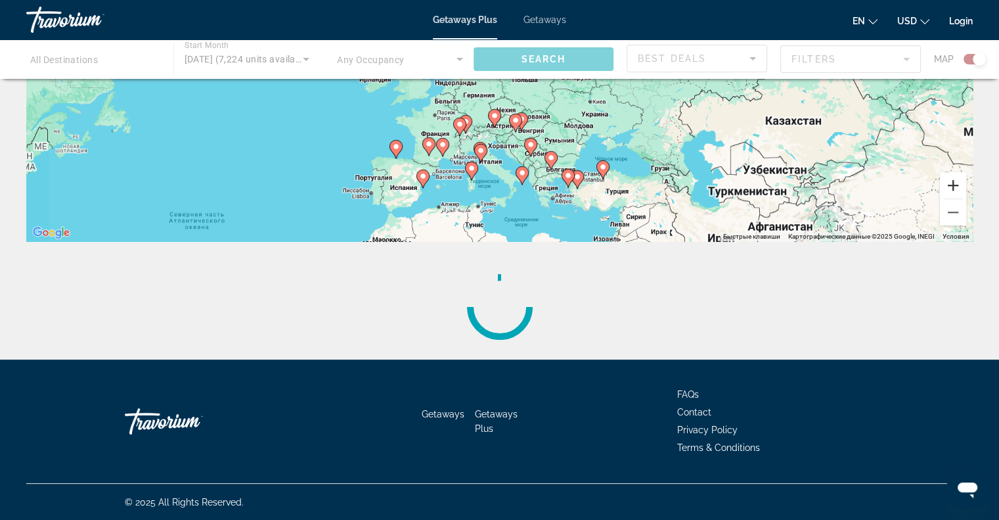
click at [959, 177] on button "Увеличить" at bounding box center [953, 185] width 26 height 26
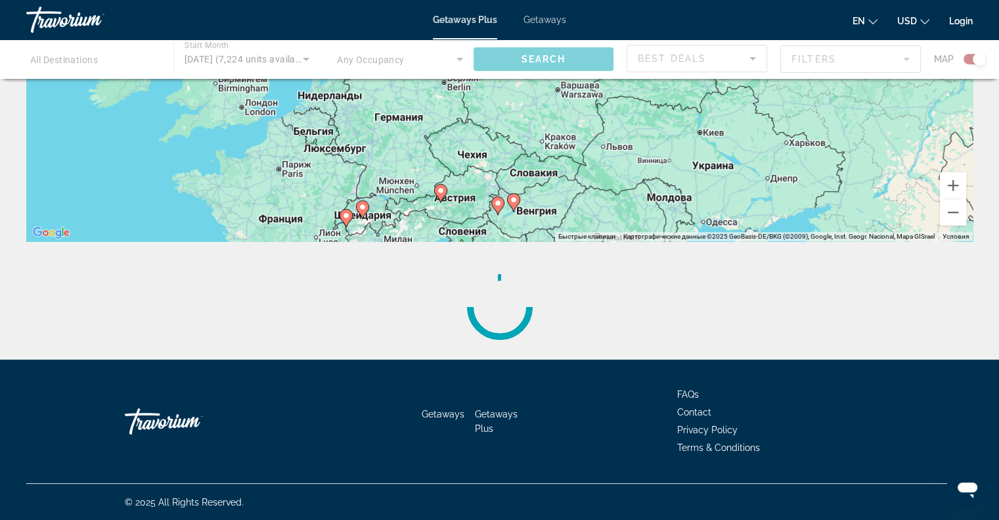
drag, startPoint x: 812, startPoint y: 166, endPoint x: 745, endPoint y: 78, distance: 110.6
click at [745, 78] on div "Destination All Destinations Start Month All Start Months [DATE] (7,224 units a…" at bounding box center [499, 149] width 999 height 604
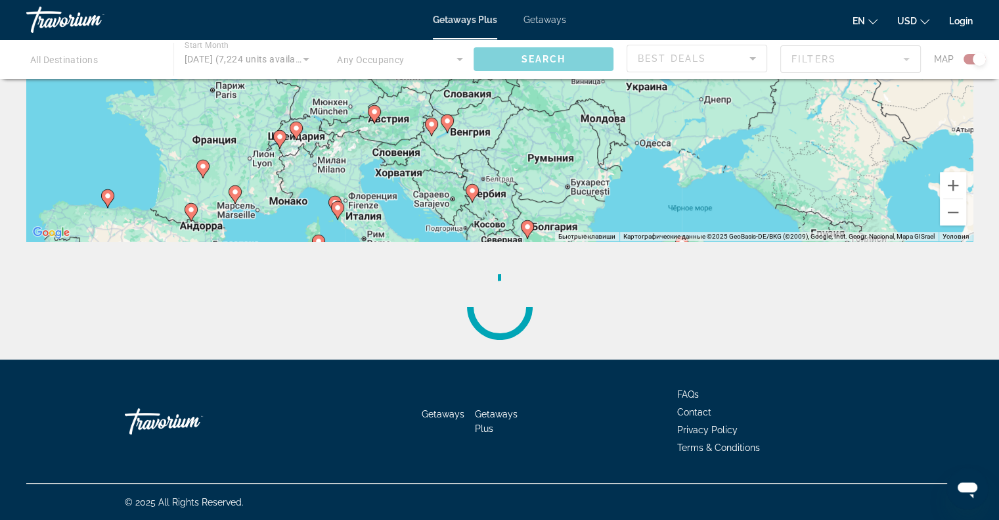
drag, startPoint x: 763, startPoint y: 130, endPoint x: 742, endPoint y: 53, distance: 80.2
click at [746, 57] on div "Destination All Destinations Start Month All Start Months [DATE] (7,224 units a…" at bounding box center [499, 149] width 999 height 604
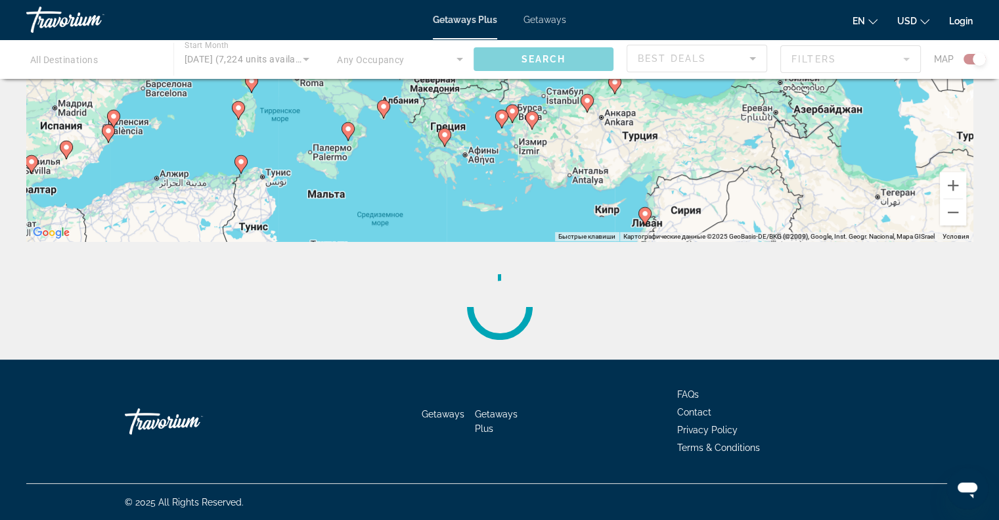
drag, startPoint x: 738, startPoint y: 120, endPoint x: 744, endPoint y: 138, distance: 19.1
click at [744, 138] on div "Чтобы активировать перетаскивание с помощью клавиатуры, нажмите Alt + Ввод. Пос…" at bounding box center [499, 44] width 947 height 394
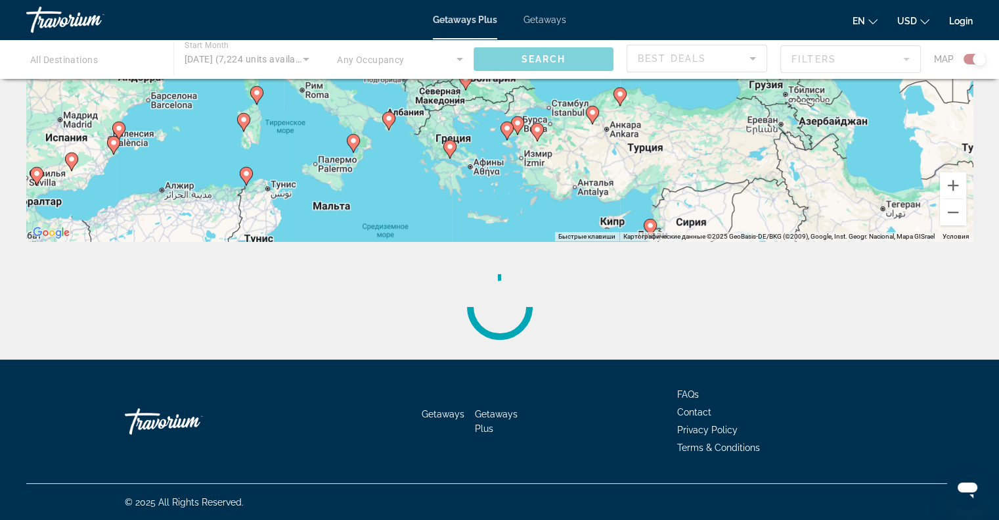
click at [596, 110] on image "Main content" at bounding box center [593, 112] width 8 height 8
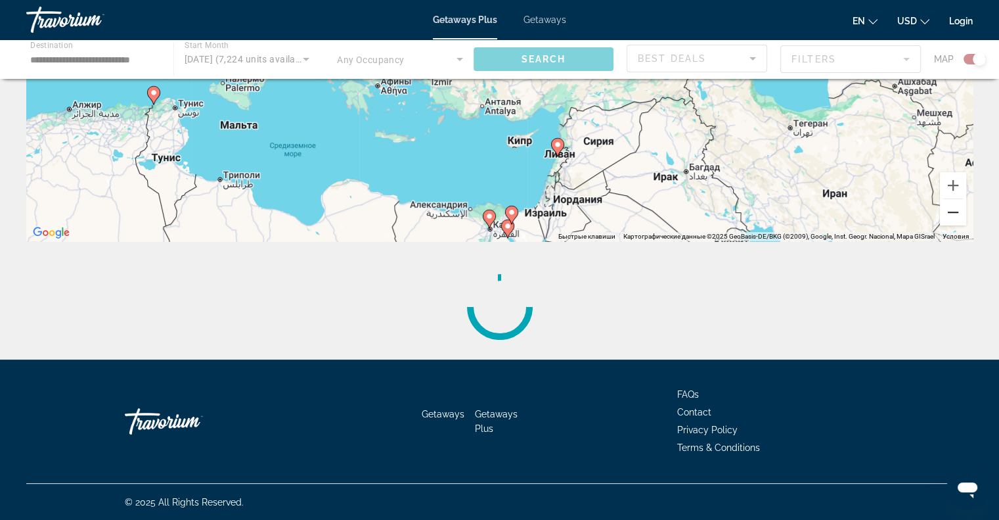
click at [951, 212] on button "Уменьшить" at bounding box center [953, 212] width 26 height 26
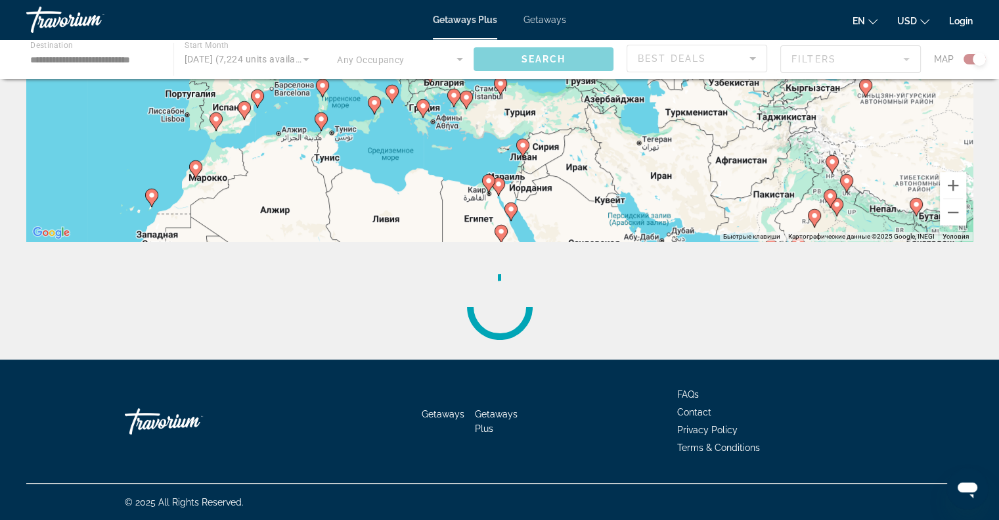
drag, startPoint x: 816, startPoint y: 186, endPoint x: 807, endPoint y: 244, distance: 58.5
click at [811, 253] on div "← Переместить влево → Переместить вправо ↑ Переместить вверх ↓ Переместить вниз…" at bounding box center [499, 103] width 999 height 512
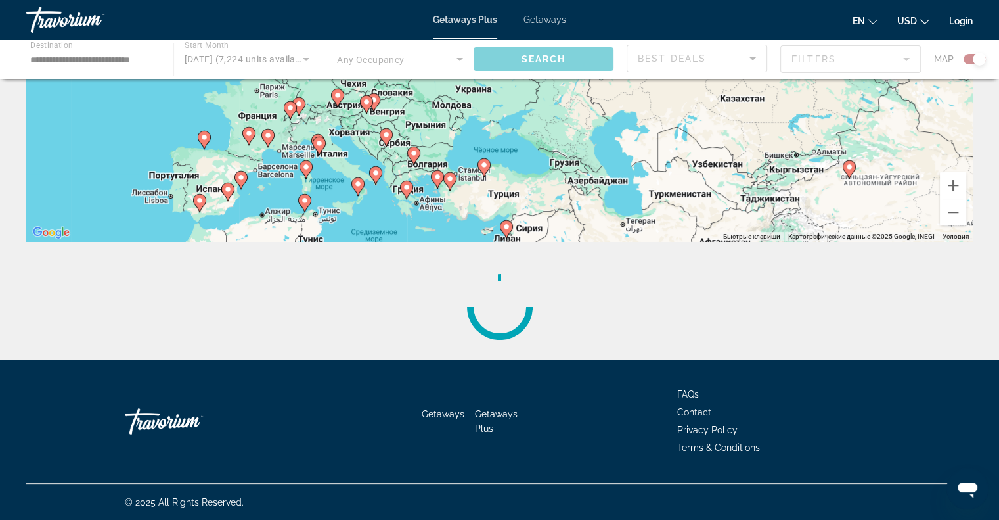
drag, startPoint x: 790, startPoint y: 183, endPoint x: 781, endPoint y: 221, distance: 38.4
click at [781, 221] on div "Чтобы активировать перетаскивание с помощью клавиатуры, нажмите Alt + Ввод. Пос…" at bounding box center [499, 44] width 947 height 394
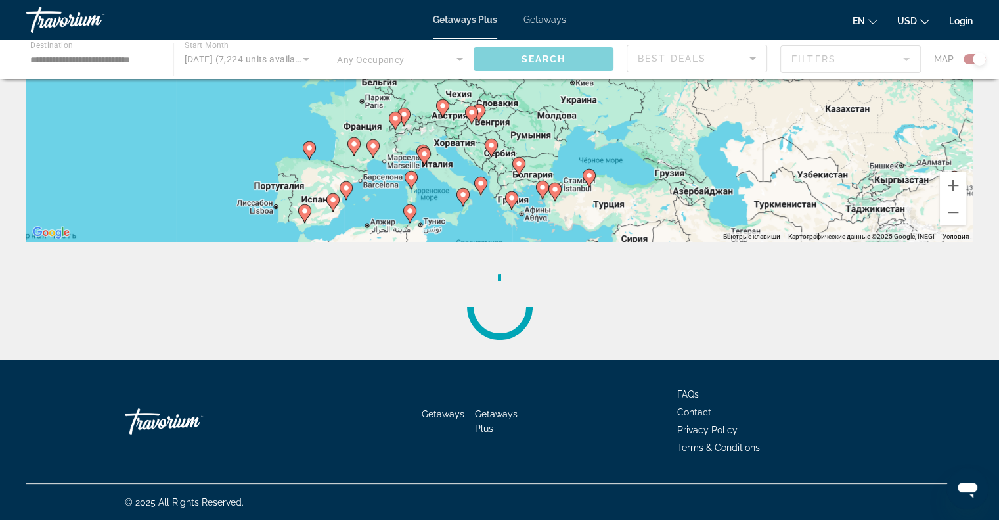
drag, startPoint x: 697, startPoint y: 185, endPoint x: 811, endPoint y: 175, distance: 114.7
click at [811, 175] on div "Чтобы активировать перетаскивание с помощью клавиатуры, нажмите Alt + Ввод. Пос…" at bounding box center [499, 44] width 947 height 394
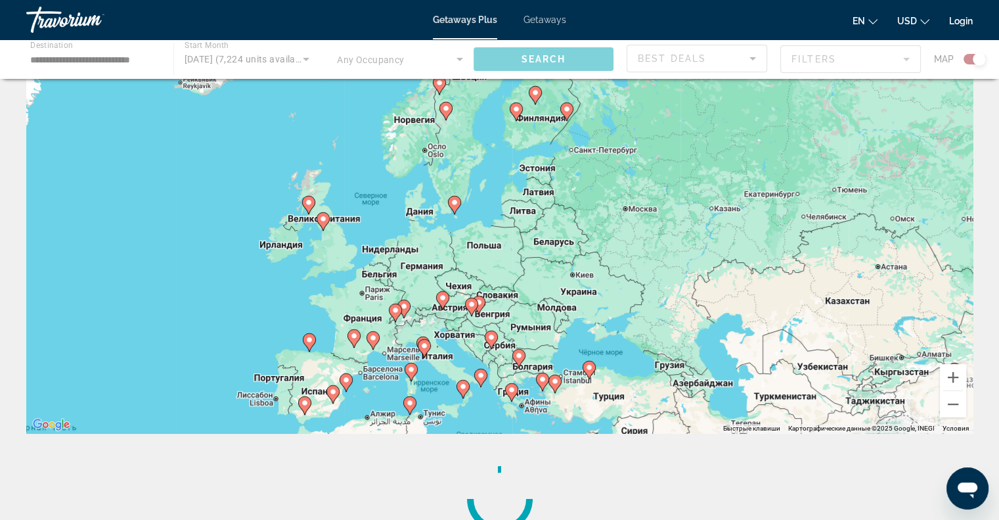
scroll to position [48, 0]
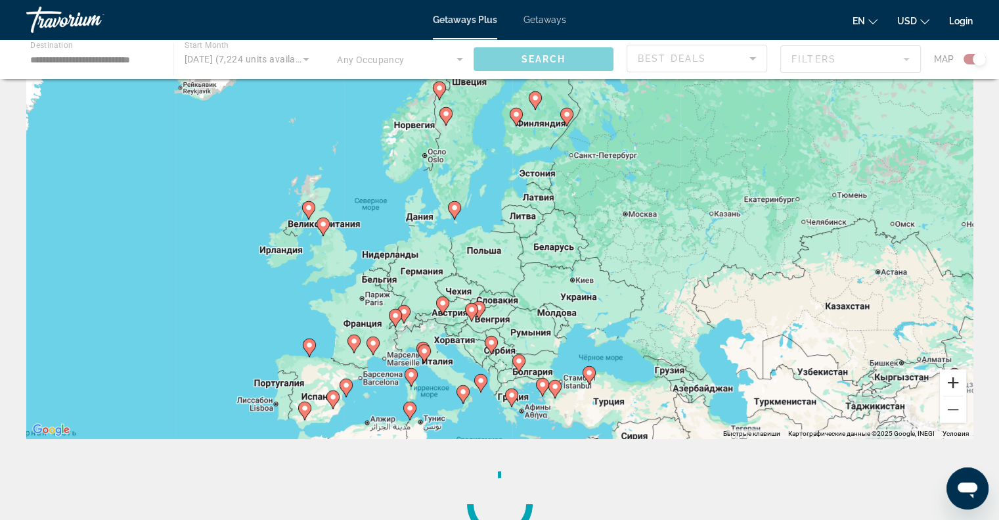
click at [944, 378] on button "Увеличить" at bounding box center [953, 382] width 26 height 26
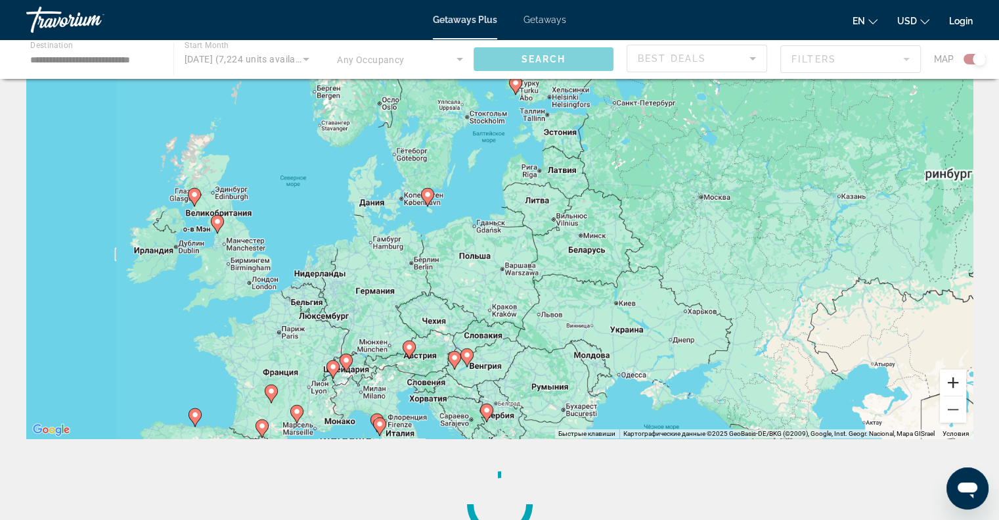
click at [944, 378] on button "Увеличить" at bounding box center [953, 382] width 26 height 26
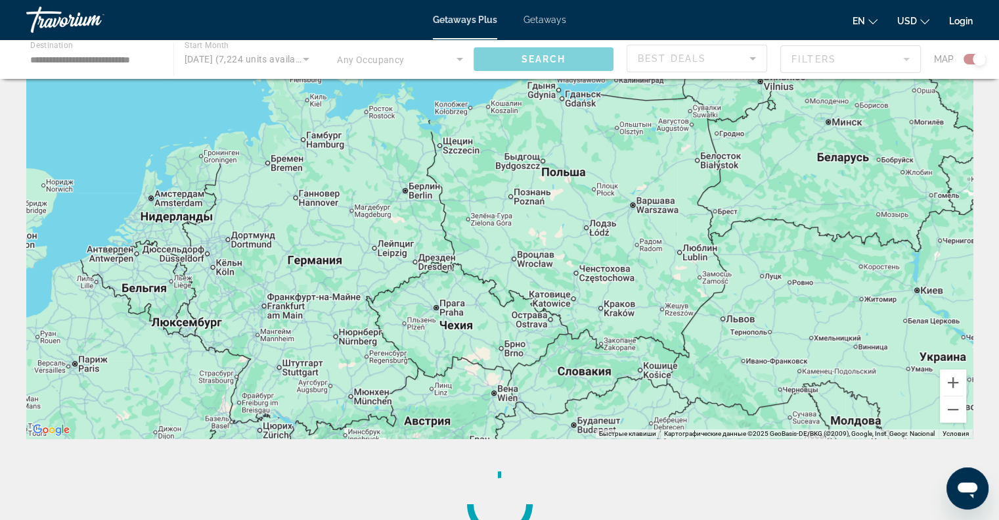
drag, startPoint x: 668, startPoint y: 377, endPoint x: 825, endPoint y: 241, distance: 208.2
click at [825, 241] on div "Чтобы активировать перетаскивание с помощью клавиатуры, нажмите Alt + Ввод. Пос…" at bounding box center [499, 241] width 947 height 394
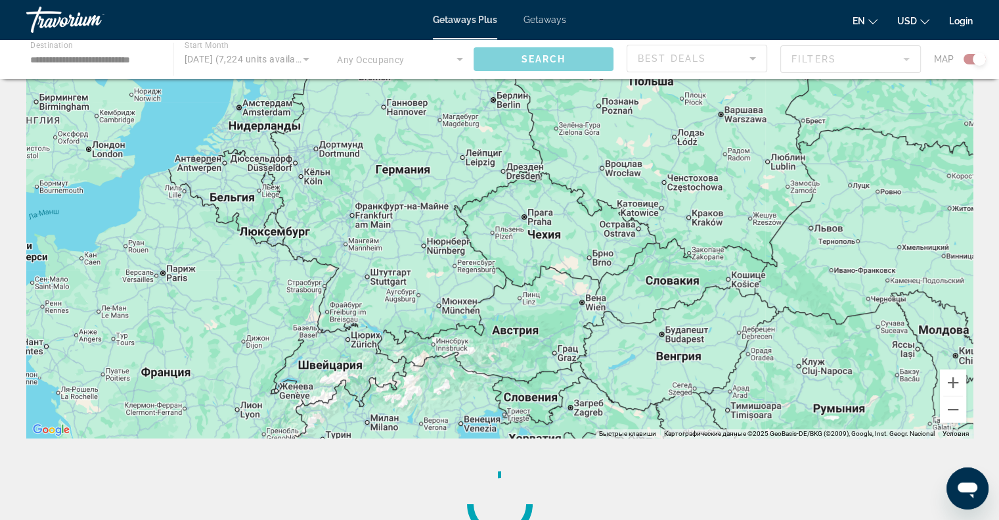
drag, startPoint x: 727, startPoint y: 359, endPoint x: 789, endPoint y: 239, distance: 134.6
click at [789, 239] on div "Чтобы активировать перетаскивание с помощью клавиатуры, нажмите Alt + Ввод. Пос…" at bounding box center [499, 241] width 947 height 394
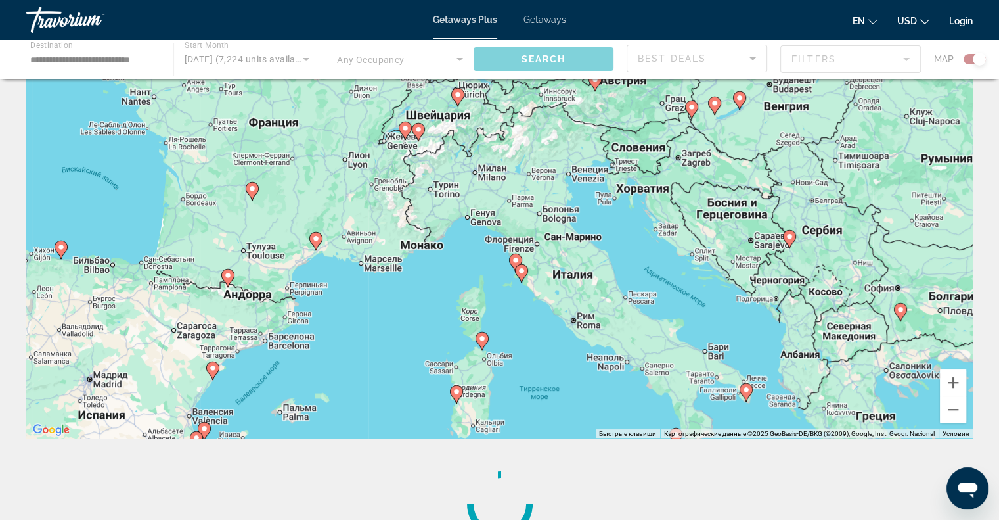
click at [419, 135] on icon "Main content" at bounding box center [418, 132] width 12 height 17
type input "**********"
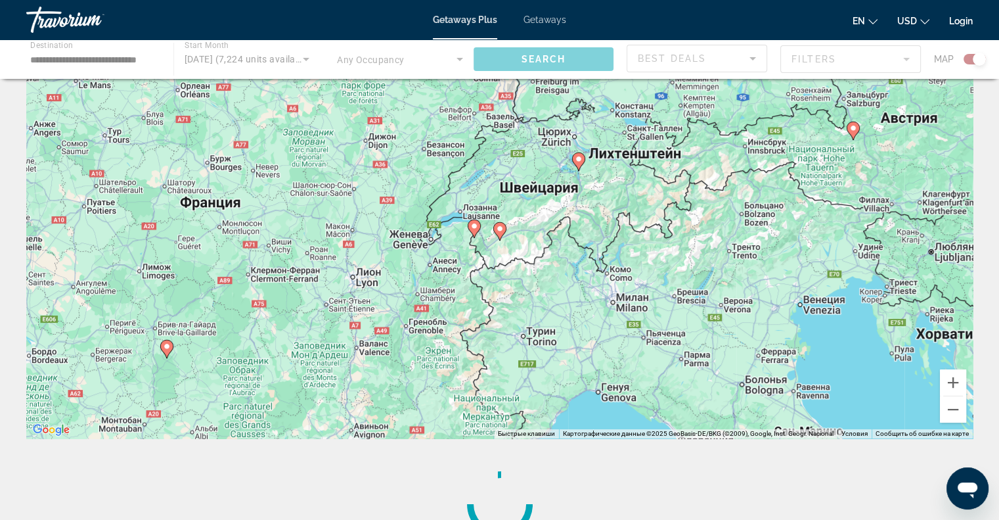
click at [499, 223] on icon "Main content" at bounding box center [499, 231] width 12 height 17
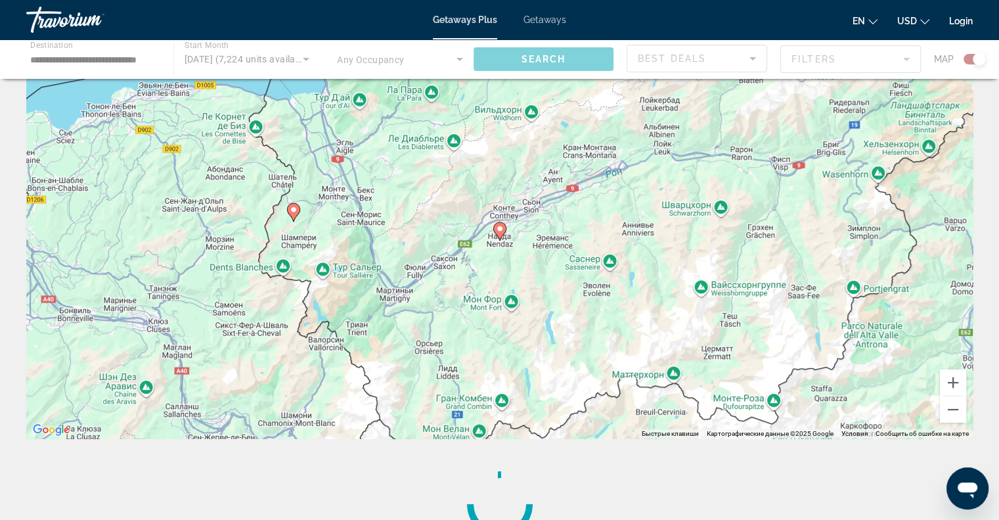
click at [500, 228] on image "Main content" at bounding box center [500, 229] width 8 height 8
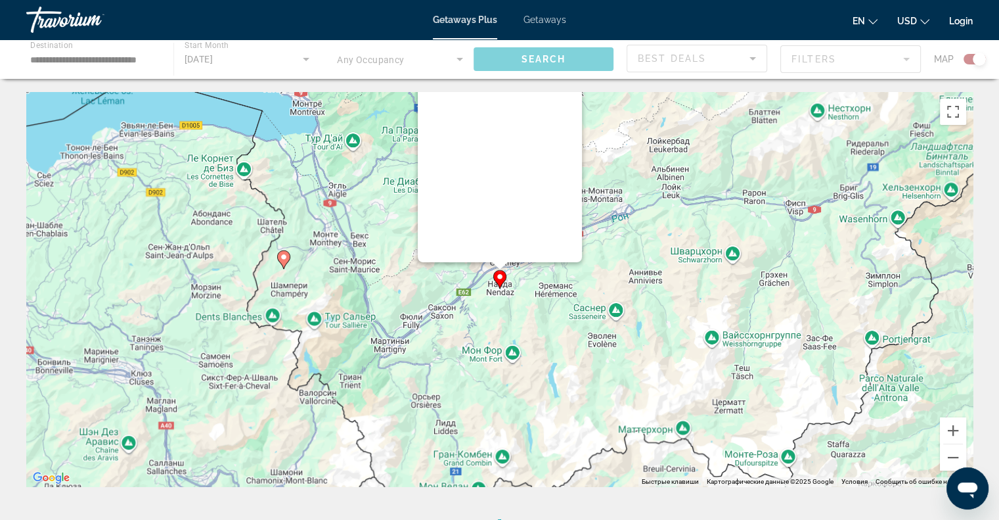
click at [500, 228] on div "Main content" at bounding box center [500, 98] width 164 height 329
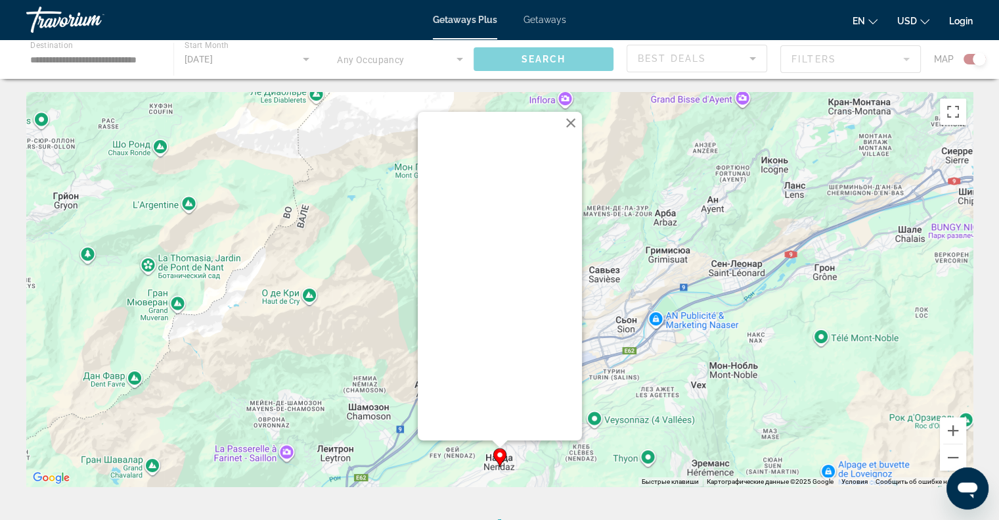
click at [536, 342] on div "Main content" at bounding box center [500, 310] width 164 height 133
click at [502, 451] on image "Main content" at bounding box center [500, 455] width 8 height 8
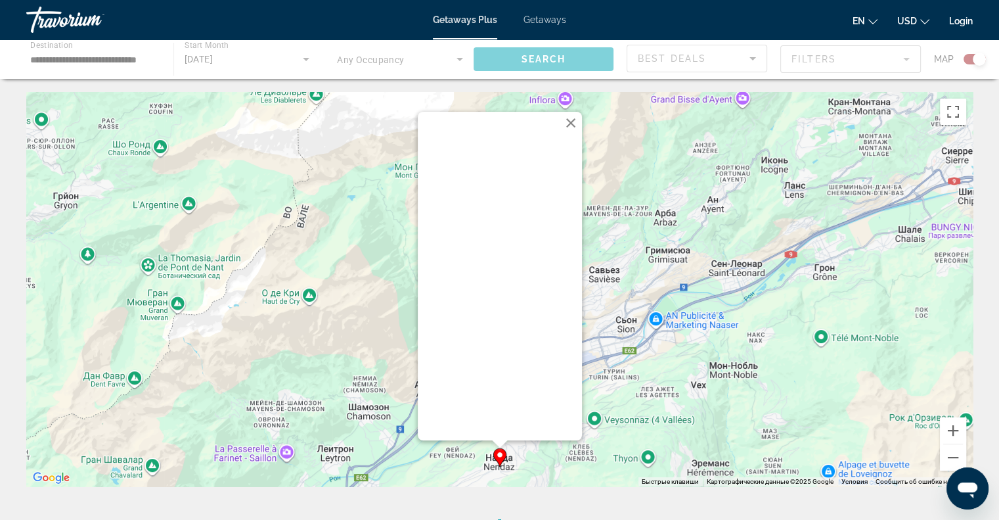
click at [502, 451] on image "Main content" at bounding box center [500, 455] width 8 height 8
click at [504, 418] on span "Main content" at bounding box center [499, 422] width 151 height 32
click at [504, 375] on div "Main content" at bounding box center [500, 310] width 164 height 133
drag, startPoint x: 491, startPoint y: 385, endPoint x: 483, endPoint y: 394, distance: 11.6
click at [489, 386] on div "Main content" at bounding box center [499, 392] width 151 height 16
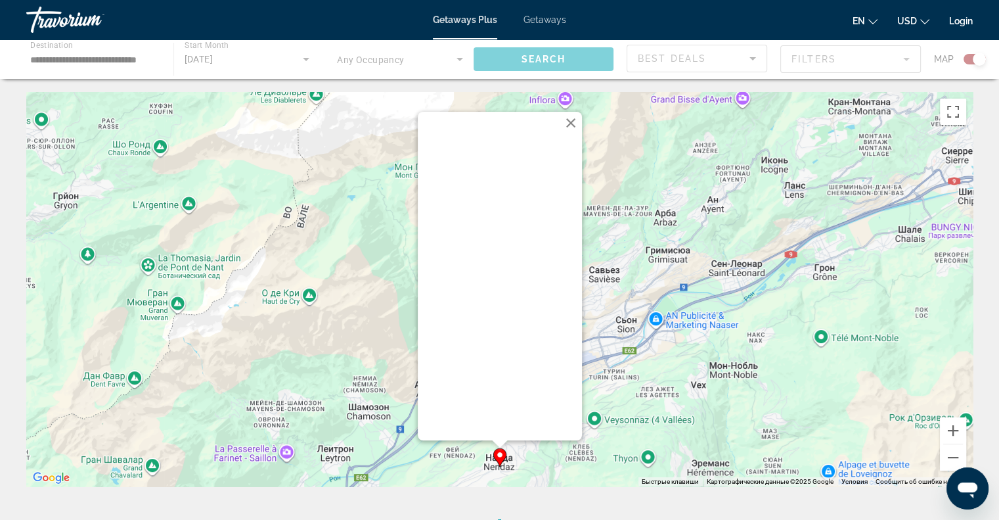
click at [480, 405] on div "Main content" at bounding box center [500, 408] width 164 height 63
click at [486, 422] on span "Main content" at bounding box center [499, 422] width 151 height 32
click at [568, 122] on button "Закрыть" at bounding box center [571, 123] width 20 height 20
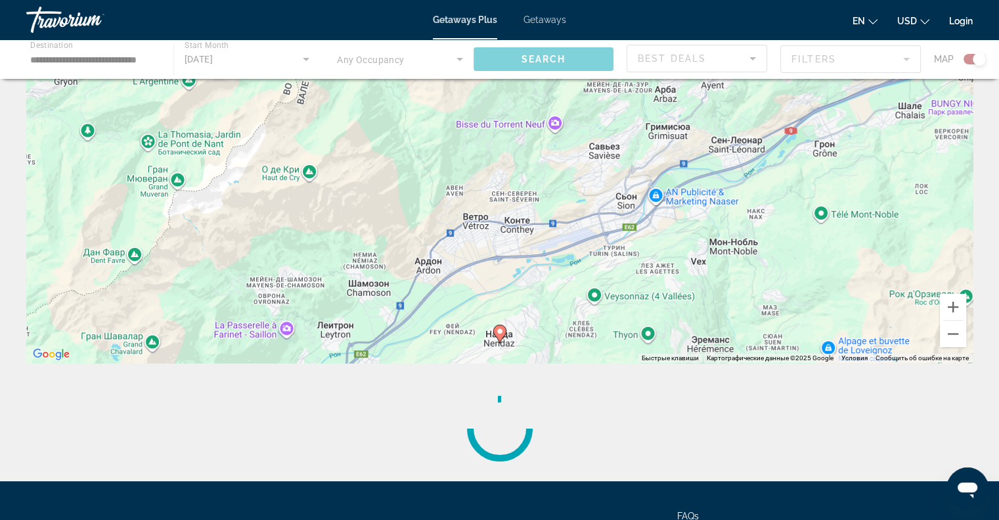
scroll to position [131, 0]
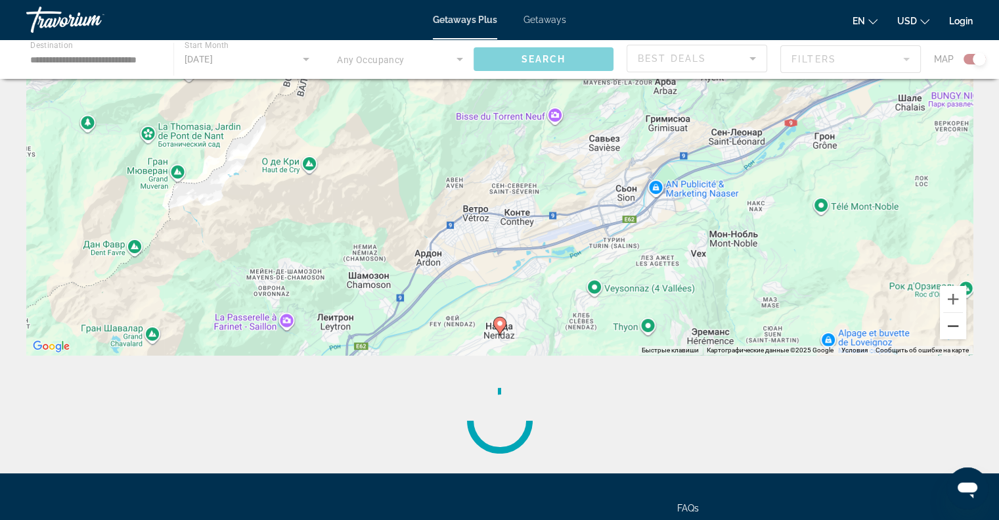
click at [955, 323] on button "Уменьшить" at bounding box center [953, 326] width 26 height 26
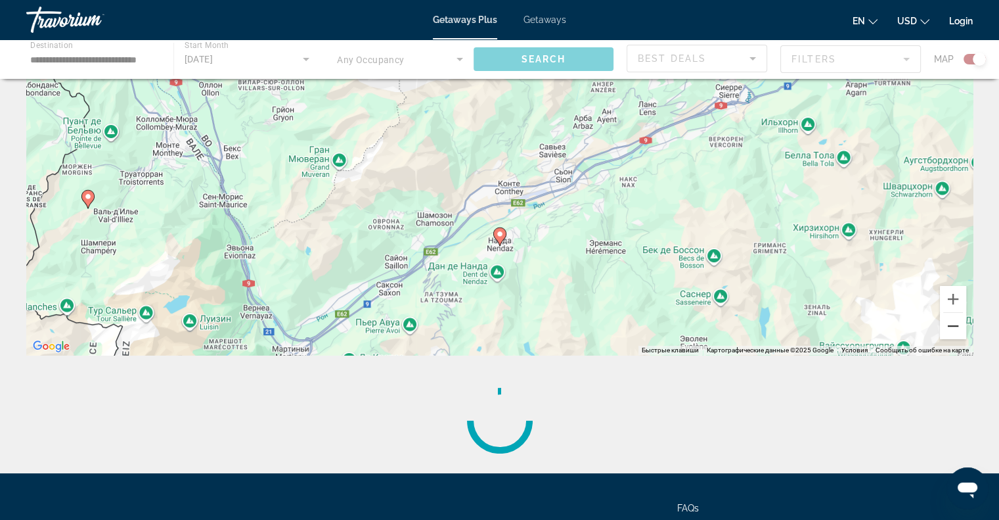
click at [949, 317] on button "Уменьшить" at bounding box center [953, 326] width 26 height 26
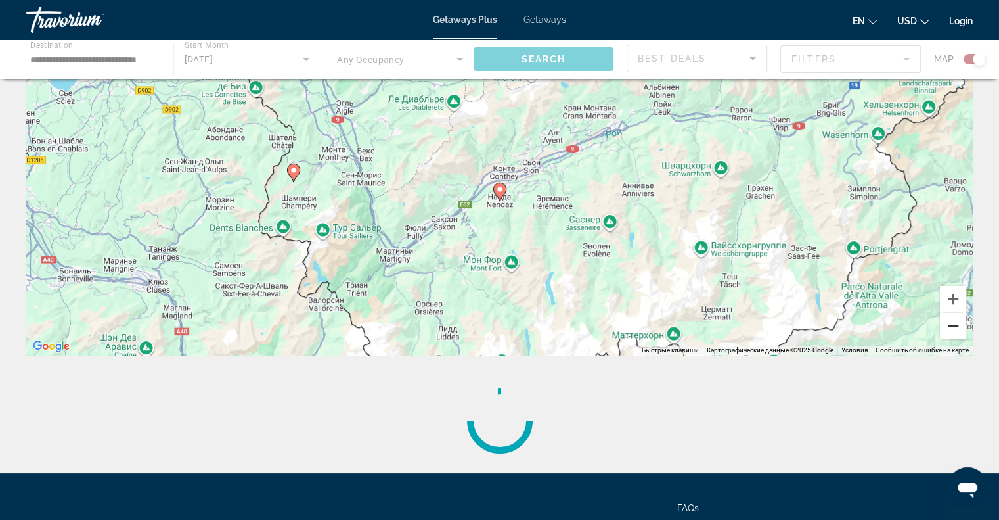
click at [946, 325] on button "Уменьшить" at bounding box center [953, 326] width 26 height 26
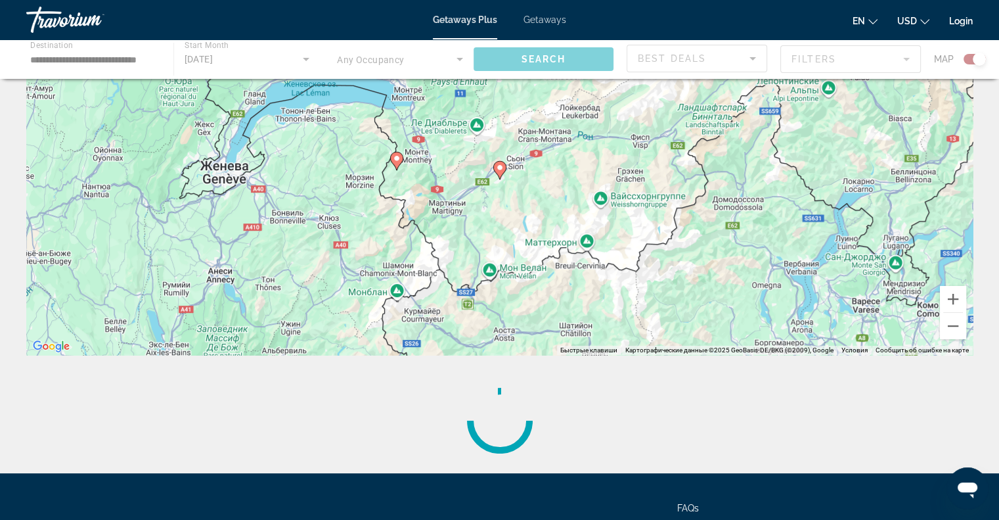
click at [396, 158] on image "Main content" at bounding box center [397, 158] width 8 height 8
click at [394, 157] on image "Main content" at bounding box center [397, 158] width 8 height 8
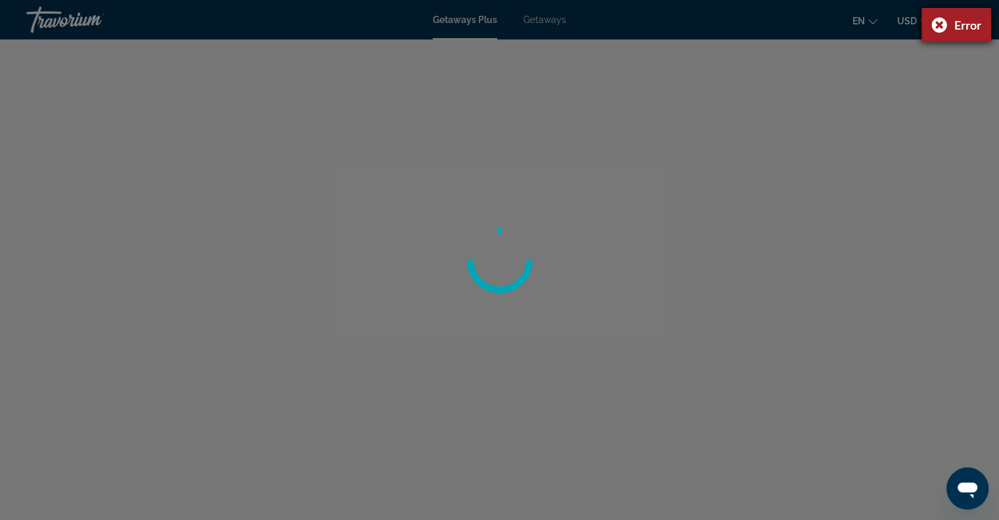
click at [937, 20] on div "Error" at bounding box center [957, 25] width 70 height 34
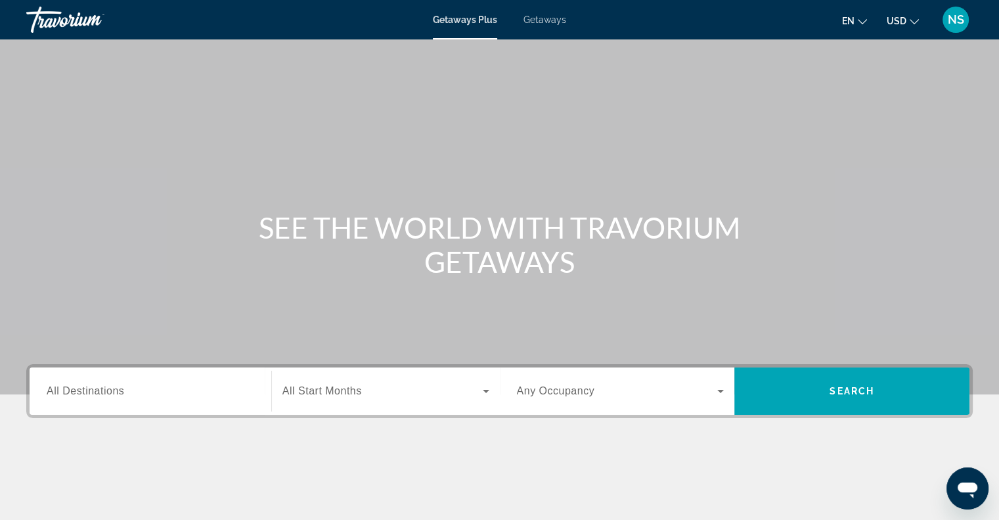
click at [93, 381] on div "Search widget" at bounding box center [151, 391] width 208 height 37
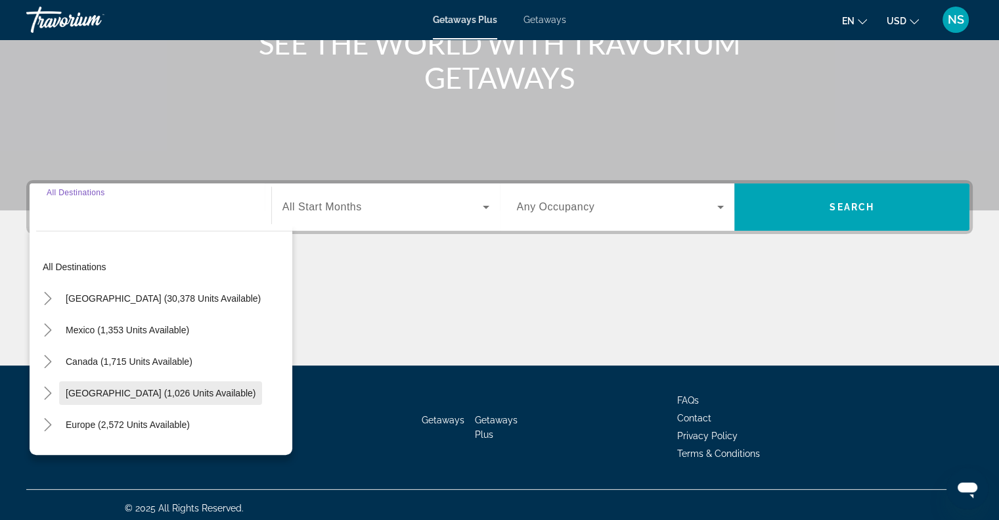
scroll to position [190, 0]
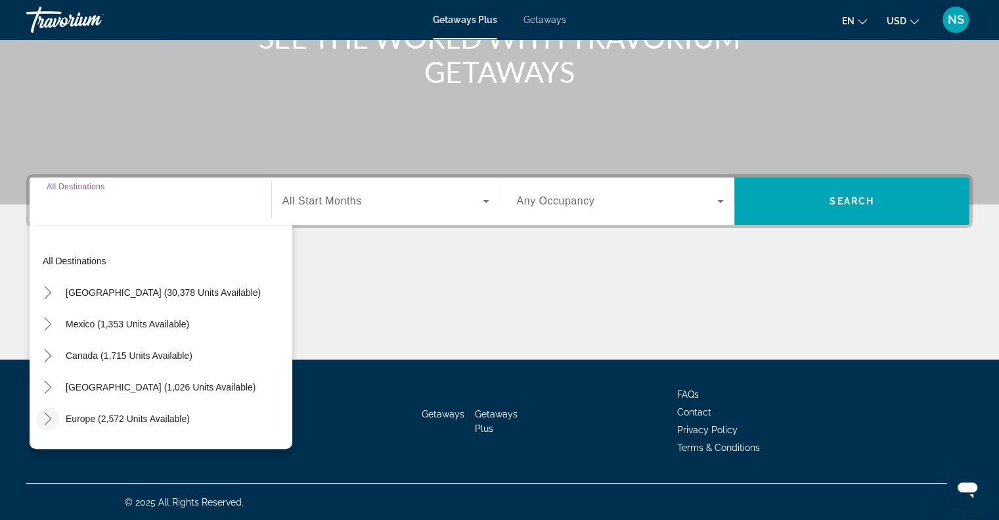
click at [45, 415] on icon "Toggle Europe (2,572 units available)" at bounding box center [47, 418] width 13 height 13
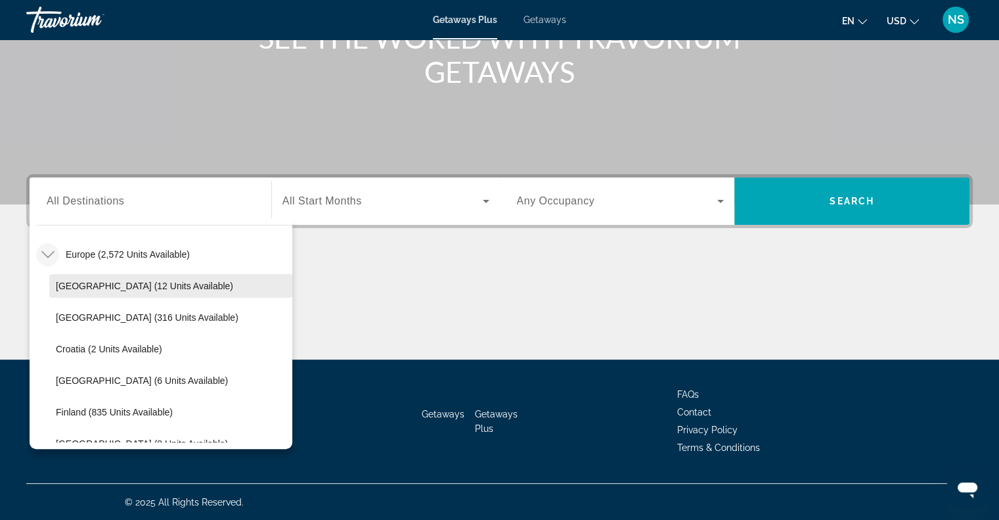
click at [89, 288] on span "[GEOGRAPHIC_DATA] (12 units available)" at bounding box center [144, 286] width 177 height 11
type input "**********"
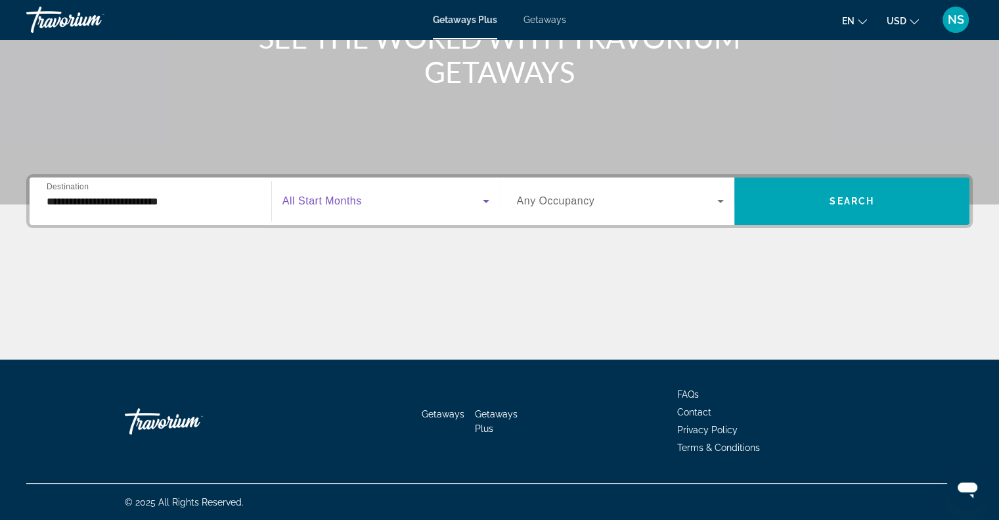
click at [346, 194] on span "Search widget" at bounding box center [383, 201] width 200 height 16
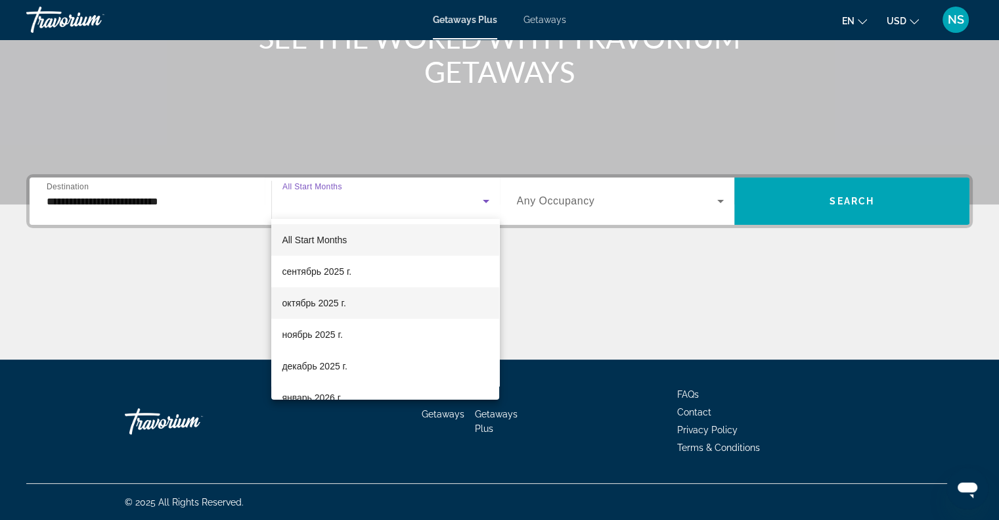
click at [350, 312] on mat-option "октябрь 2025 г." at bounding box center [385, 303] width 228 height 32
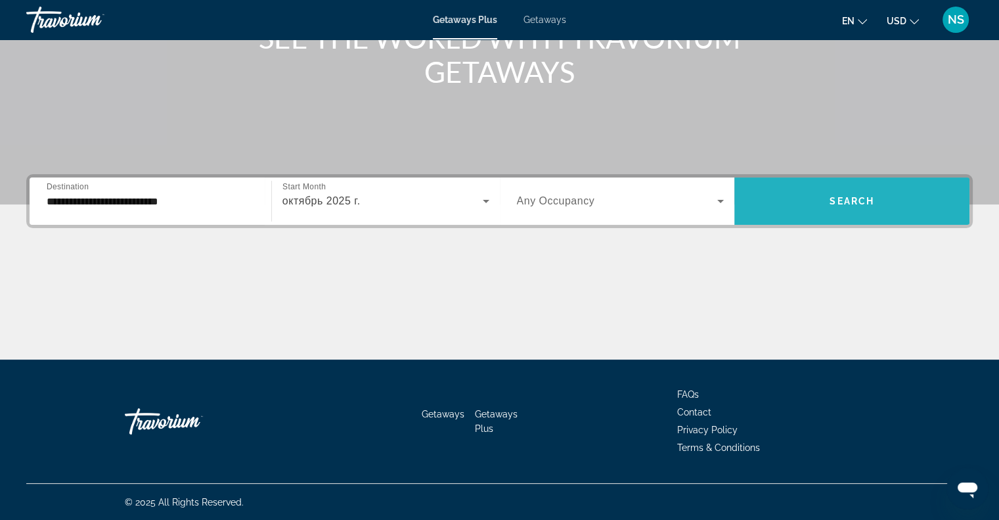
click at [829, 214] on span "Search widget" at bounding box center [852, 201] width 235 height 32
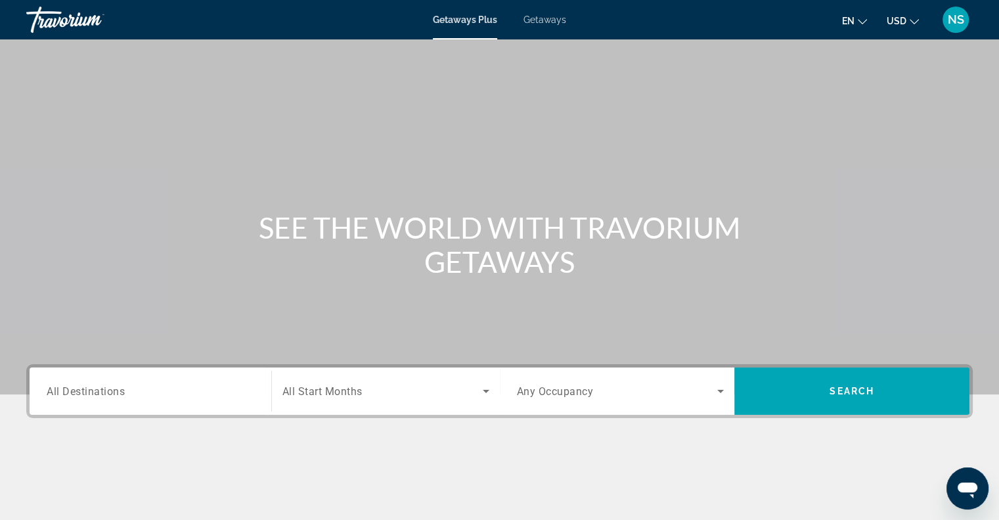
click at [91, 392] on span "All Destinations" at bounding box center [86, 390] width 78 height 12
click at [91, 392] on input "Destination All Destinations" at bounding box center [151, 392] width 208 height 16
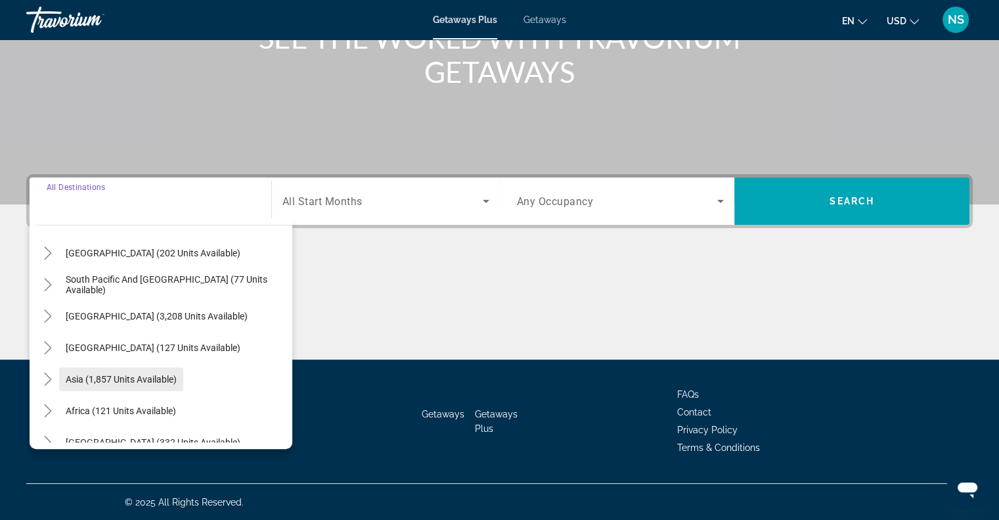
scroll to position [213, 0]
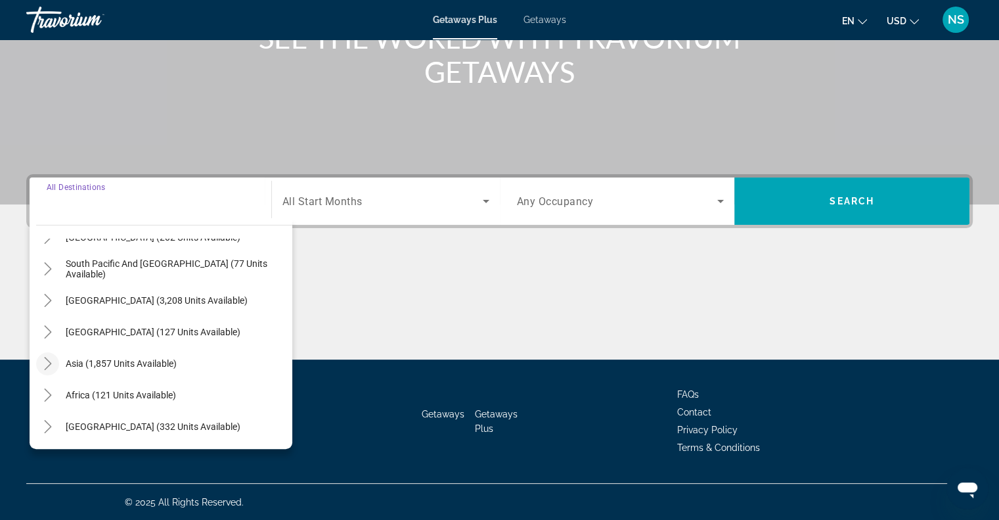
click at [49, 363] on icon "Toggle Asia (1,857 units available)" at bounding box center [47, 363] width 7 height 13
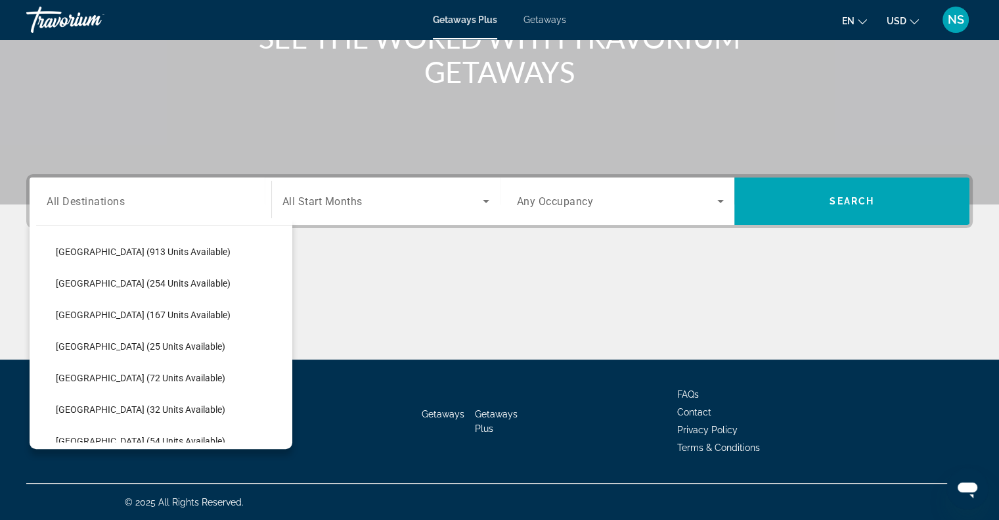
scroll to position [453, 0]
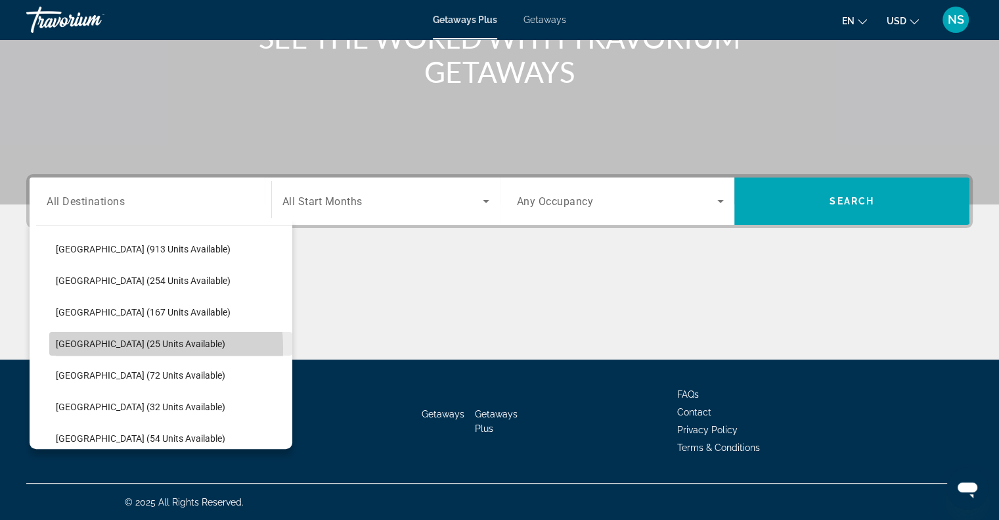
click at [85, 348] on span "Maldives (25 units available)" at bounding box center [141, 343] width 170 height 11
type input "**********"
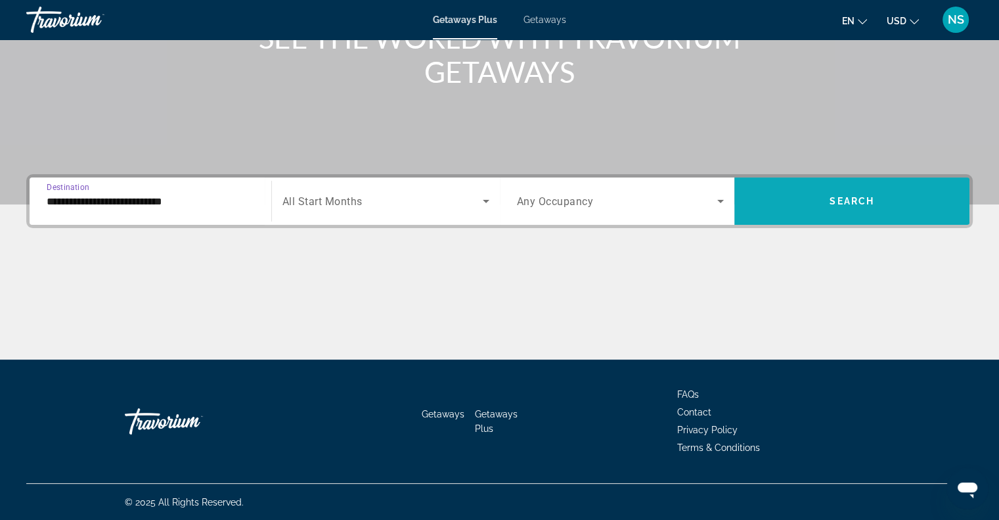
click at [848, 199] on span "Search" at bounding box center [852, 201] width 45 height 11
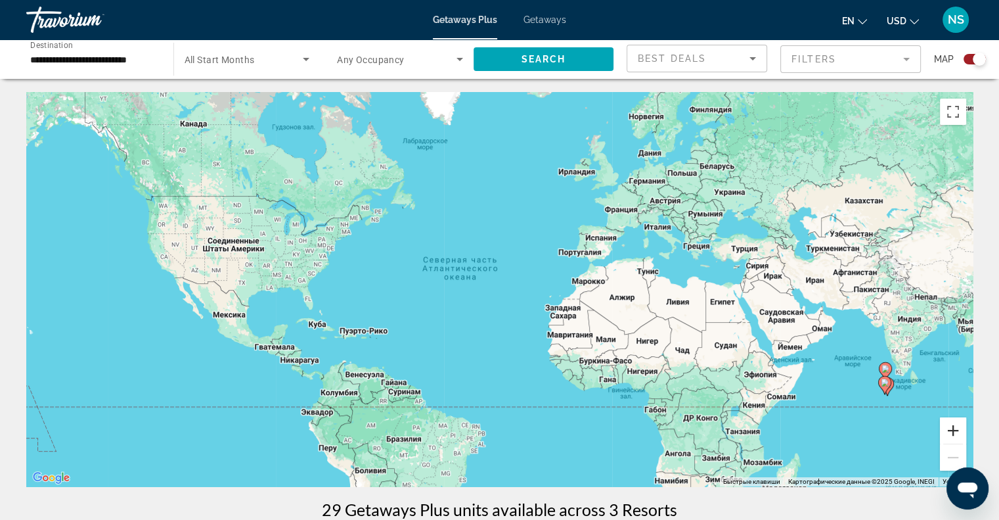
click at [963, 422] on button "Увеличить" at bounding box center [953, 430] width 26 height 26
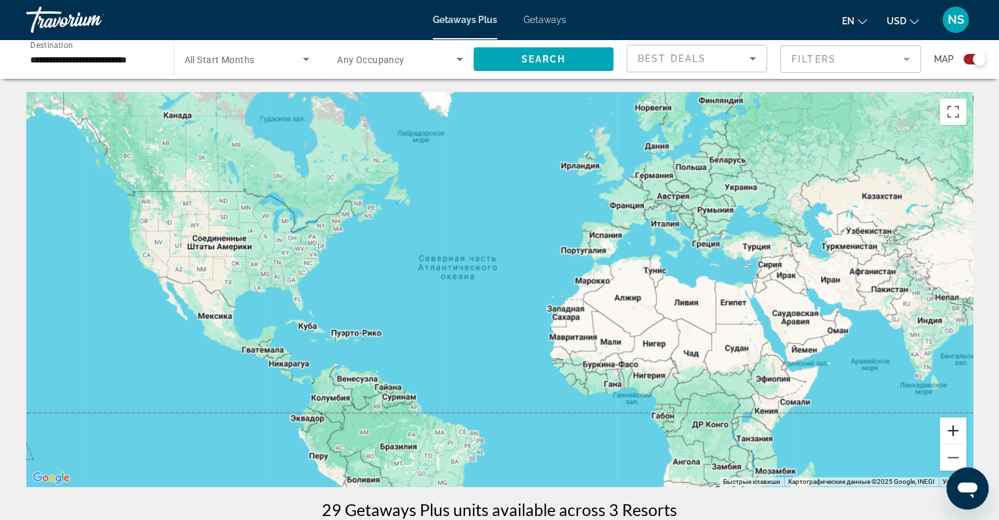
click at [963, 422] on button "Увеличить" at bounding box center [953, 430] width 26 height 26
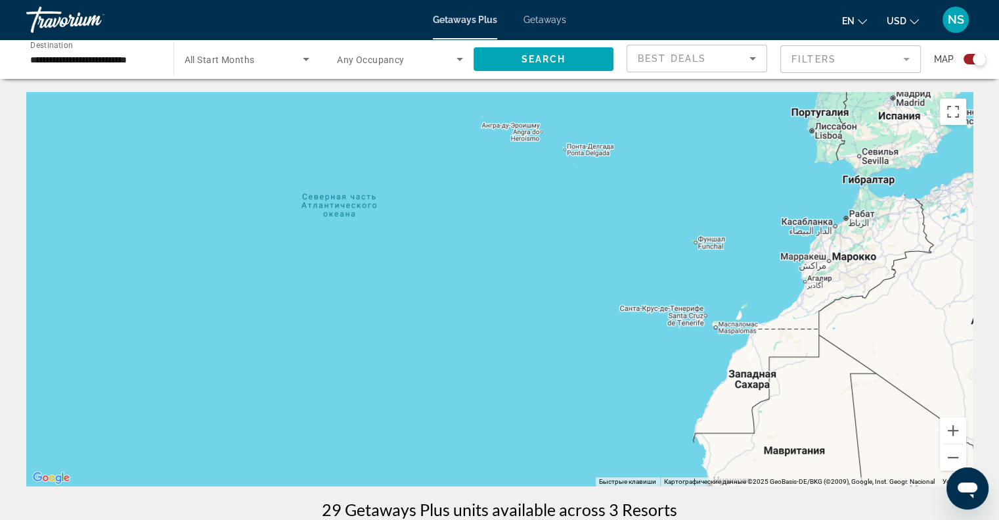
drag, startPoint x: 841, startPoint y: 380, endPoint x: 369, endPoint y: 78, distance: 560.8
click at [397, 95] on div "Main content" at bounding box center [499, 289] width 947 height 394
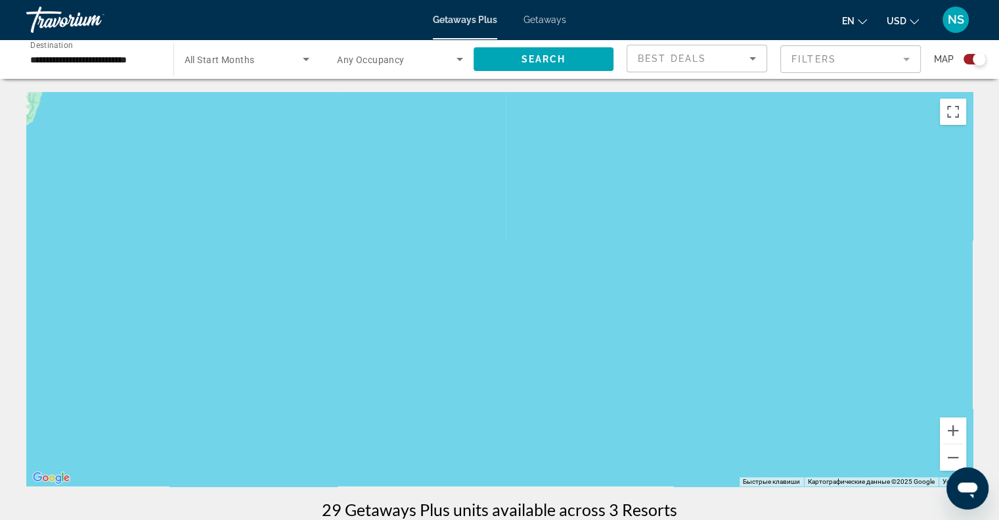
drag, startPoint x: 443, startPoint y: 121, endPoint x: 442, endPoint y: 170, distance: 48.7
click at [436, 162] on div "Main content" at bounding box center [499, 289] width 947 height 394
click at [952, 457] on button "Уменьшить" at bounding box center [953, 457] width 26 height 26
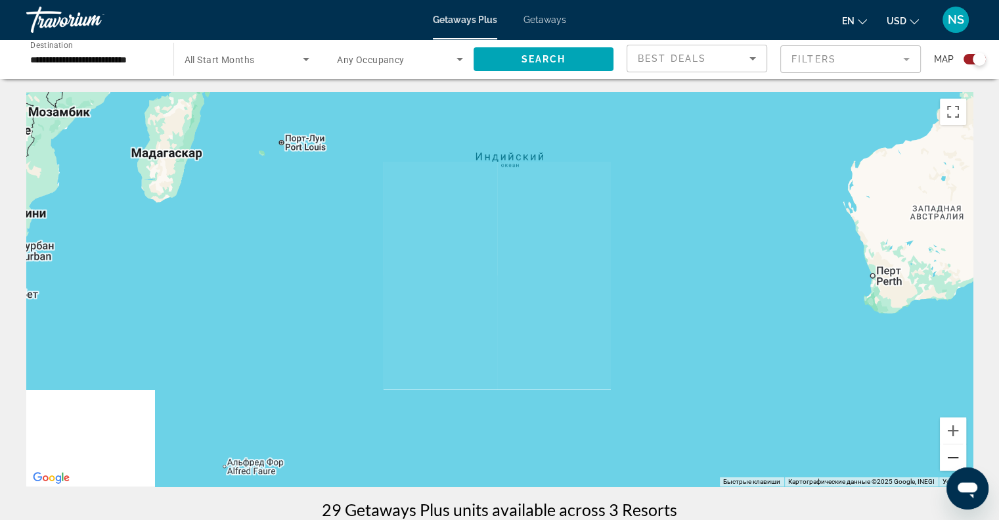
click at [952, 457] on button "Уменьшить" at bounding box center [953, 457] width 26 height 26
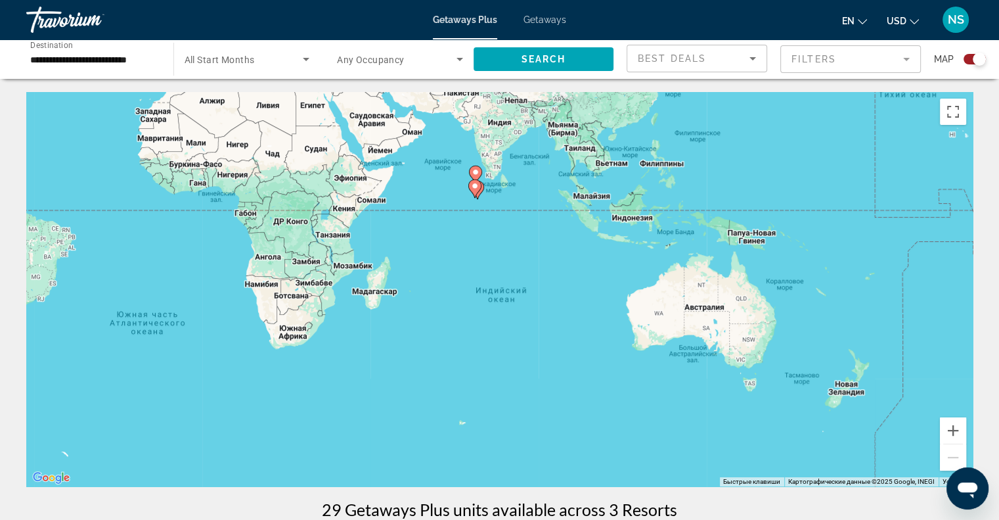
drag, startPoint x: 590, startPoint y: 282, endPoint x: 587, endPoint y: 337, distance: 55.3
click at [587, 337] on div "Чтобы активировать перетаскивание с помощью клавиатуры, нажмите Alt + Ввод. Пос…" at bounding box center [499, 289] width 947 height 394
click at [961, 426] on button "Увеличить" at bounding box center [953, 430] width 26 height 26
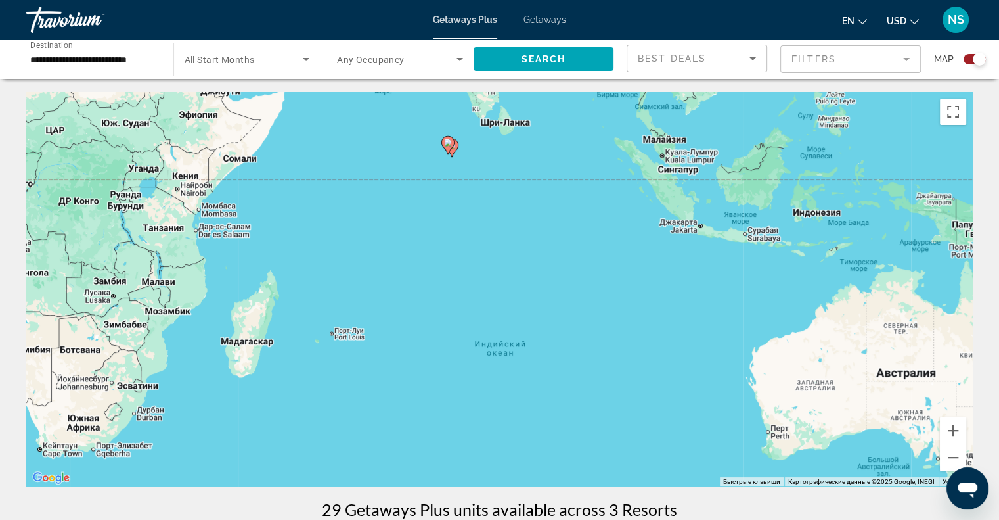
drag, startPoint x: 712, startPoint y: 286, endPoint x: 712, endPoint y: 354, distance: 68.3
click at [712, 354] on div "Чтобы активировать перетаскивание с помощью клавиатуры, нажмите Alt + Ввод. Пос…" at bounding box center [499, 289] width 947 height 394
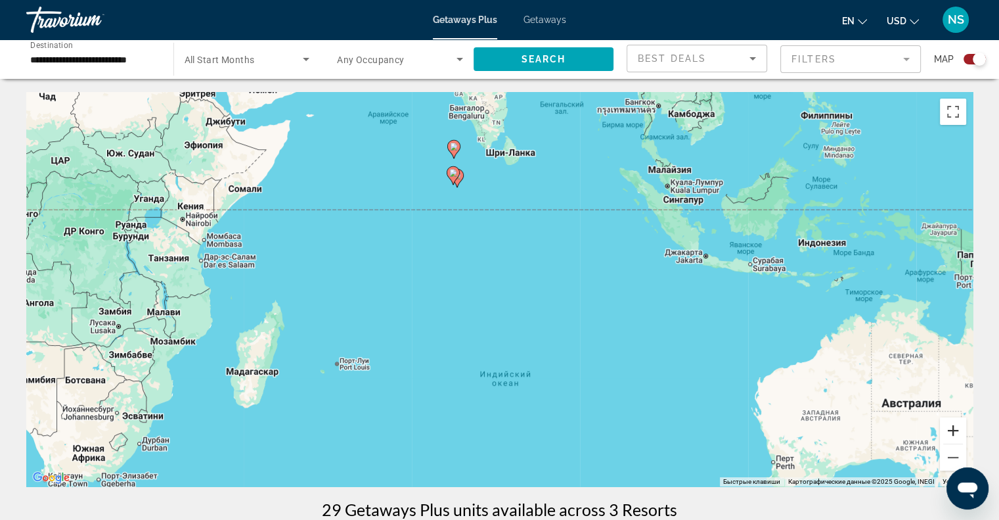
click at [965, 424] on button "Увеличить" at bounding box center [953, 430] width 26 height 26
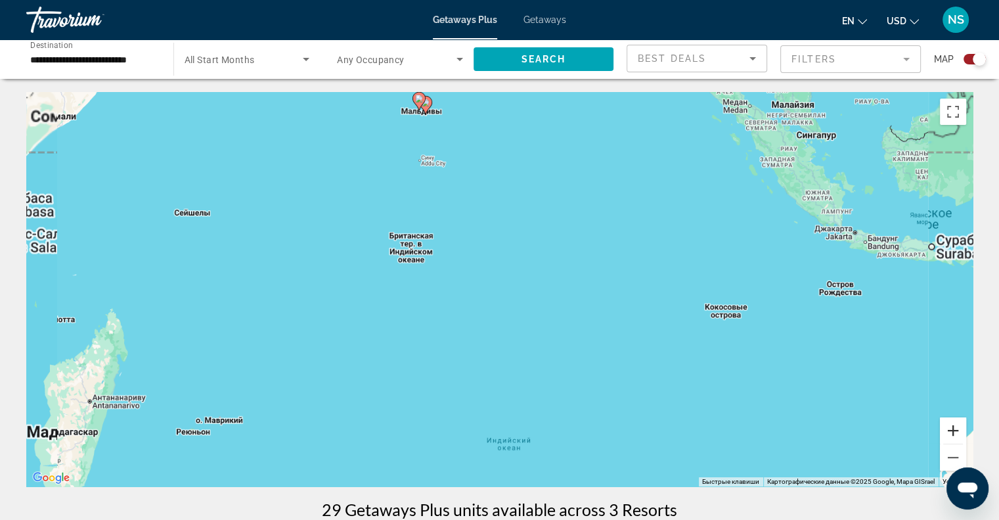
click at [965, 424] on button "Увеличить" at bounding box center [953, 430] width 26 height 26
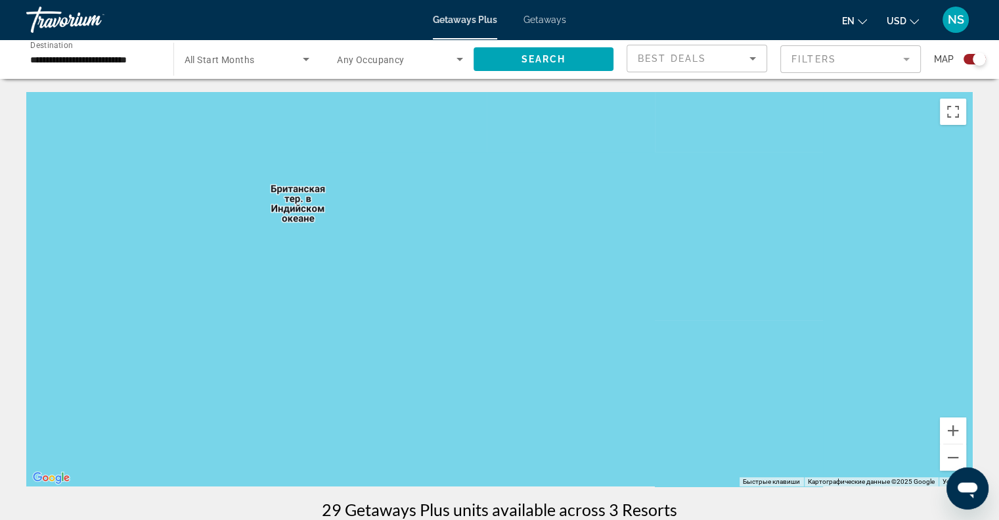
drag, startPoint x: 595, startPoint y: 237, endPoint x: 648, endPoint y: 394, distance: 166.6
click at [648, 394] on div "Main content" at bounding box center [499, 289] width 947 height 394
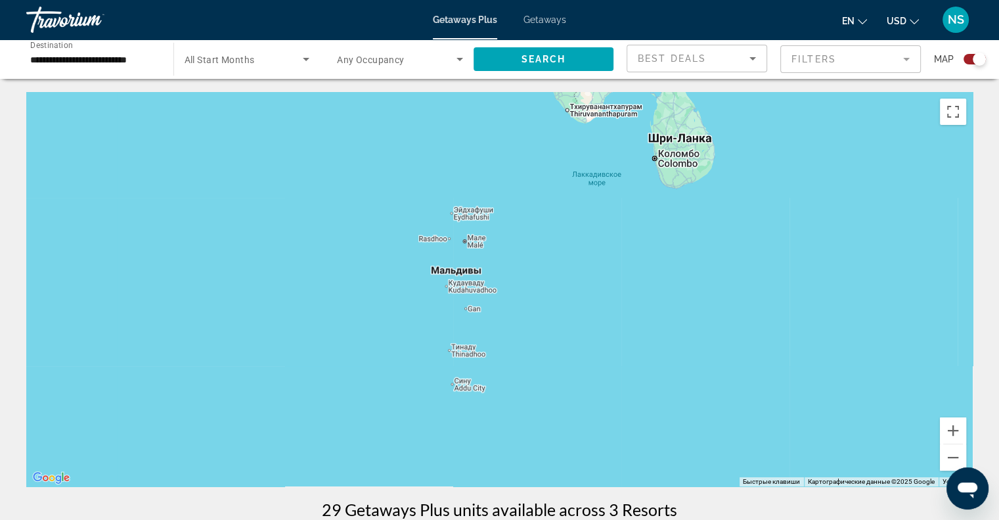
drag, startPoint x: 635, startPoint y: 316, endPoint x: 649, endPoint y: 385, distance: 70.5
click at [649, 385] on div "Main content" at bounding box center [499, 289] width 947 height 394
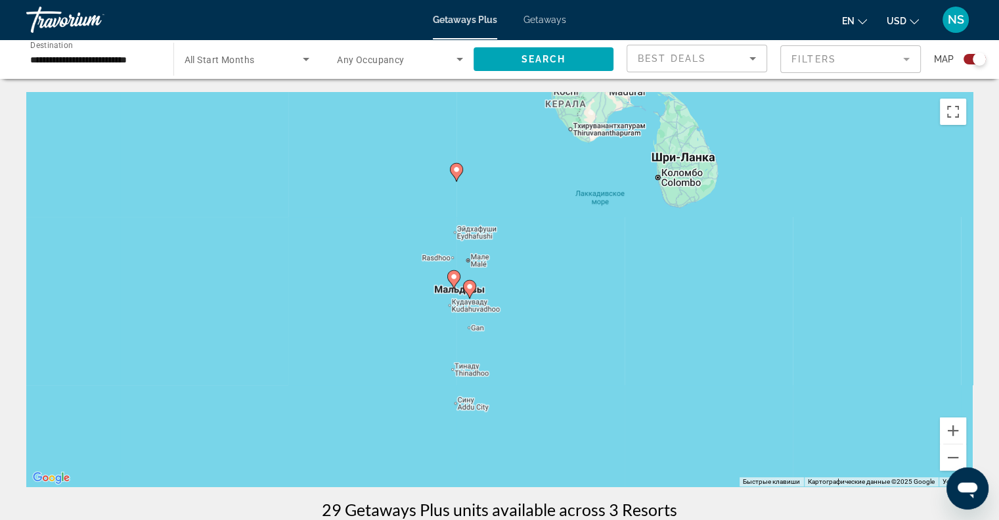
click at [612, 337] on div "Чтобы активировать перетаскивание с помощью клавиатуры, нажмите Alt + Ввод. Пос…" at bounding box center [499, 289] width 947 height 394
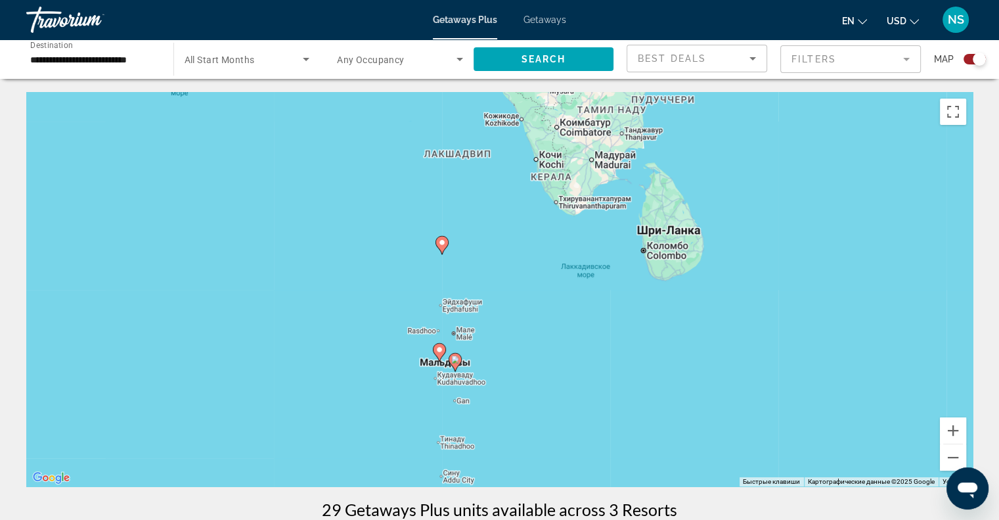
drag, startPoint x: 501, startPoint y: 373, endPoint x: 476, endPoint y: 252, distance: 124.1
click at [476, 252] on div "Чтобы активировать перетаскивание с помощью клавиатуры, нажмите Alt + Ввод. Пос…" at bounding box center [499, 289] width 947 height 394
click at [440, 242] on image "Main content" at bounding box center [442, 242] width 8 height 8
type input "**********"
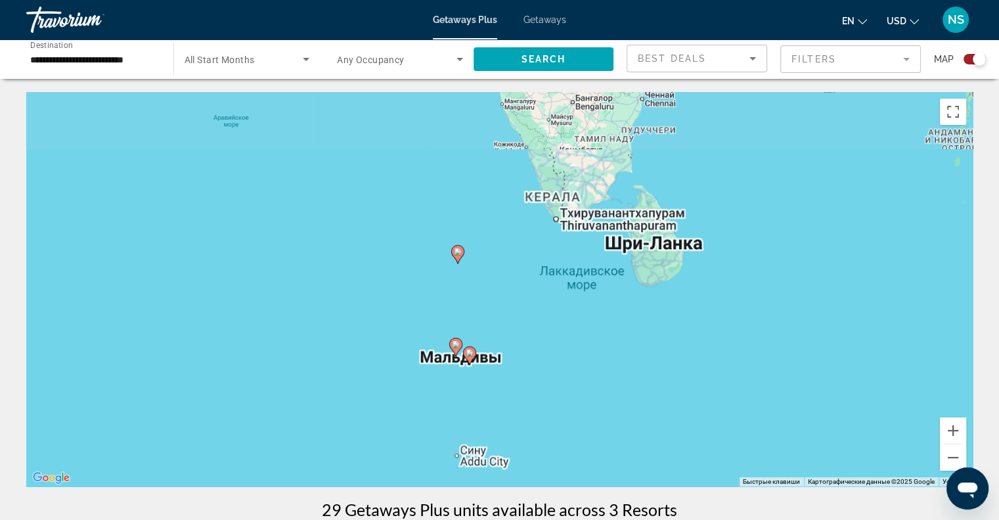
click at [440, 242] on div "Чтобы активировать перетаскивание с помощью клавиатуры, нажмите Alt + Ввод. Пос…" at bounding box center [499, 289] width 947 height 394
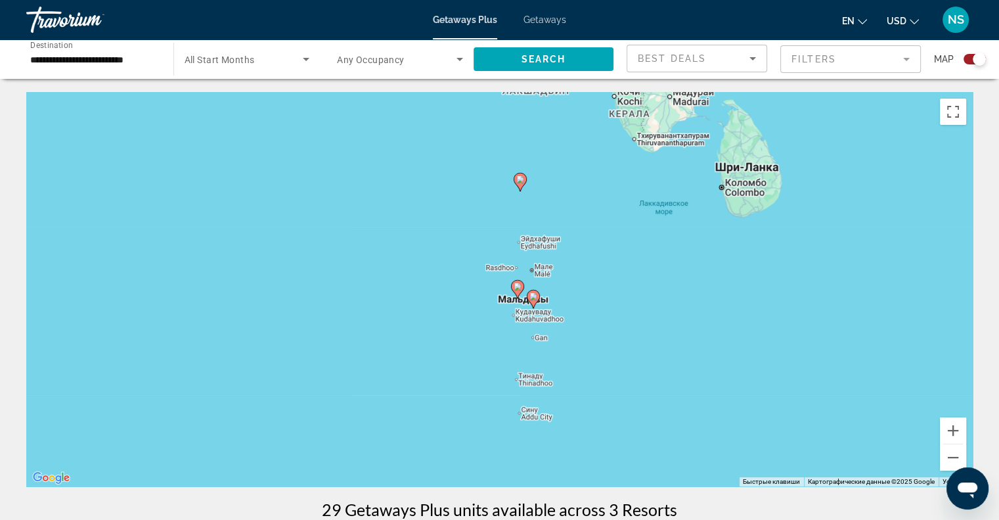
drag, startPoint x: 585, startPoint y: 328, endPoint x: 557, endPoint y: 189, distance: 142.1
click at [557, 189] on div "Чтобы активировать перетаскивание с помощью клавиатуры, нажмите Alt + Ввод. Пос…" at bounding box center [499, 289] width 947 height 394
click at [970, 55] on div "Search widget" at bounding box center [975, 59] width 22 height 11
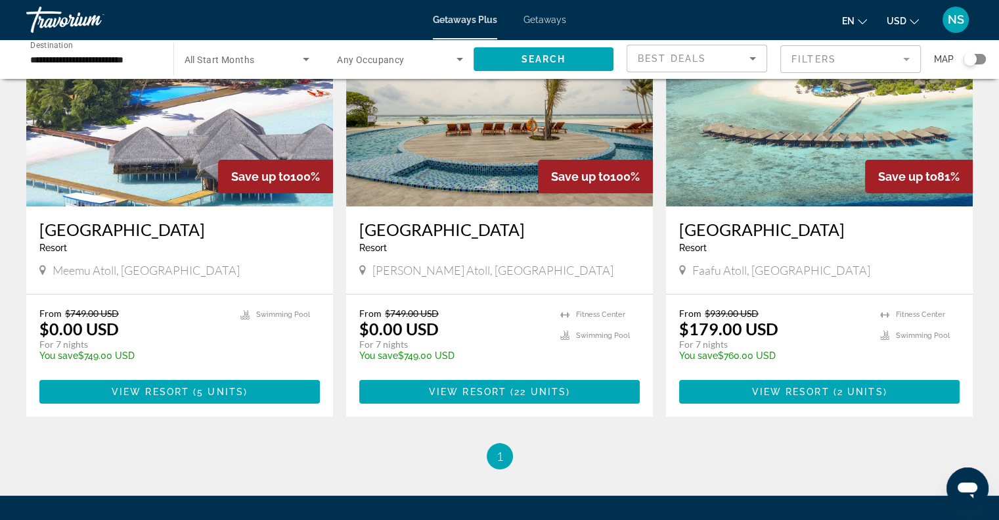
scroll to position [131, 0]
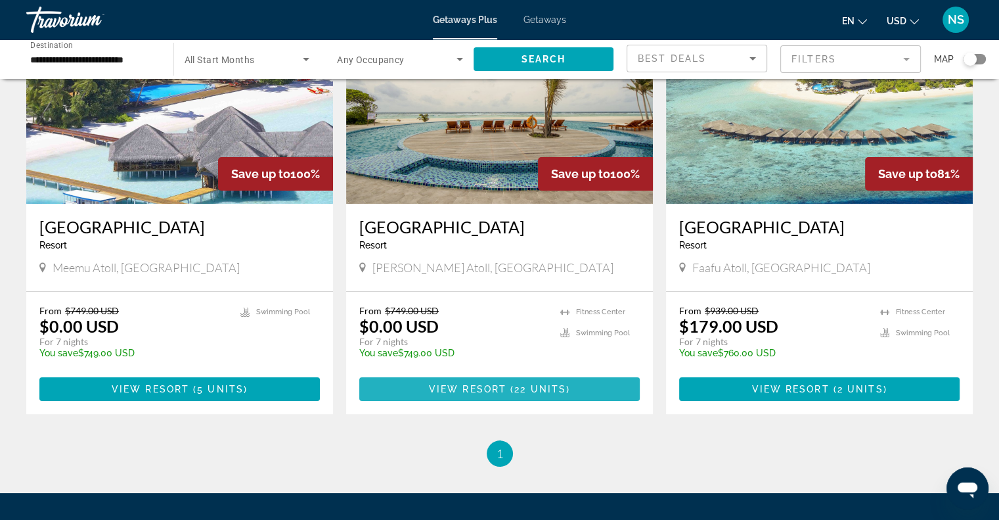
click at [507, 389] on span "Main content" at bounding box center [509, 389] width 4 height 11
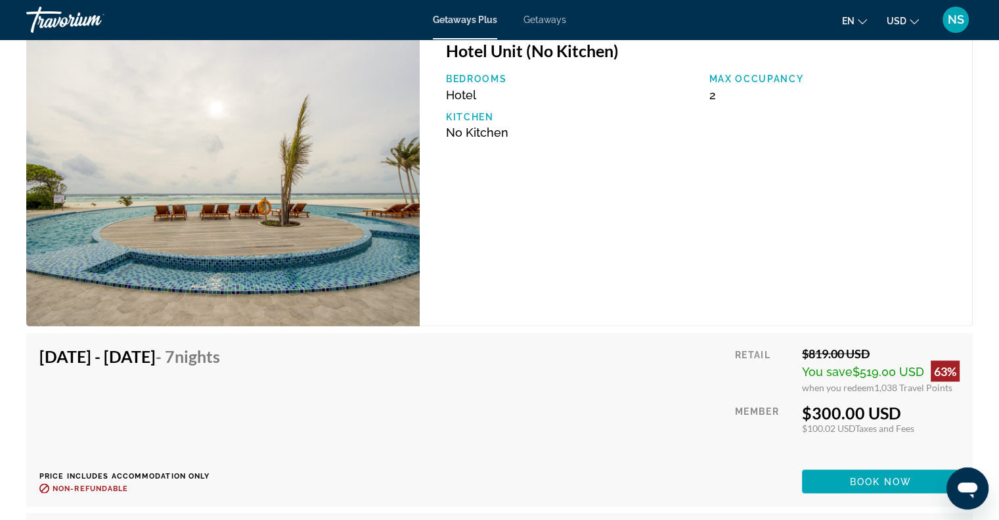
scroll to position [2320, 0]
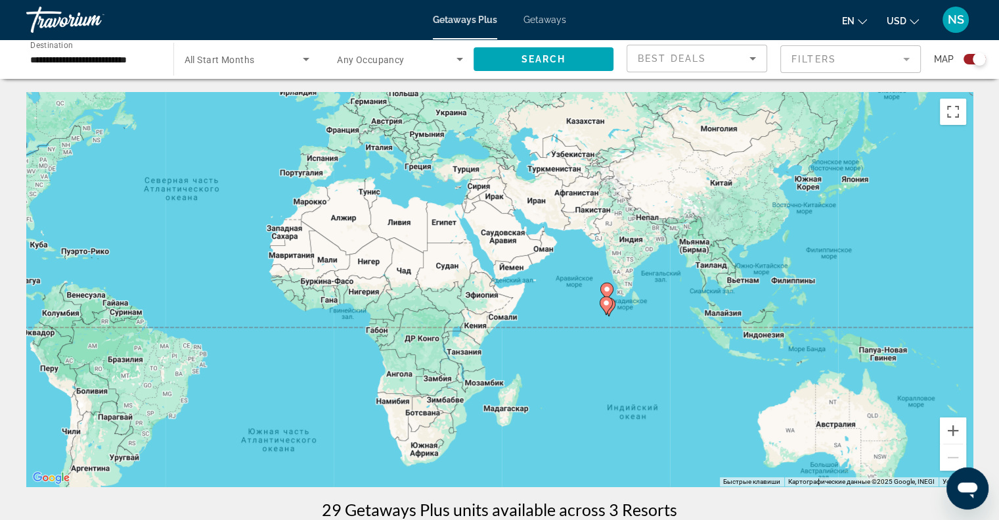
drag, startPoint x: 744, startPoint y: 384, endPoint x: 465, endPoint y: 305, distance: 290.3
click at [465, 305] on div "Чтобы активировать перетаскивание с помощью клавиатуры, нажмите Alt + Ввод. Пос…" at bounding box center [499, 289] width 947 height 394
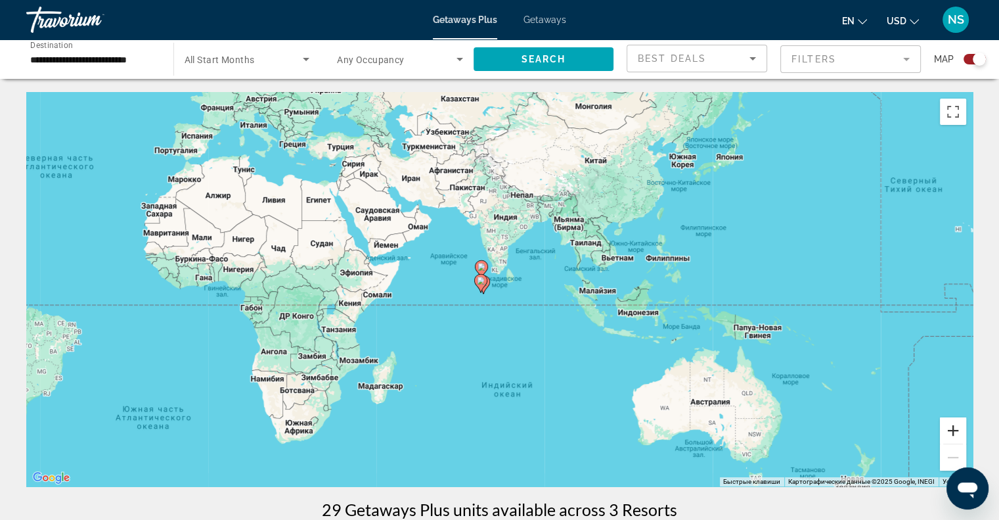
click at [965, 428] on button "Увеличить" at bounding box center [953, 430] width 26 height 26
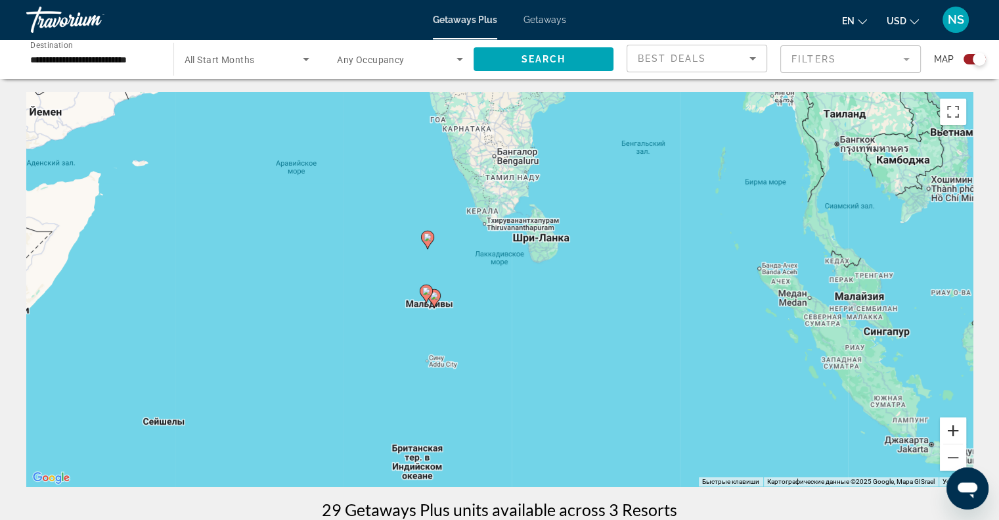
click at [965, 428] on button "Увеличить" at bounding box center [953, 430] width 26 height 26
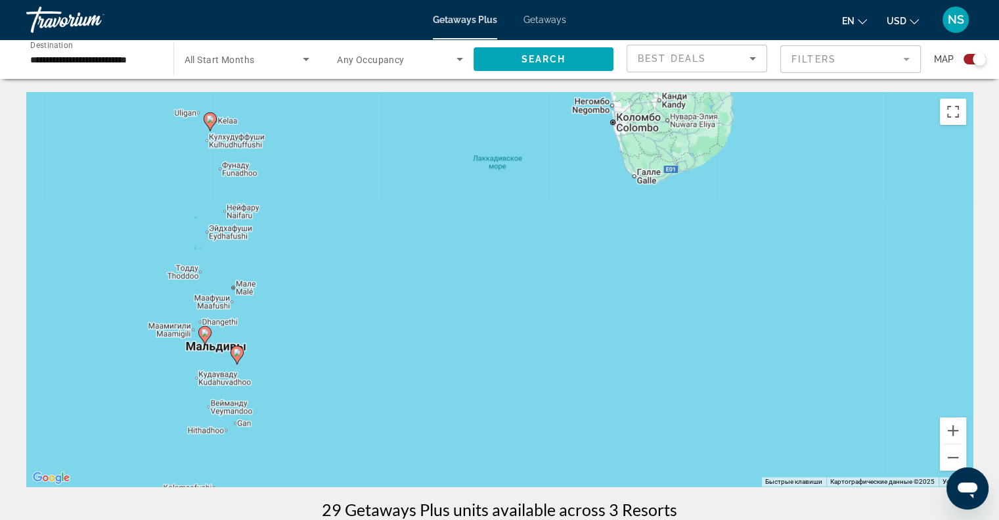
click at [260, 390] on div "Чтобы активировать перетаскивание с помощью клавиатуры, нажмите Alt + Ввод. Пос…" at bounding box center [499, 289] width 947 height 394
click at [229, 352] on div "Чтобы активировать перетаскивание с помощью клавиатуры, нажмите Alt + Ввод. Пос…" at bounding box center [499, 289] width 947 height 394
click at [234, 352] on image "Main content" at bounding box center [237, 352] width 8 height 8
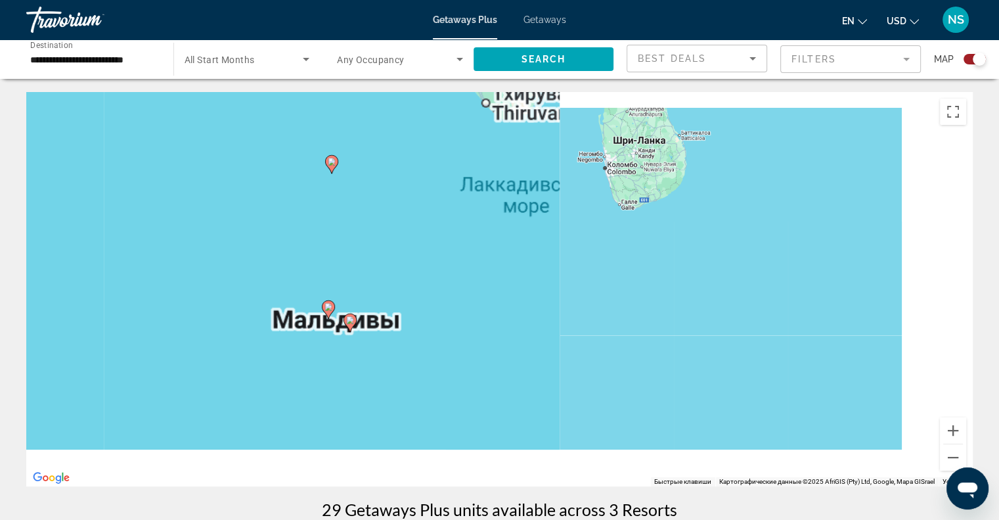
click at [234, 352] on div "Чтобы активировать перетаскивание с помощью клавиатуры, нажмите Alt + Ввод. Пос…" at bounding box center [499, 289] width 947 height 394
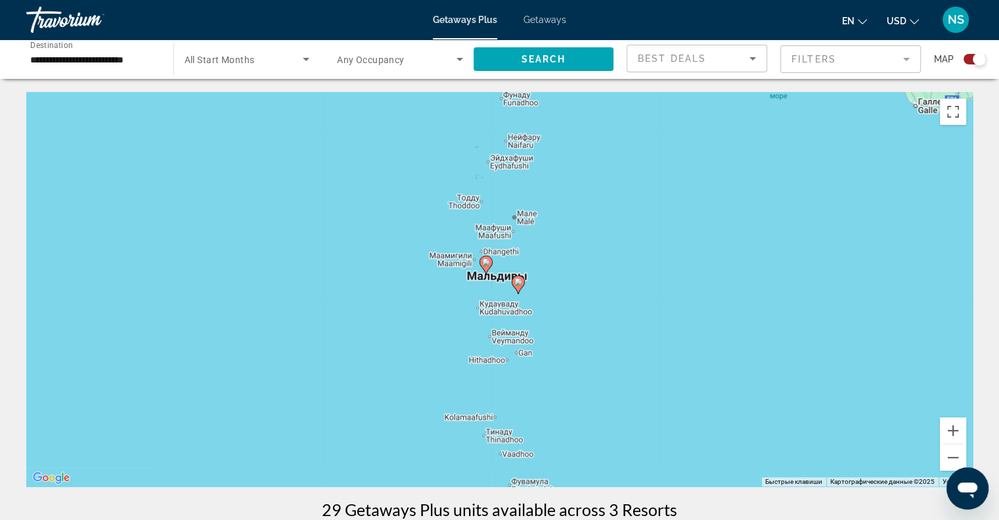
click at [516, 284] on image "Main content" at bounding box center [518, 282] width 8 height 8
type input "**********"
click at [516, 284] on image "Main content" at bounding box center [518, 282] width 8 height 8
click at [515, 279] on image "Main content" at bounding box center [518, 282] width 8 height 8
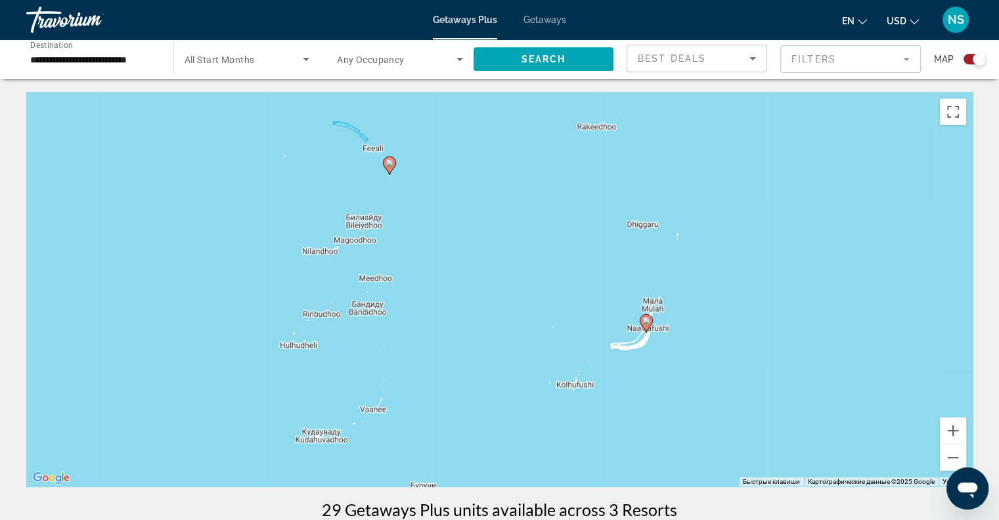
click at [648, 325] on icon "Main content" at bounding box center [646, 323] width 12 height 17
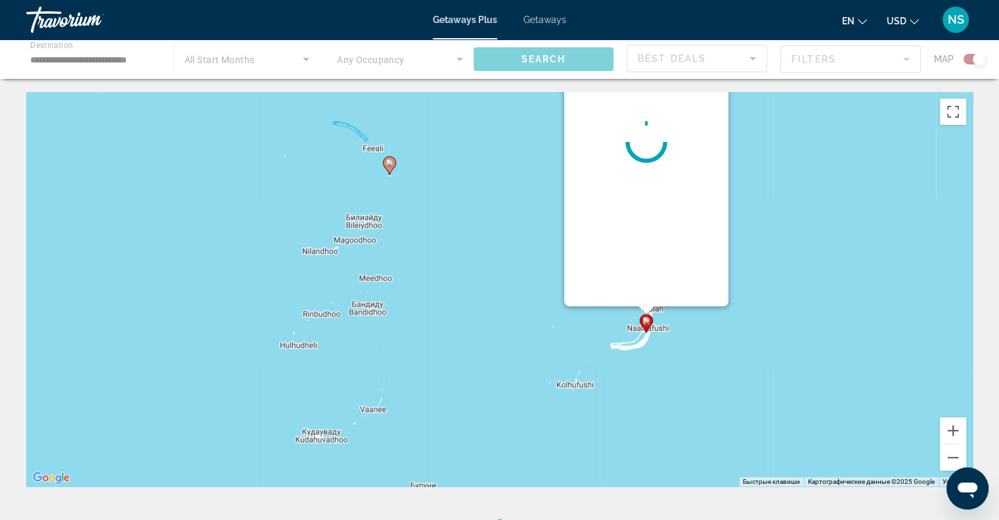
click at [648, 325] on div "Для навигации используйте клавиши со стрелками. Чтобы активировать перетаскиван…" at bounding box center [499, 289] width 947 height 394
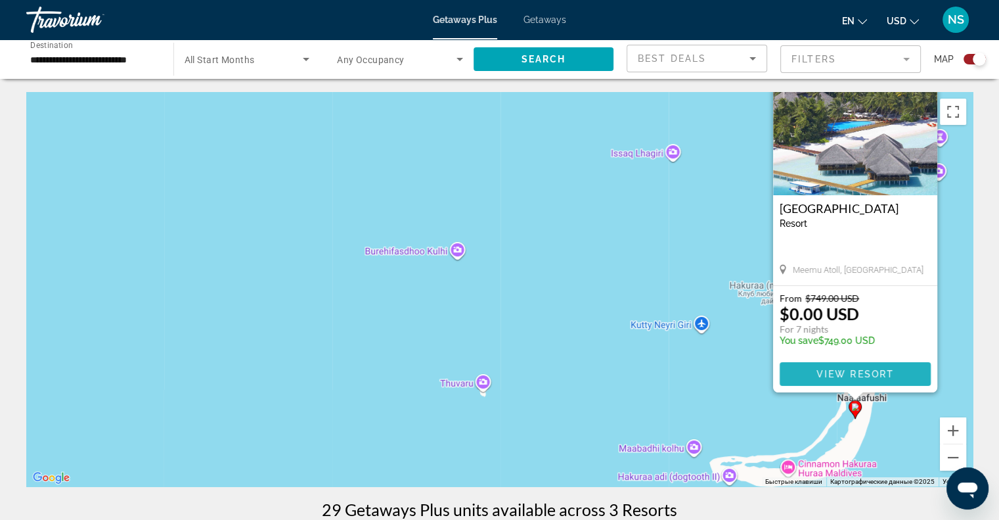
click at [840, 383] on span "Main content" at bounding box center [855, 374] width 151 height 32
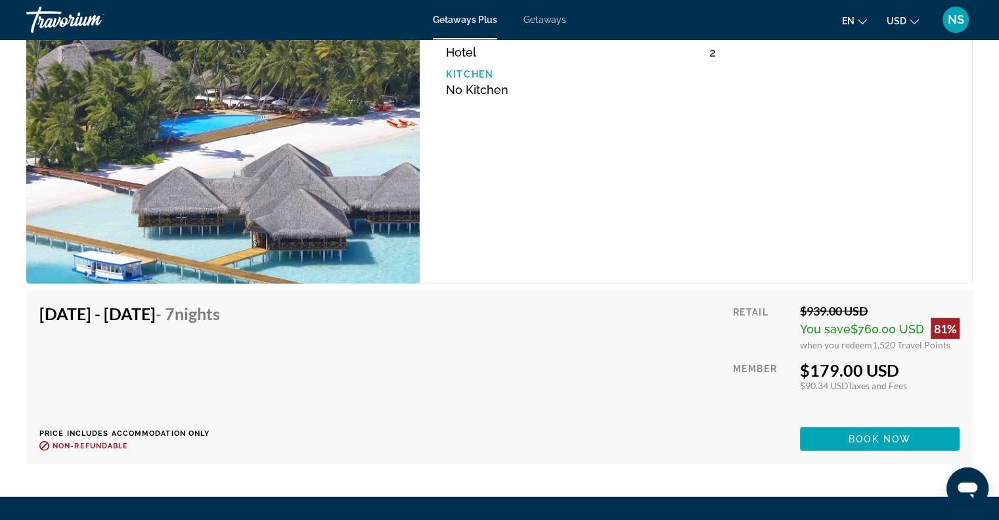
scroll to position [3285, 0]
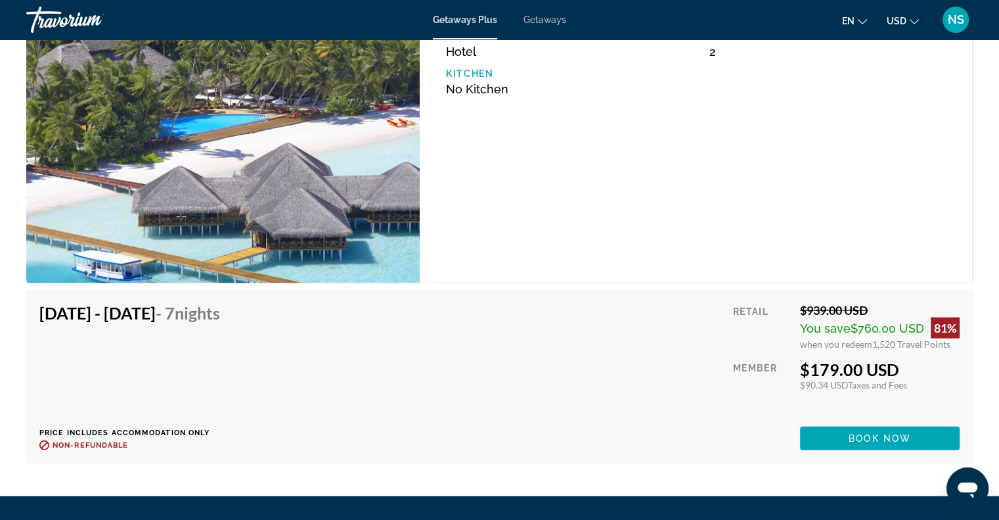
click at [589, 338] on div "Jan 2, 2026 - Jan 9, 2026 - 7 Nights Price includes accommodation only Refundab…" at bounding box center [499, 376] width 920 height 147
